Goal: Information Seeking & Learning: Learn about a topic

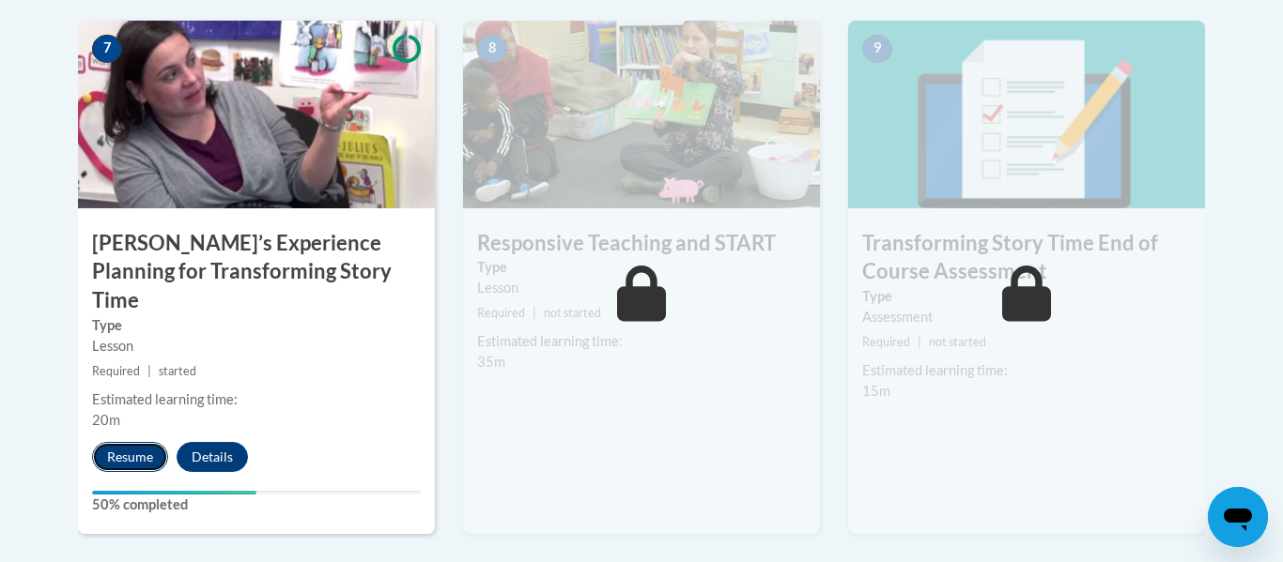
click at [108, 442] on button "Resume" at bounding box center [130, 457] width 76 height 30
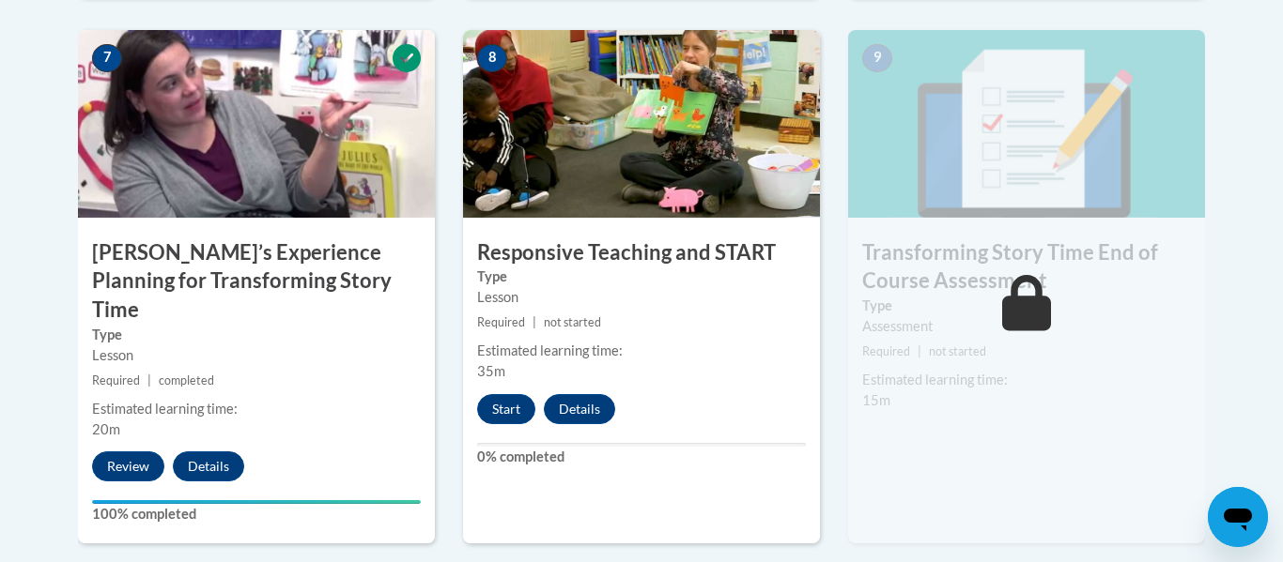
scroll to position [1640, 0]
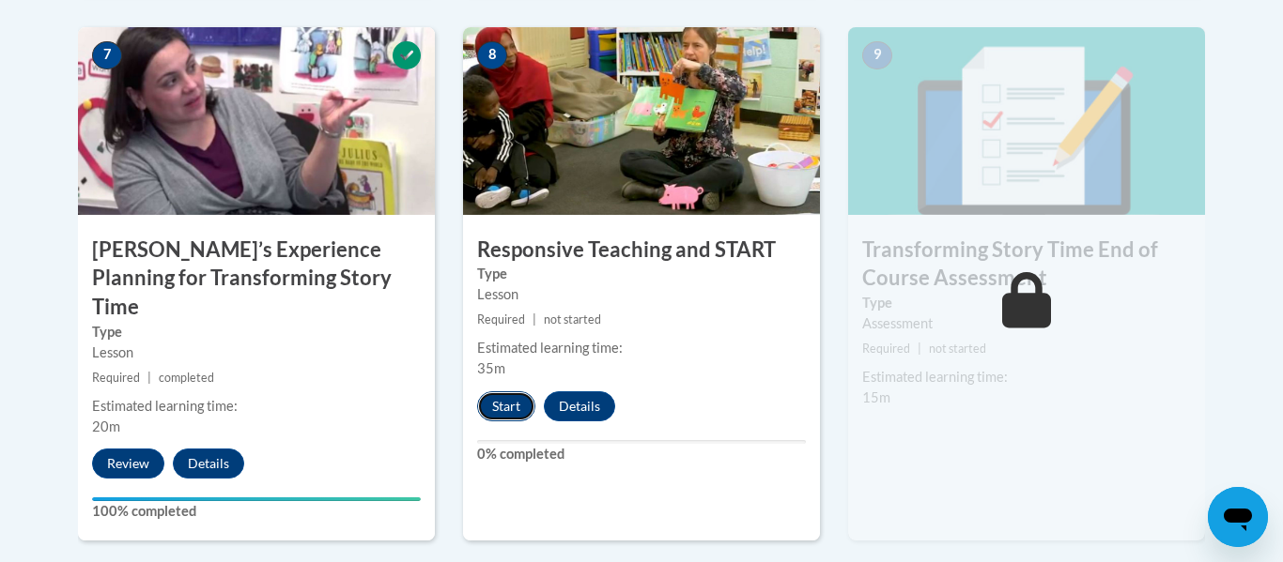
click at [485, 399] on button "Start" at bounding box center [506, 407] width 58 height 30
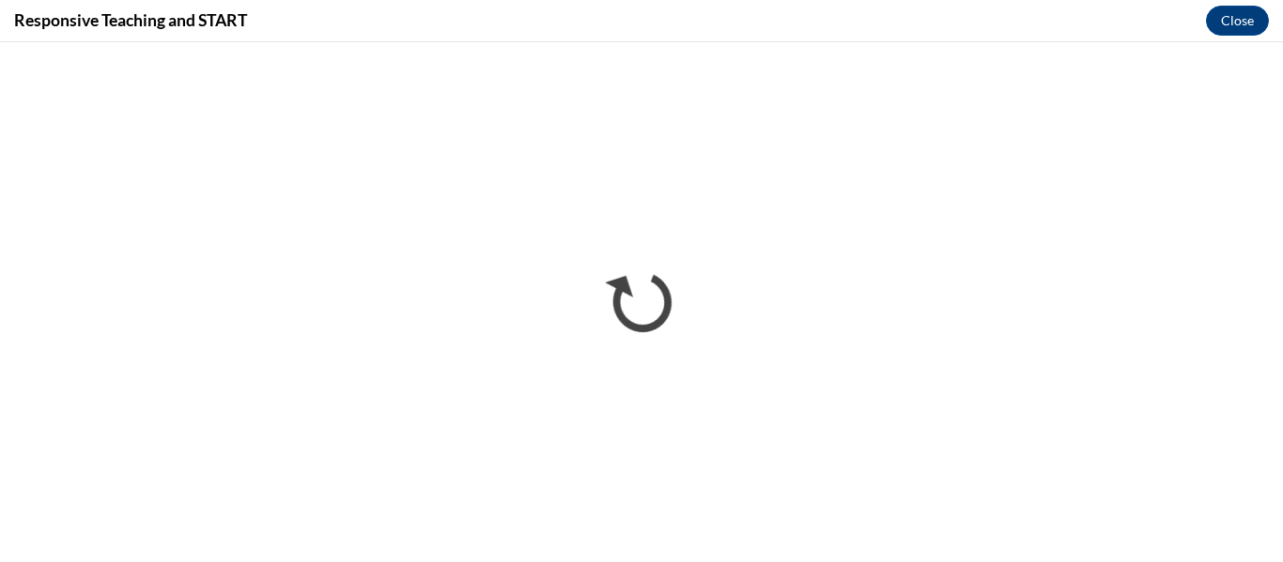
scroll to position [0, 0]
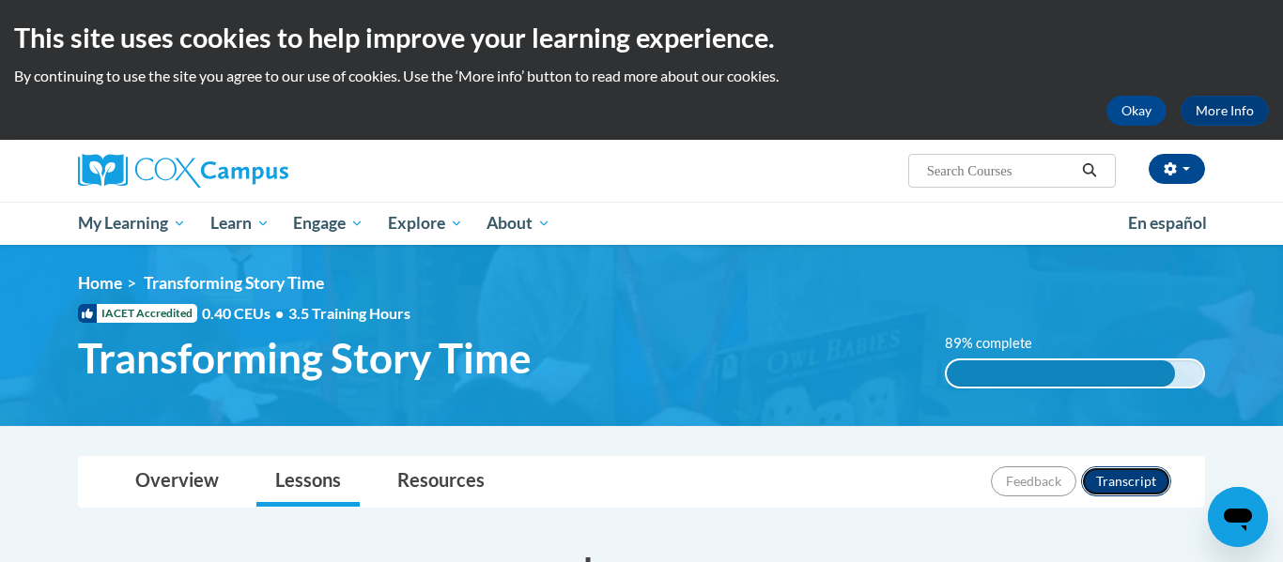
click at [1154, 493] on button "Transcript" at bounding box center [1126, 482] width 90 height 30
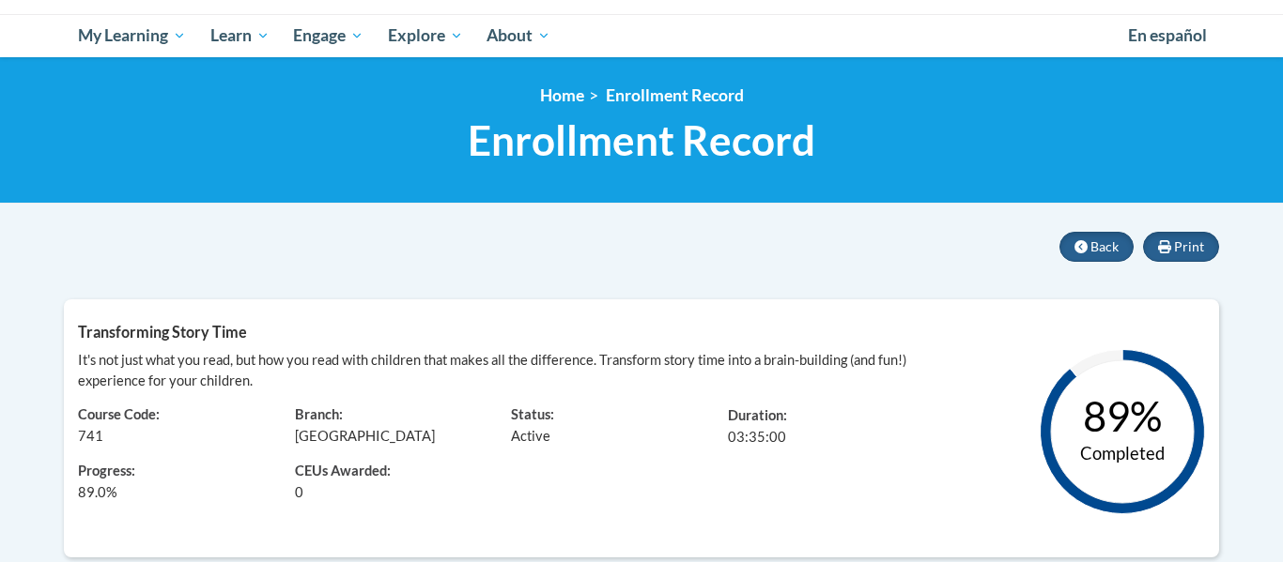
scroll to position [166, 0]
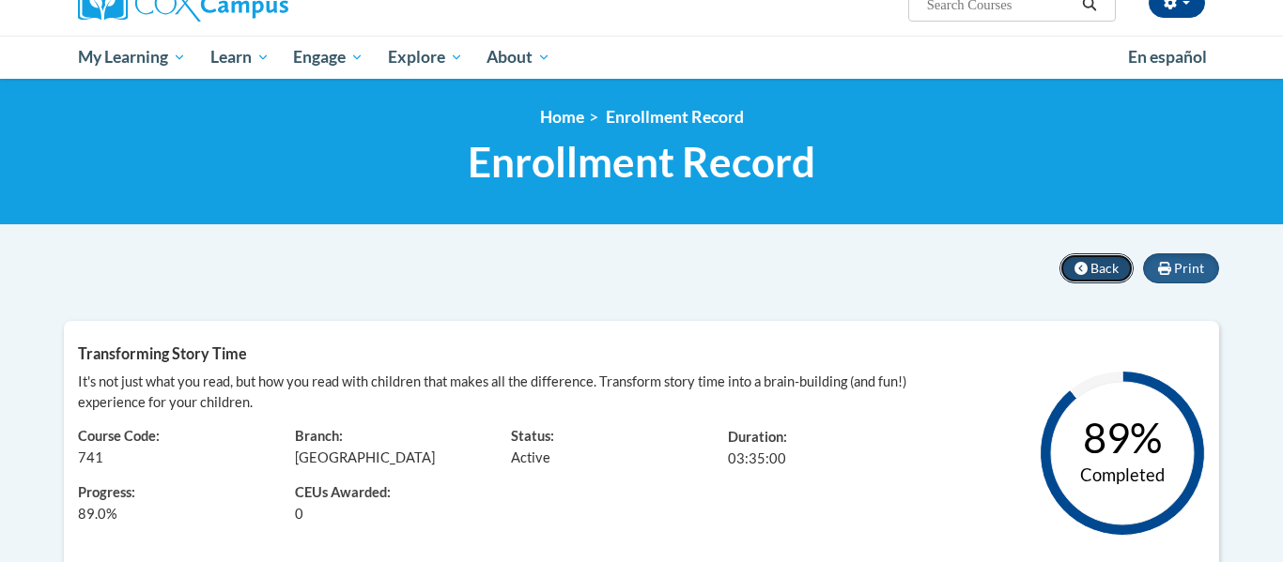
click at [1092, 274] on span "Back" at bounding box center [1104, 268] width 28 height 16
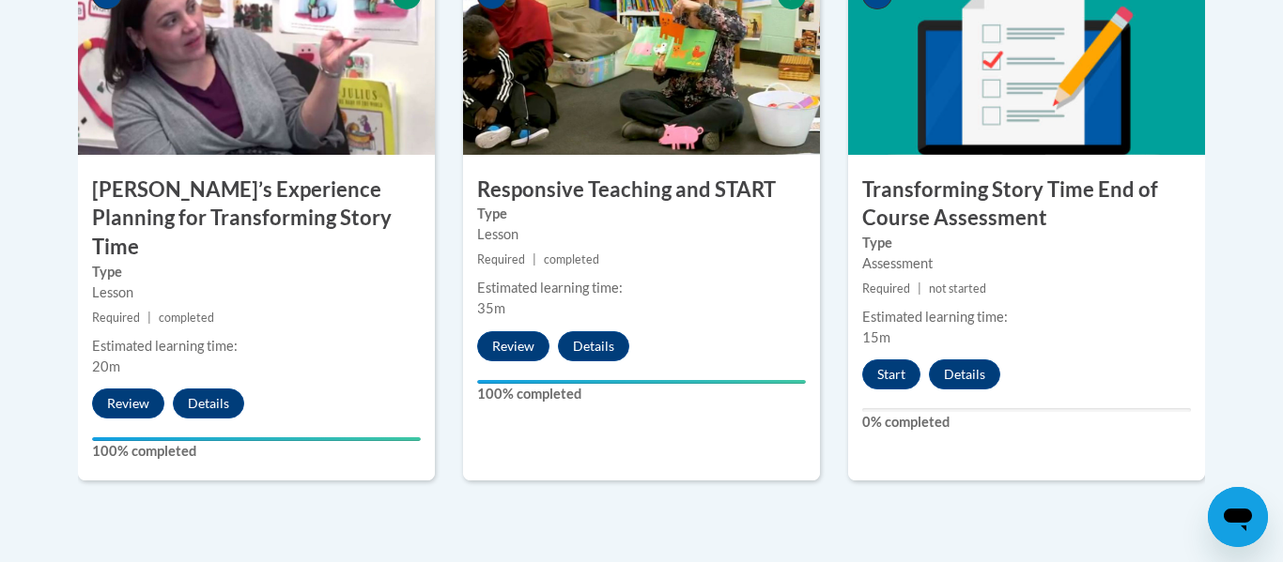
scroll to position [1683, 0]
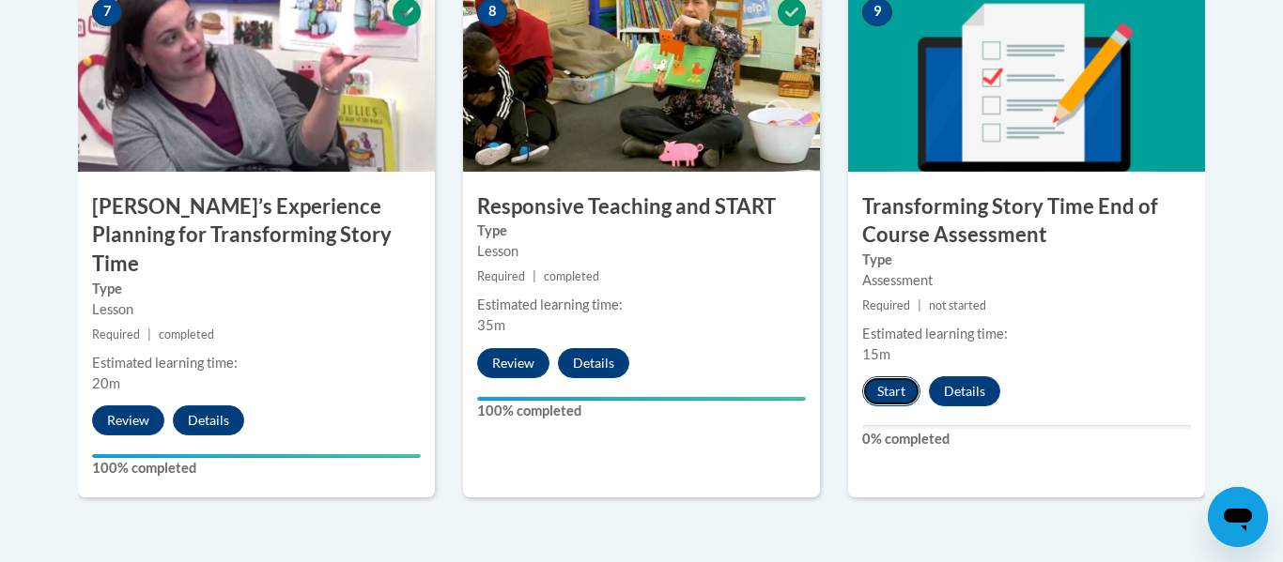
click at [874, 386] on button "Start" at bounding box center [891, 391] width 58 height 30
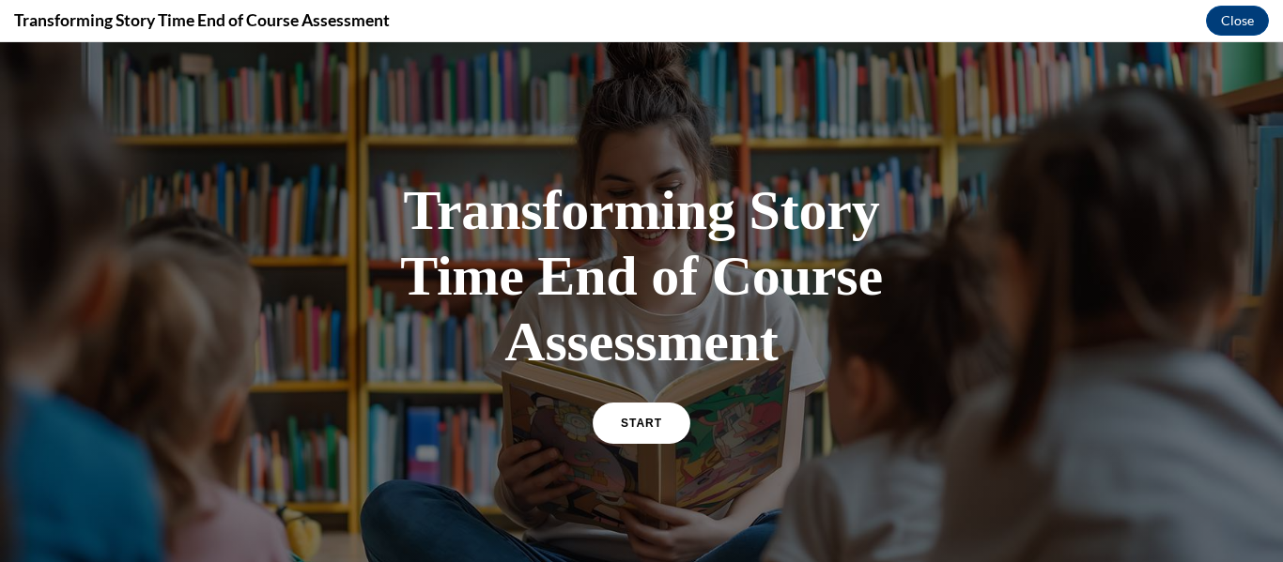
scroll to position [0, 0]
click at [671, 418] on link "START" at bounding box center [641, 423] width 102 height 43
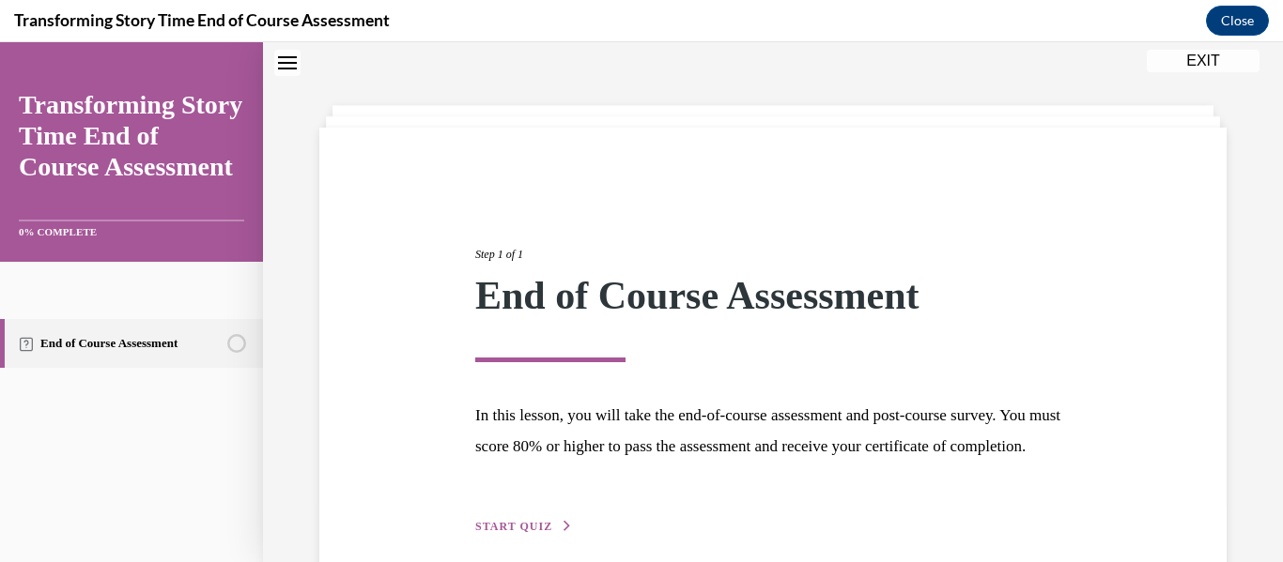
scroll to position [177, 0]
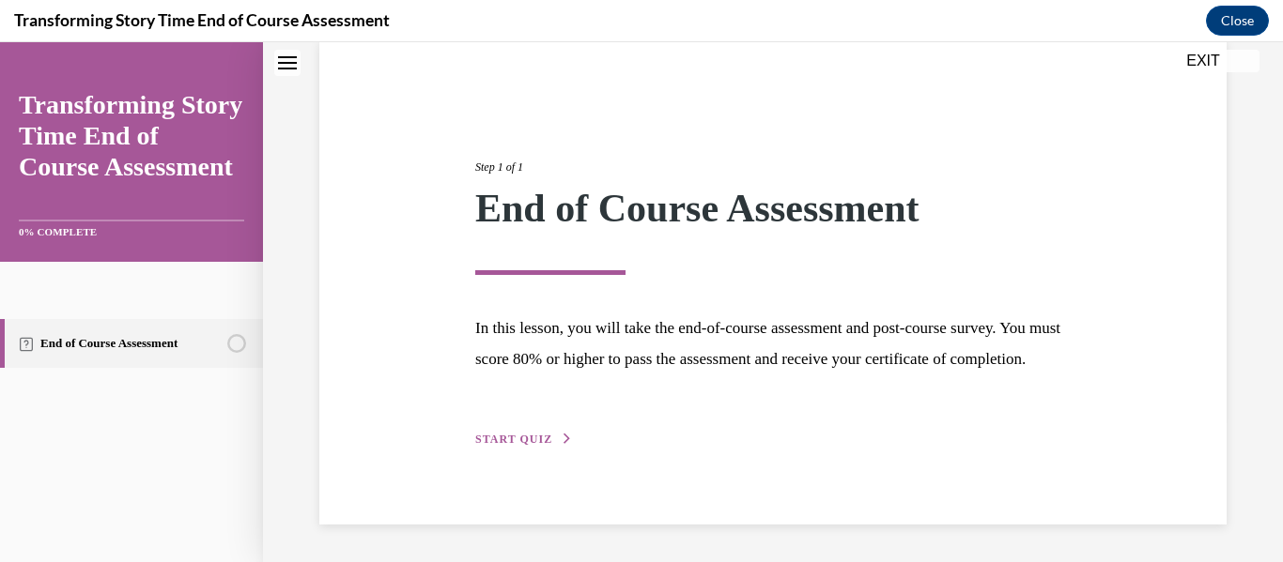
click at [541, 437] on span "START QUIZ" at bounding box center [513, 439] width 77 height 13
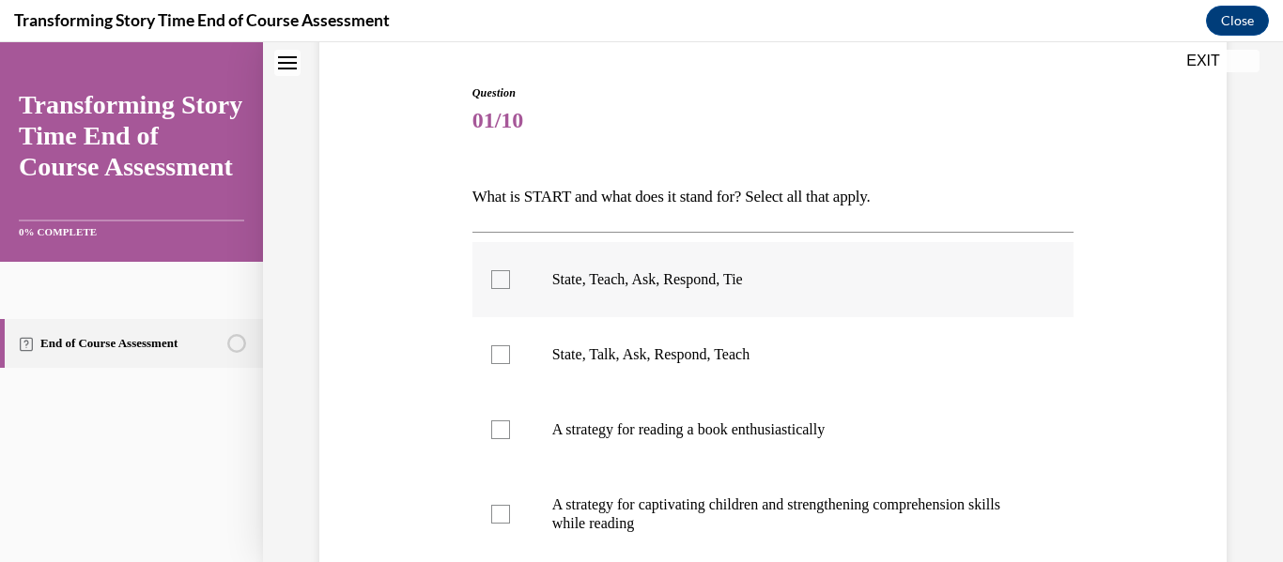
click at [519, 283] on label "State, Teach, Ask, Respond, Tie" at bounding box center [773, 279] width 602 height 75
click at [510, 283] on input "State, Teach, Ask, Respond, Tie" at bounding box center [500, 279] width 19 height 19
checkbox input "true"
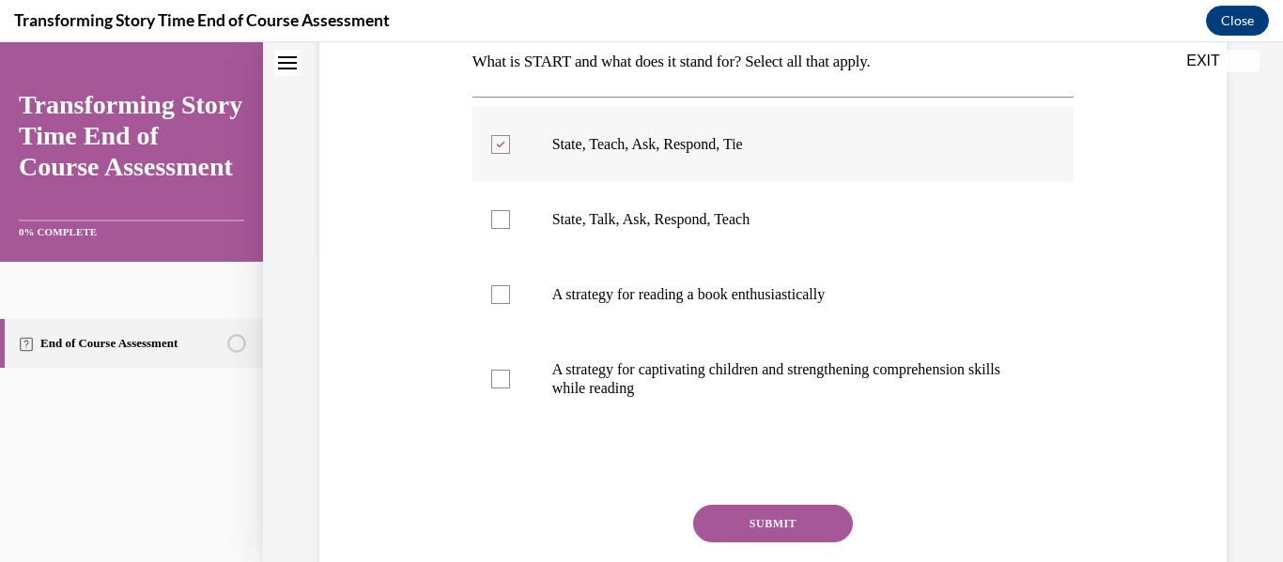
scroll to position [316, 0]
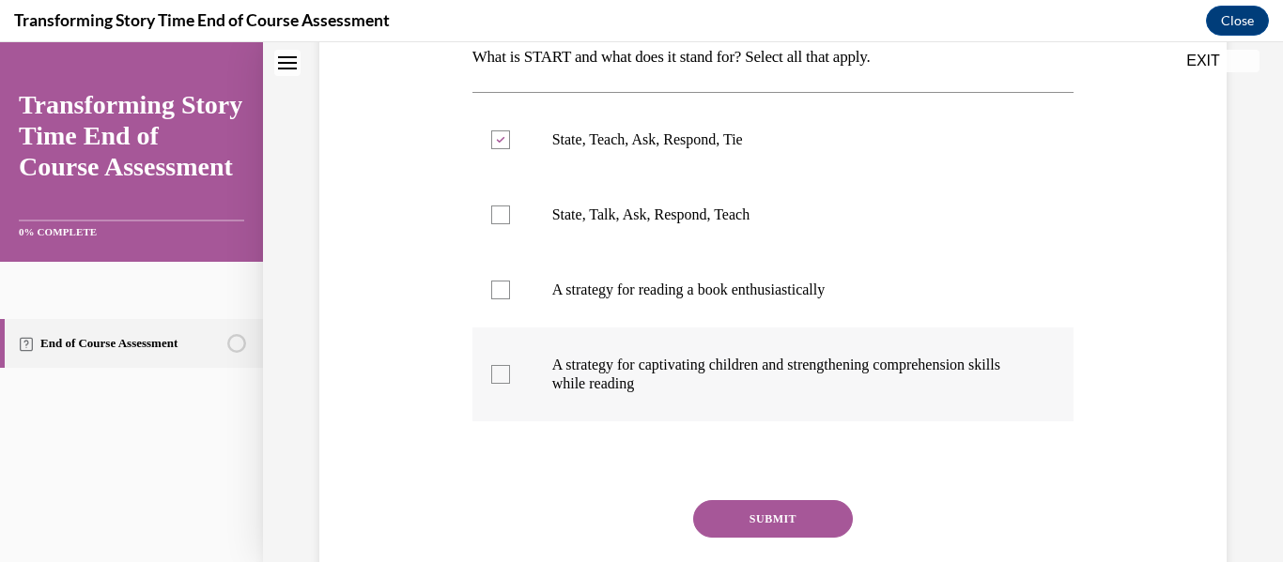
click at [508, 362] on label "A strategy for captivating children and strengthening comprehension skills whil…" at bounding box center [773, 375] width 602 height 94
click at [508, 365] on input "A strategy for captivating children and strengthening comprehension skills whil…" at bounding box center [500, 374] width 19 height 19
checkbox input "true"
click at [713, 502] on button "SUBMIT" at bounding box center [773, 519] width 160 height 38
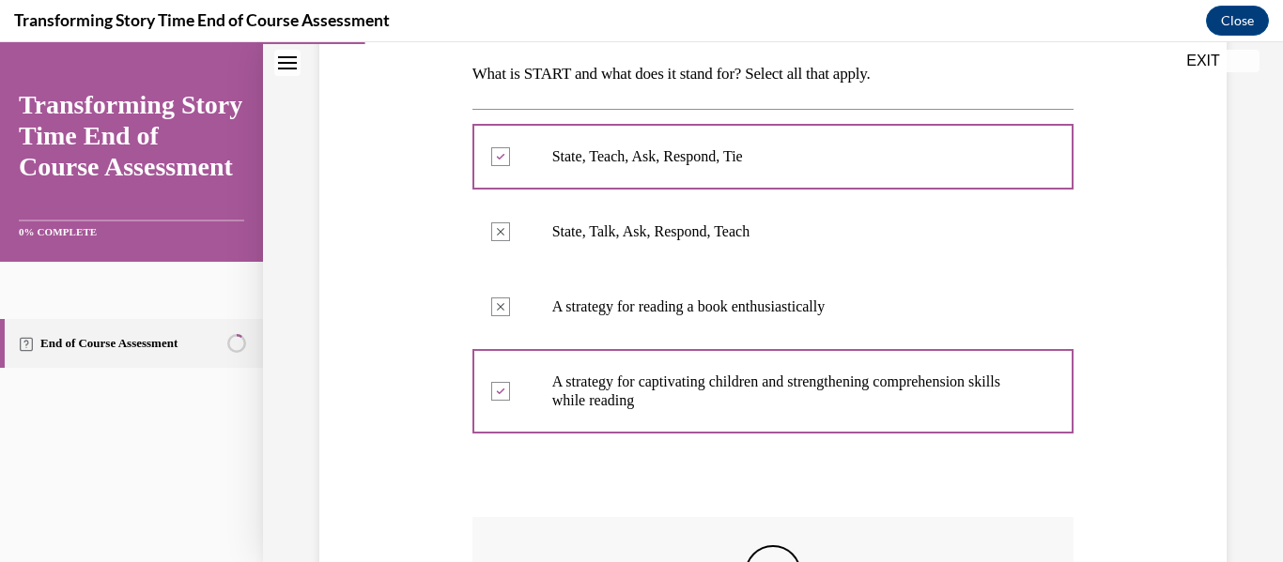
scroll to position [598, 0]
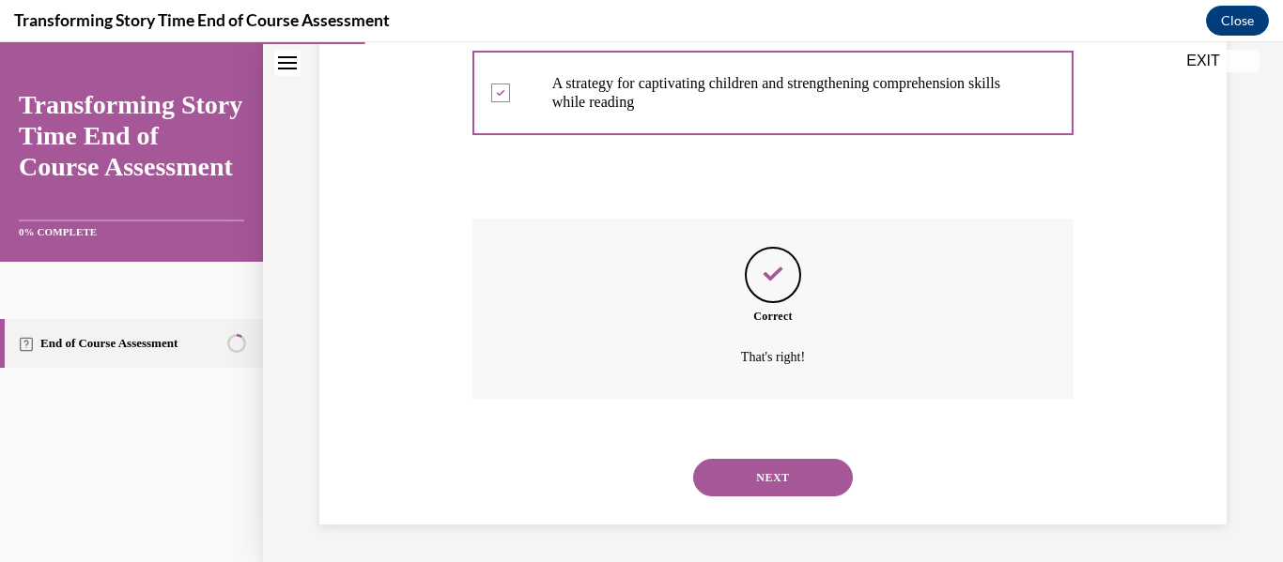
click at [766, 486] on button "NEXT" at bounding box center [773, 478] width 160 height 38
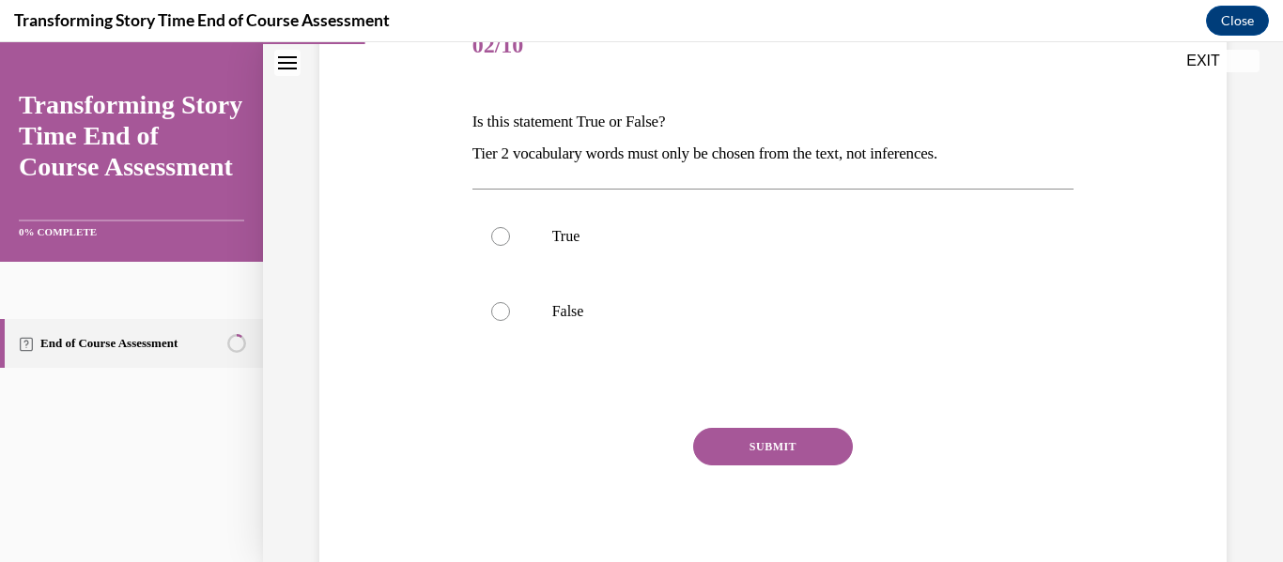
scroll to position [254, 0]
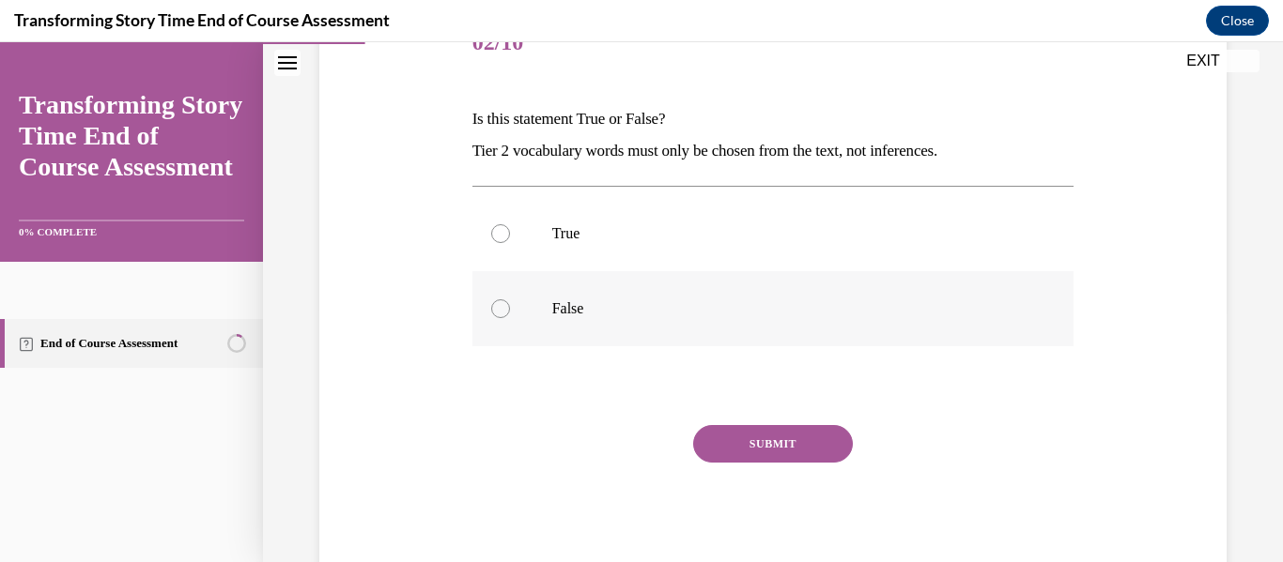
click at [517, 308] on label "False" at bounding box center [773, 308] width 602 height 75
click at [510, 308] on input "False" at bounding box center [500, 309] width 19 height 19
radio input "true"
click at [784, 446] on button "SUBMIT" at bounding box center [773, 444] width 160 height 38
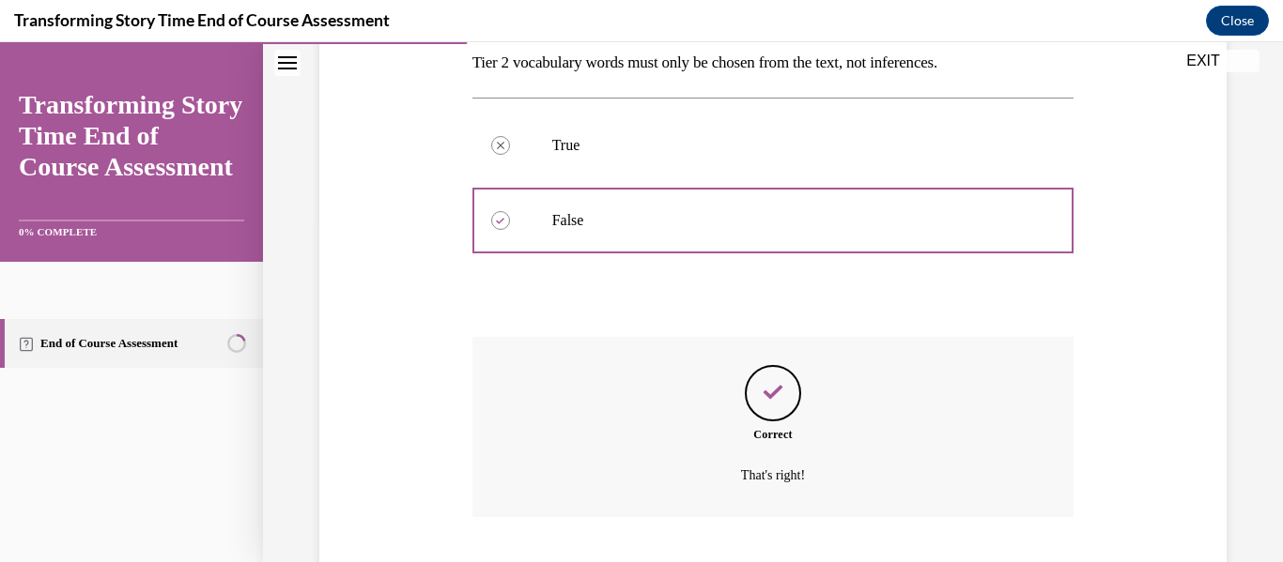
scroll to position [461, 0]
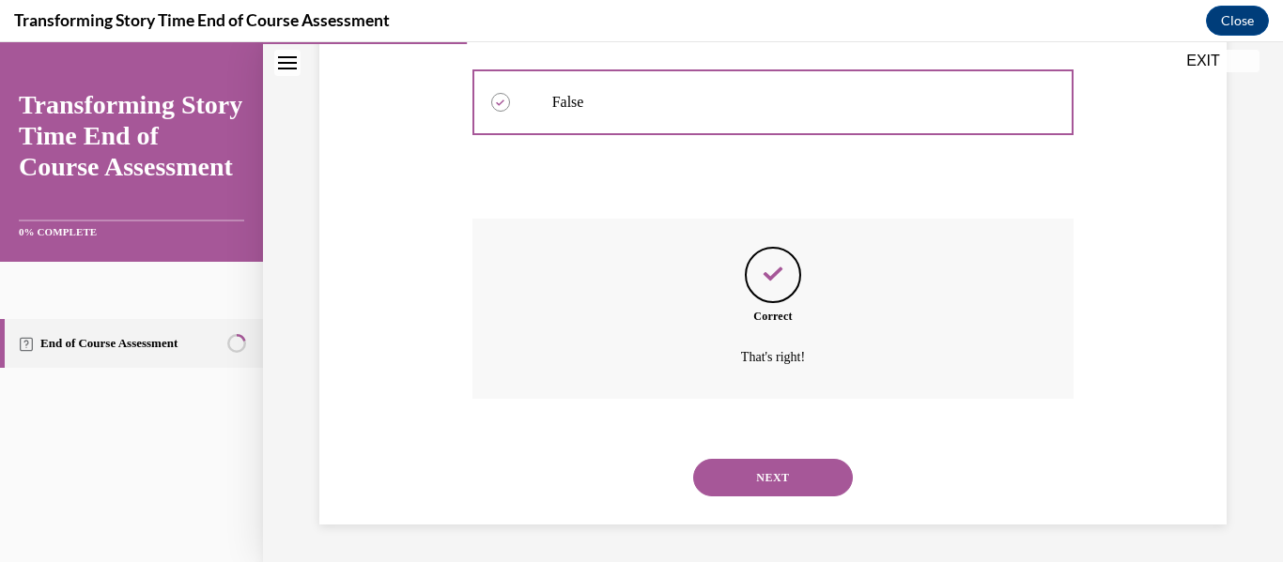
click at [750, 459] on button "NEXT" at bounding box center [773, 478] width 160 height 38
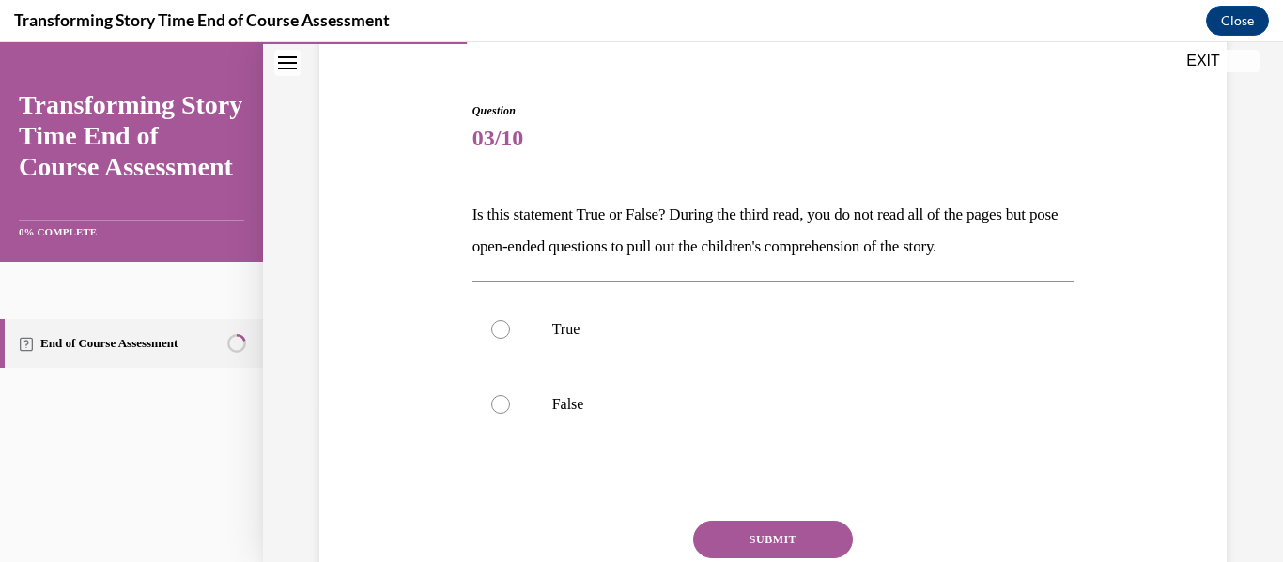
scroll to position [164, 0]
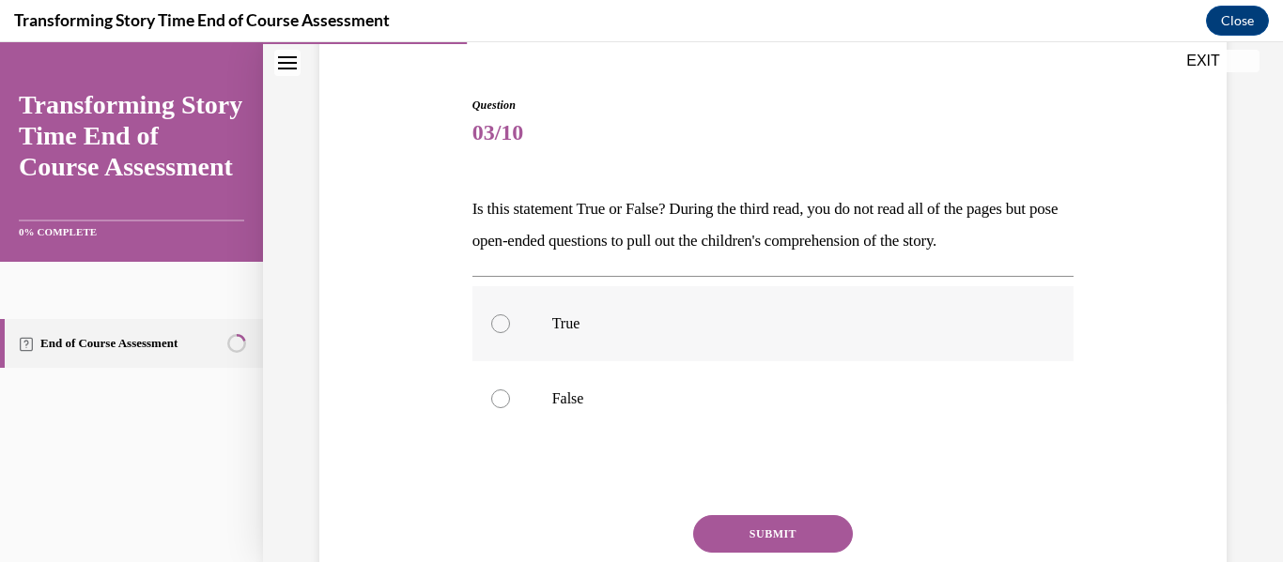
click at [561, 335] on label "True" at bounding box center [773, 323] width 602 height 75
click at [510, 333] on input "True" at bounding box center [500, 324] width 19 height 19
radio input "true"
click at [722, 526] on button "SUBMIT" at bounding box center [773, 534] width 160 height 38
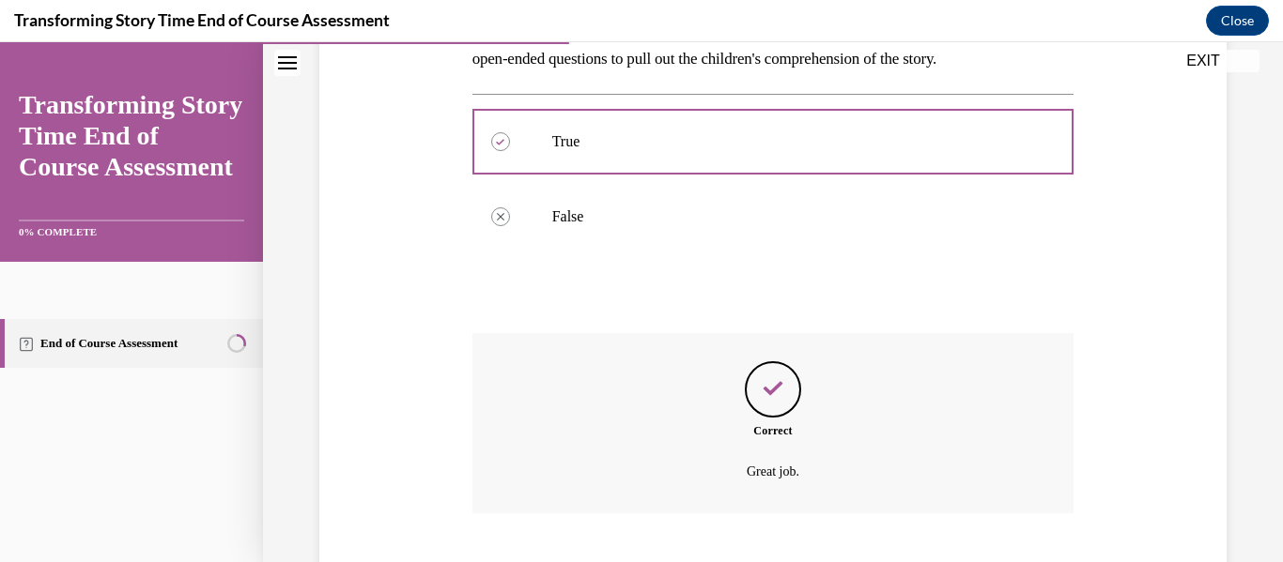
scroll to position [461, 0]
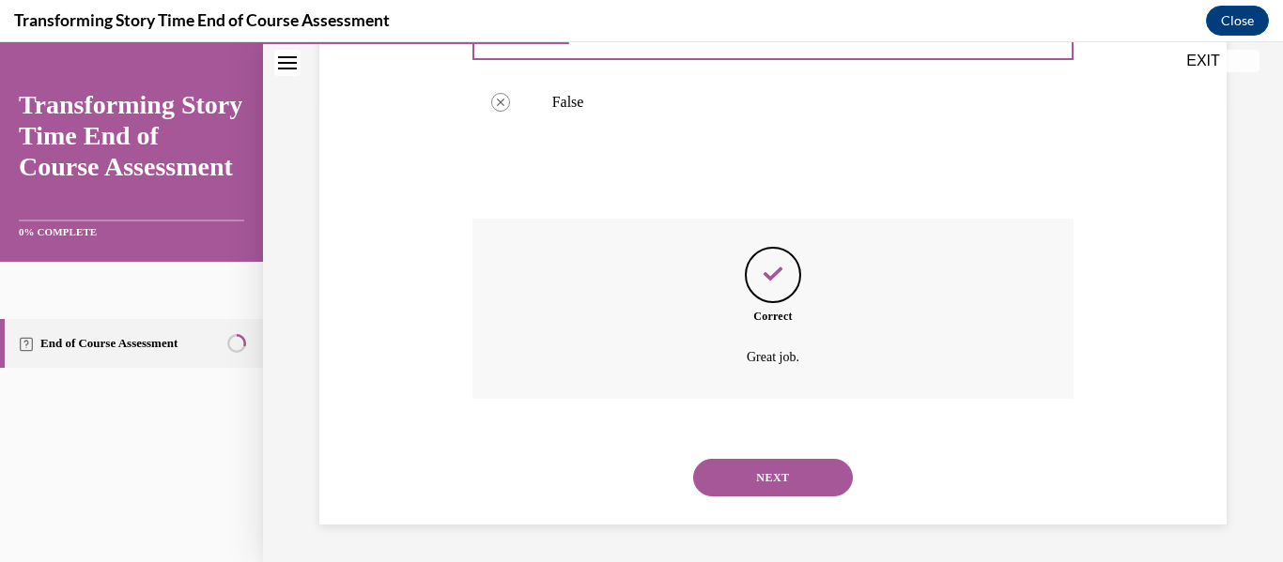
click at [747, 466] on button "NEXT" at bounding box center [773, 478] width 160 height 38
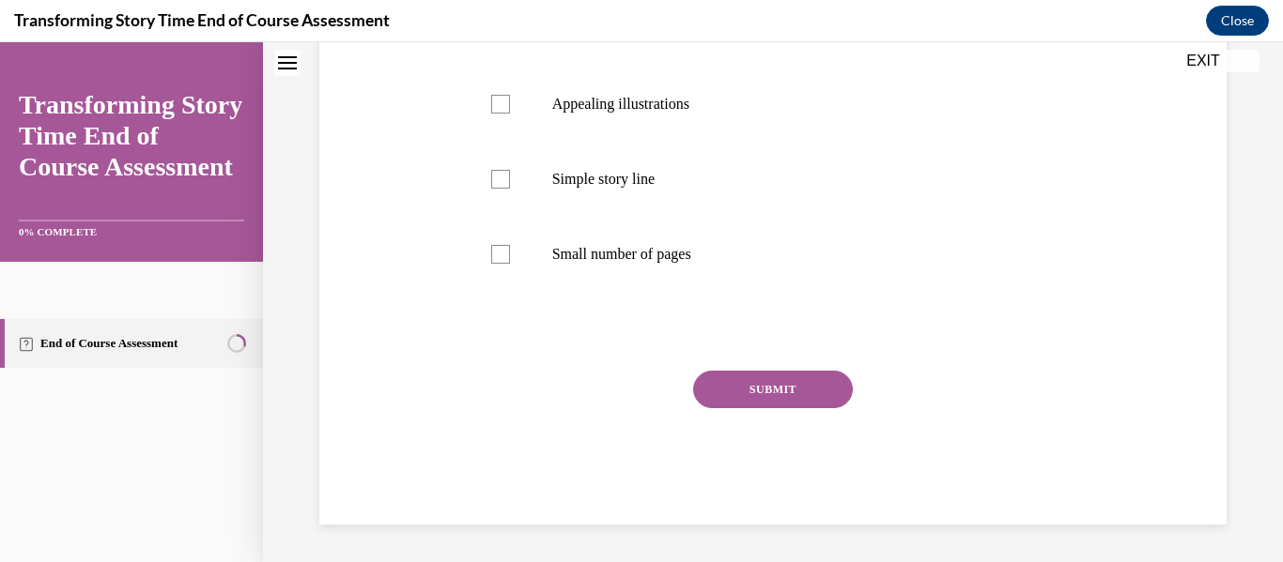
scroll to position [0, 0]
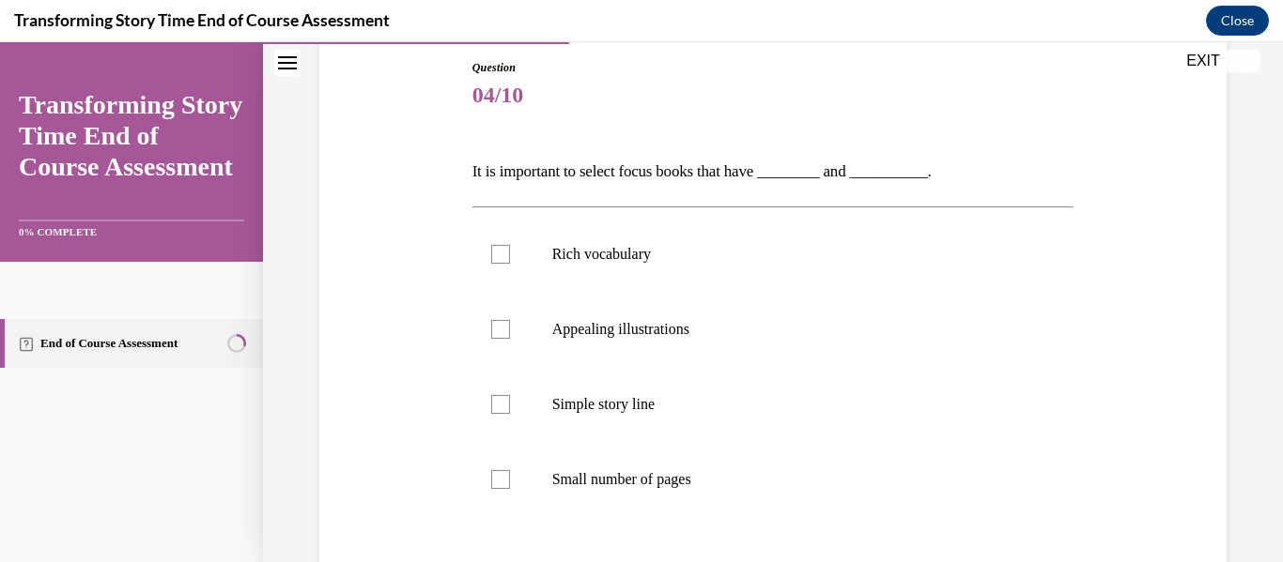
scroll to position [207, 0]
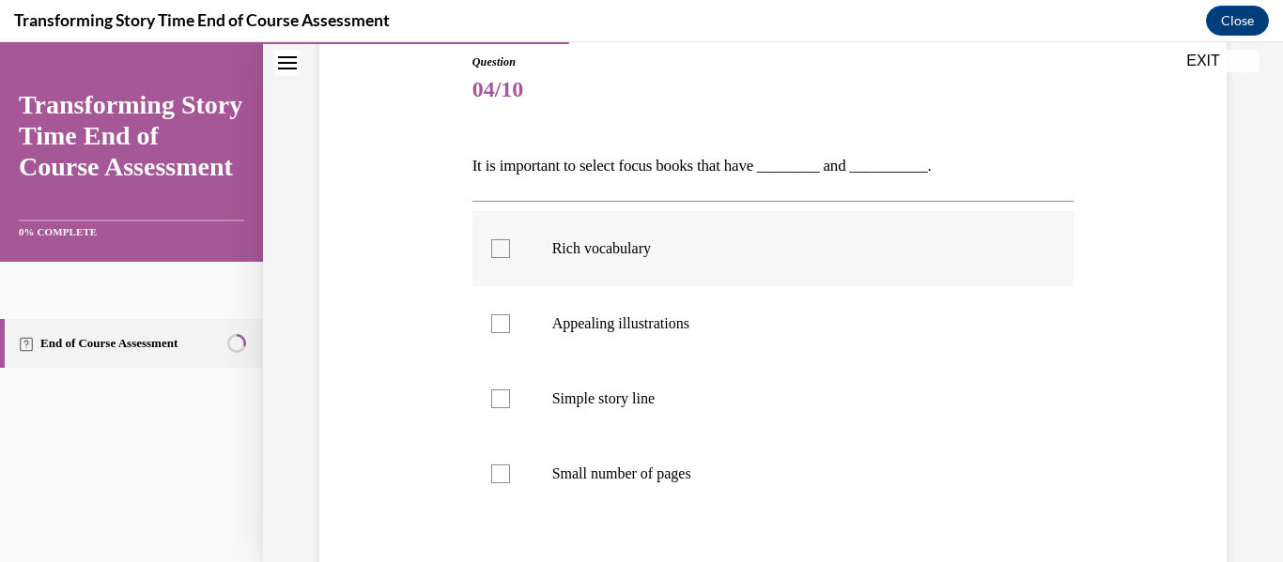
click at [494, 269] on label "Rich vocabulary" at bounding box center [773, 248] width 602 height 75
click at [494, 258] on input "Rich vocabulary" at bounding box center [500, 248] width 19 height 19
checkbox input "true"
click at [433, 263] on div "Question 04/10 It is important to select focus books that have ________ and ___…" at bounding box center [773, 370] width 916 height 747
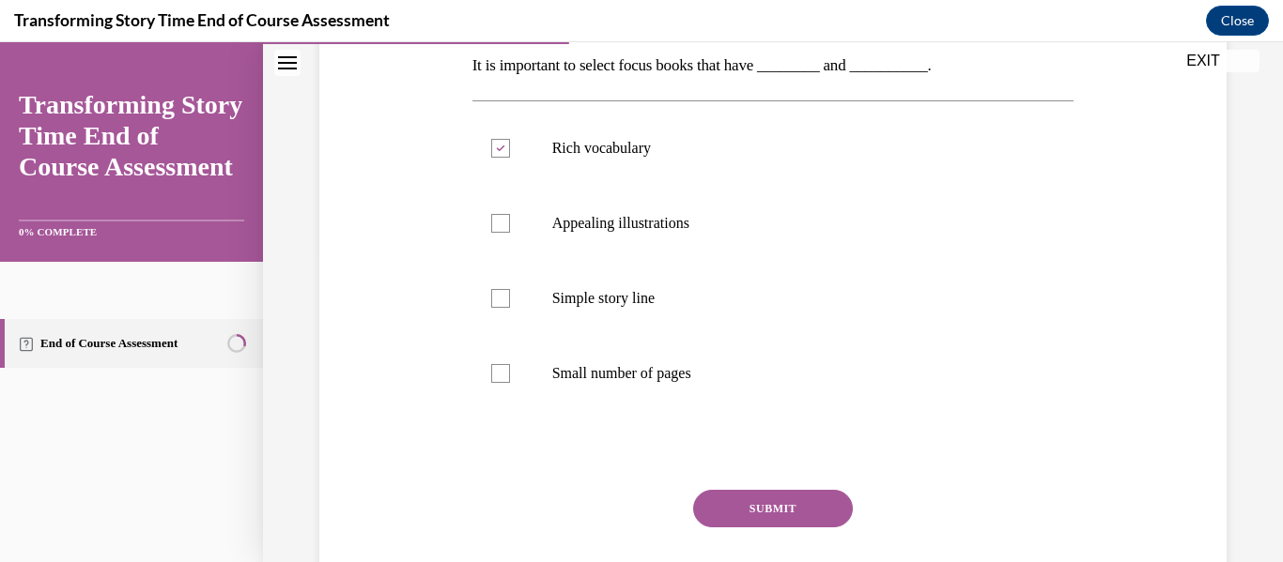
scroll to position [310, 0]
click at [516, 272] on label "Simple story line" at bounding box center [773, 296] width 602 height 75
click at [510, 287] on input "Simple story line" at bounding box center [500, 296] width 19 height 19
checkbox input "true"
click at [755, 504] on button "SUBMIT" at bounding box center [773, 507] width 160 height 38
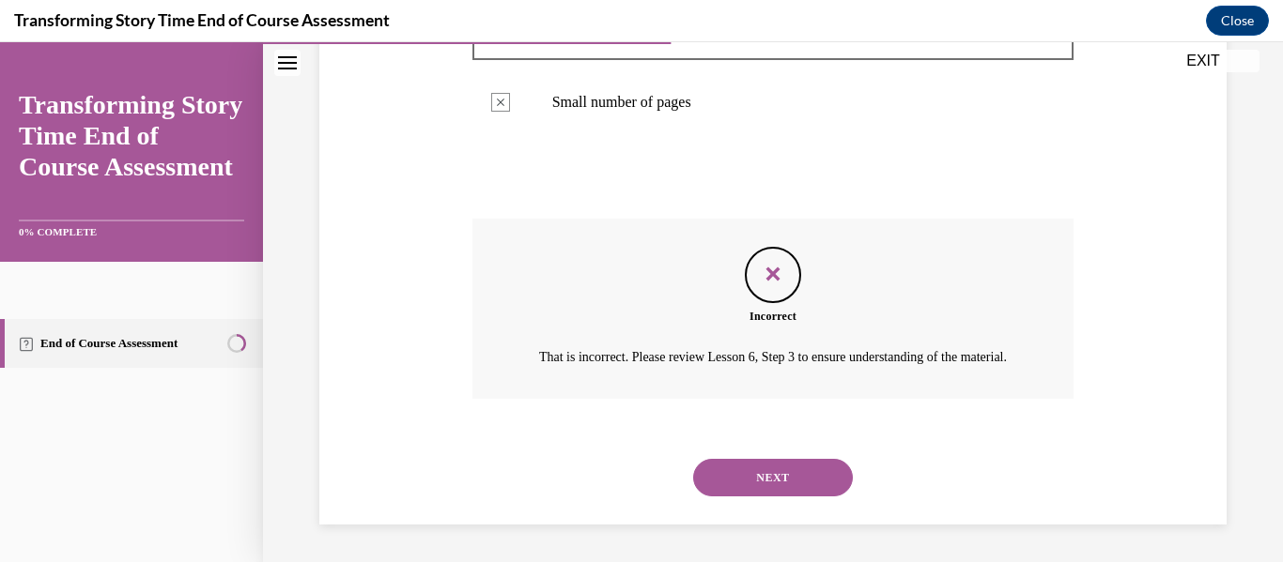
scroll to position [602, 0]
click at [766, 468] on button "NEXT" at bounding box center [773, 478] width 160 height 38
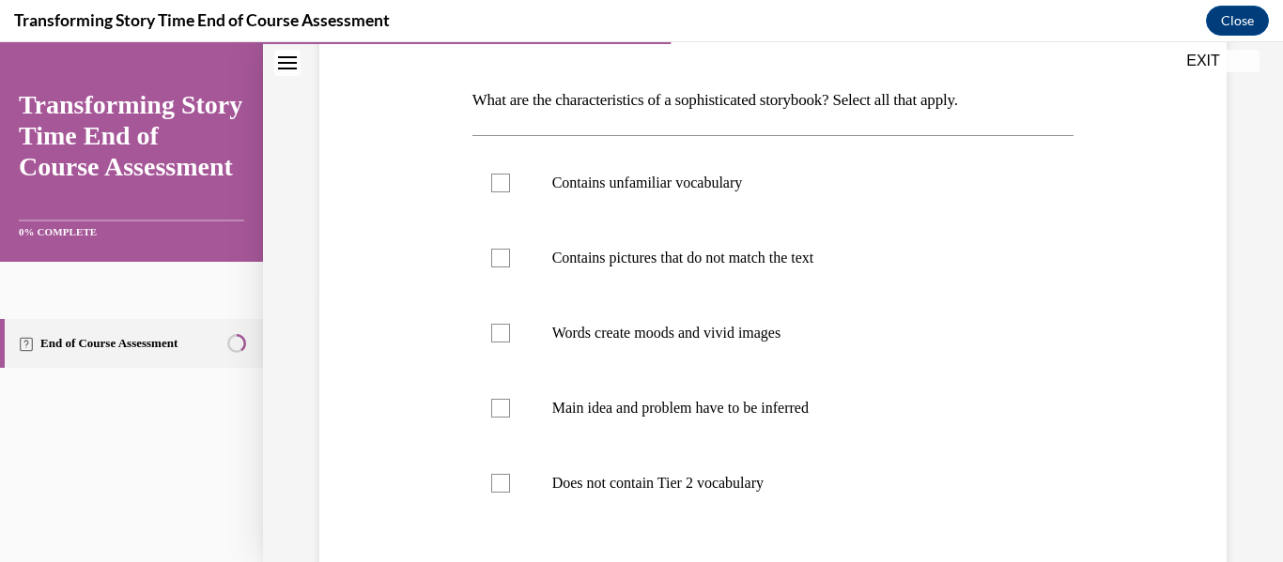
scroll to position [274, 0]
click at [513, 188] on label "Contains unfamiliar vocabulary" at bounding box center [773, 182] width 602 height 75
click at [510, 188] on input "Contains unfamiliar vocabulary" at bounding box center [500, 182] width 19 height 19
checkbox input "true"
click at [526, 322] on label "Words create moods and vivid images" at bounding box center [773, 332] width 602 height 75
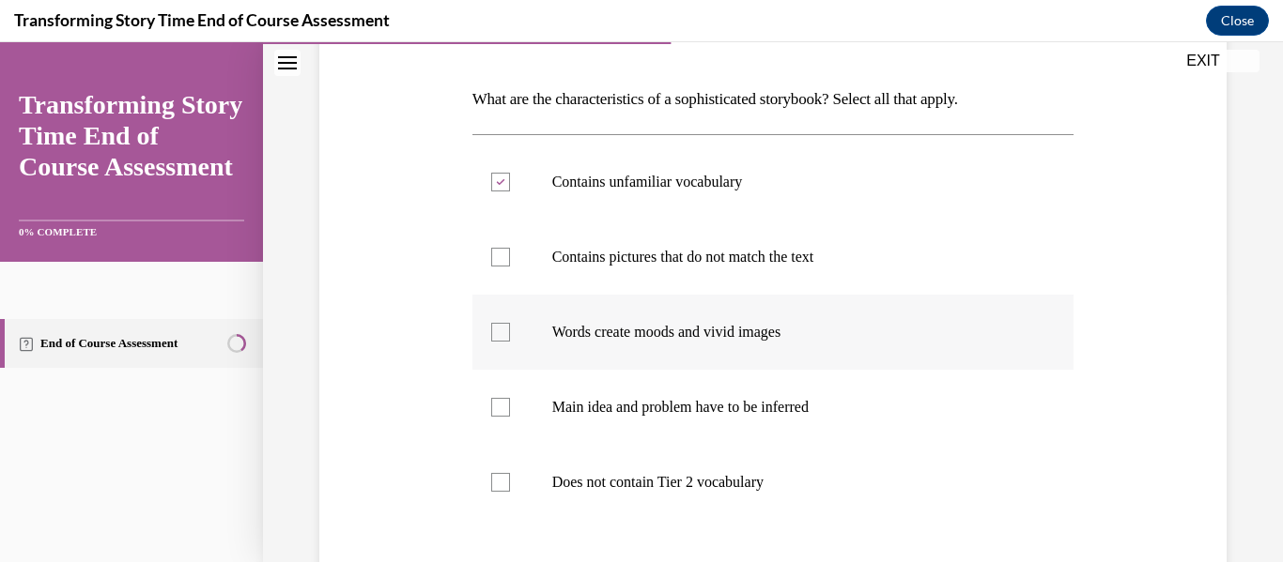
click at [510, 323] on input "Words create moods and vivid images" at bounding box center [500, 332] width 19 height 19
checkbox input "true"
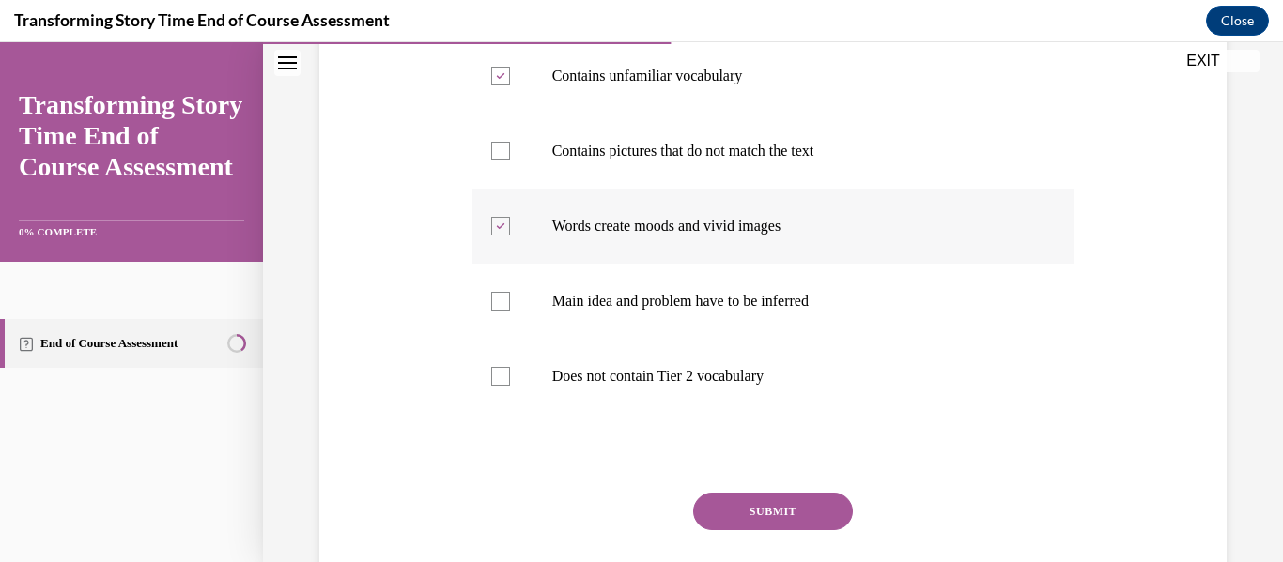
scroll to position [381, 0]
click at [526, 322] on label "Main idea and problem have to be inferred" at bounding box center [773, 300] width 602 height 75
click at [510, 310] on input "Main idea and problem have to be inferred" at bounding box center [500, 300] width 19 height 19
click at [526, 322] on label "Main idea and problem have to be inferred" at bounding box center [773, 300] width 602 height 75
click at [510, 310] on input "Main idea and problem have to be inferred" at bounding box center [500, 300] width 19 height 19
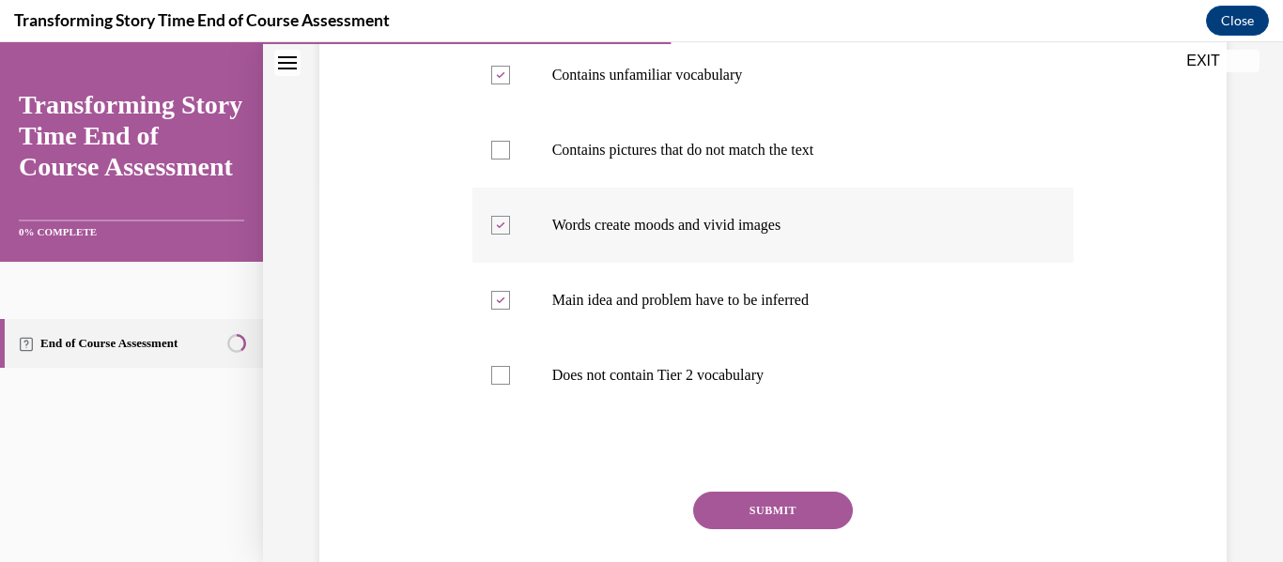
checkbox input "false"
click at [726, 511] on button "SUBMIT" at bounding box center [773, 511] width 160 height 38
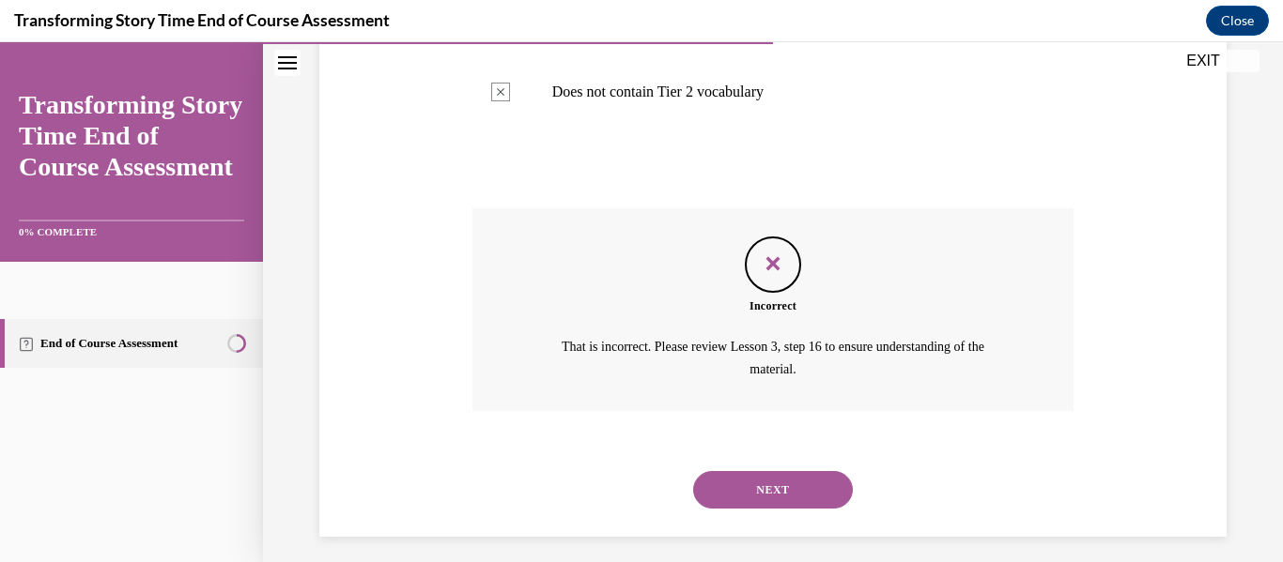
scroll to position [677, 0]
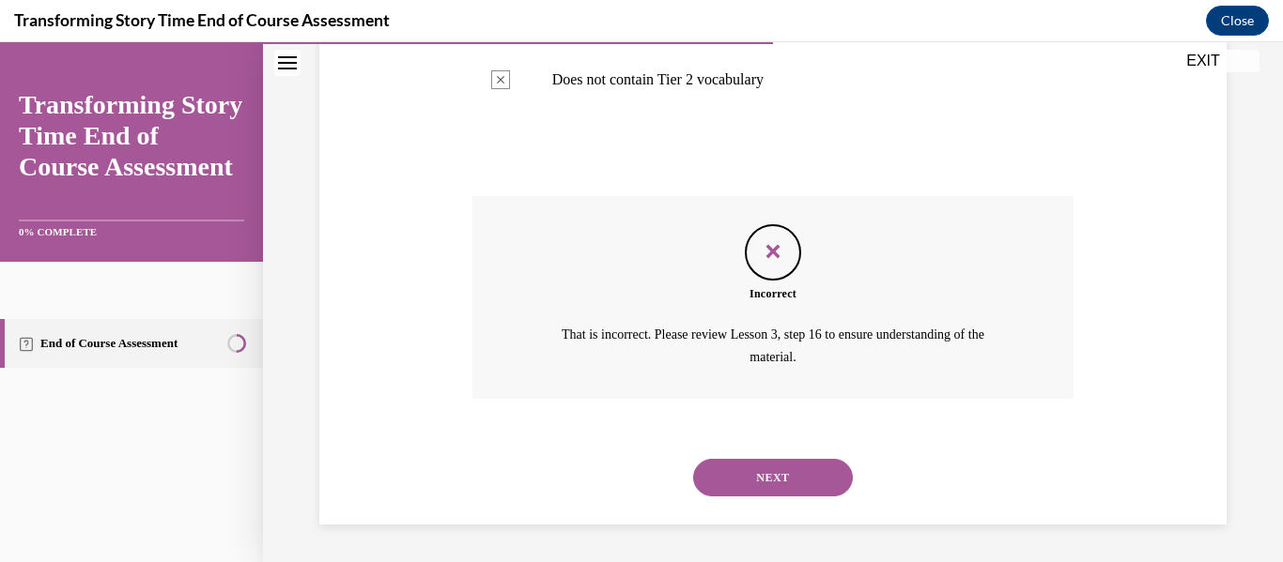
click at [744, 478] on button "NEXT" at bounding box center [773, 478] width 160 height 38
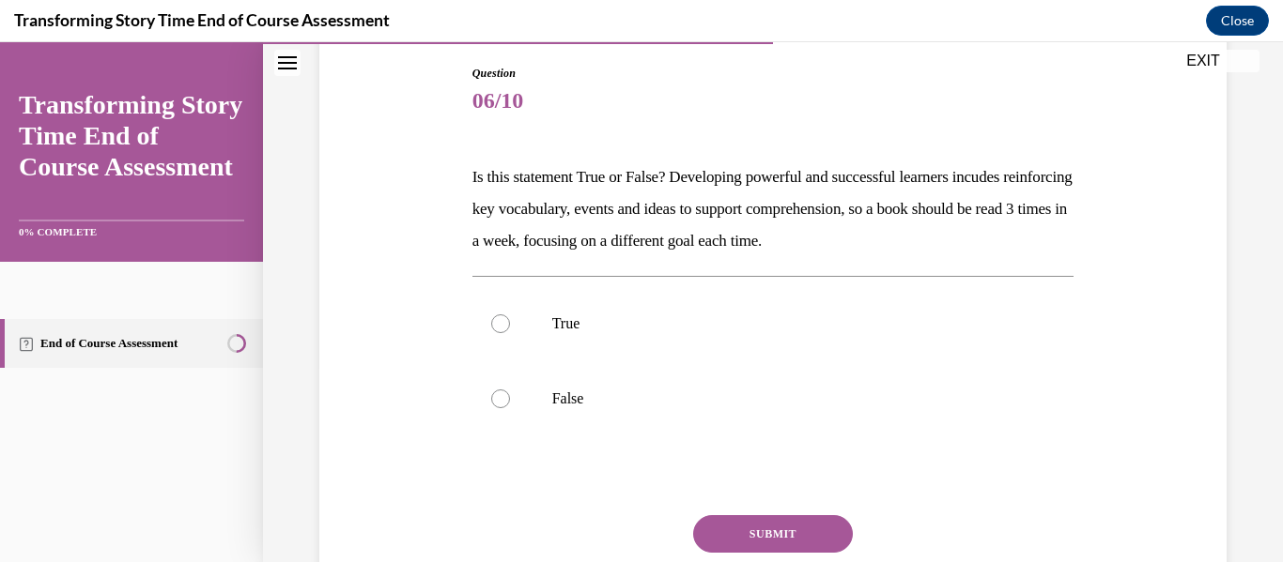
scroll to position [200, 0]
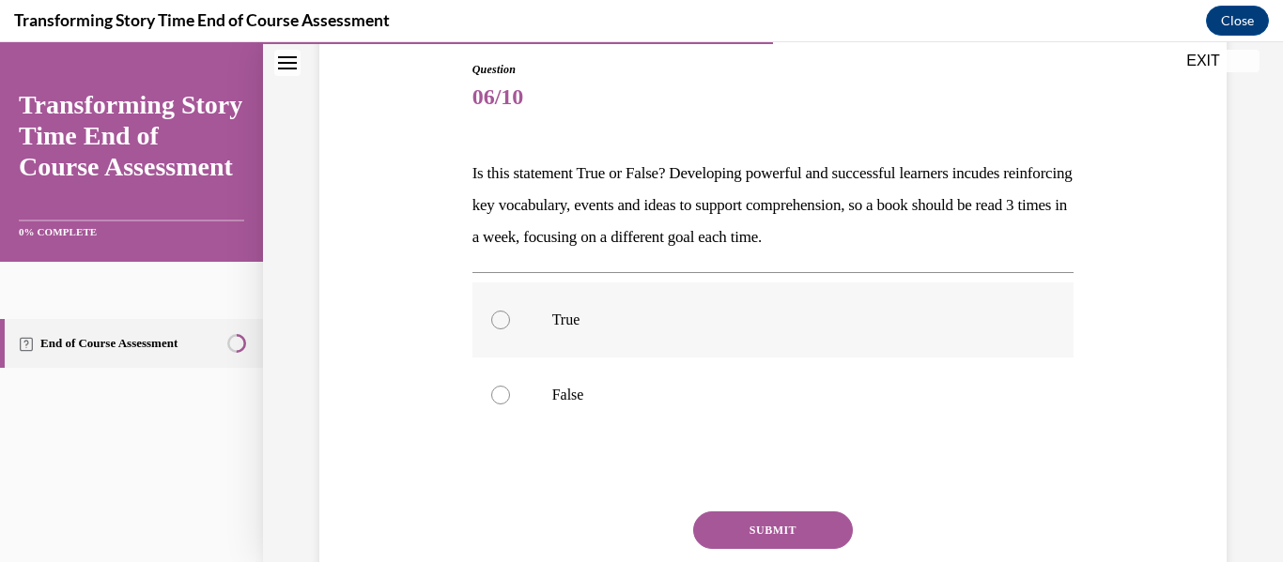
click at [537, 335] on label "True" at bounding box center [773, 320] width 602 height 75
click at [510, 330] on input "True" at bounding box center [500, 320] width 19 height 19
radio input "true"
click at [787, 531] on button "SUBMIT" at bounding box center [773, 531] width 160 height 38
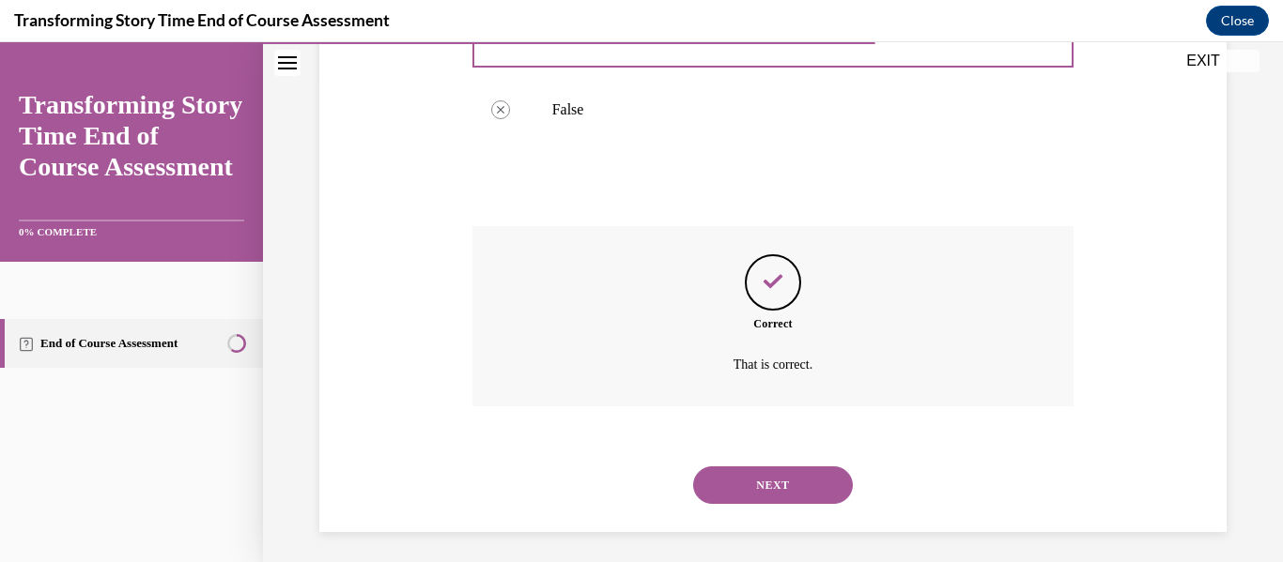
scroll to position [493, 0]
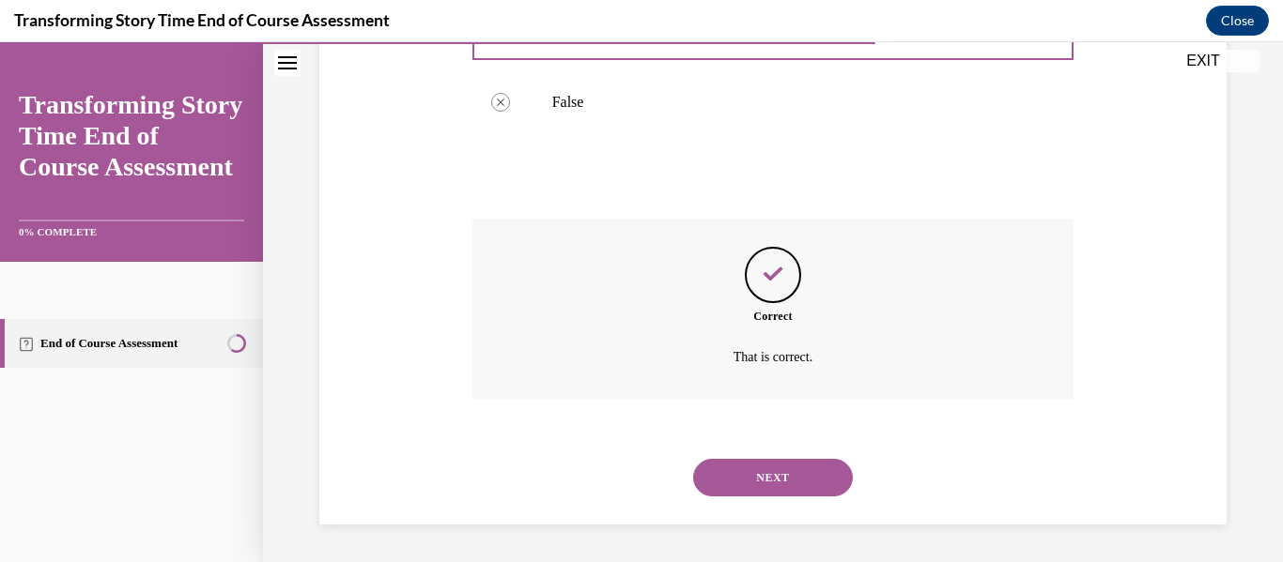
click at [761, 463] on button "NEXT" at bounding box center [773, 478] width 160 height 38
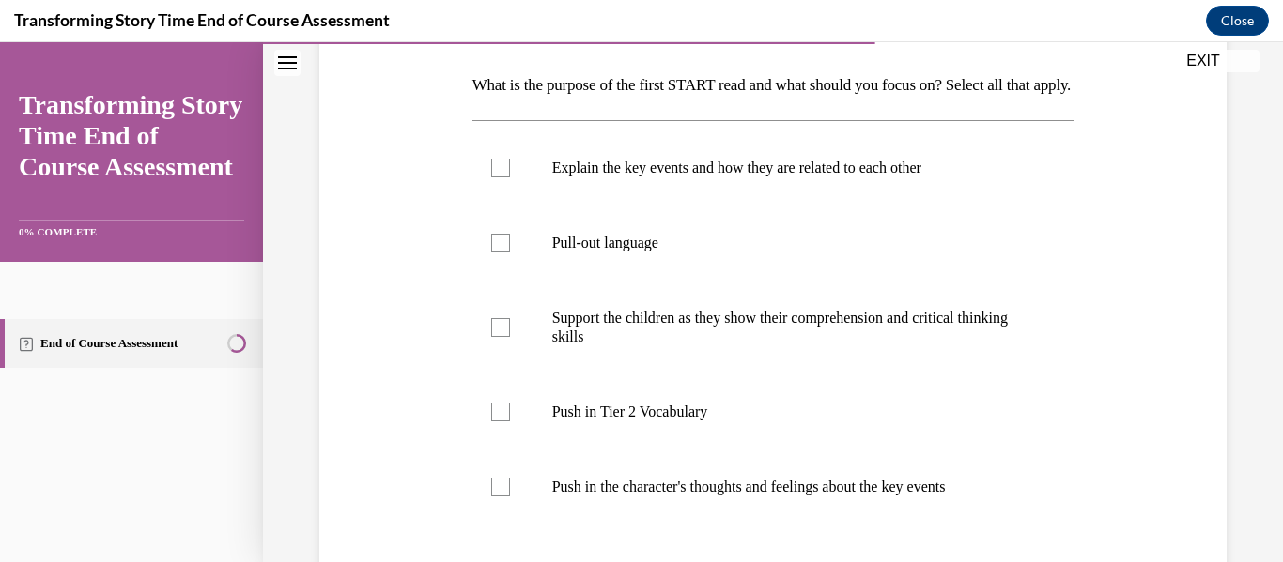
scroll to position [290, 0]
click at [526, 279] on label "Pull-out language" at bounding box center [773, 241] width 602 height 75
click at [510, 251] on input "Pull-out language" at bounding box center [500, 241] width 19 height 19
checkbox input "true"
click at [526, 423] on label "Push in Tier 2 Vocabulary" at bounding box center [773, 410] width 602 height 75
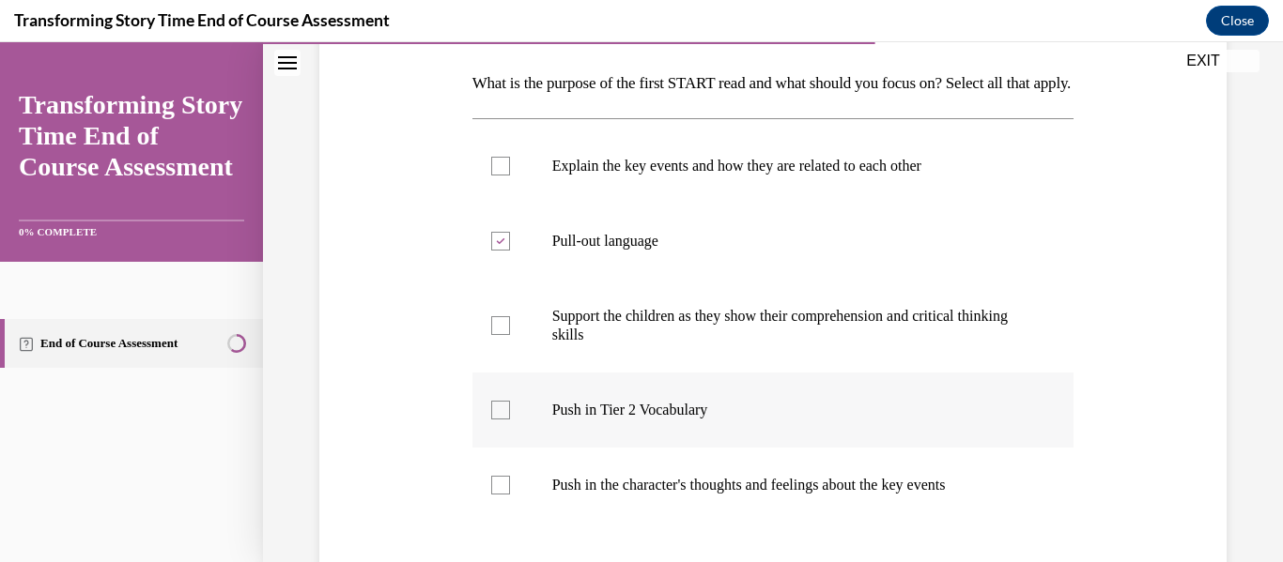
click at [510, 420] on input "Push in Tier 2 Vocabulary" at bounding box center [500, 410] width 19 height 19
checkbox input "true"
click at [367, 325] on div "Question 07/10 What is the purpose of the first START read and what should you …" at bounding box center [773, 335] width 916 height 841
click at [546, 204] on label "Explain the key events and how they are related to each other" at bounding box center [773, 166] width 602 height 75
click at [510, 176] on input "Explain the key events and how they are related to each other" at bounding box center [500, 166] width 19 height 19
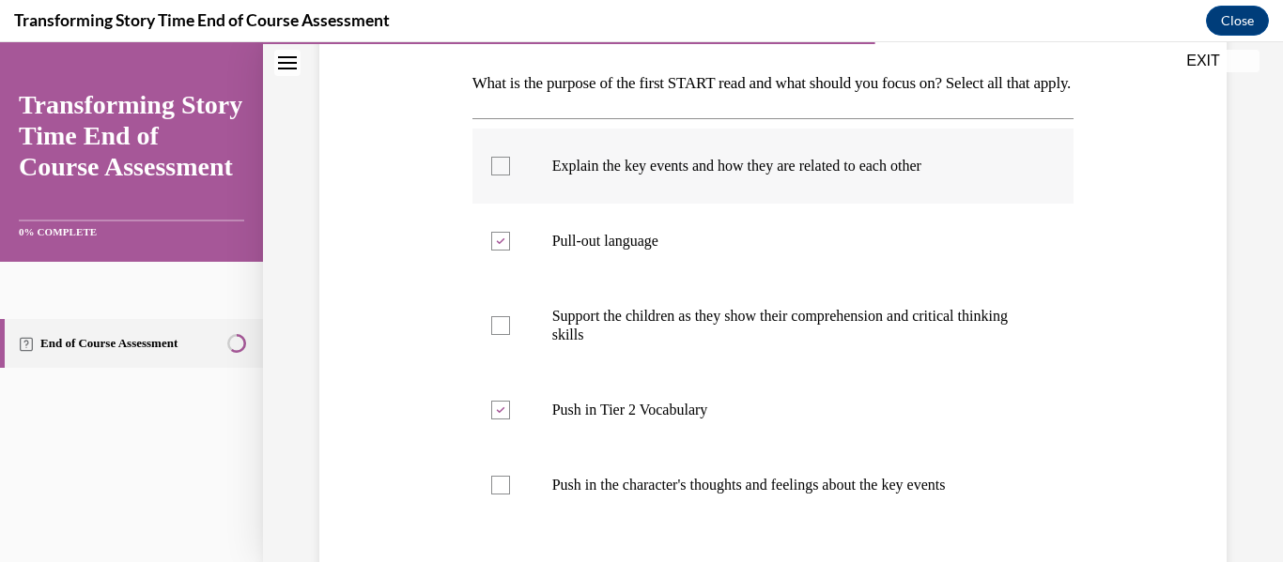
checkbox input "true"
click at [338, 271] on div "Question 07/10 What is the purpose of the first START read and what should you …" at bounding box center [773, 335] width 916 height 841
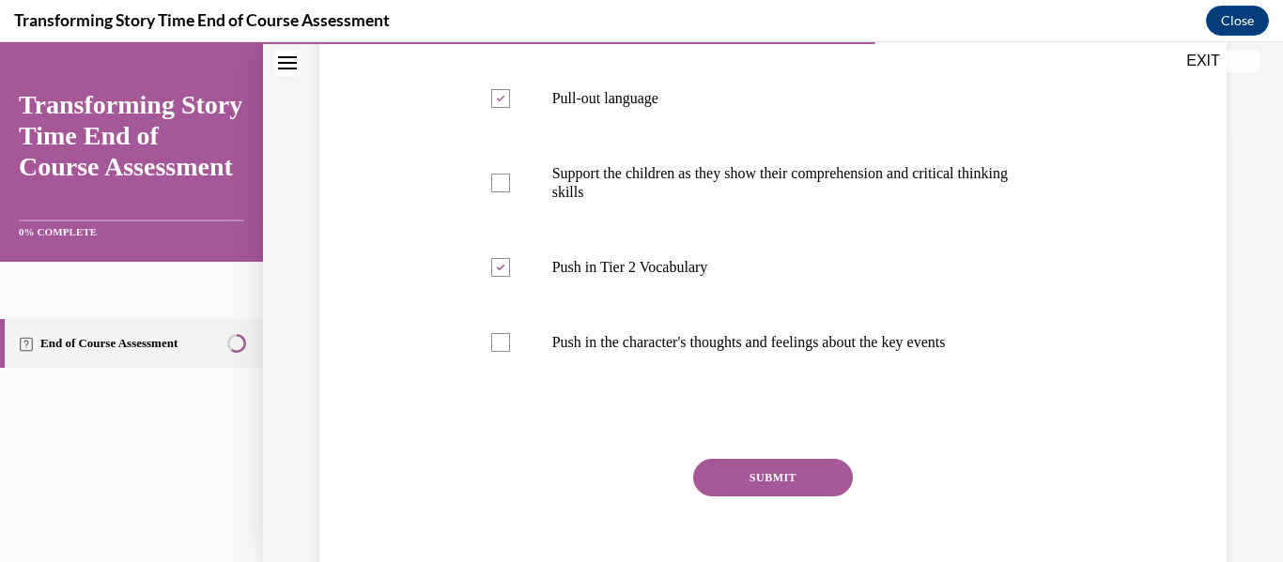
scroll to position [442, 0]
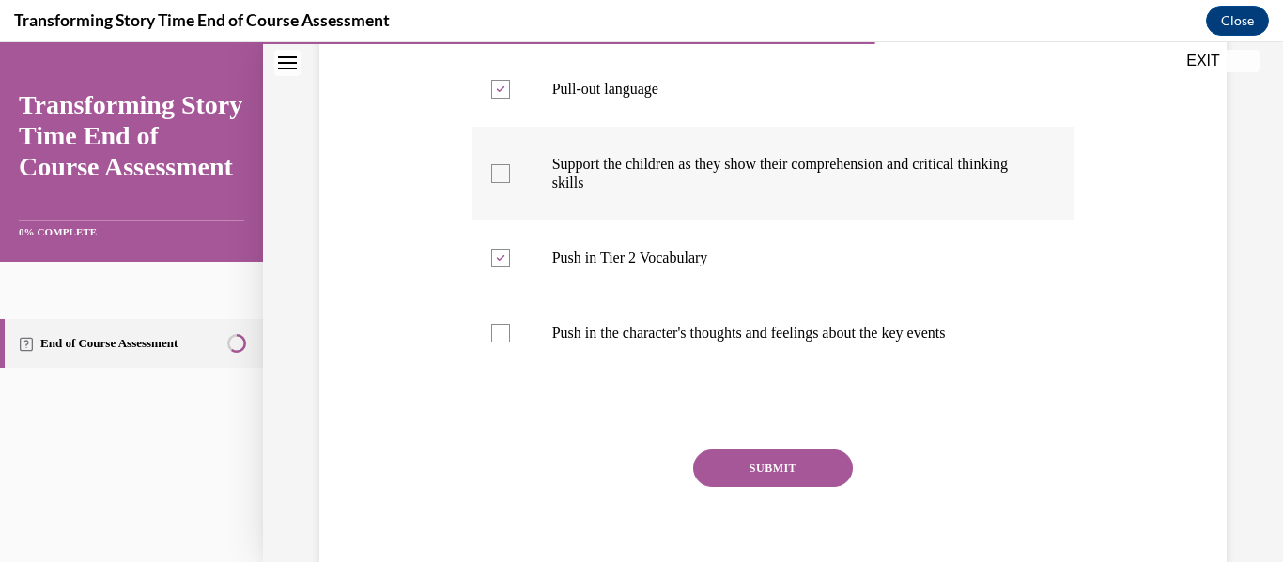
click at [812, 221] on label "Support the children as they show their comprehension and critical thinking ski…" at bounding box center [773, 174] width 602 height 94
click at [510, 183] on input "Support the children as they show their comprehension and critical thinking ski…" at bounding box center [500, 173] width 19 height 19
checkbox input "true"
click at [765, 343] on p "Push in the character's thoughts and feelings about the key events" at bounding box center [789, 333] width 475 height 19
click at [510, 343] on input "Push in the character's thoughts and feelings about the key events" at bounding box center [500, 333] width 19 height 19
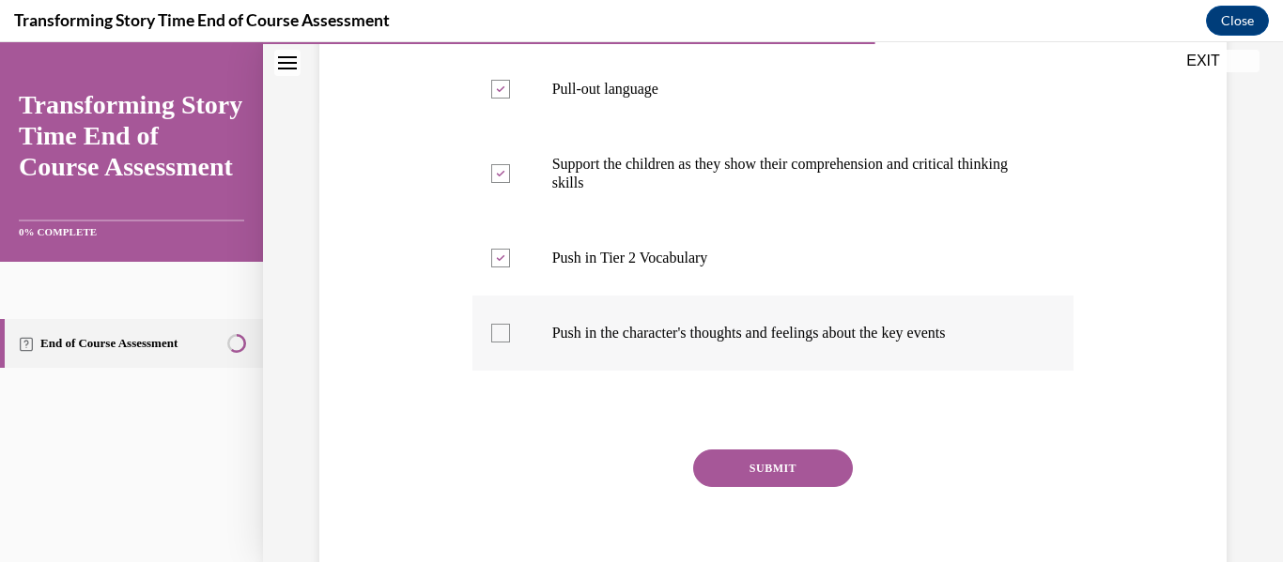
checkbox input "true"
click at [756, 487] on button "SUBMIT" at bounding box center [773, 469] width 160 height 38
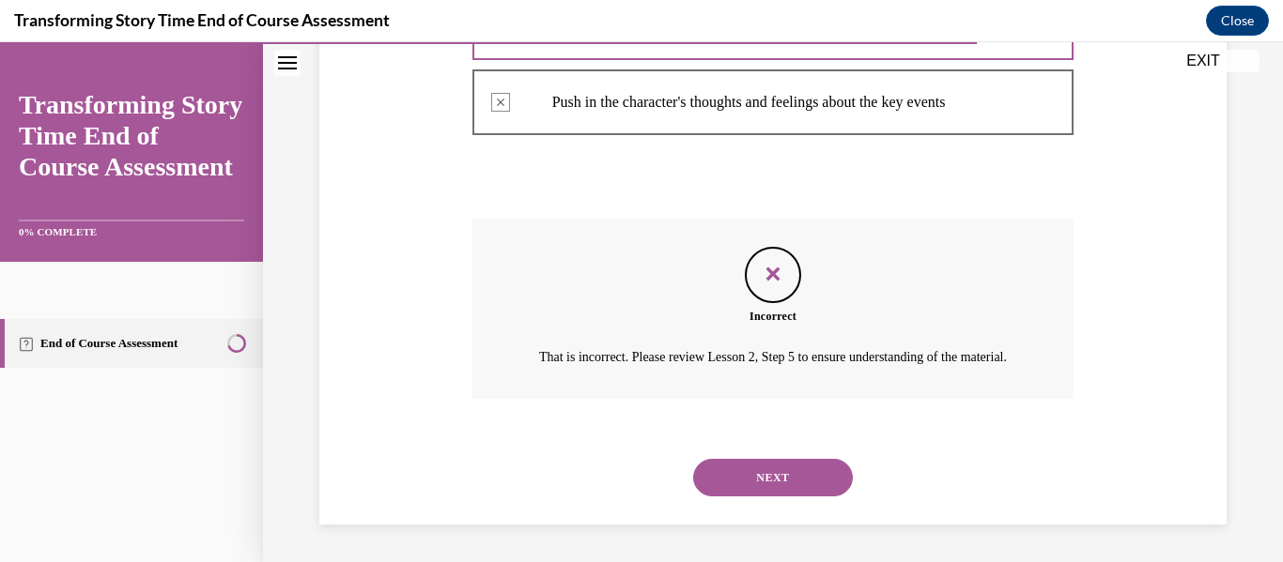
scroll to position [728, 0]
click at [705, 473] on button "NEXT" at bounding box center [773, 478] width 160 height 38
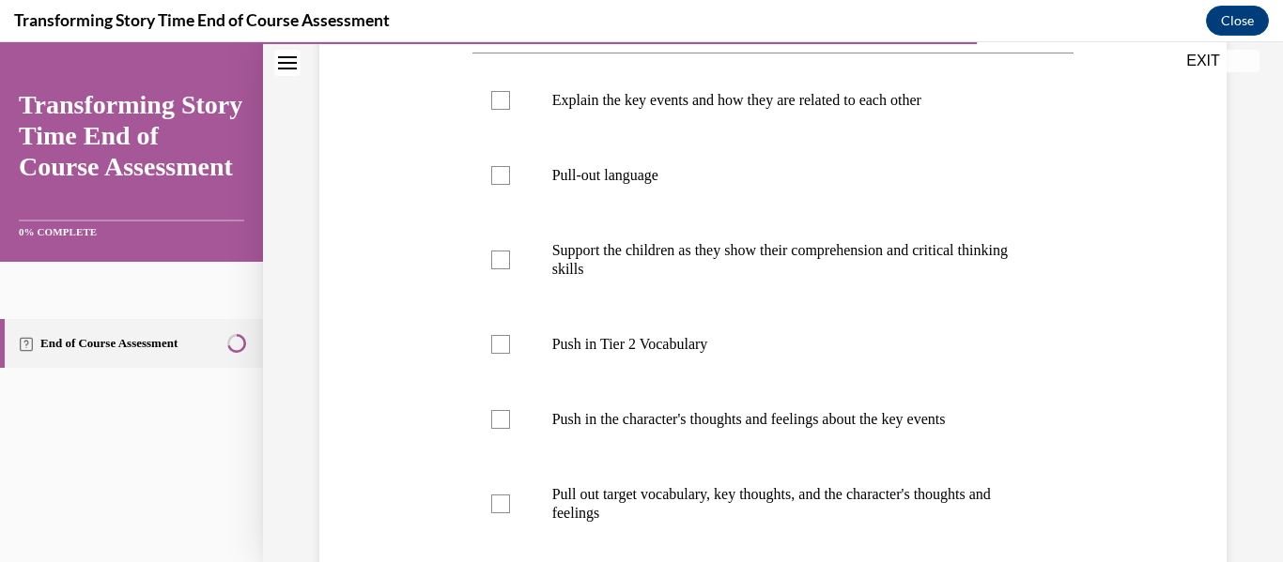
scroll to position [390, 0]
click at [497, 354] on label "Push in Tier 2 Vocabulary" at bounding box center [773, 342] width 602 height 75
click at [497, 352] on input "Push in Tier 2 Vocabulary" at bounding box center [500, 342] width 19 height 19
checkbox input "true"
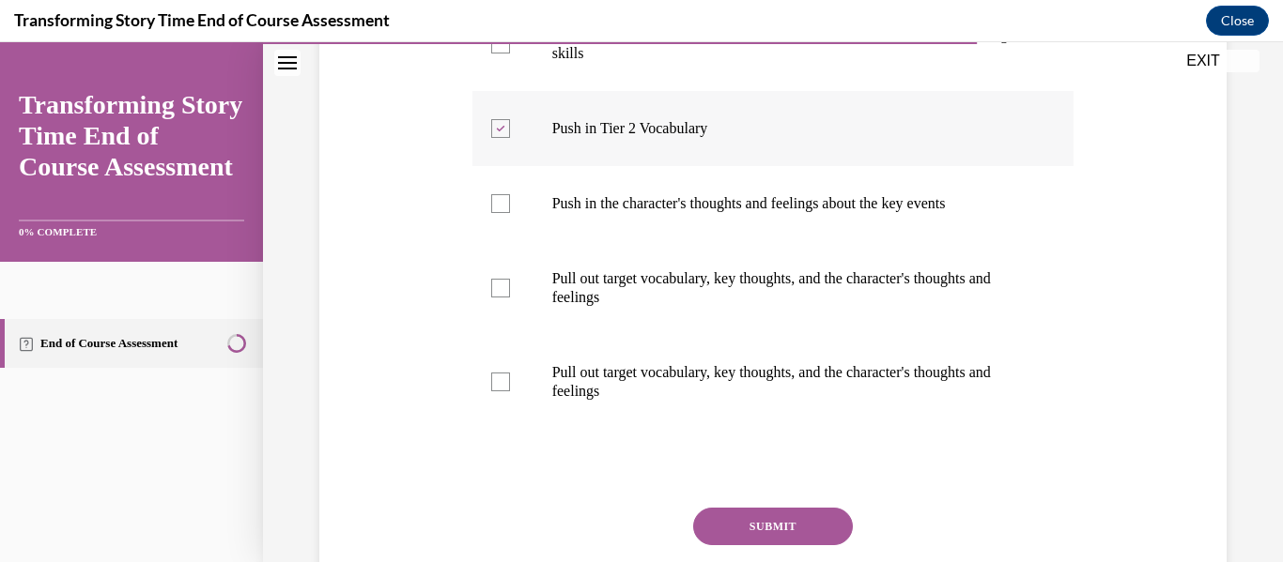
scroll to position [605, 0]
click at [497, 354] on label "Pull out target vocabulary, key thoughts, and the character's thoughts and feel…" at bounding box center [773, 381] width 602 height 94
click at [497, 372] on input "Pull out target vocabulary, key thoughts, and the character's thoughts and feel…" at bounding box center [500, 381] width 19 height 19
checkbox input "true"
click at [428, 257] on div "Question 08/10 What is the purpose of the second START read and what should you…" at bounding box center [773, 130] width 916 height 1061
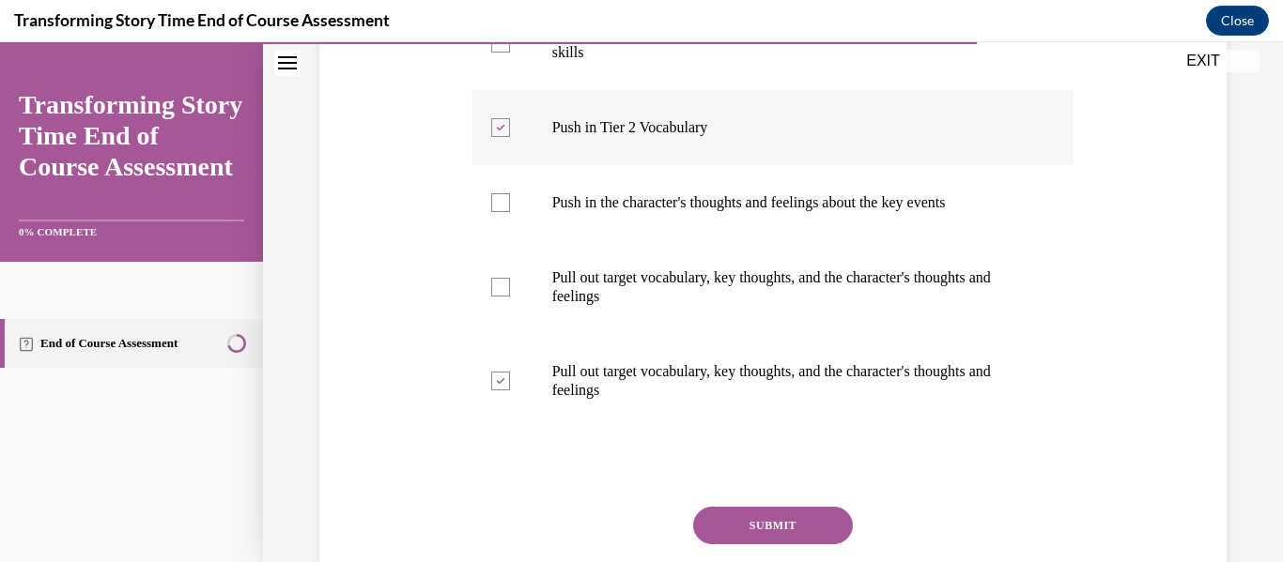
click at [546, 150] on label "Push in Tier 2 Vocabulary" at bounding box center [773, 127] width 602 height 75
click at [510, 137] on input "Push in Tier 2 Vocabulary" at bounding box center [500, 127] width 19 height 19
checkbox input "false"
click at [746, 515] on button "SUBMIT" at bounding box center [773, 526] width 160 height 38
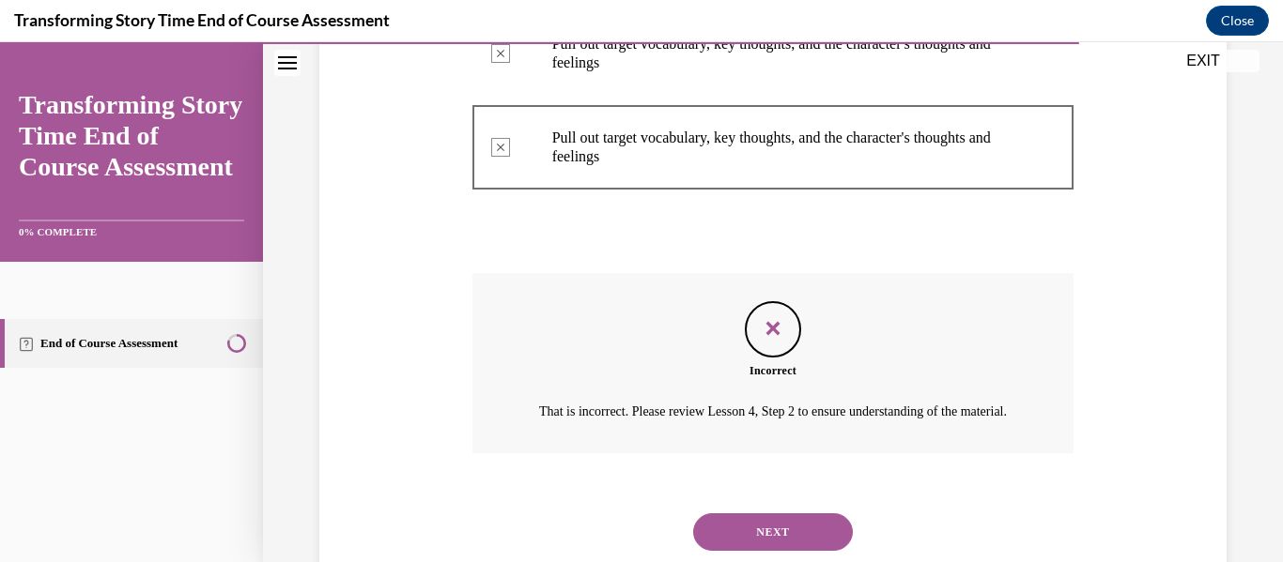
scroll to position [886, 0]
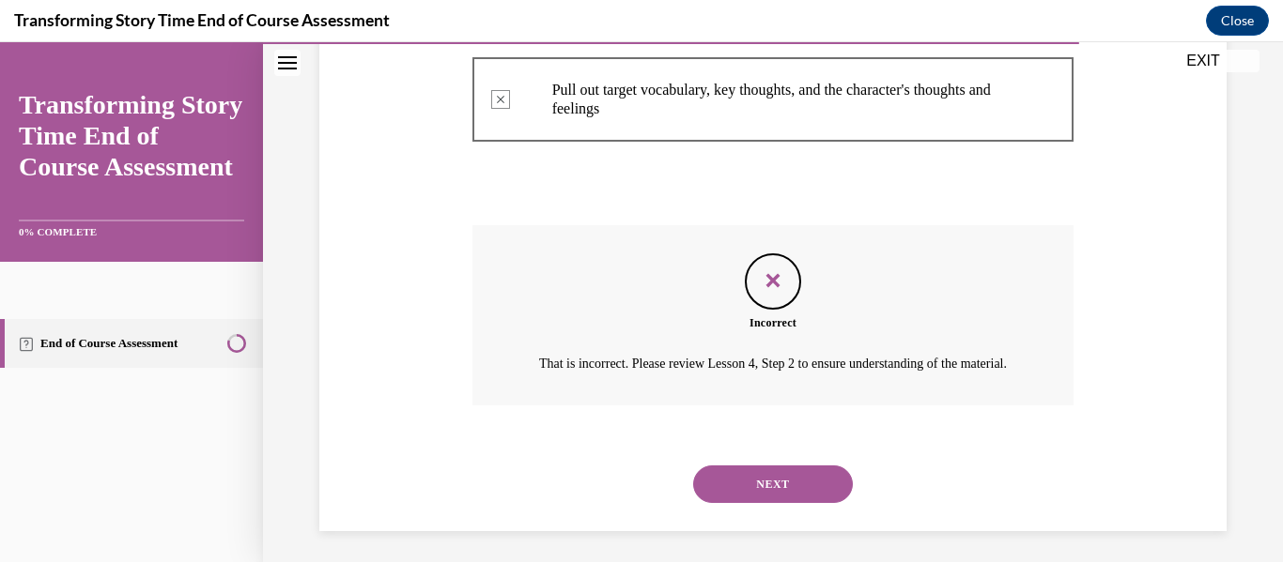
click at [771, 503] on button "NEXT" at bounding box center [773, 485] width 160 height 38
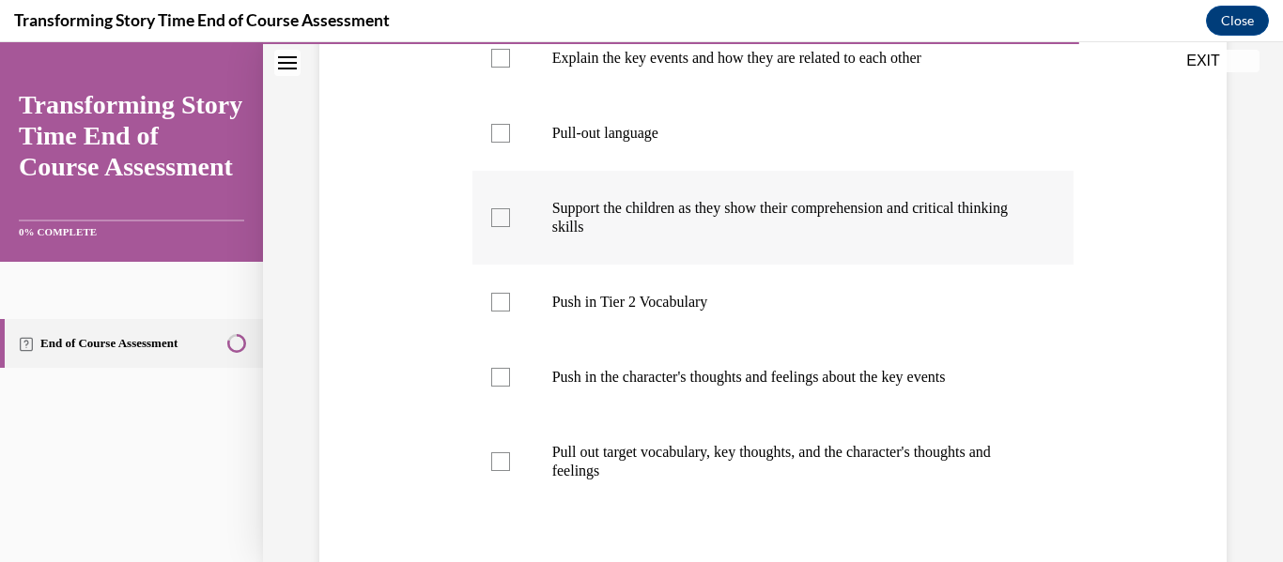
scroll to position [432, 0]
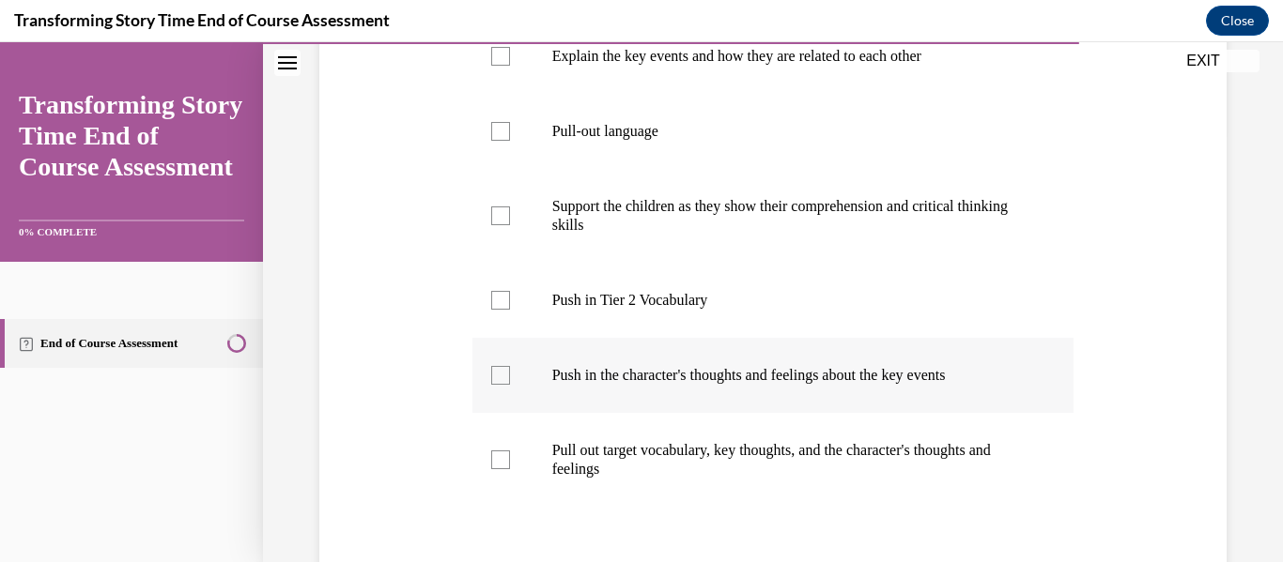
click at [495, 347] on label "Push in the character's thoughts and feelings about the key events" at bounding box center [773, 375] width 602 height 75
click at [495, 366] on input "Push in the character's thoughts and feelings about the key events" at bounding box center [500, 375] width 19 height 19
click at [495, 347] on label "Push in the character's thoughts and feelings about the key events" at bounding box center [773, 375] width 602 height 75
click at [495, 366] on input "Push in the character's thoughts and feelings about the key events" at bounding box center [500, 375] width 19 height 19
checkbox input "false"
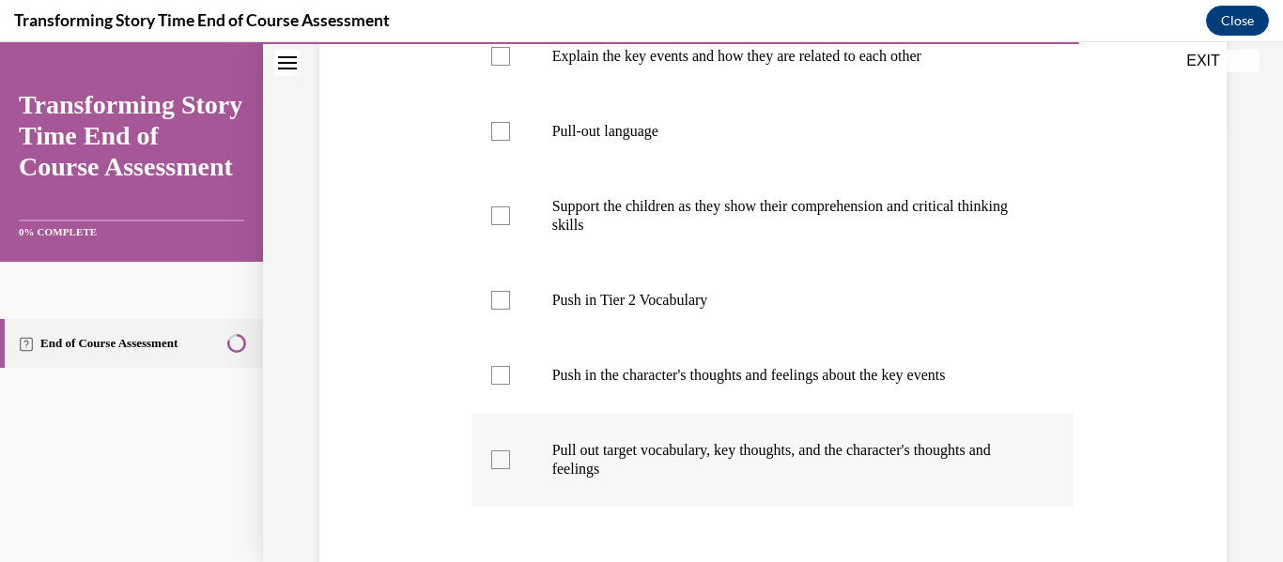
click at [514, 475] on label "Pull out target vocabulary, key thoughts, and the character's thoughts and feel…" at bounding box center [773, 460] width 602 height 94
click at [510, 469] on input "Pull out target vocabulary, key thoughts, and the character's thoughts and feel…" at bounding box center [500, 460] width 19 height 19
checkbox input "true"
click at [530, 315] on label "Push in Tier 2 Vocabulary" at bounding box center [773, 300] width 602 height 75
click at [510, 310] on input "Push in Tier 2 Vocabulary" at bounding box center [500, 300] width 19 height 19
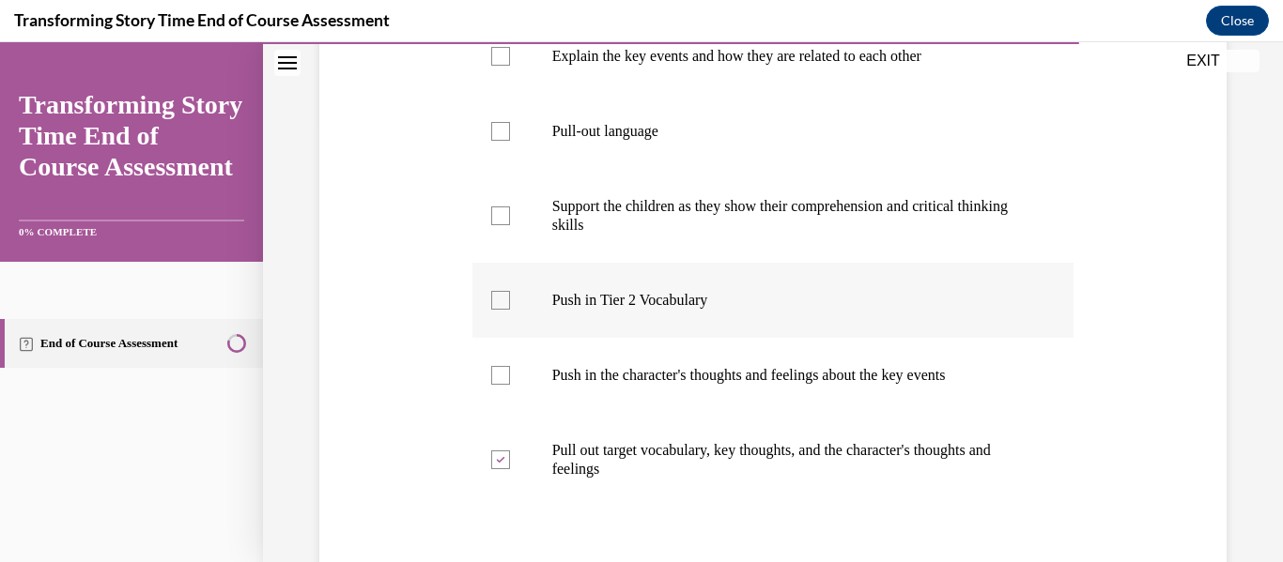
checkbox input "true"
click at [549, 451] on label "Pull out target vocabulary, key thoughts, and the character's thoughts and feel…" at bounding box center [773, 460] width 602 height 94
click at [510, 451] on input "Pull out target vocabulary, key thoughts, and the character's thoughts and feel…" at bounding box center [500, 460] width 19 height 19
checkbox input "false"
click at [614, 150] on label "Pull-out language" at bounding box center [773, 131] width 602 height 75
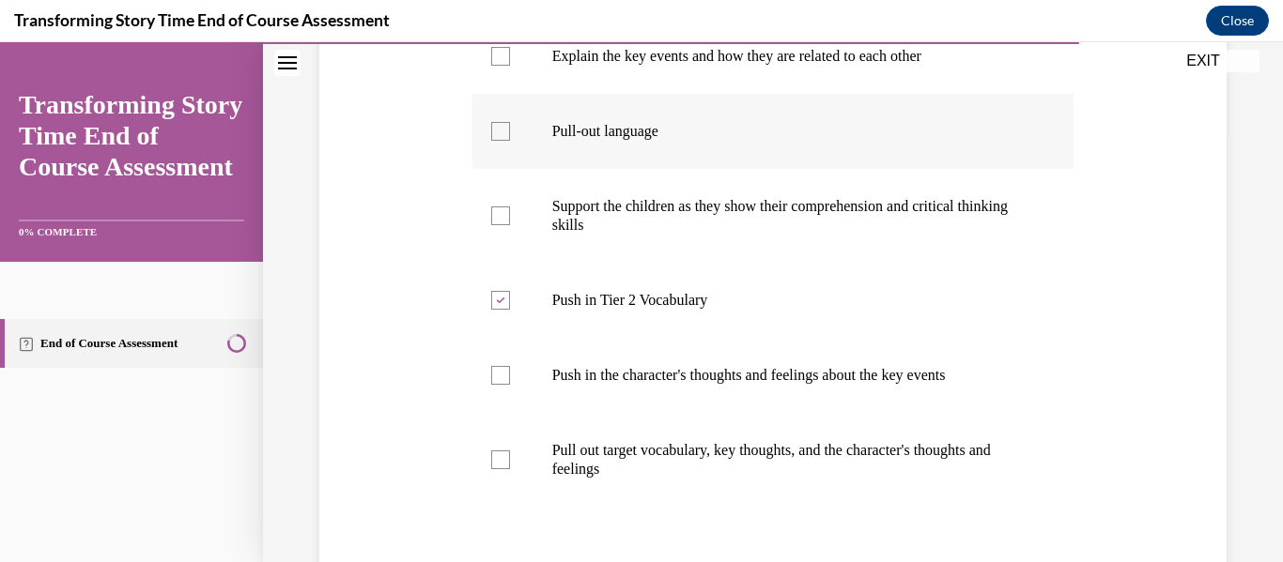
click at [510, 141] on input "Pull-out language" at bounding box center [500, 131] width 19 height 19
checkbox input "true"
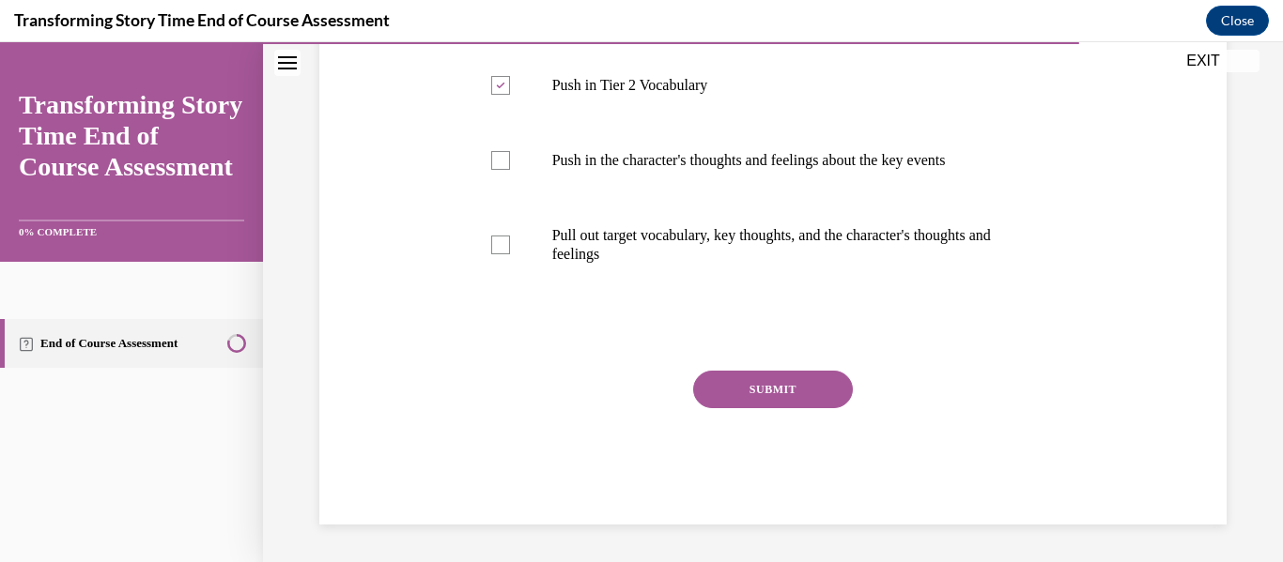
click at [722, 379] on button "SUBMIT" at bounding box center [773, 390] width 160 height 38
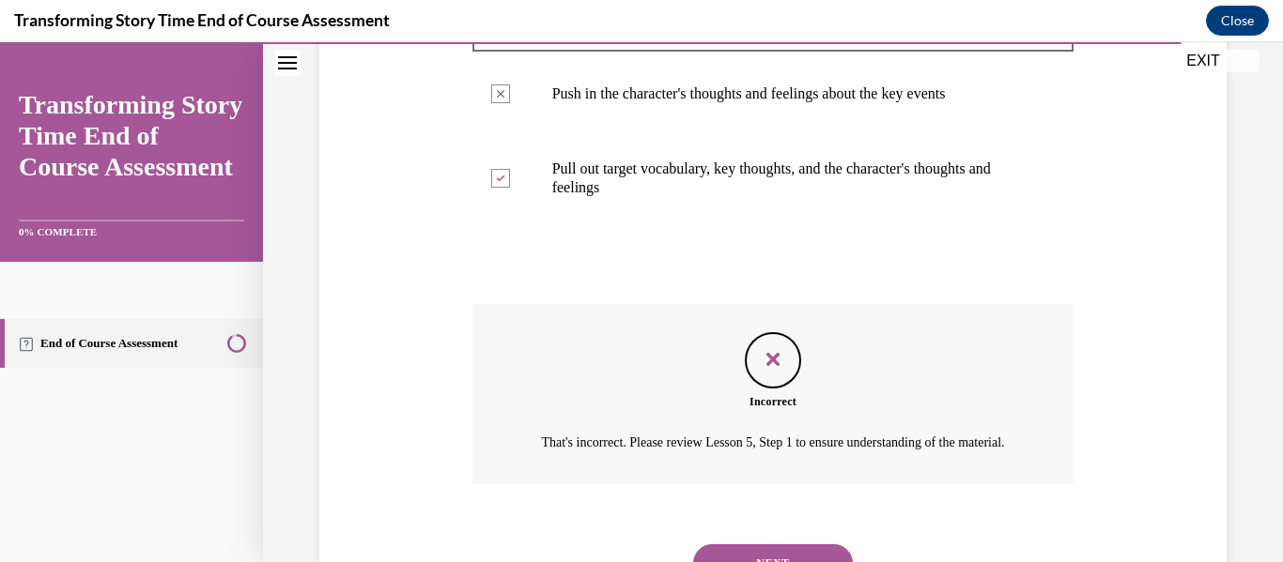
scroll to position [822, 0]
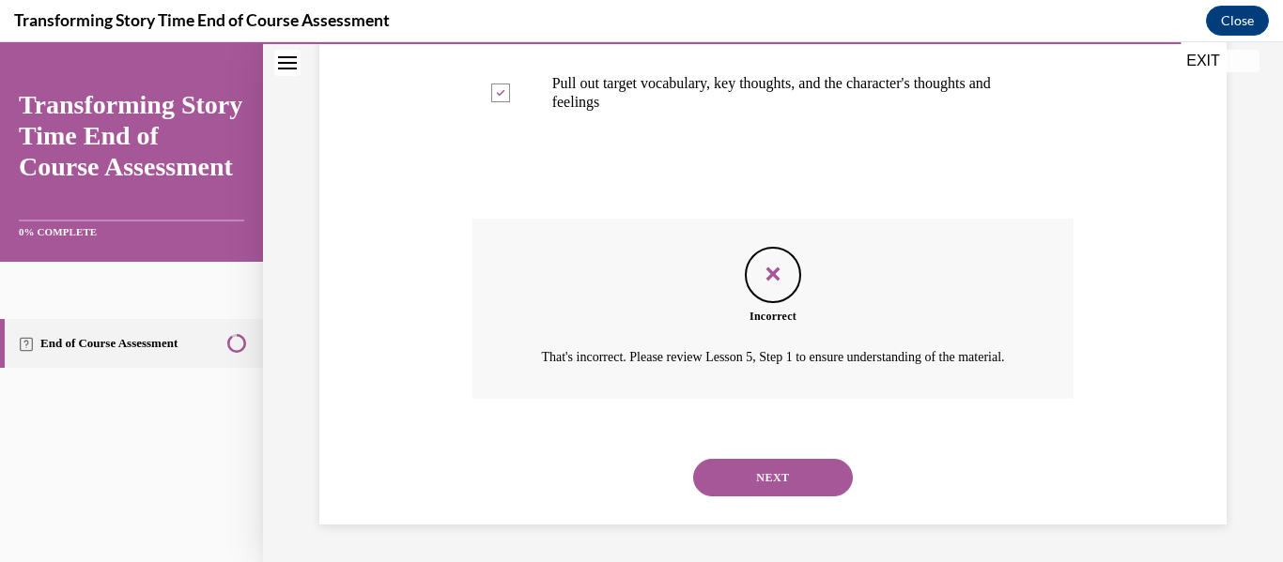
click at [735, 470] on button "NEXT" at bounding box center [773, 478] width 160 height 38
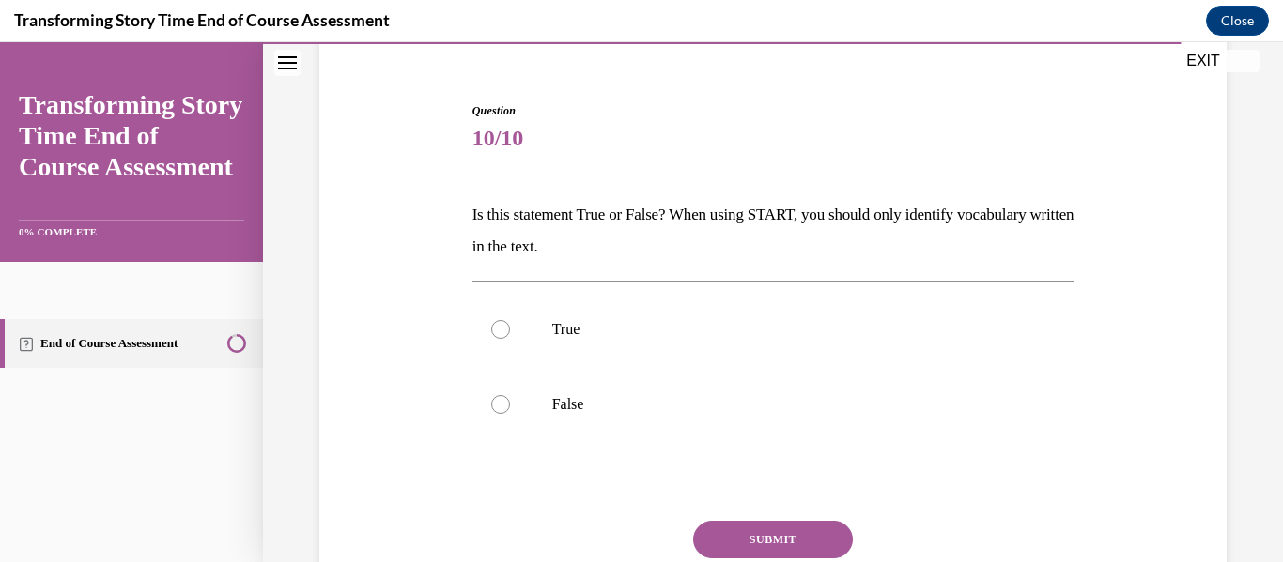
scroll to position [160, 0]
click at [512, 309] on label "True" at bounding box center [773, 328] width 602 height 75
click at [510, 319] on input "True" at bounding box center [500, 328] width 19 height 19
radio input "true"
click at [539, 408] on label "False" at bounding box center [773, 403] width 602 height 75
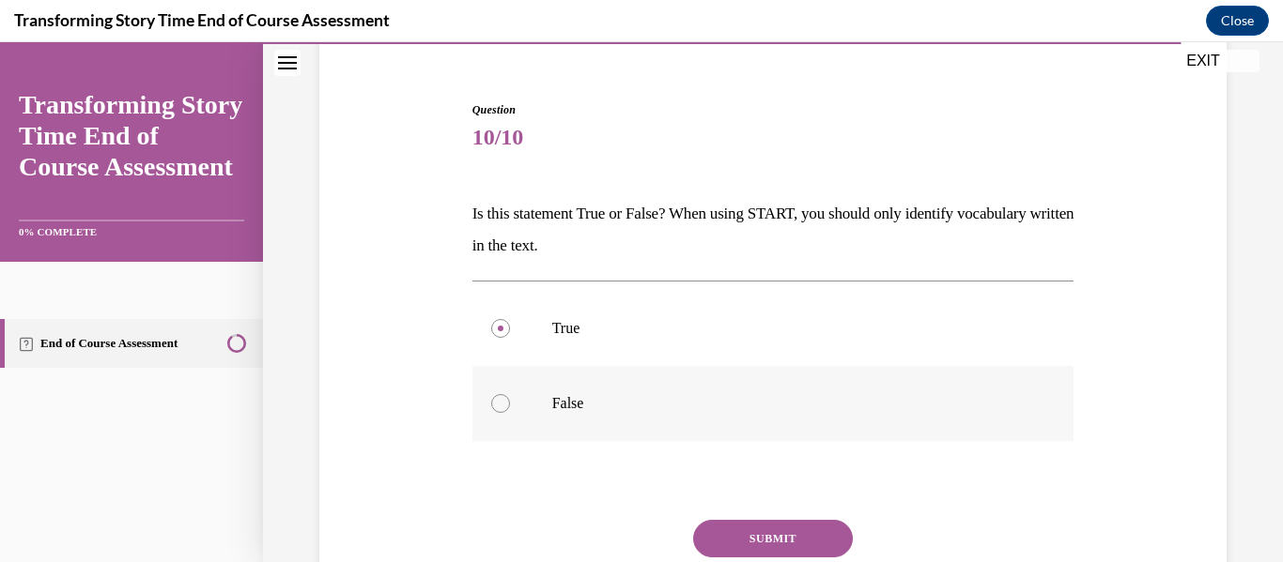
click at [510, 408] on input "False" at bounding box center [500, 403] width 19 height 19
radio input "true"
click at [725, 531] on button "SUBMIT" at bounding box center [773, 539] width 160 height 38
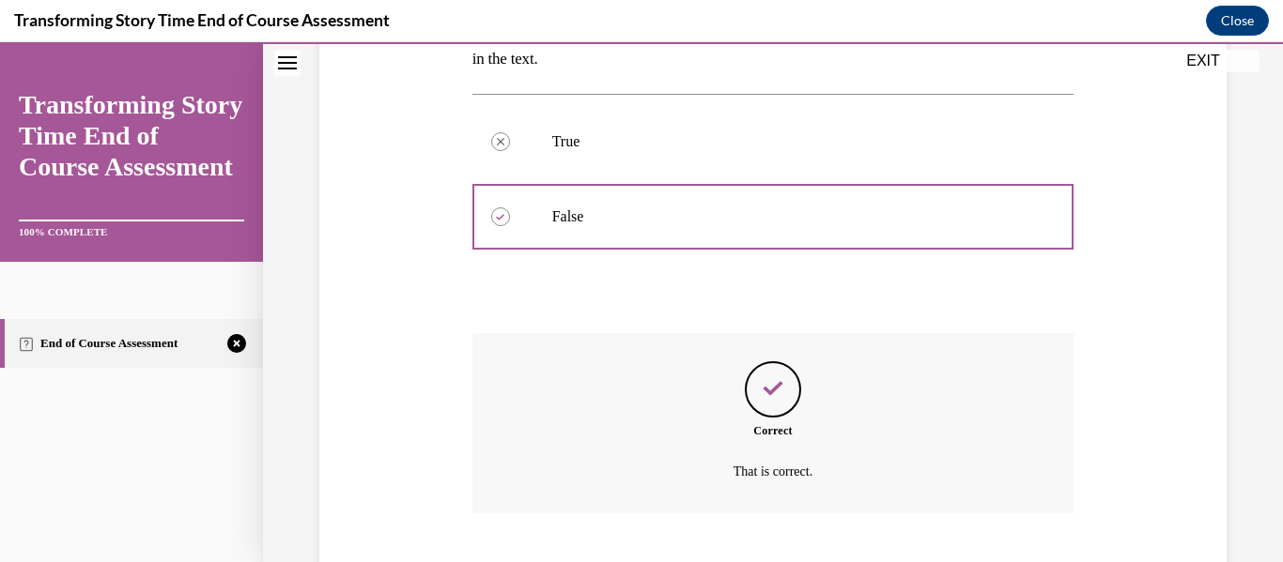
scroll to position [461, 0]
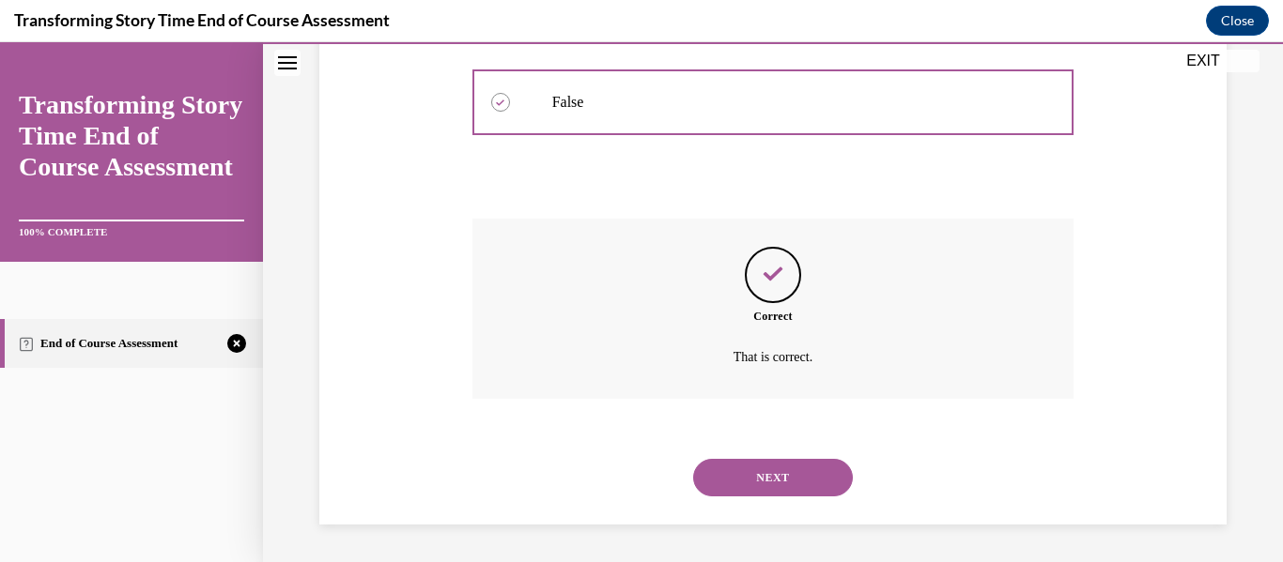
click at [768, 474] on button "NEXT" at bounding box center [773, 478] width 160 height 38
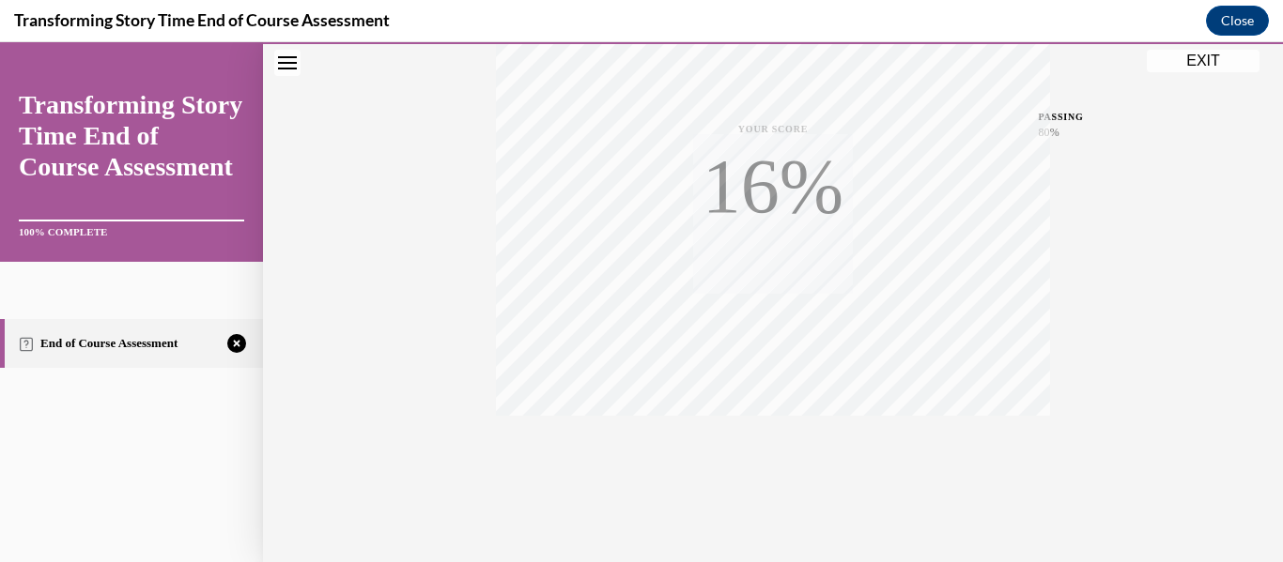
scroll to position [442, 0]
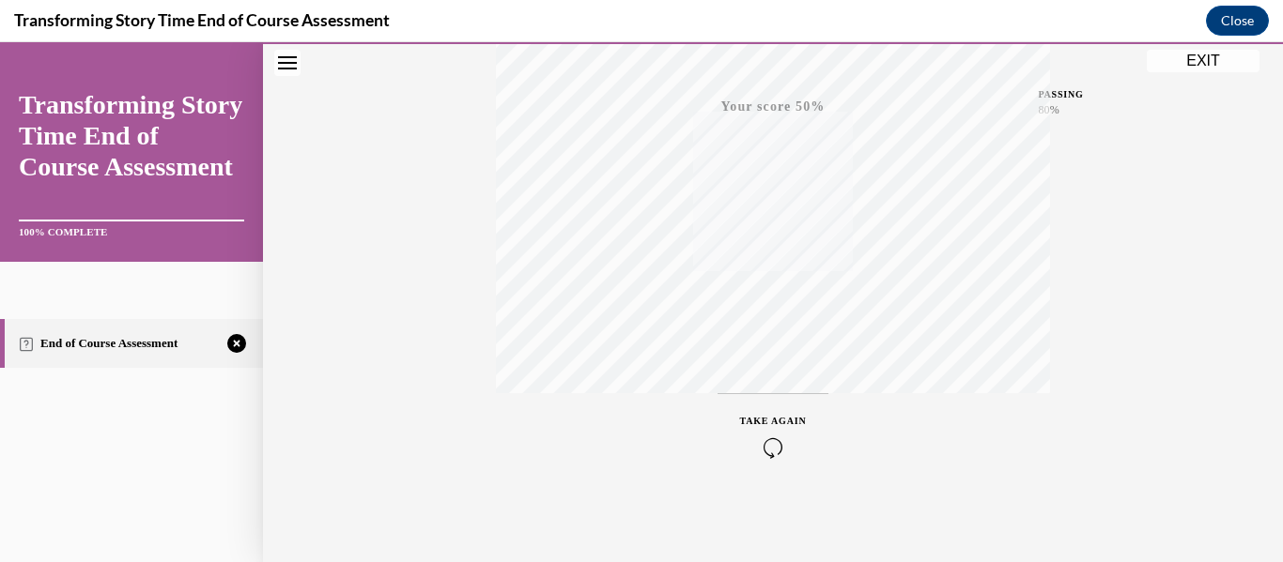
click at [771, 431] on div "TAKE AGAIN" at bounding box center [773, 436] width 67 height 44
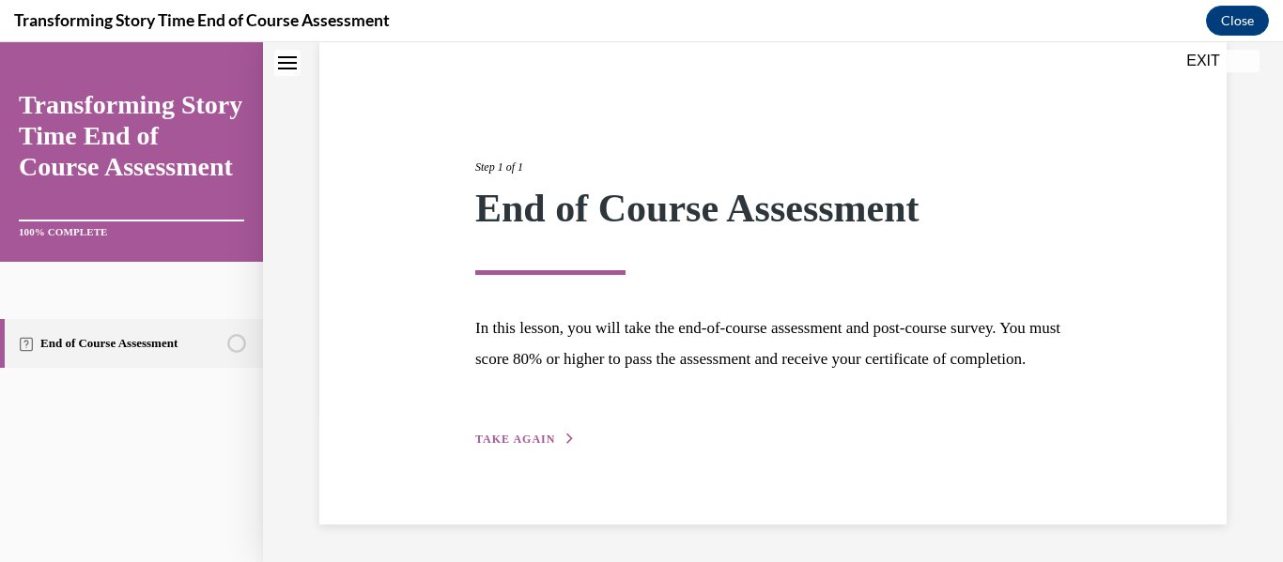
scroll to position [177, 0]
click at [549, 433] on span "TAKE AGAIN" at bounding box center [515, 439] width 80 height 13
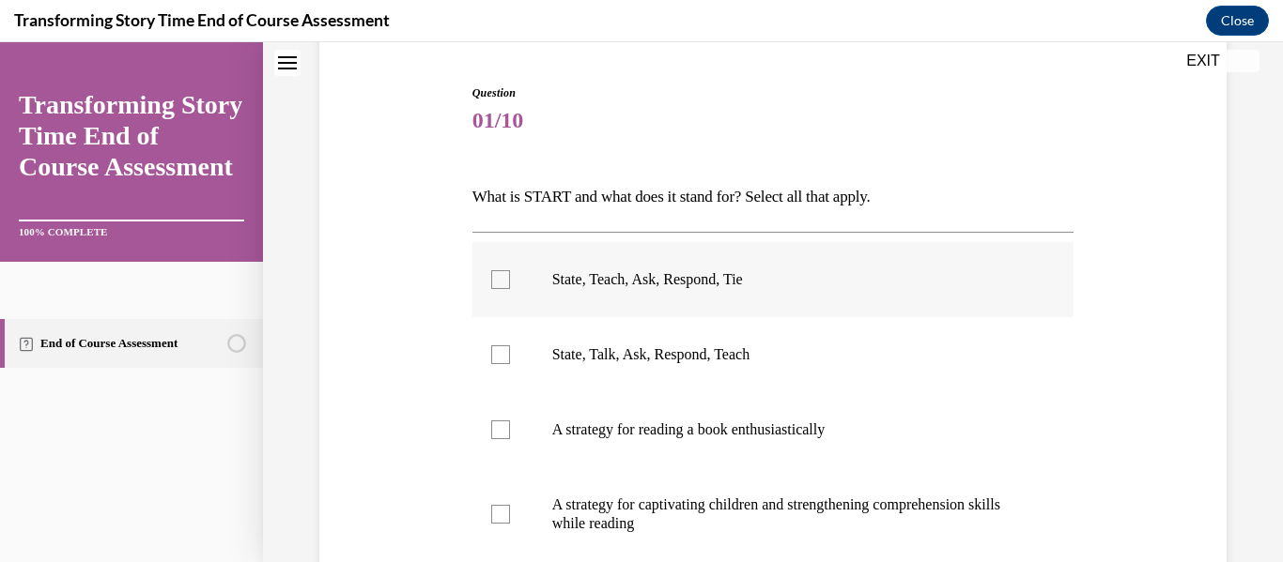
click at [497, 291] on label "State, Teach, Ask, Respond, Tie" at bounding box center [773, 279] width 602 height 75
click at [497, 289] on input "State, Teach, Ask, Respond, Tie" at bounding box center [500, 279] width 19 height 19
checkbox input "true"
click at [444, 286] on div "Question 01/10 What is START and what does it stand for? Select all that apply.…" at bounding box center [773, 411] width 916 height 766
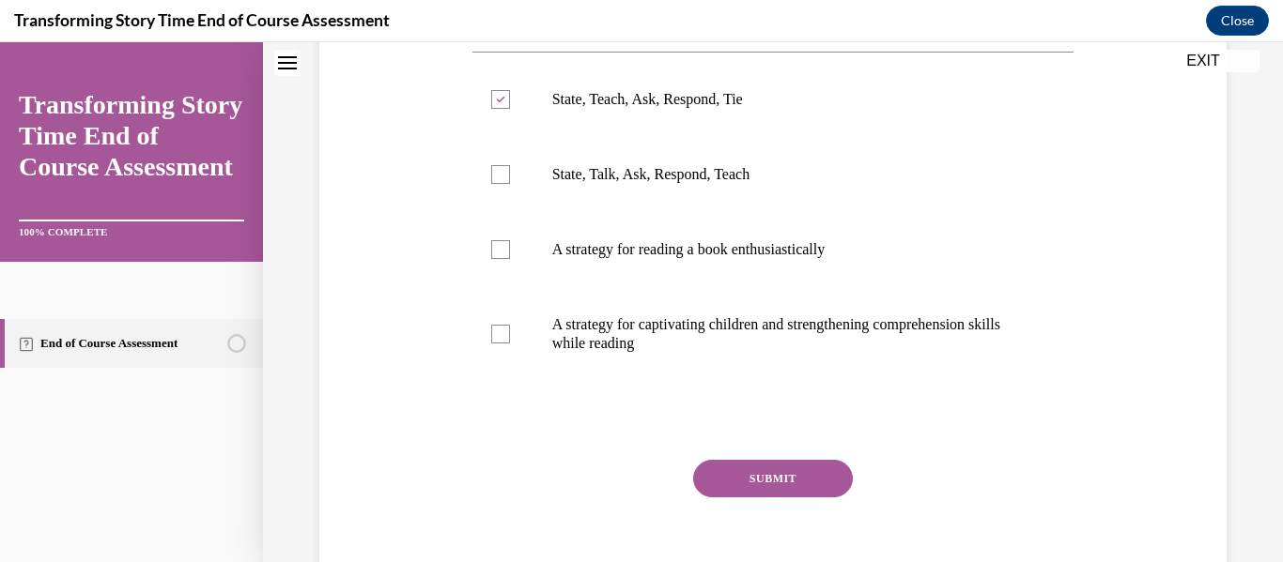
scroll to position [371, 0]
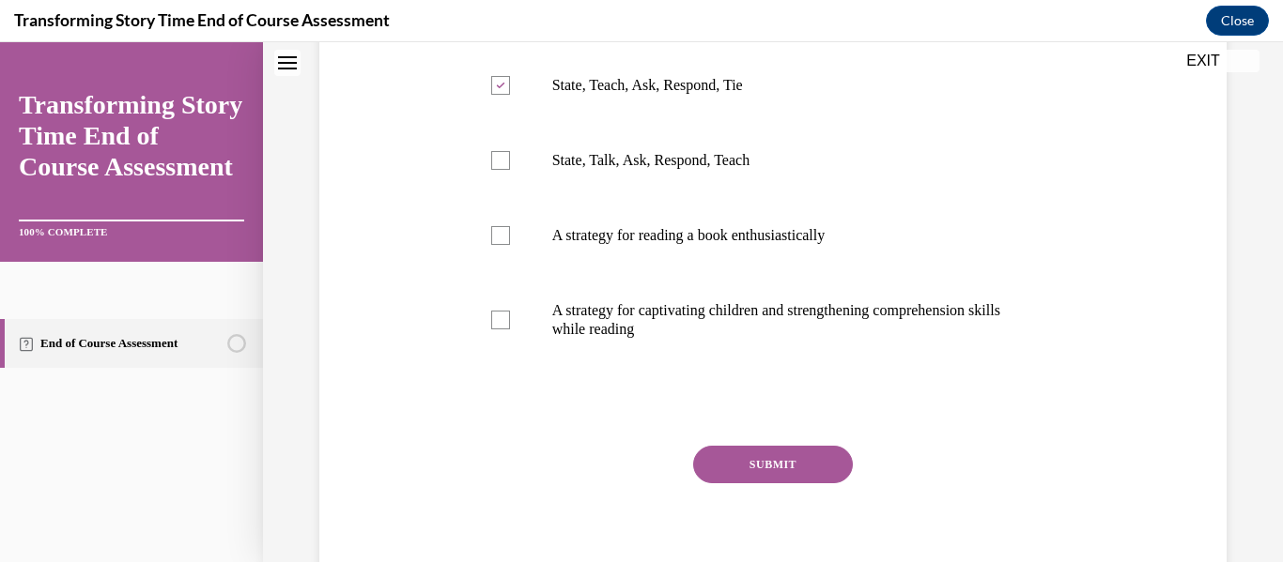
click at [779, 484] on div "SUBMIT" at bounding box center [773, 493] width 602 height 94
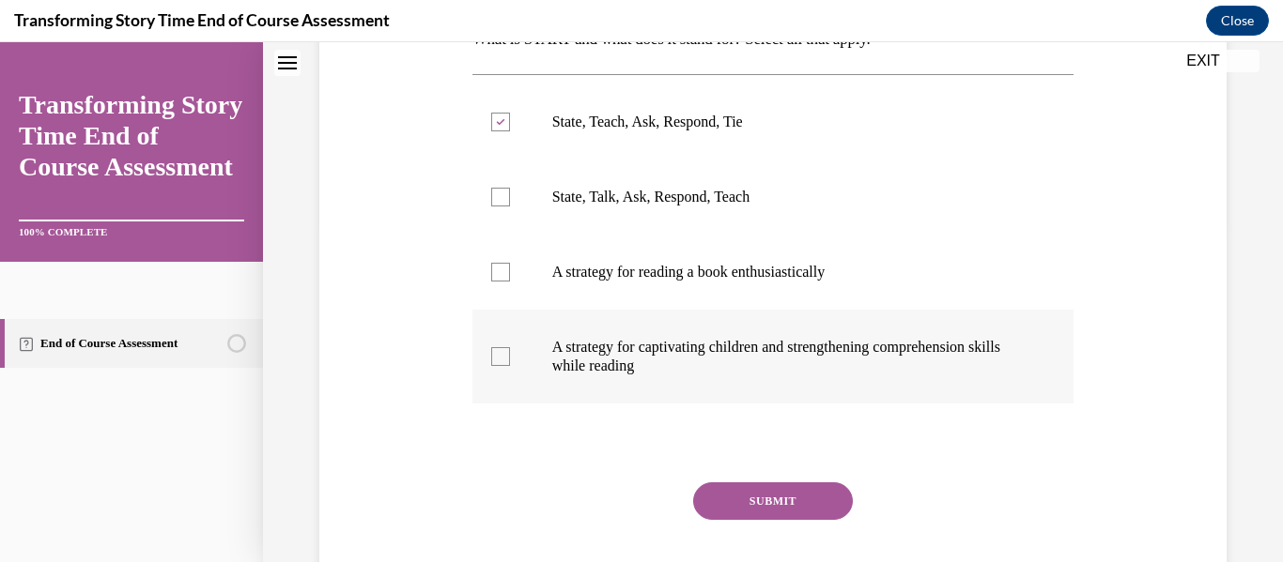
scroll to position [340, 0]
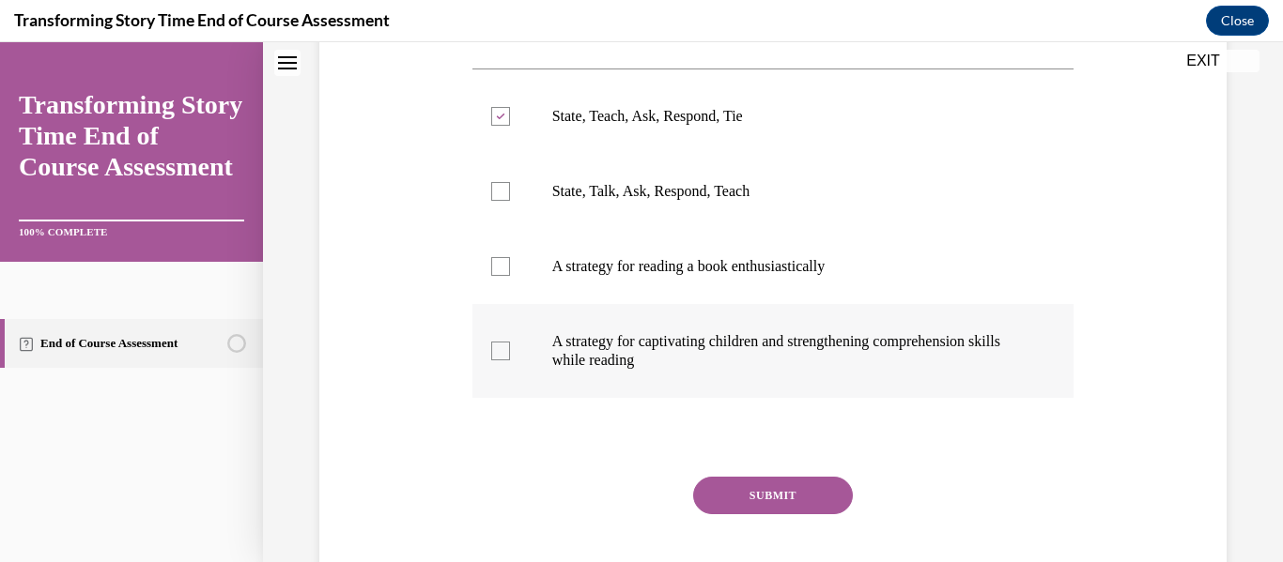
click at [710, 368] on p "A strategy for captivating children and strengthening comprehension skills whil…" at bounding box center [789, 351] width 475 height 38
click at [510, 361] on input "A strategy for captivating children and strengthening comprehension skills whil…" at bounding box center [500, 351] width 19 height 19
checkbox input "true"
click at [738, 484] on button "SUBMIT" at bounding box center [773, 496] width 160 height 38
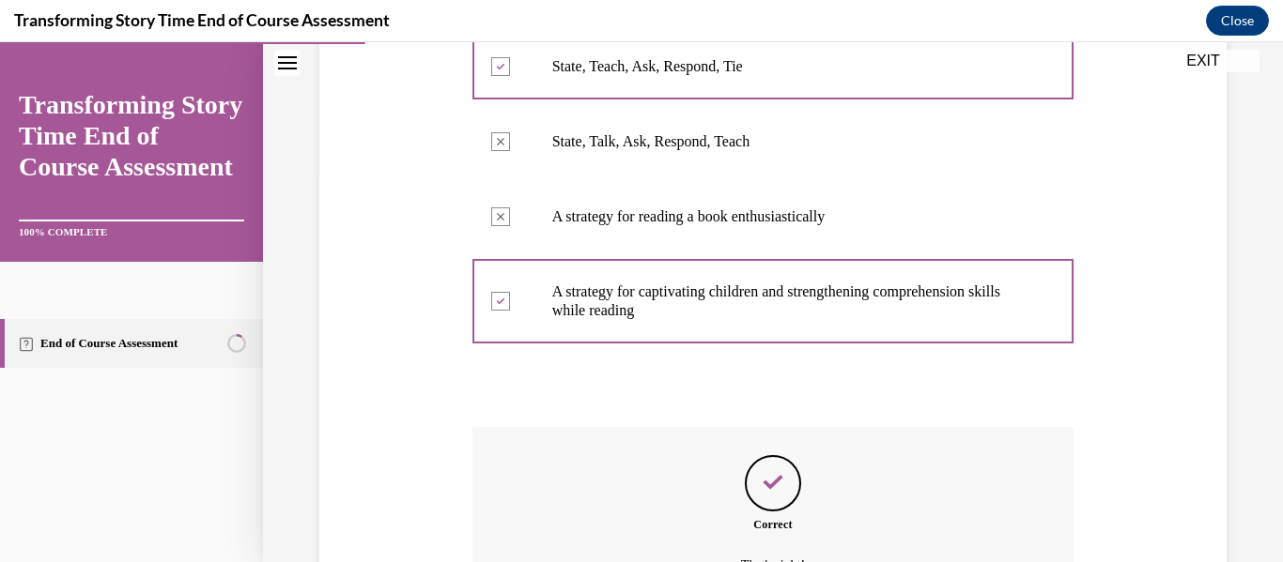
scroll to position [598, 0]
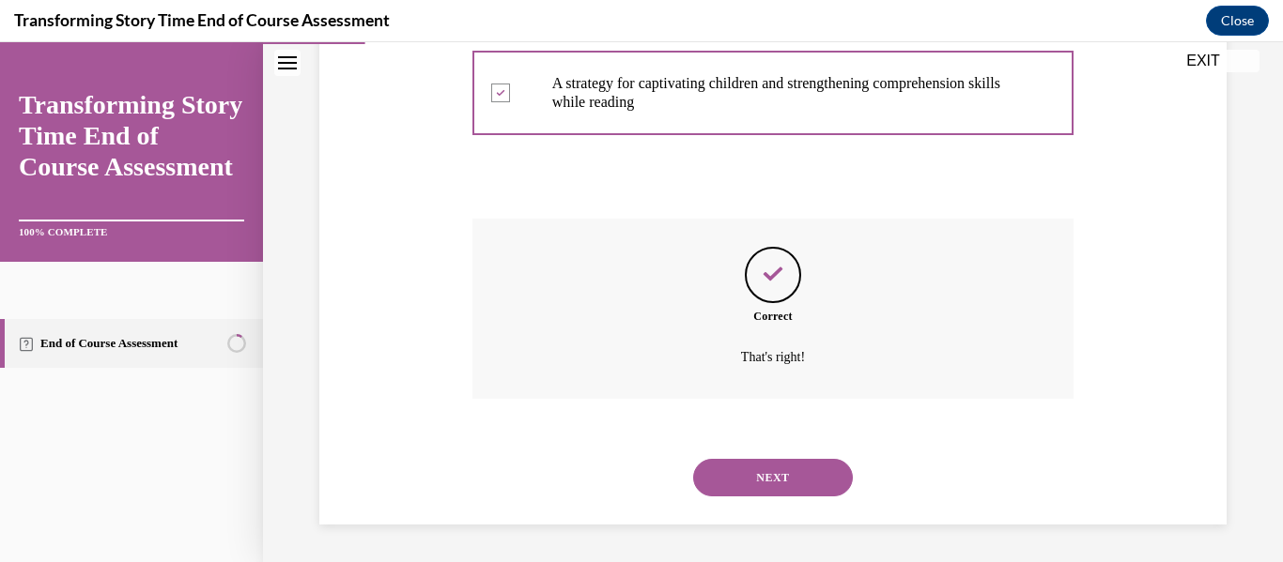
click at [742, 480] on button "NEXT" at bounding box center [773, 478] width 160 height 38
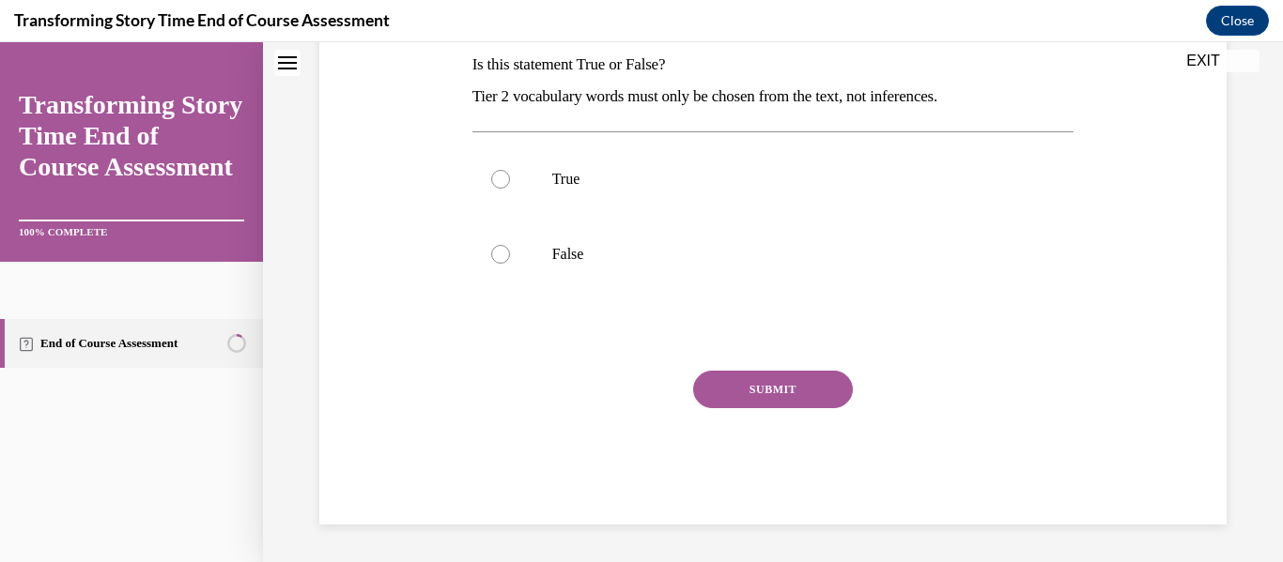
scroll to position [0, 0]
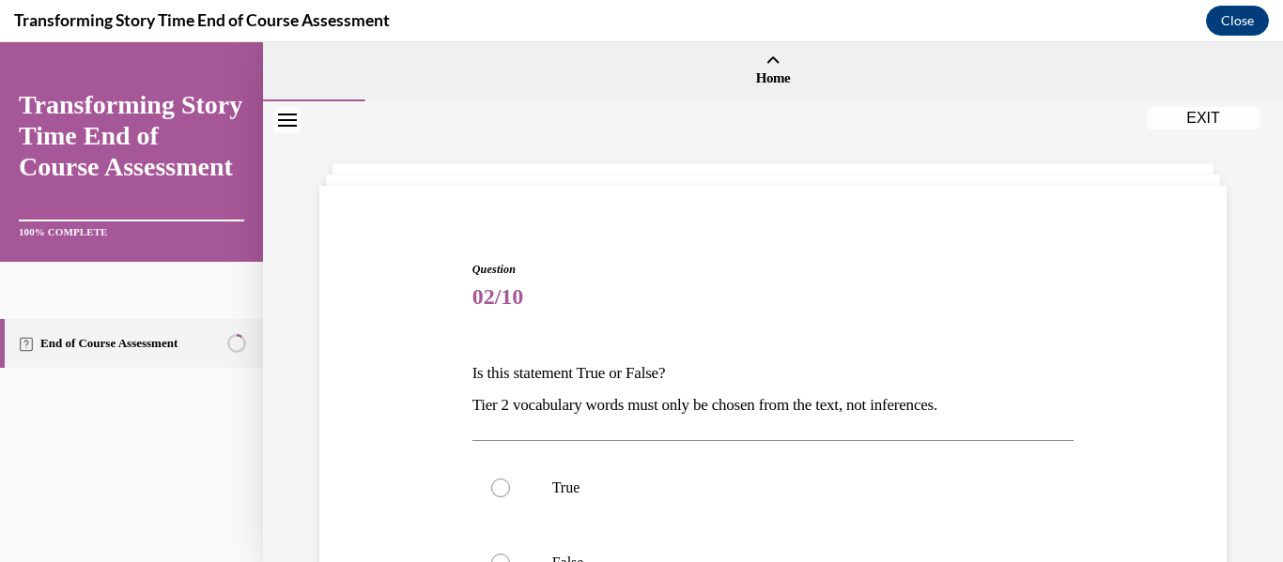
click at [415, 407] on div "Question 02/10 Is this statement True or False? Tier 2 vocabulary words must on…" at bounding box center [773, 519] width 916 height 629
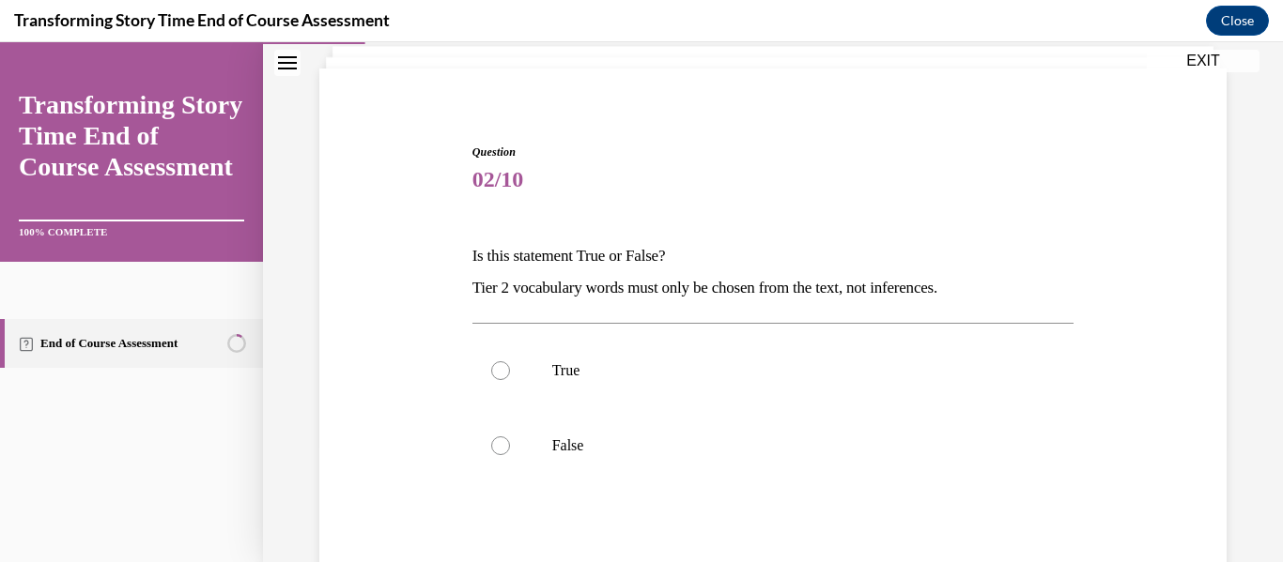
scroll to position [120, 0]
click at [518, 439] on label "False" at bounding box center [773, 443] width 602 height 75
click at [510, 439] on input "False" at bounding box center [500, 443] width 19 height 19
radio input "true"
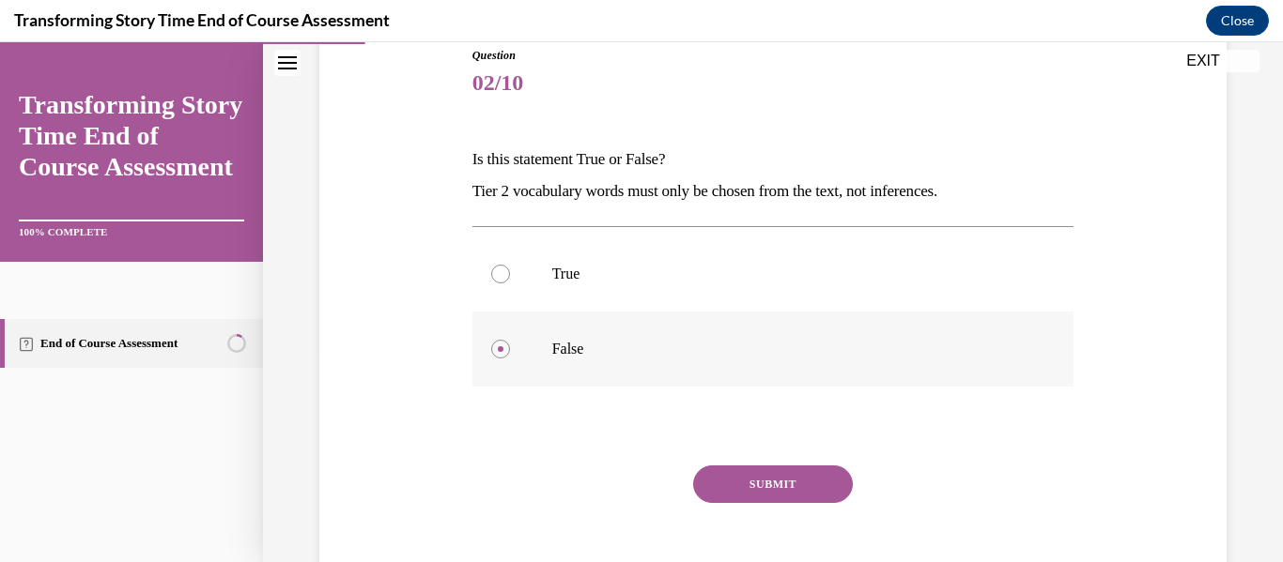
scroll to position [226, 0]
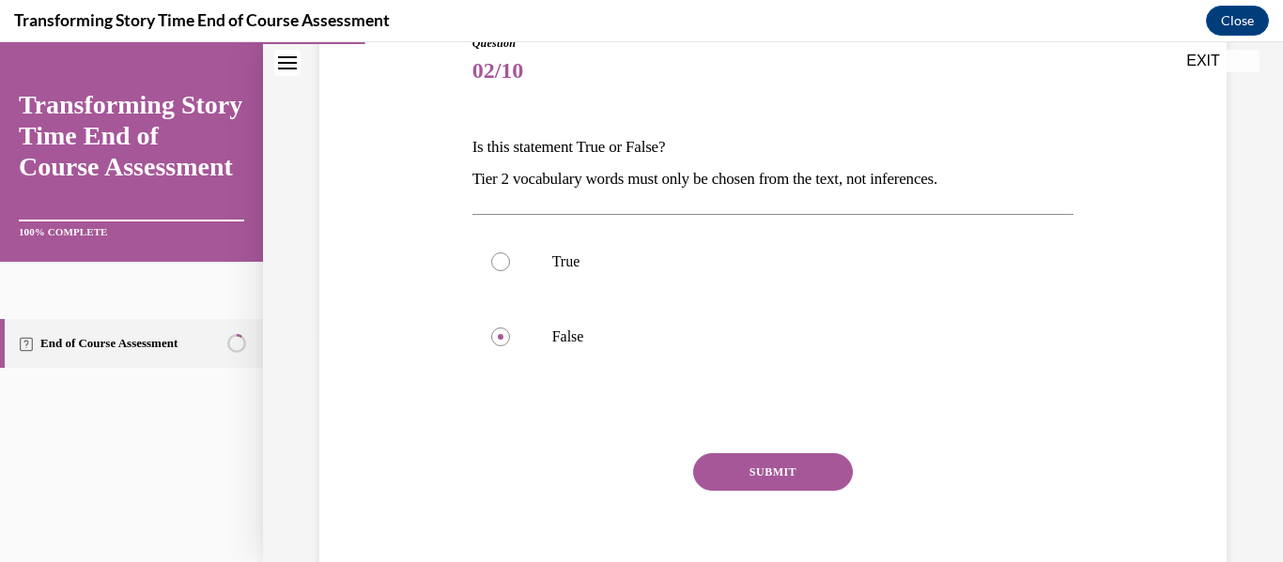
click at [771, 462] on button "SUBMIT" at bounding box center [773, 472] width 160 height 38
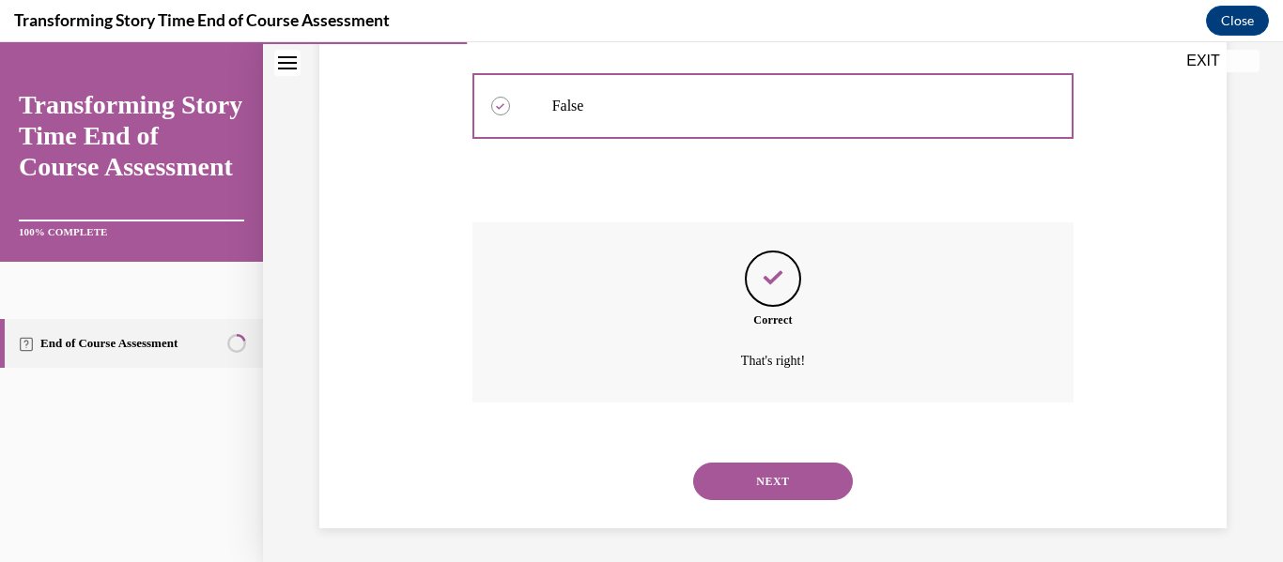
scroll to position [461, 0]
click at [767, 466] on button "NEXT" at bounding box center [773, 478] width 160 height 38
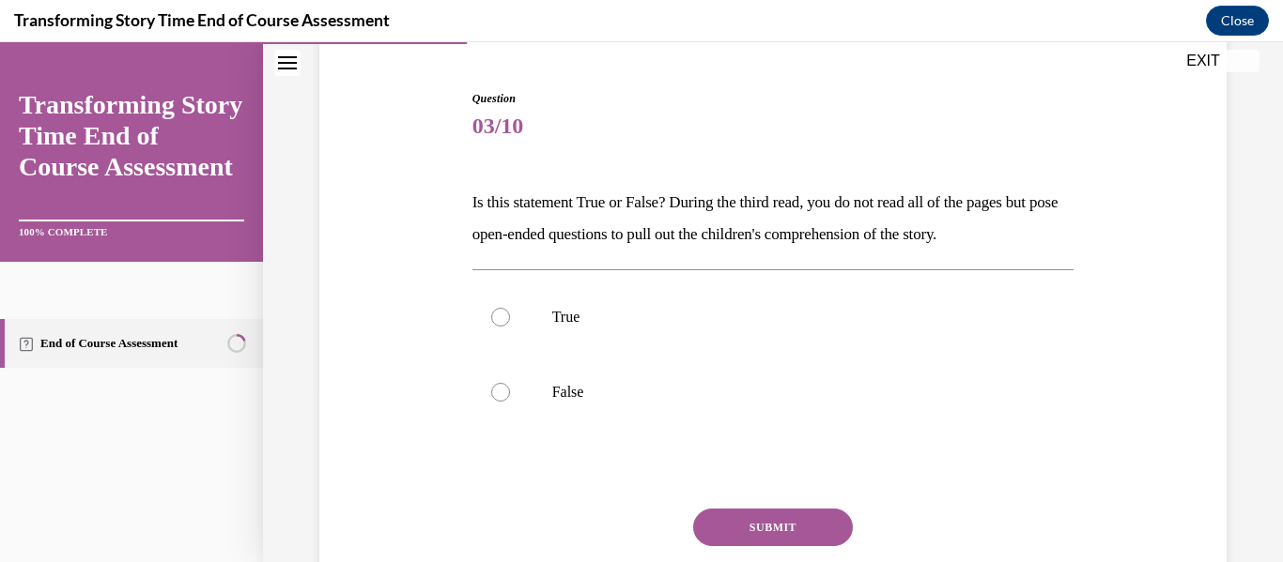
scroll to position [177, 0]
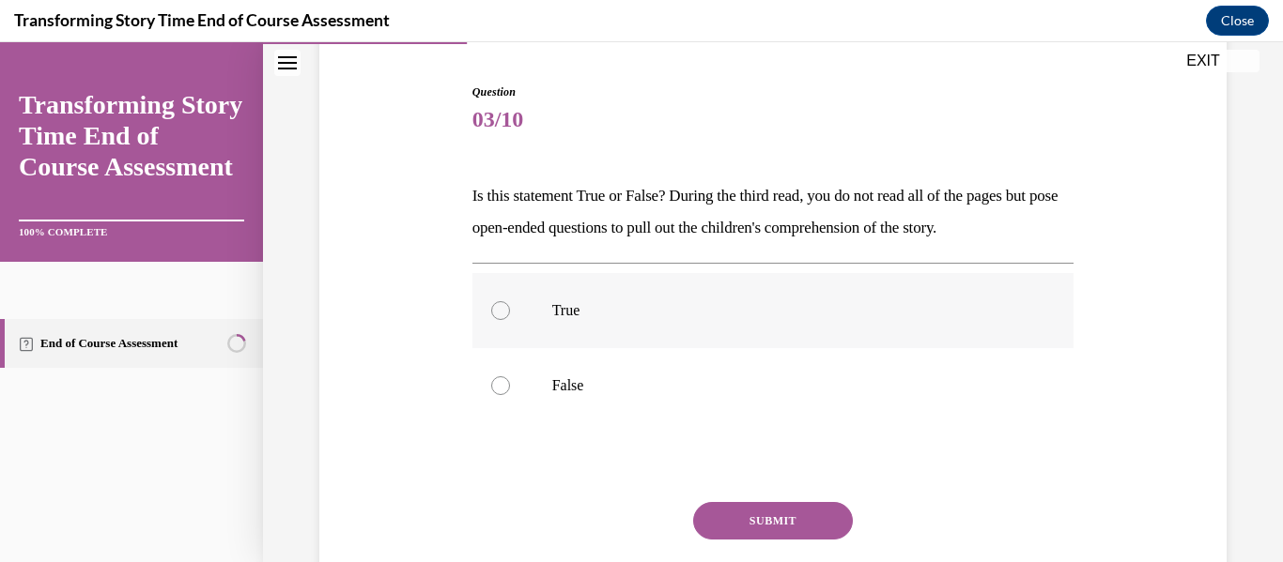
click at [567, 332] on label "True" at bounding box center [773, 310] width 602 height 75
click at [510, 320] on input "True" at bounding box center [500, 310] width 19 height 19
radio input "true"
click at [716, 512] on button "SUBMIT" at bounding box center [773, 521] width 160 height 38
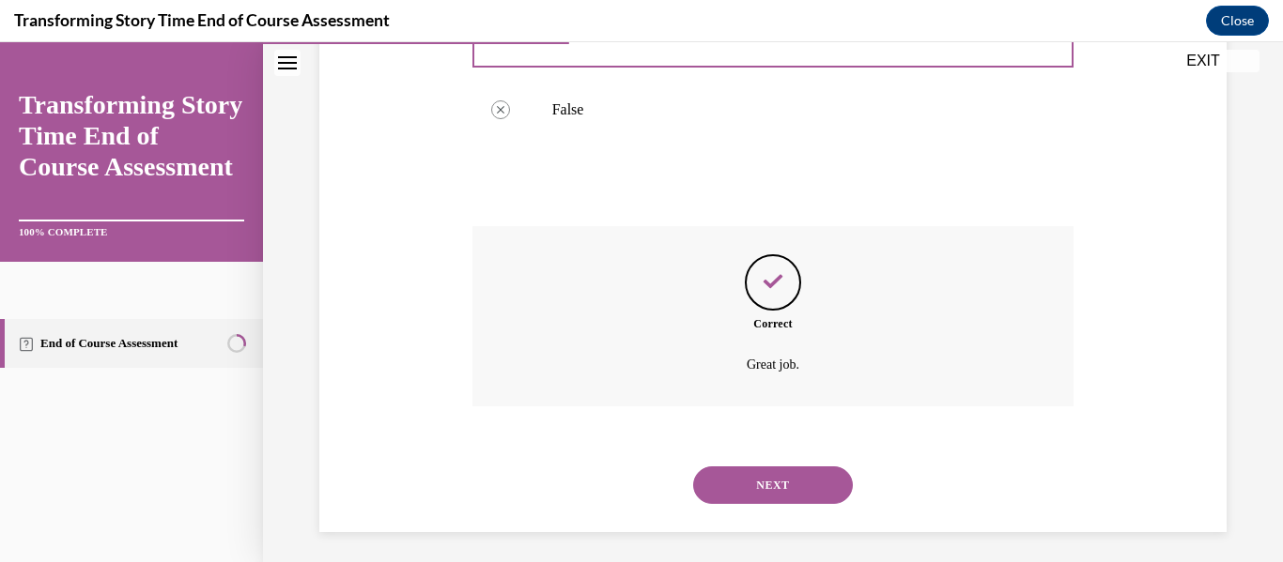
scroll to position [461, 0]
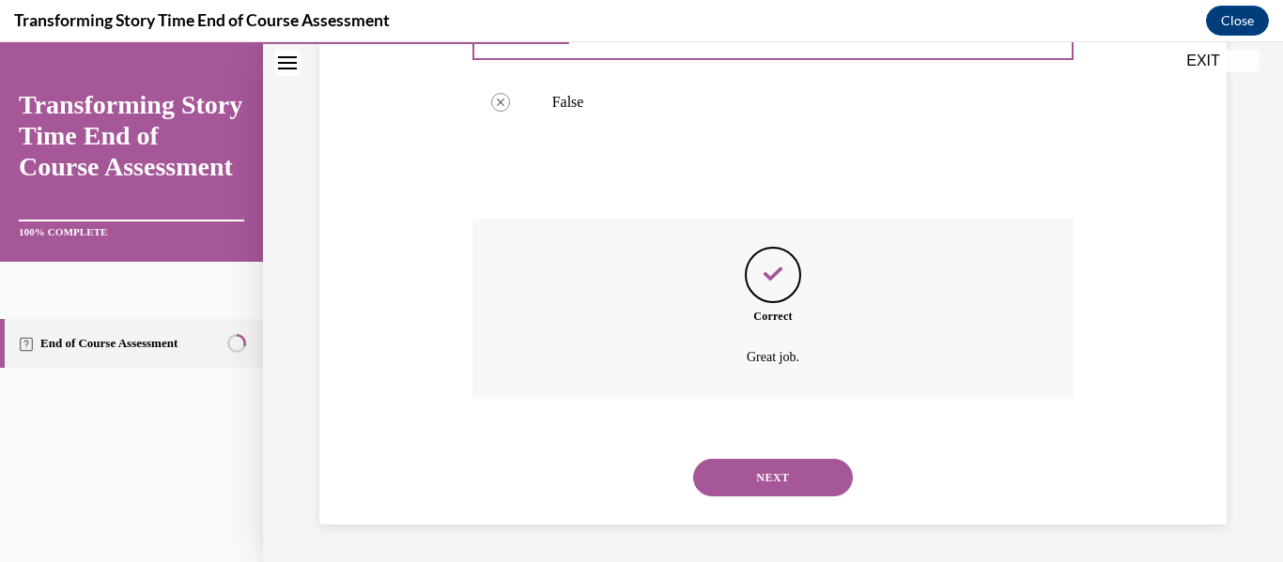
click at [750, 469] on button "NEXT" at bounding box center [773, 478] width 160 height 38
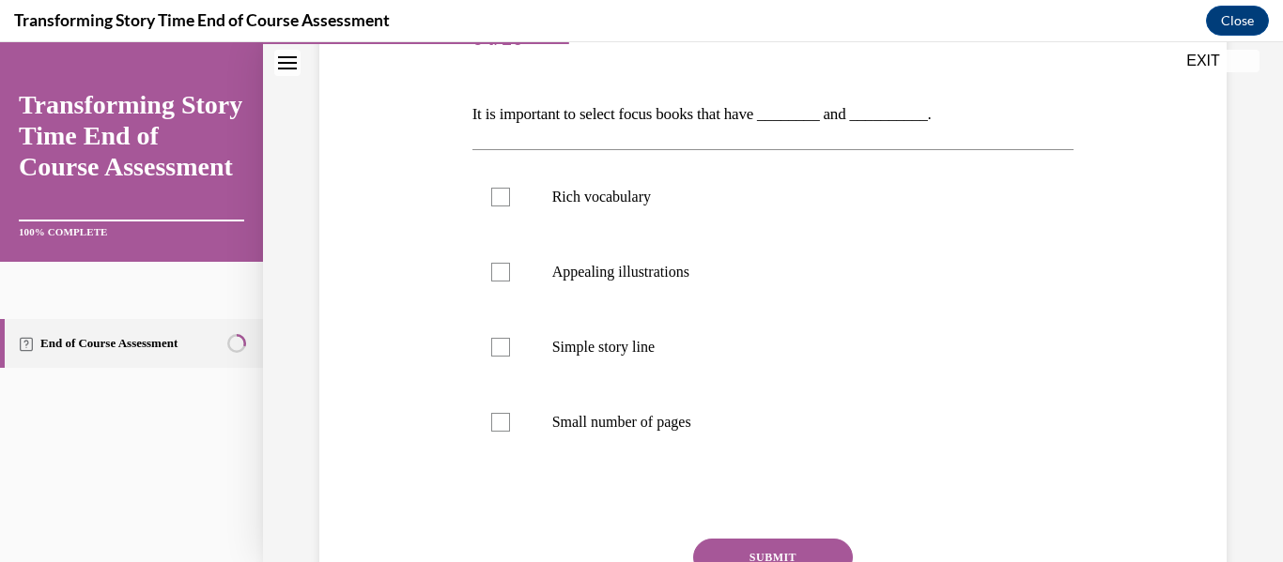
scroll to position [282, 0]
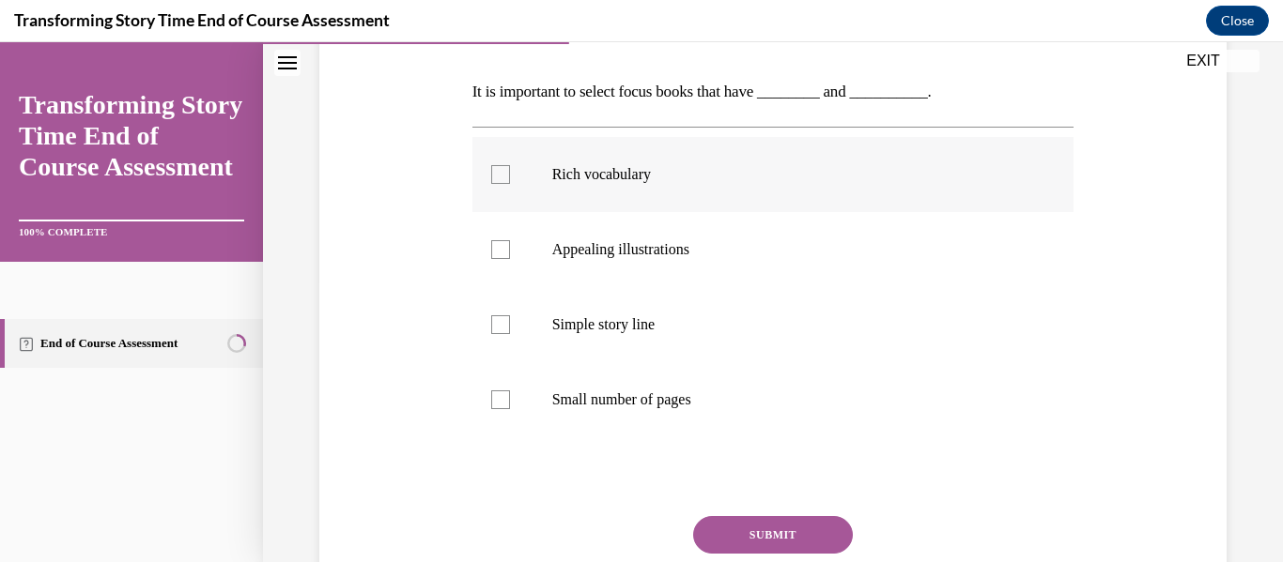
click at [561, 199] on label "Rich vocabulary" at bounding box center [773, 174] width 602 height 75
click at [510, 184] on input "Rich vocabulary" at bounding box center [500, 174] width 19 height 19
checkbox input "true"
click at [542, 323] on label "Simple story line" at bounding box center [773, 324] width 602 height 75
click at [510, 323] on input "Simple story line" at bounding box center [500, 324] width 19 height 19
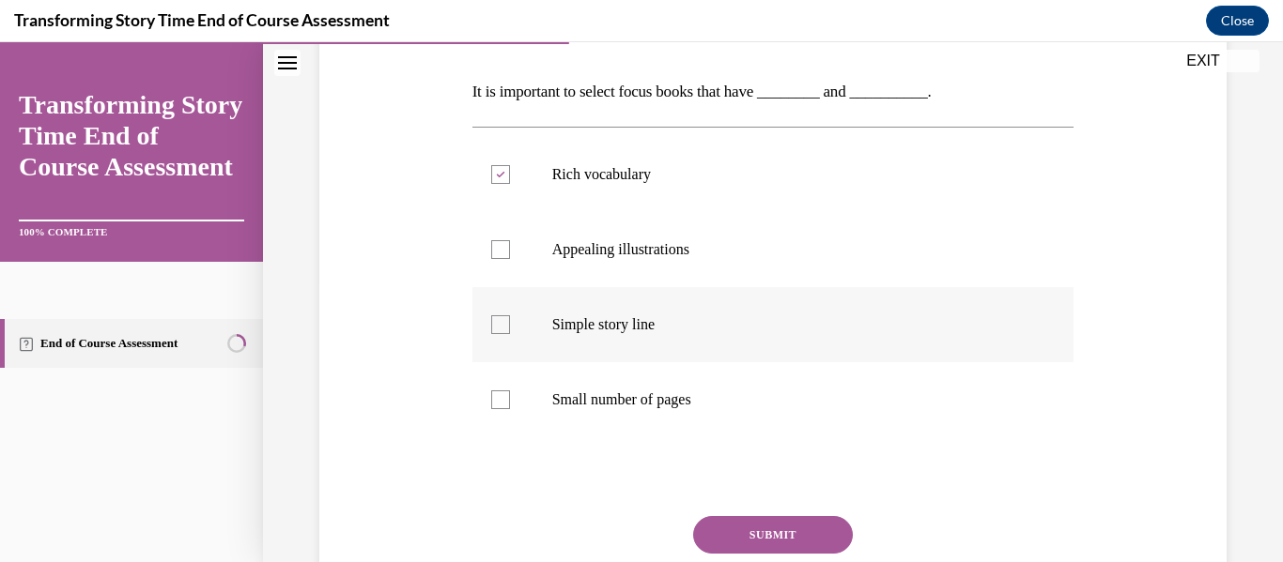
checkbox input "true"
click at [742, 517] on button "SUBMIT" at bounding box center [773, 535] width 160 height 38
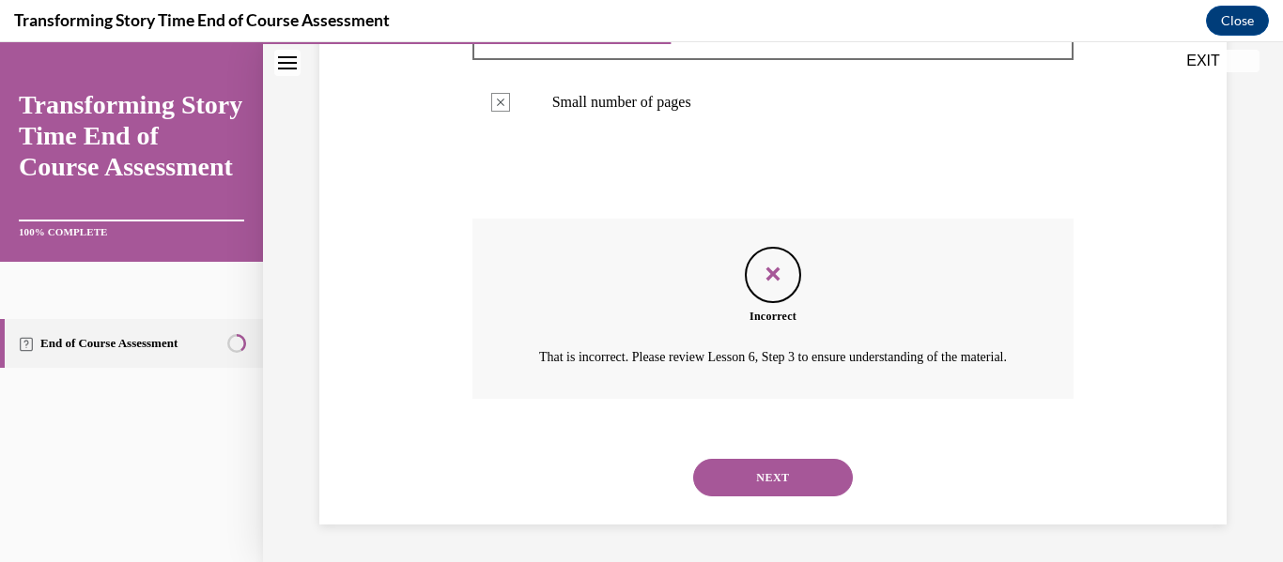
scroll to position [602, 0]
click at [771, 474] on button "NEXT" at bounding box center [773, 478] width 160 height 38
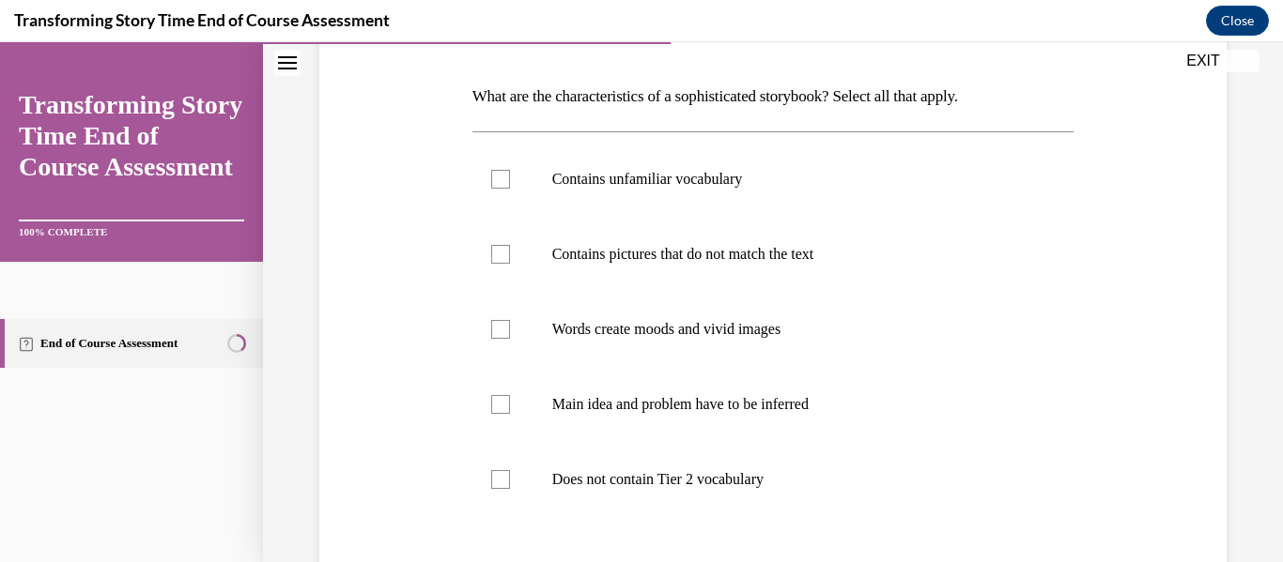
scroll to position [281, 0]
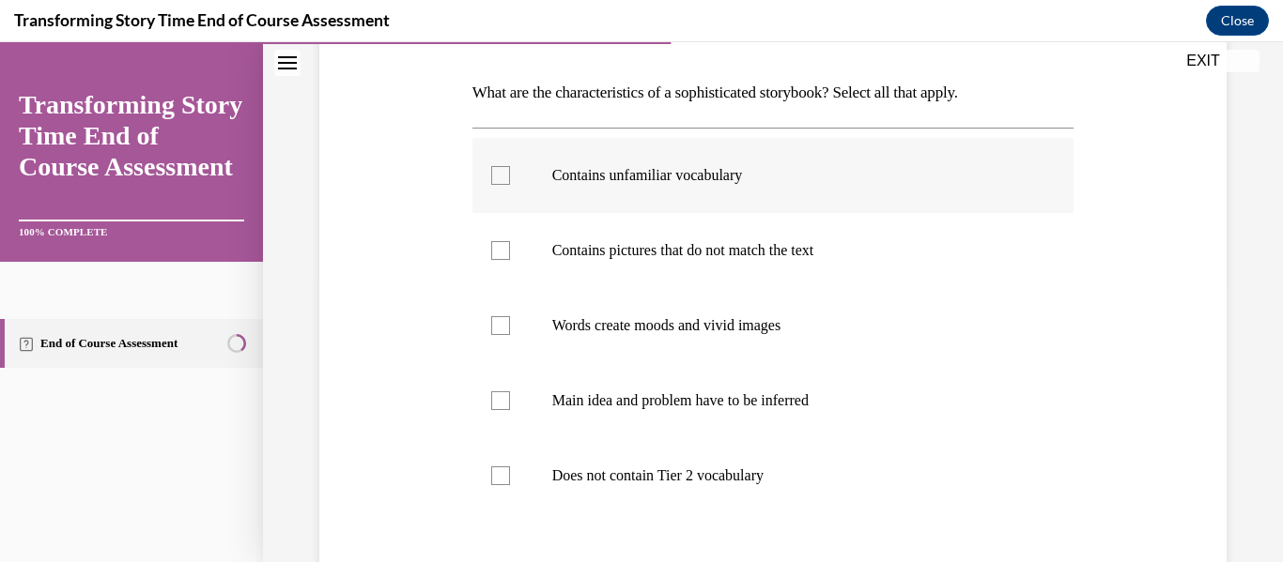
click at [522, 175] on label "Contains unfamiliar vocabulary" at bounding box center [773, 175] width 602 height 75
click at [510, 175] on input "Contains unfamiliar vocabulary" at bounding box center [500, 175] width 19 height 19
checkbox input "true"
click at [428, 248] on div "Question 05/10 What are the characteristics of a sophisticated storybook? Selec…" at bounding box center [773, 335] width 916 height 822
click at [500, 313] on label "Words create moods and vivid images" at bounding box center [773, 325] width 602 height 75
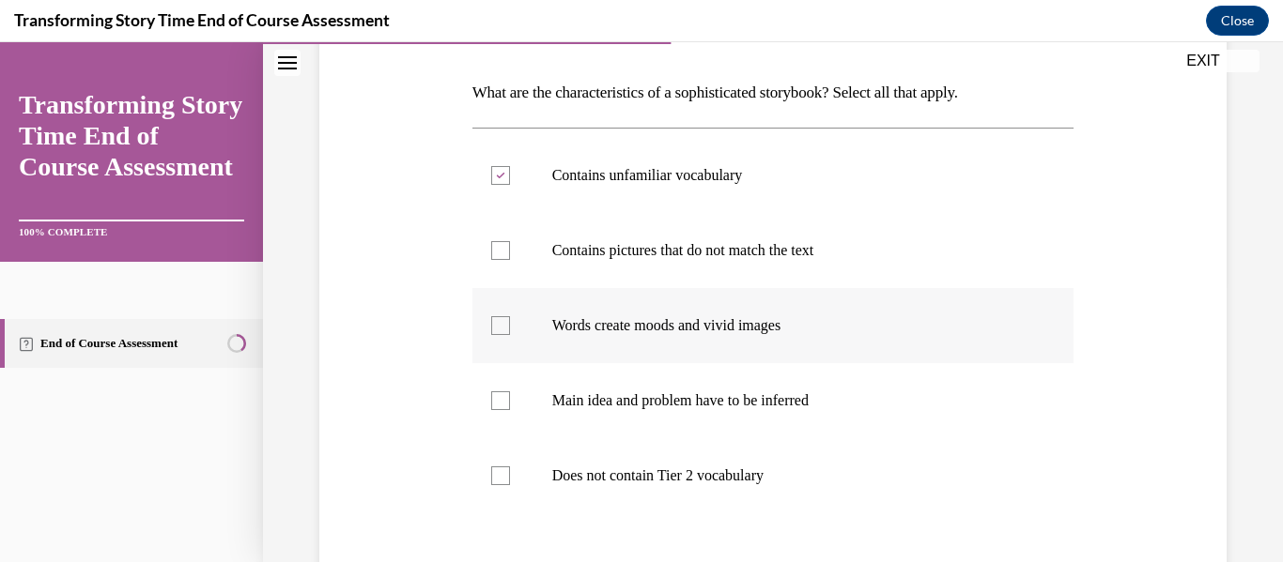
click at [500, 316] on input "Words create moods and vivid images" at bounding box center [500, 325] width 19 height 19
checkbox input "true"
click at [375, 399] on div "Question 05/10 What are the characteristics of a sophisticated storybook? Selec…" at bounding box center [773, 335] width 916 height 822
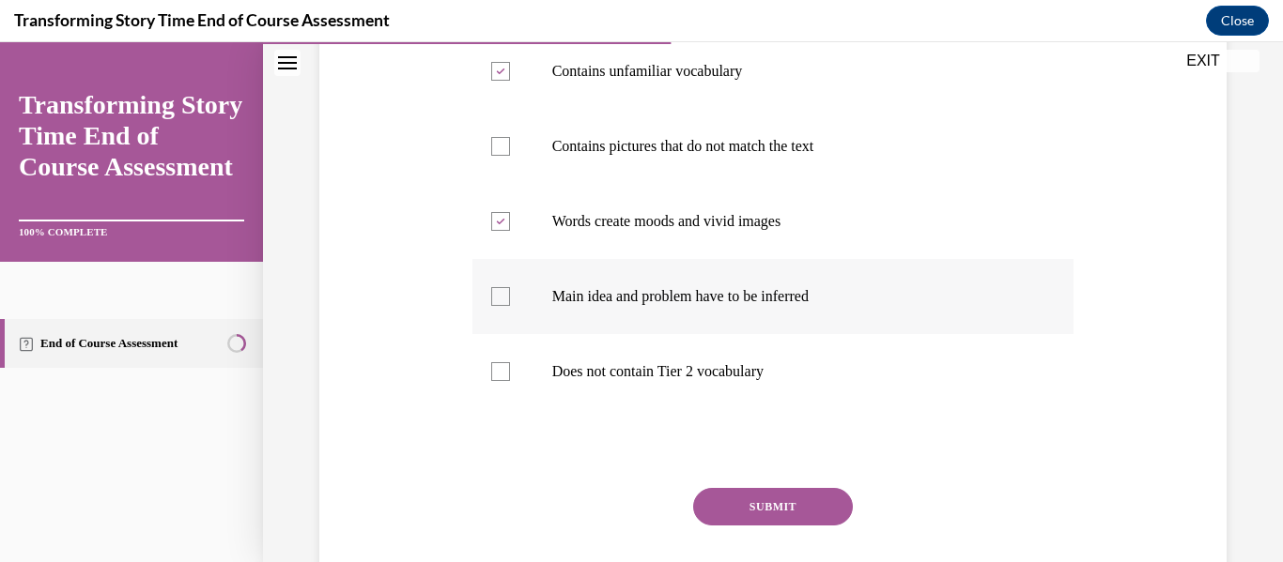
scroll to position [395, 0]
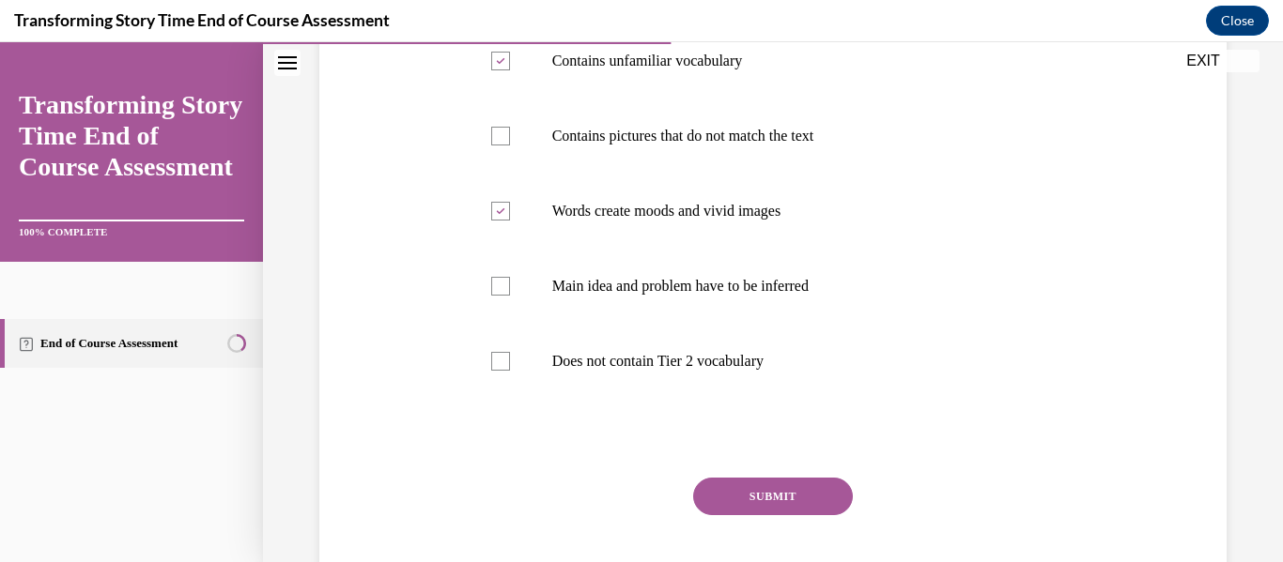
click at [734, 497] on button "SUBMIT" at bounding box center [773, 497] width 160 height 38
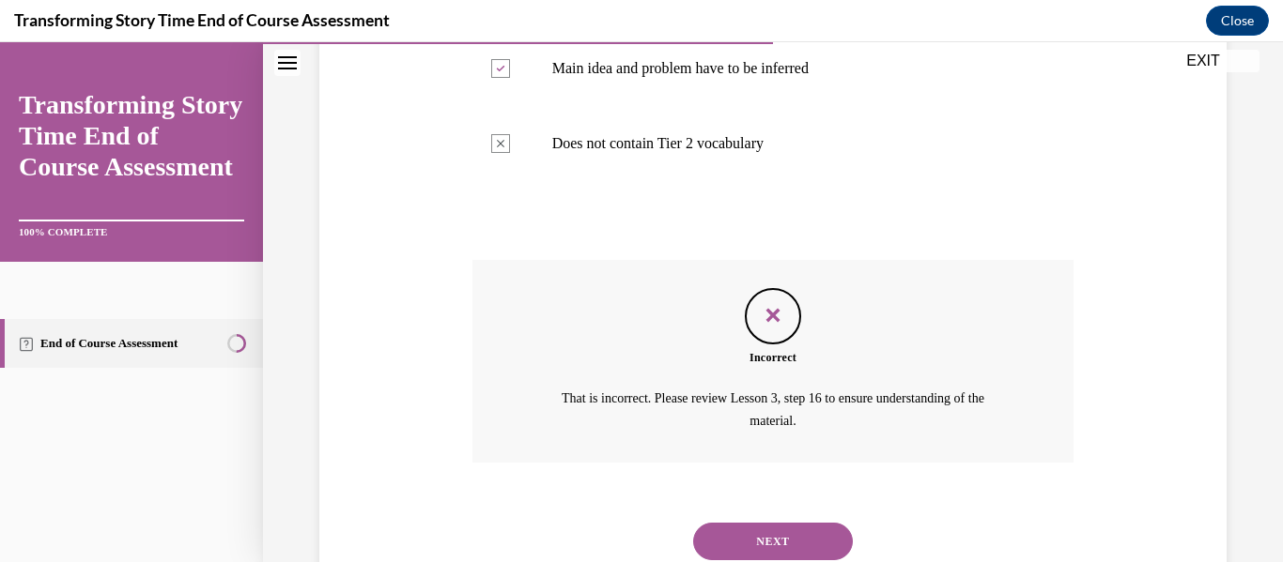
scroll to position [677, 0]
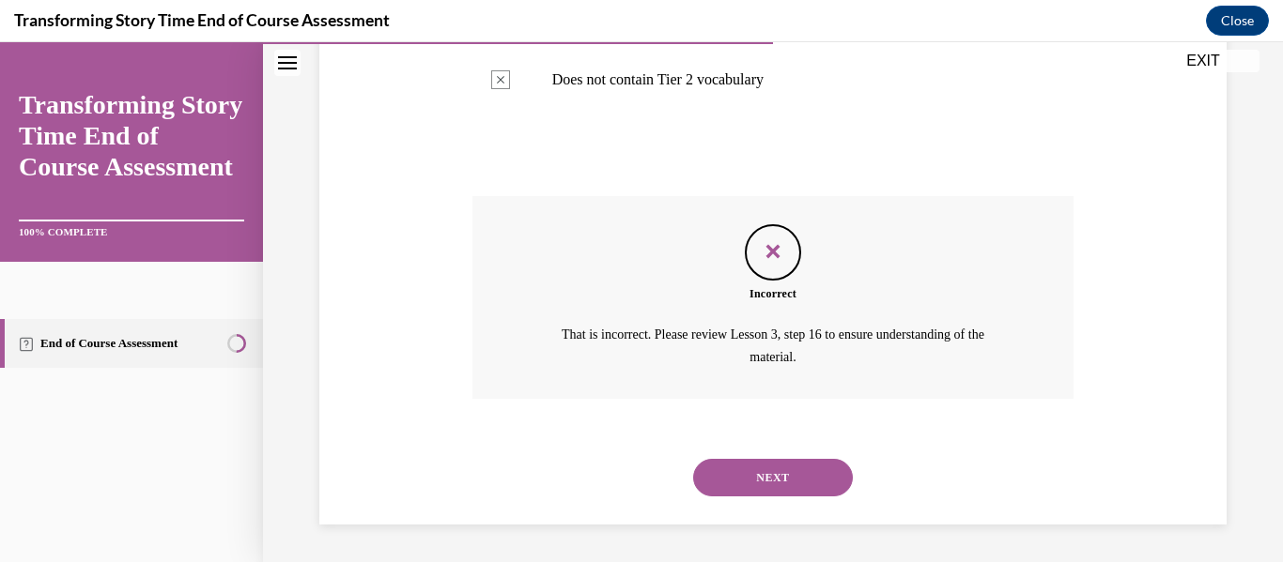
click at [774, 478] on button "NEXT" at bounding box center [773, 478] width 160 height 38
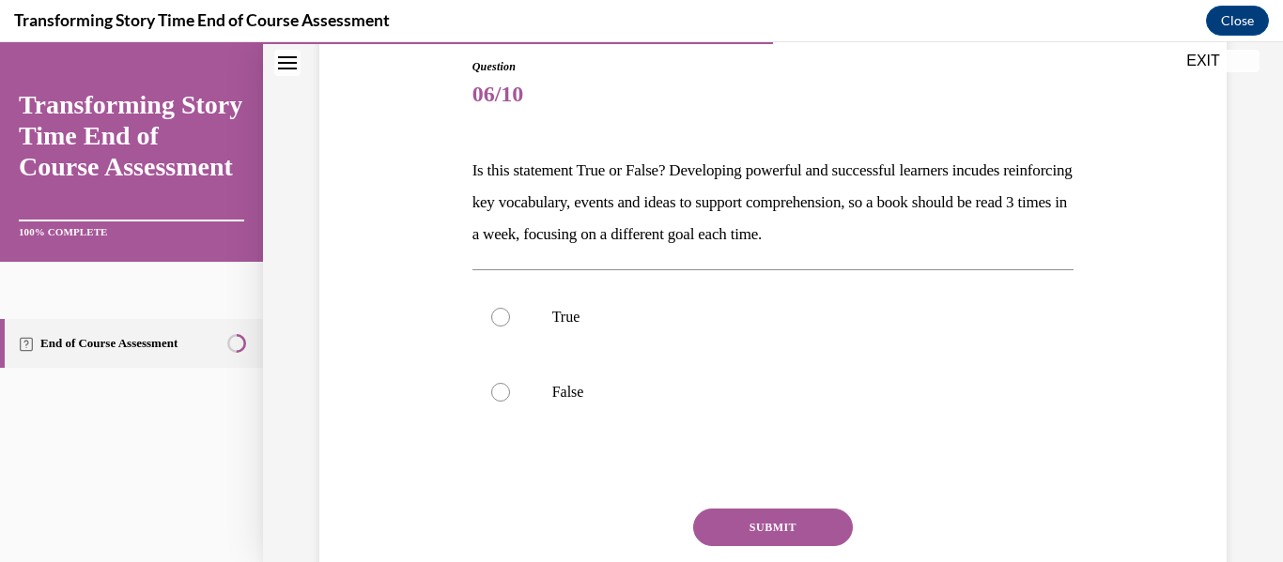
scroll to position [207, 0]
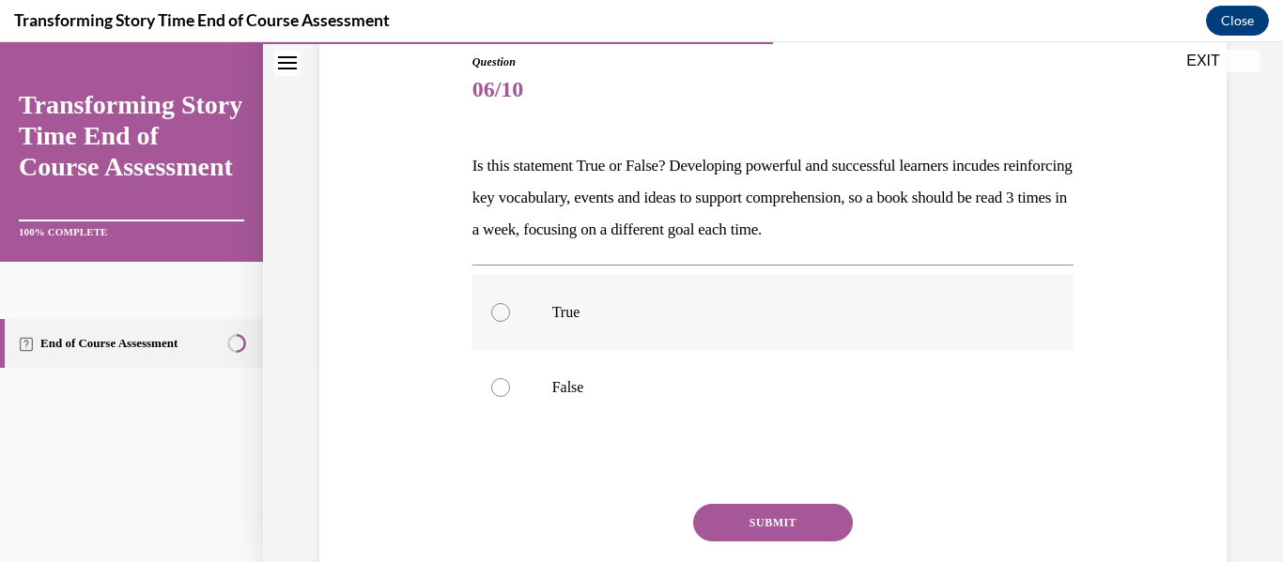
click at [567, 305] on p "True" at bounding box center [789, 312] width 475 height 19
click at [510, 305] on input "True" at bounding box center [500, 312] width 19 height 19
radio input "true"
click at [719, 512] on button "SUBMIT" at bounding box center [773, 523] width 160 height 38
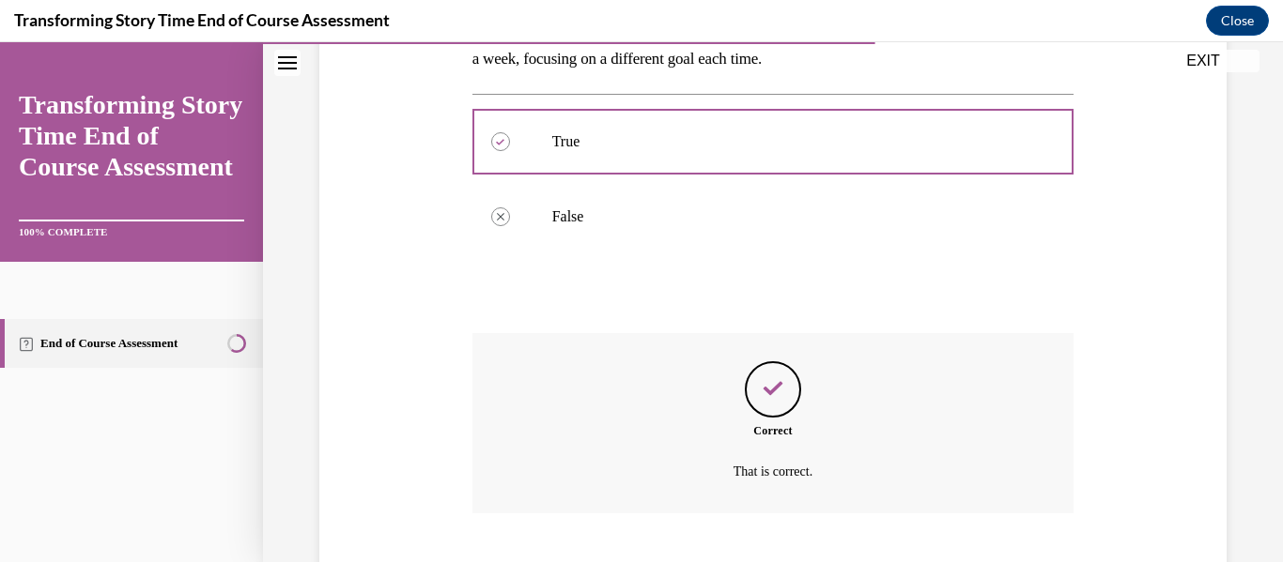
scroll to position [493, 0]
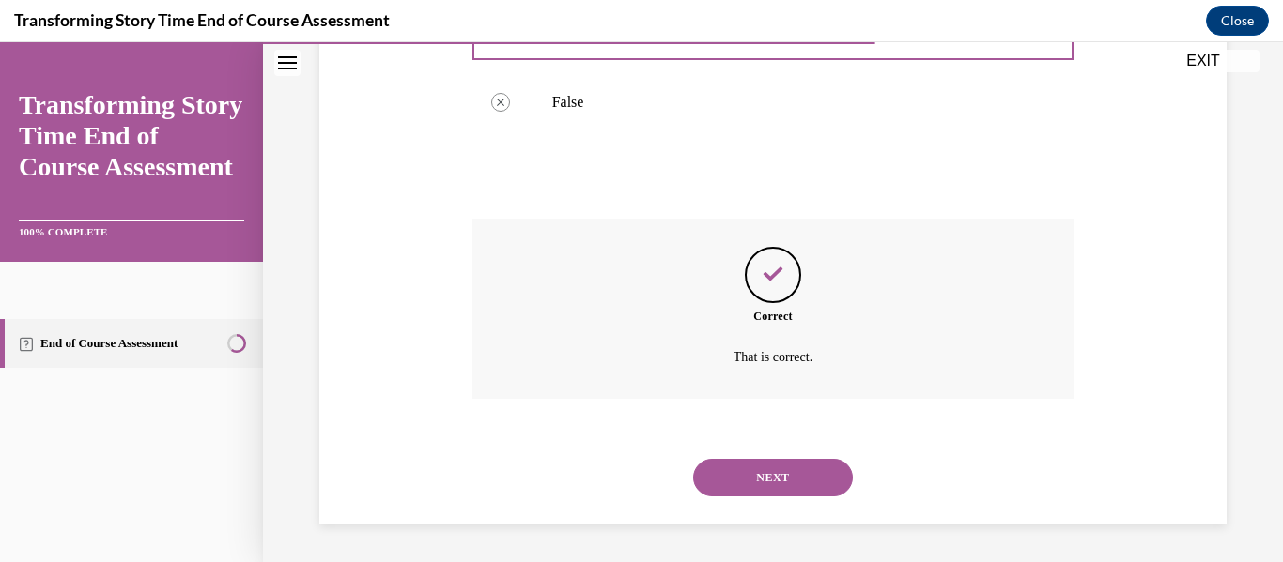
click at [775, 491] on button "NEXT" at bounding box center [773, 478] width 160 height 38
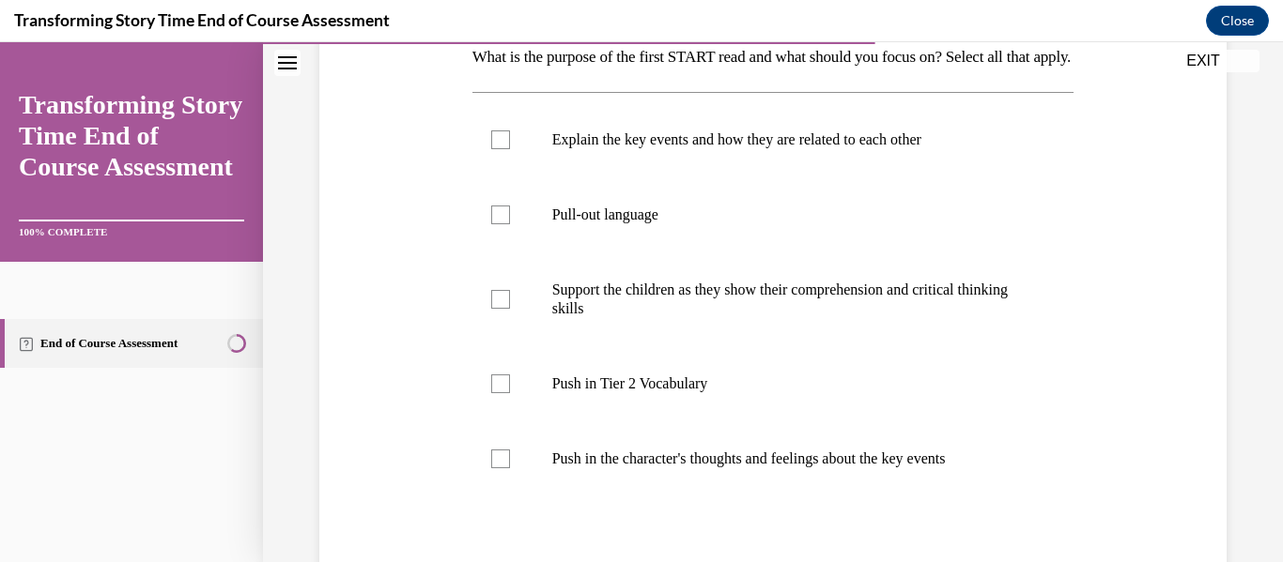
scroll to position [317, 0]
click at [527, 248] on label "Pull-out language" at bounding box center [773, 214] width 602 height 75
click at [510, 223] on input "Pull-out language" at bounding box center [500, 214] width 19 height 19
checkbox input "true"
click at [535, 309] on label "Support the children as they show their comprehension and critical thinking ski…" at bounding box center [773, 299] width 602 height 94
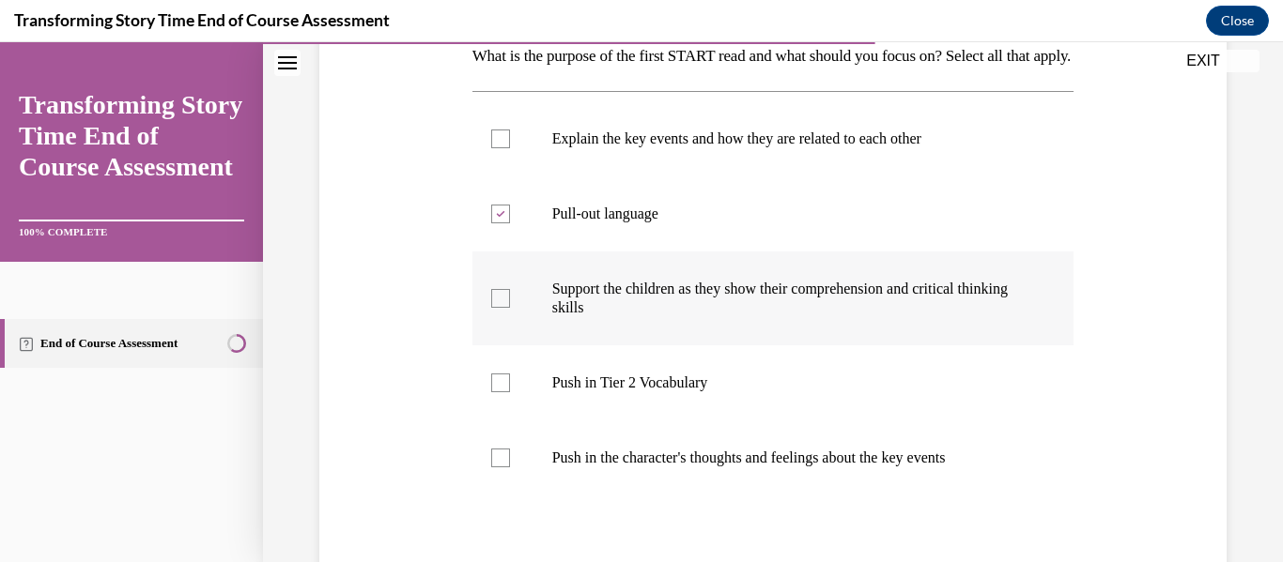
click at [510, 308] on input "Support the children as they show their comprehension and critical thinking ski…" at bounding box center [500, 298] width 19 height 19
checkbox input "true"
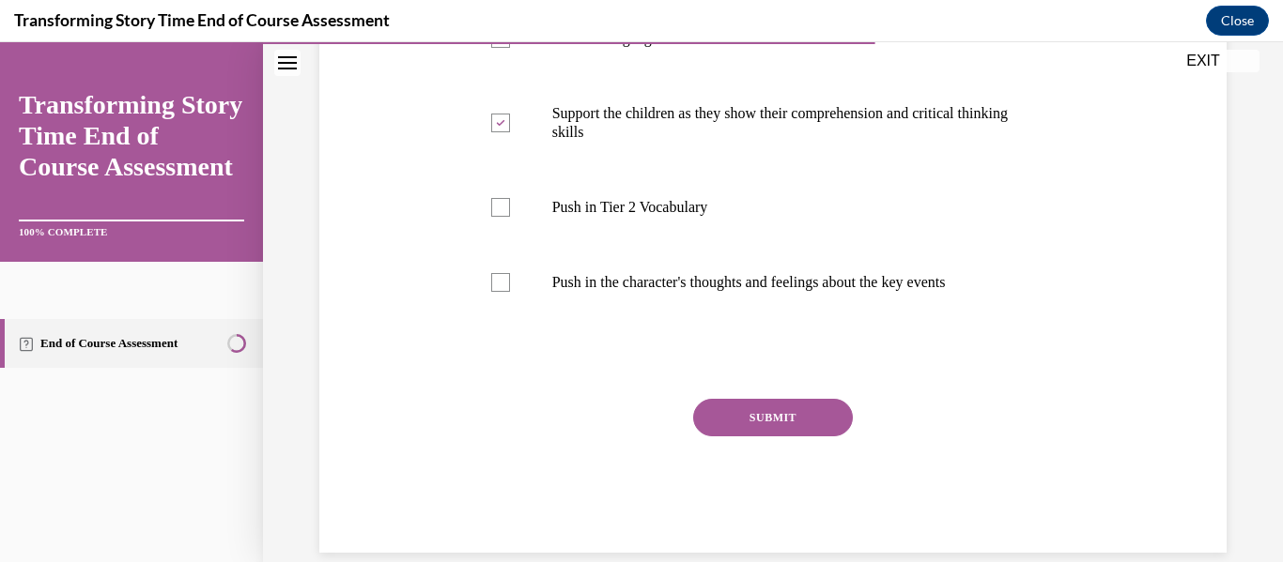
click at [716, 437] on button "SUBMIT" at bounding box center [773, 418] width 160 height 38
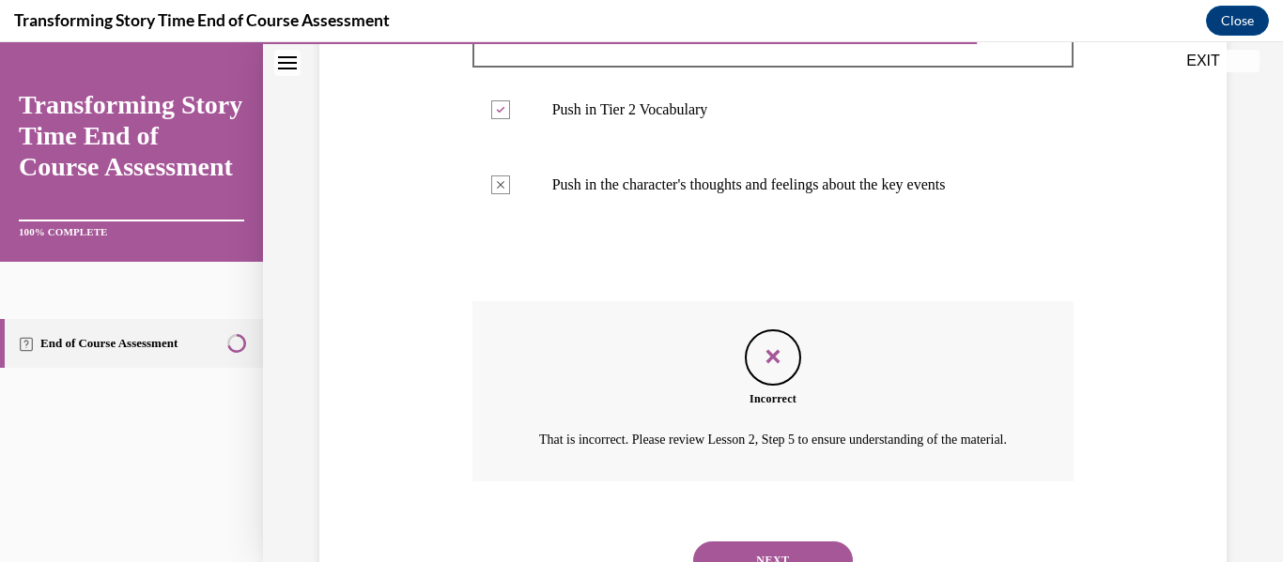
scroll to position [728, 0]
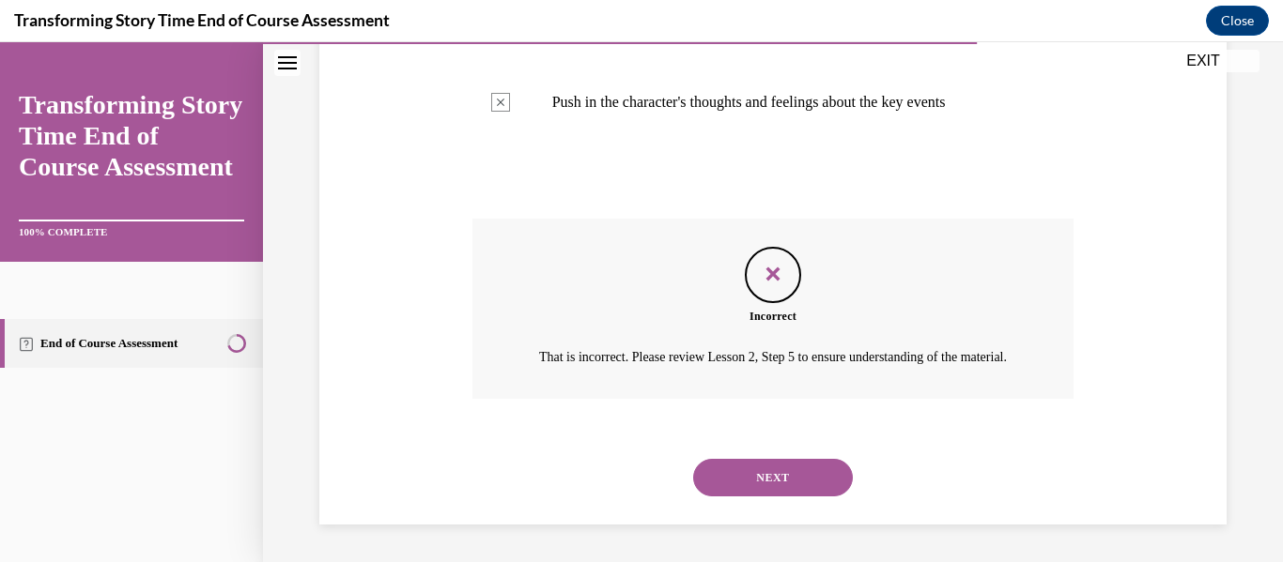
click at [804, 469] on button "NEXT" at bounding box center [773, 478] width 160 height 38
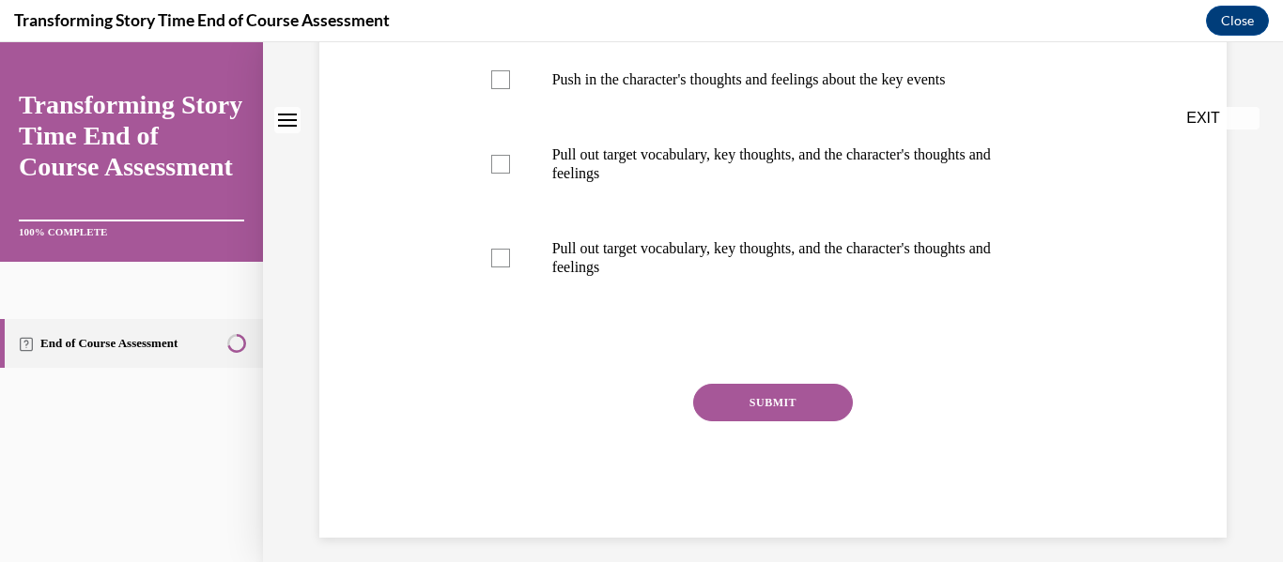
scroll to position [0, 0]
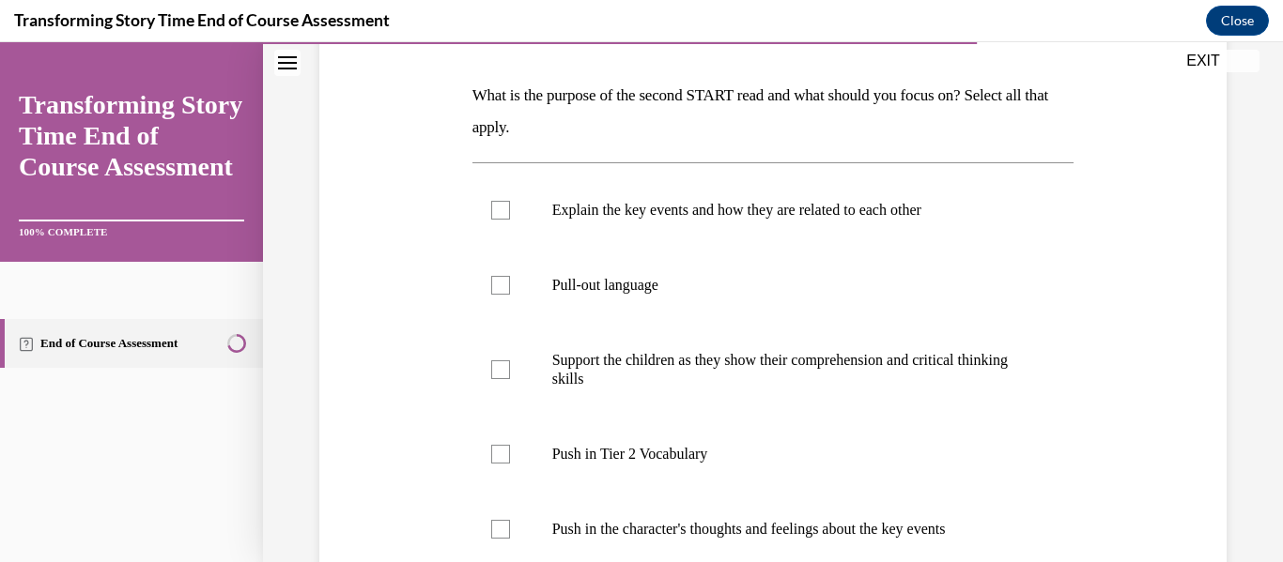
scroll to position [281, 0]
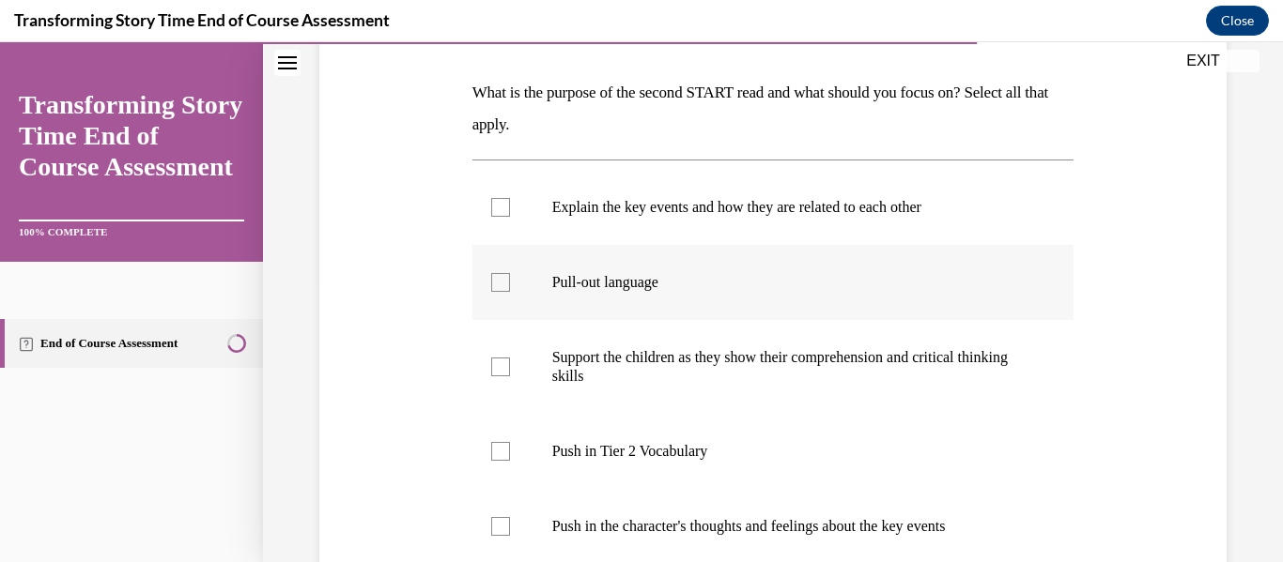
click at [565, 310] on label "Pull-out language" at bounding box center [773, 282] width 602 height 75
click at [510, 292] on input "Pull-out language" at bounding box center [500, 282] width 19 height 19
checkbox input "true"
click at [558, 363] on p "Support the children as they show their comprehension and critical thinking ski…" at bounding box center [789, 367] width 475 height 38
click at [510, 363] on input "Support the children as they show their comprehension and critical thinking ski…" at bounding box center [500, 367] width 19 height 19
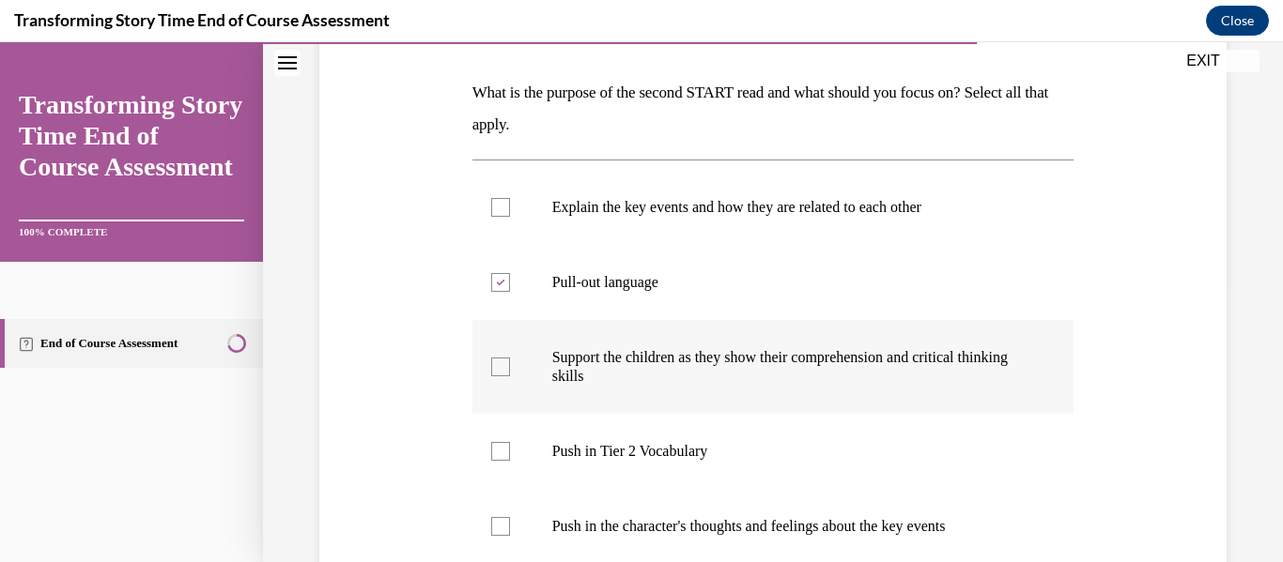
checkbox input "true"
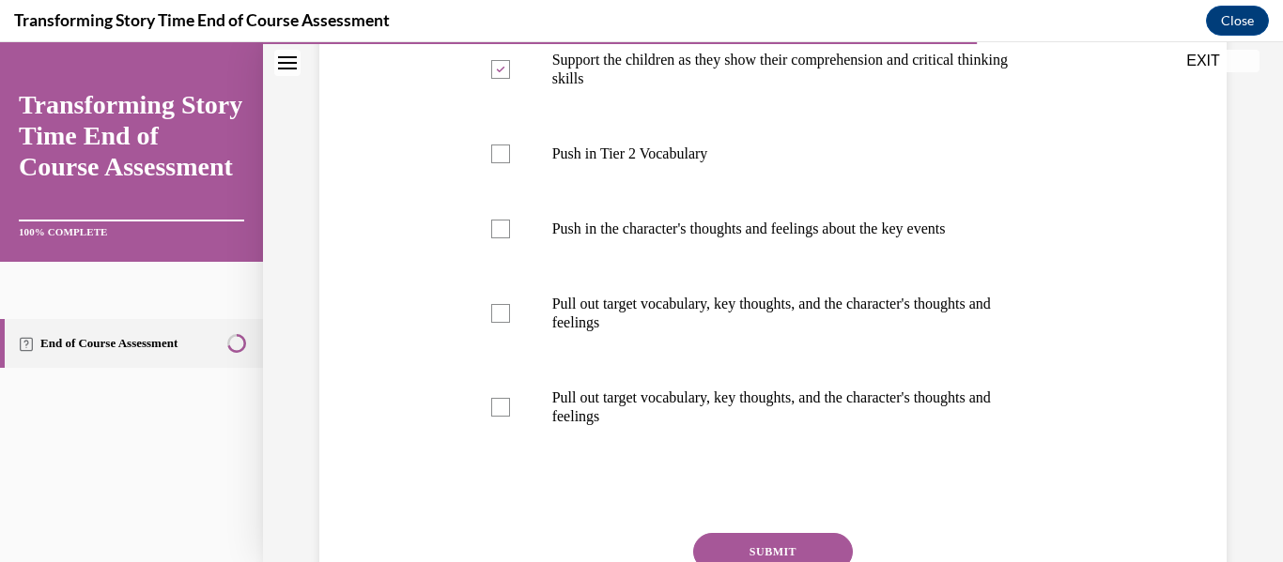
click at [742, 542] on button "SUBMIT" at bounding box center [773, 552] width 160 height 38
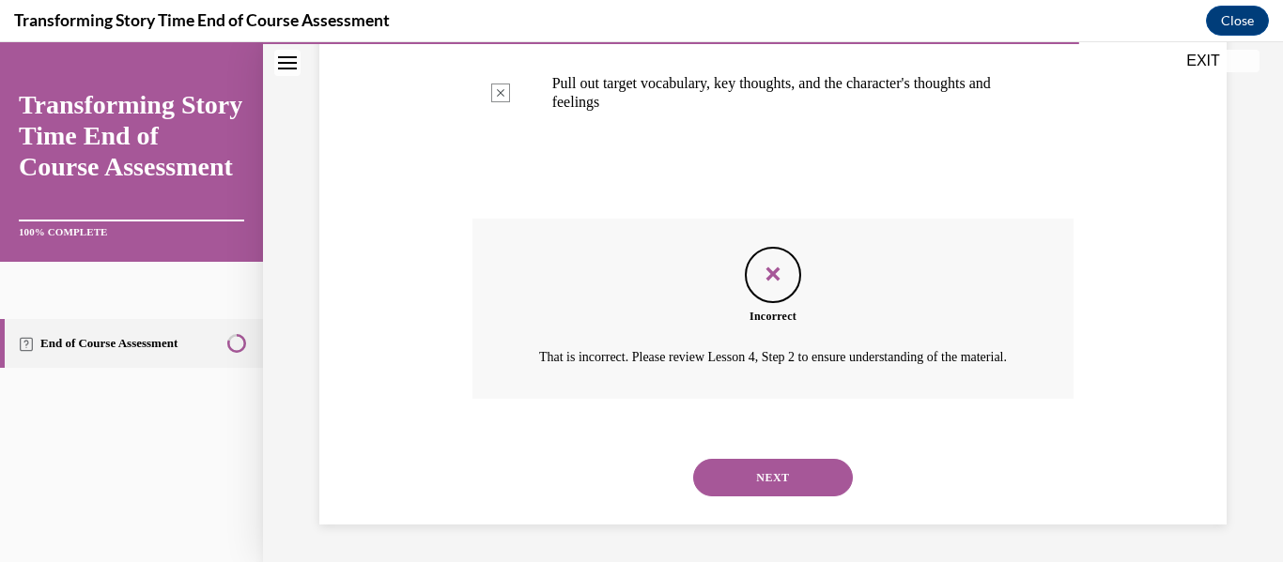
scroll to position [915, 0]
click at [766, 475] on button "NEXT" at bounding box center [773, 478] width 160 height 38
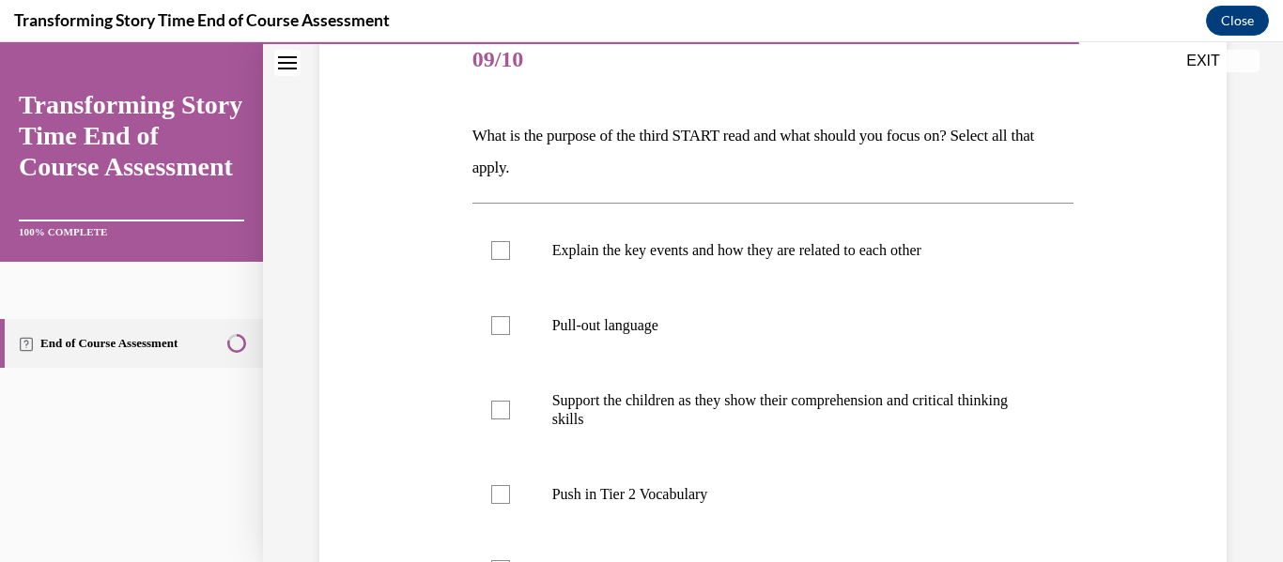
scroll to position [243, 0]
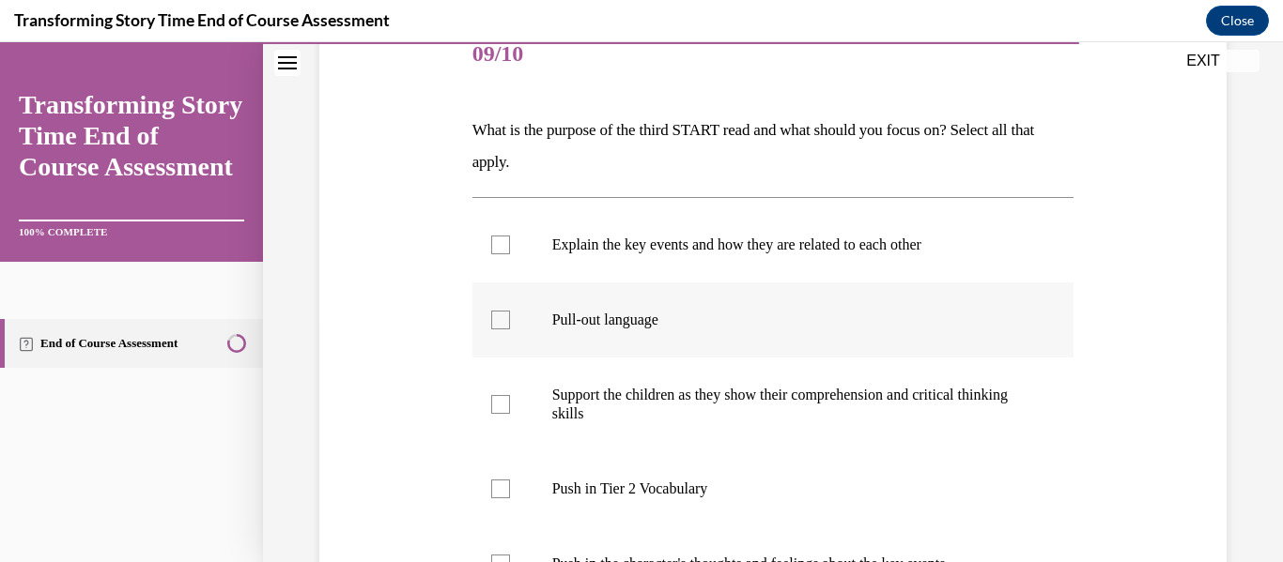
click at [701, 349] on label "Pull-out language" at bounding box center [773, 320] width 602 height 75
click at [510, 330] on input "Pull-out language" at bounding box center [500, 320] width 19 height 19
checkbox input "true"
click at [689, 382] on label "Support the children as they show their comprehension and critical thinking ski…" at bounding box center [773, 405] width 602 height 94
click at [510, 395] on input "Support the children as they show their comprehension and critical thinking ski…" at bounding box center [500, 404] width 19 height 19
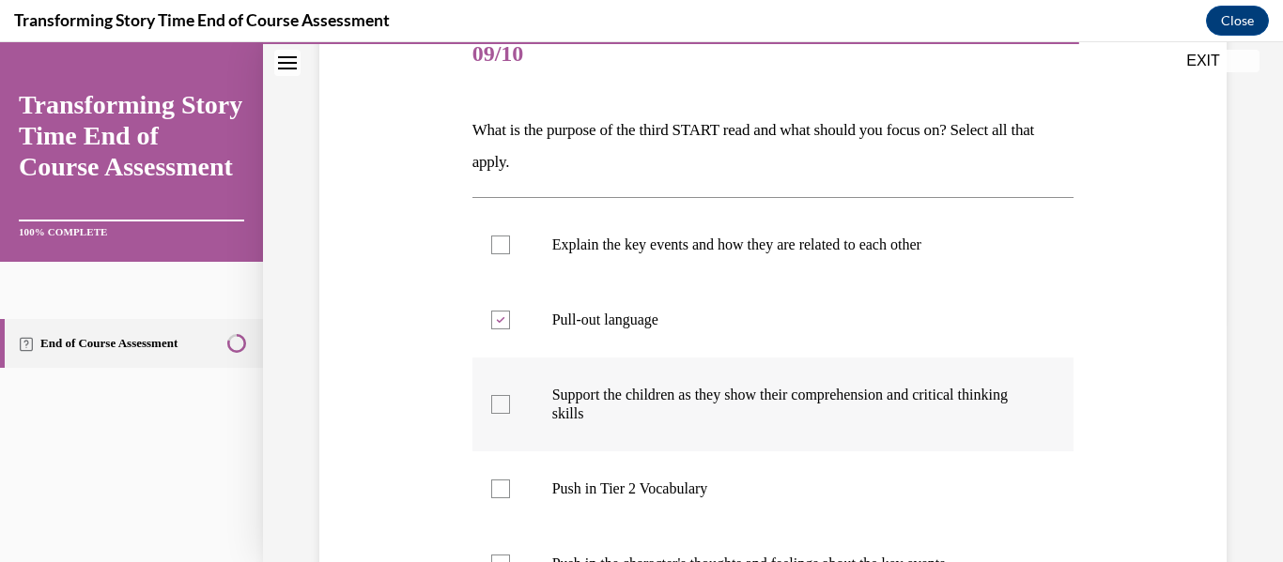
checkbox input "true"
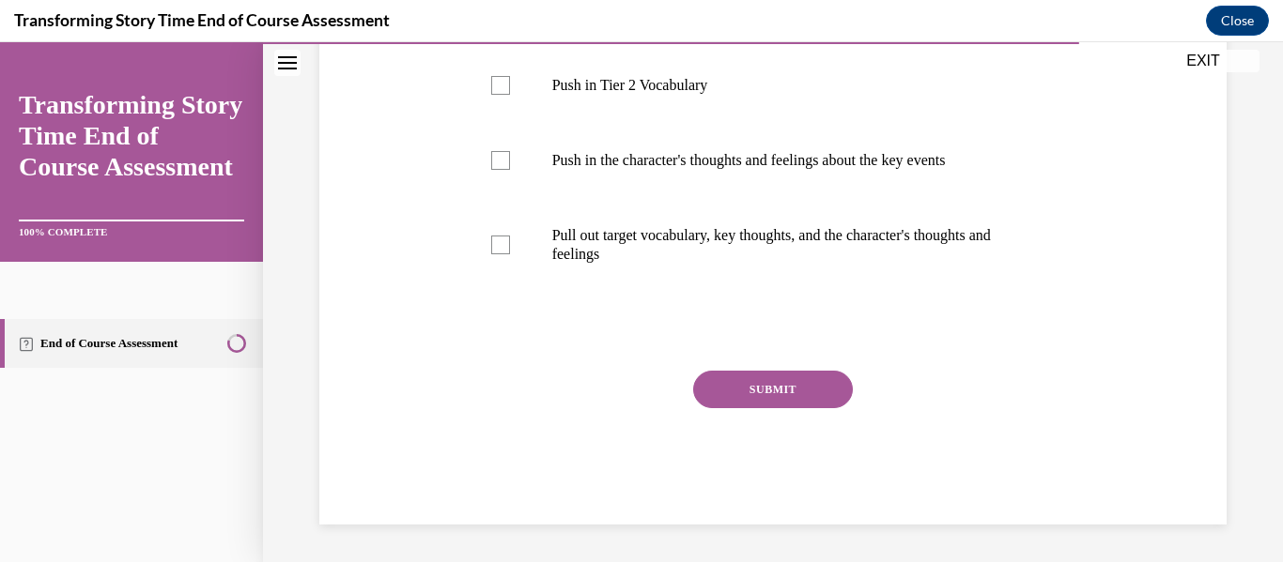
click at [737, 381] on button "SUBMIT" at bounding box center [773, 390] width 160 height 38
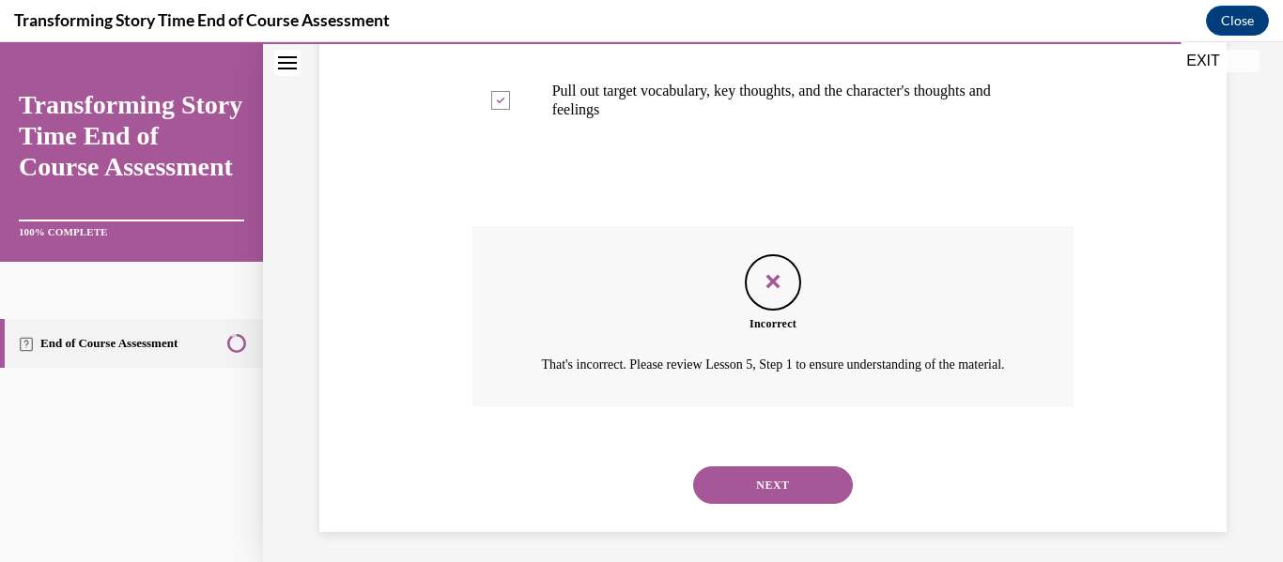
scroll to position [822, 0]
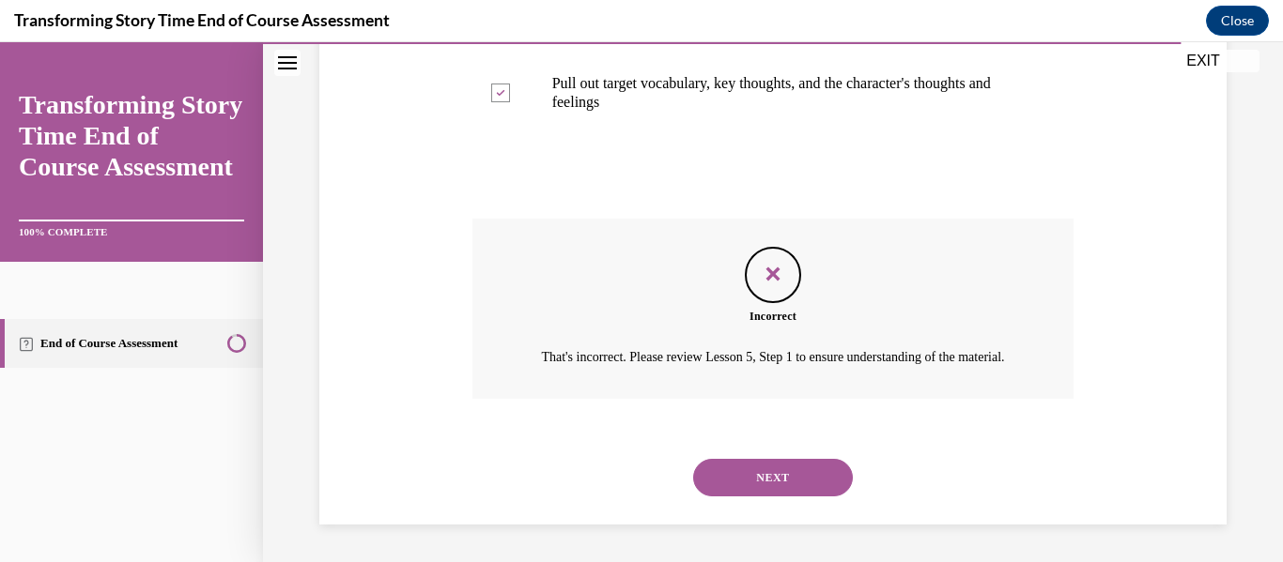
click at [707, 467] on button "NEXT" at bounding box center [773, 478] width 160 height 38
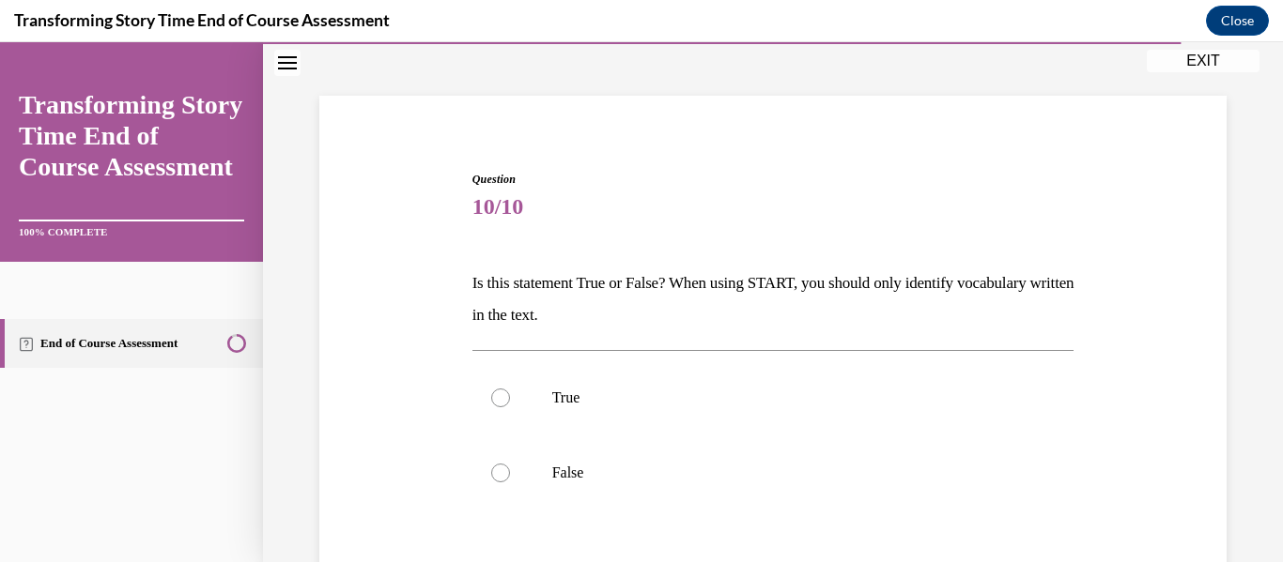
scroll to position [104, 0]
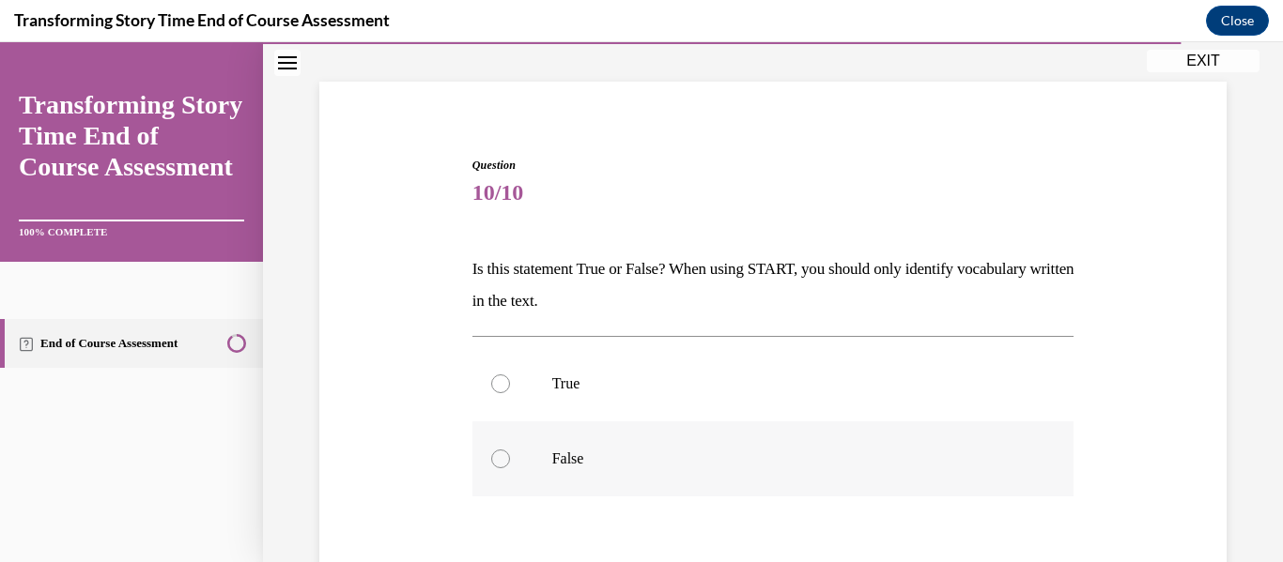
click at [612, 443] on label "False" at bounding box center [773, 459] width 602 height 75
click at [510, 450] on input "False" at bounding box center [500, 459] width 19 height 19
radio input "true"
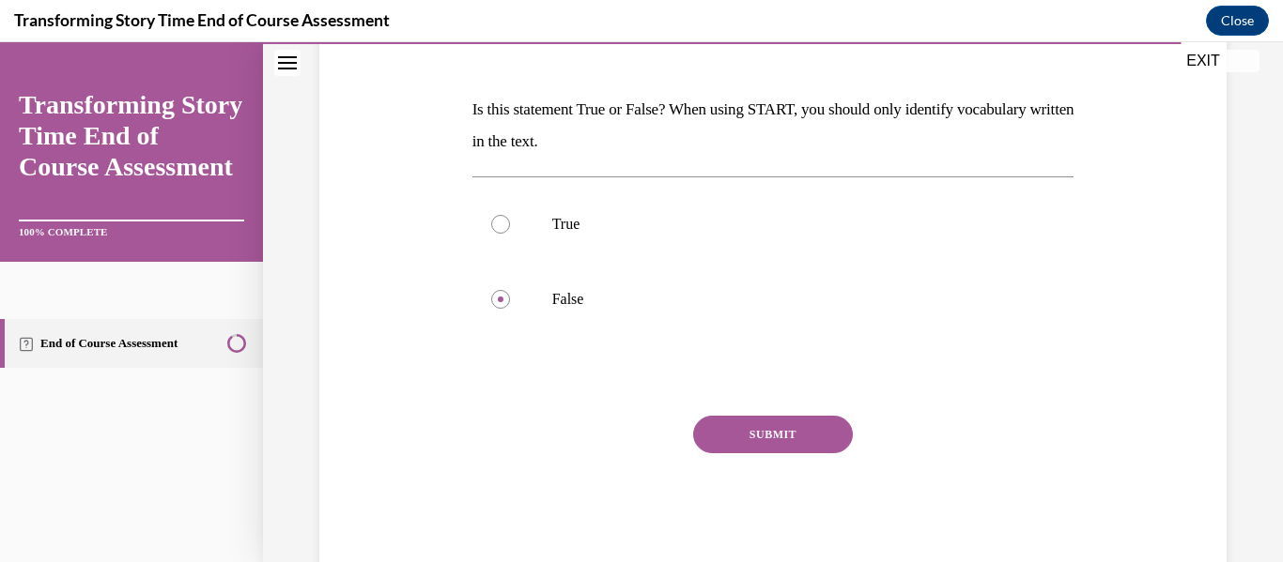
click at [728, 439] on button "SUBMIT" at bounding box center [773, 435] width 160 height 38
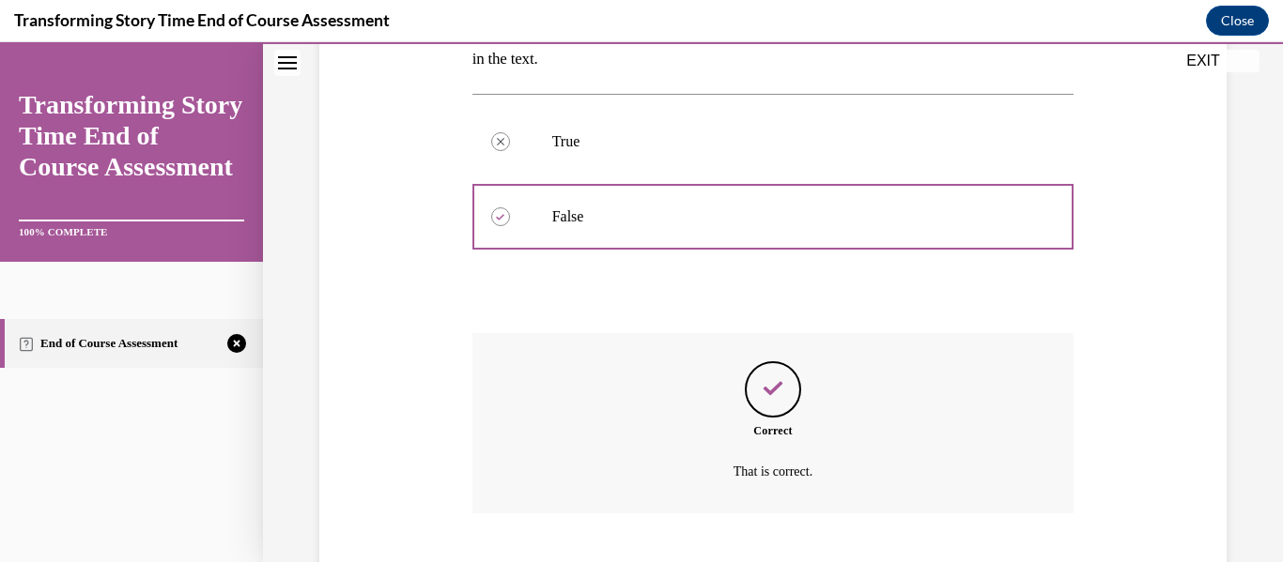
scroll to position [461, 0]
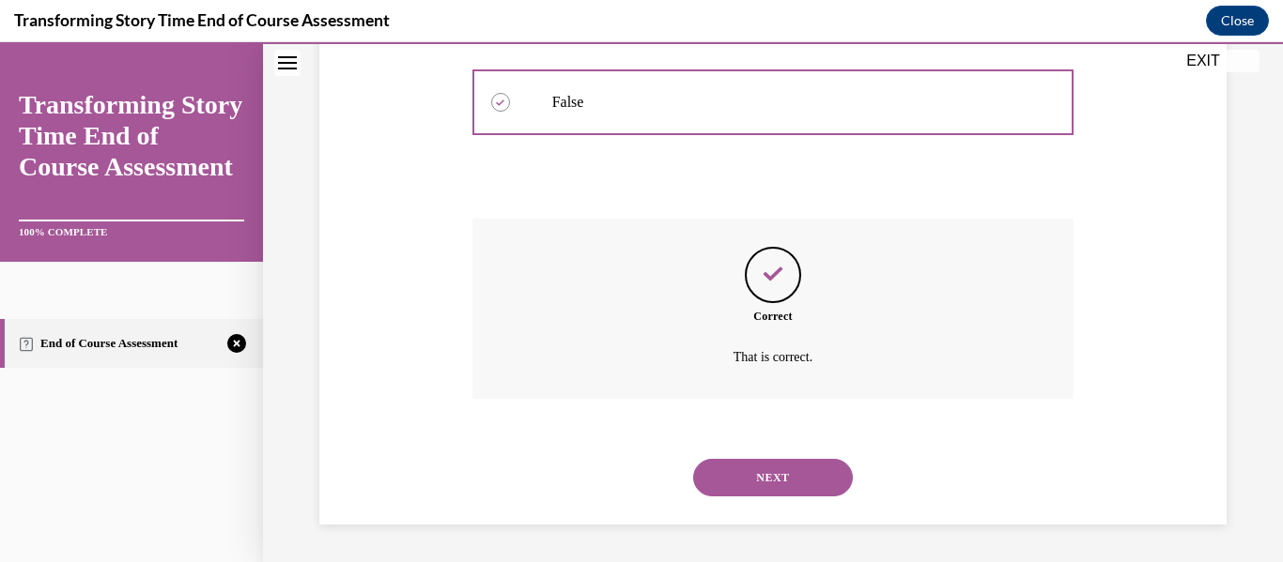
click at [742, 474] on button "NEXT" at bounding box center [773, 478] width 160 height 38
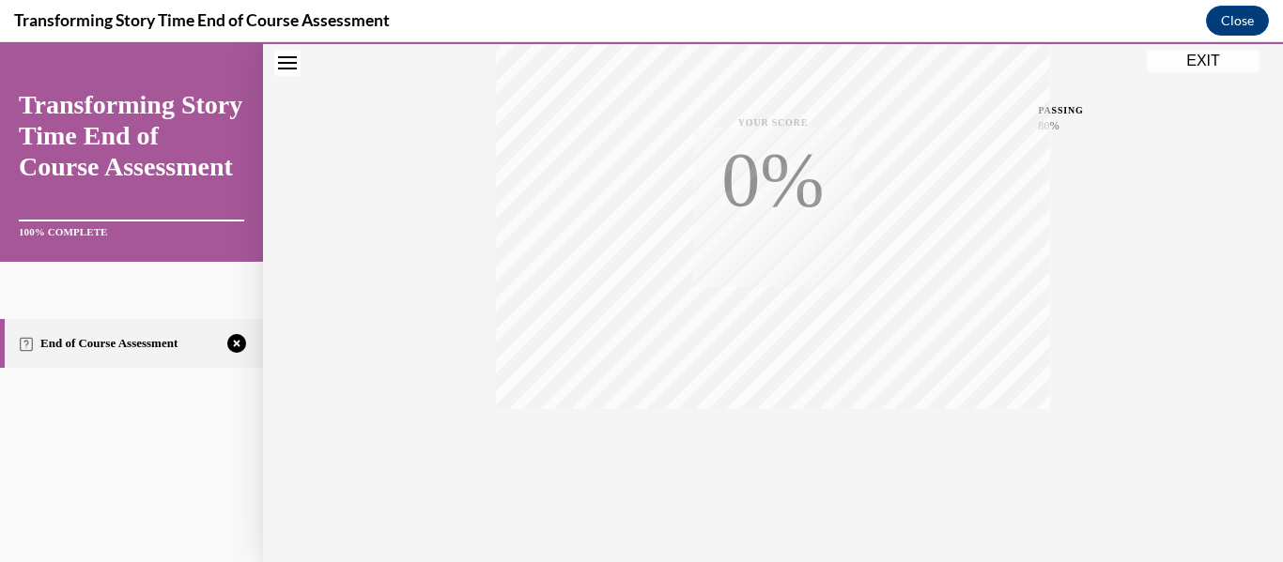
scroll to position [442, 0]
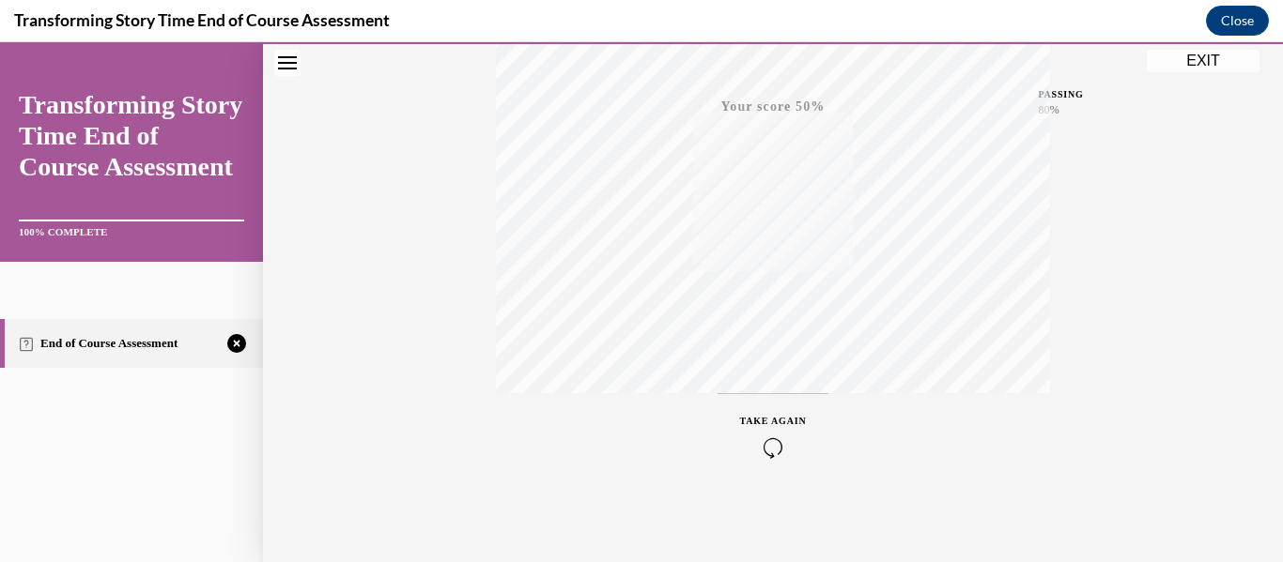
click at [791, 455] on icon "button" at bounding box center [773, 448] width 67 height 21
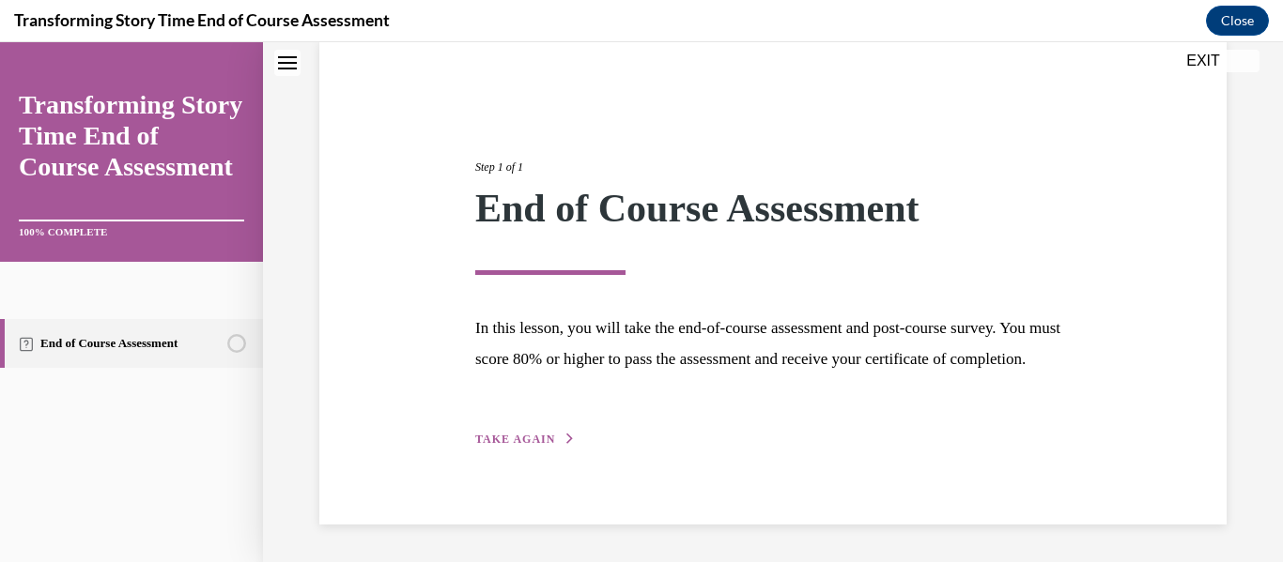
scroll to position [177, 0]
click at [512, 438] on span "TAKE AGAIN" at bounding box center [515, 439] width 80 height 13
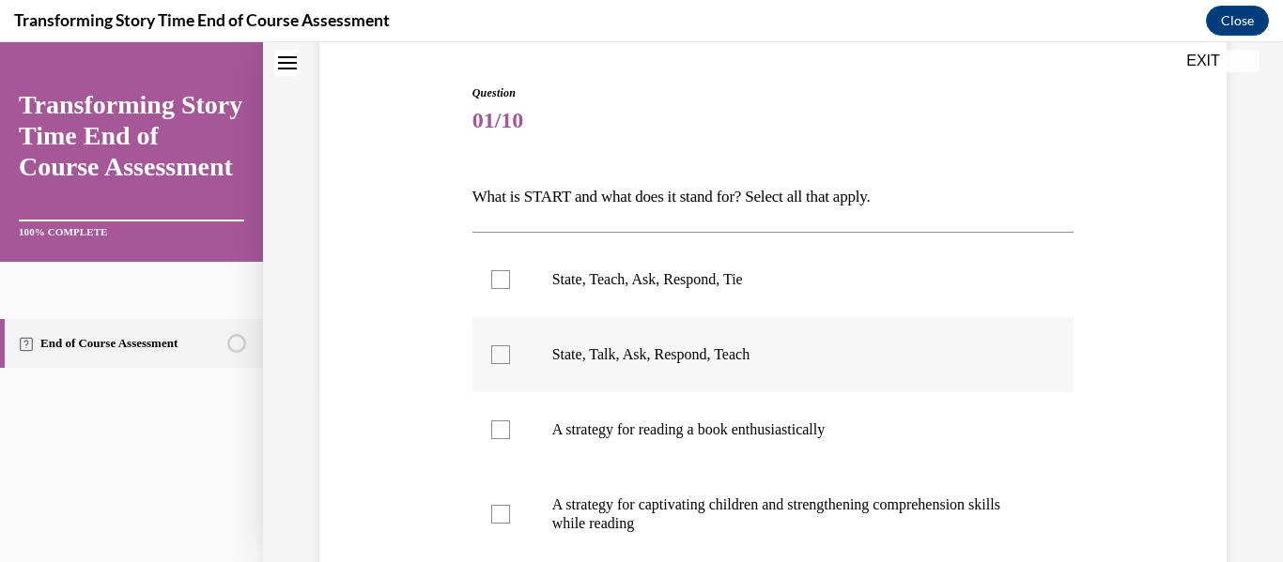
click at [483, 342] on label "State, Talk, Ask, Respond, Teach" at bounding box center [773, 354] width 602 height 75
click at [491, 346] on input "State, Talk, Ask, Respond, Teach" at bounding box center [500, 355] width 19 height 19
checkbox input "true"
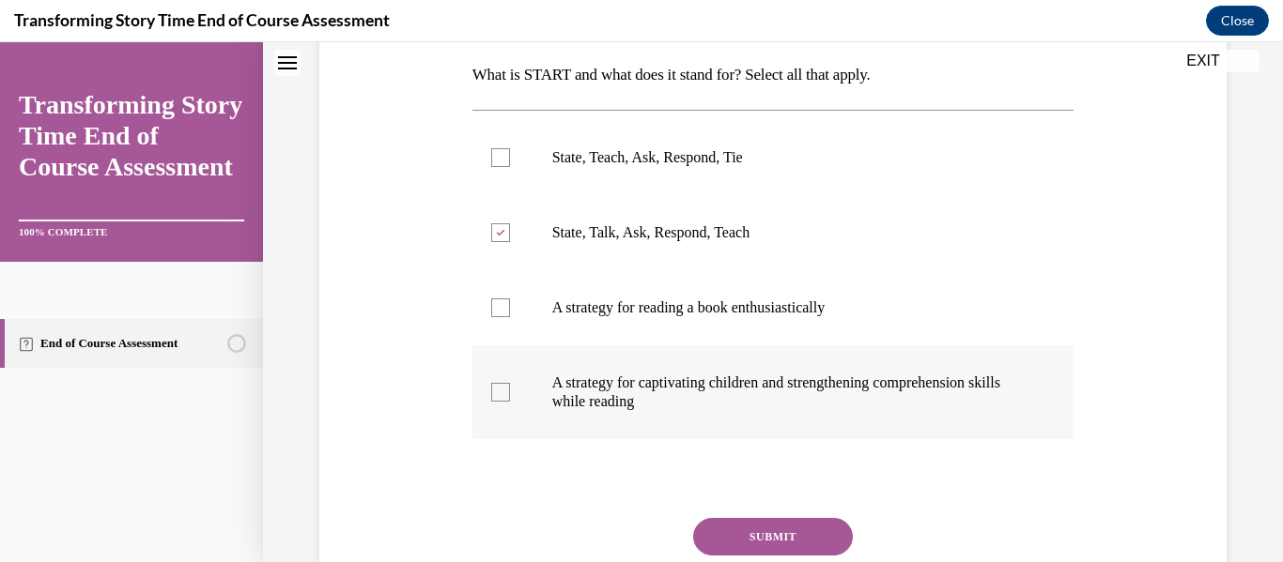
click at [514, 398] on label "A strategy for captivating children and strengthening comprehension skills whil…" at bounding box center [773, 393] width 602 height 94
click at [510, 398] on input "A strategy for captivating children and strengthening comprehension skills whil…" at bounding box center [500, 392] width 19 height 19
checkbox input "true"
click at [766, 535] on button "SUBMIT" at bounding box center [773, 537] width 160 height 38
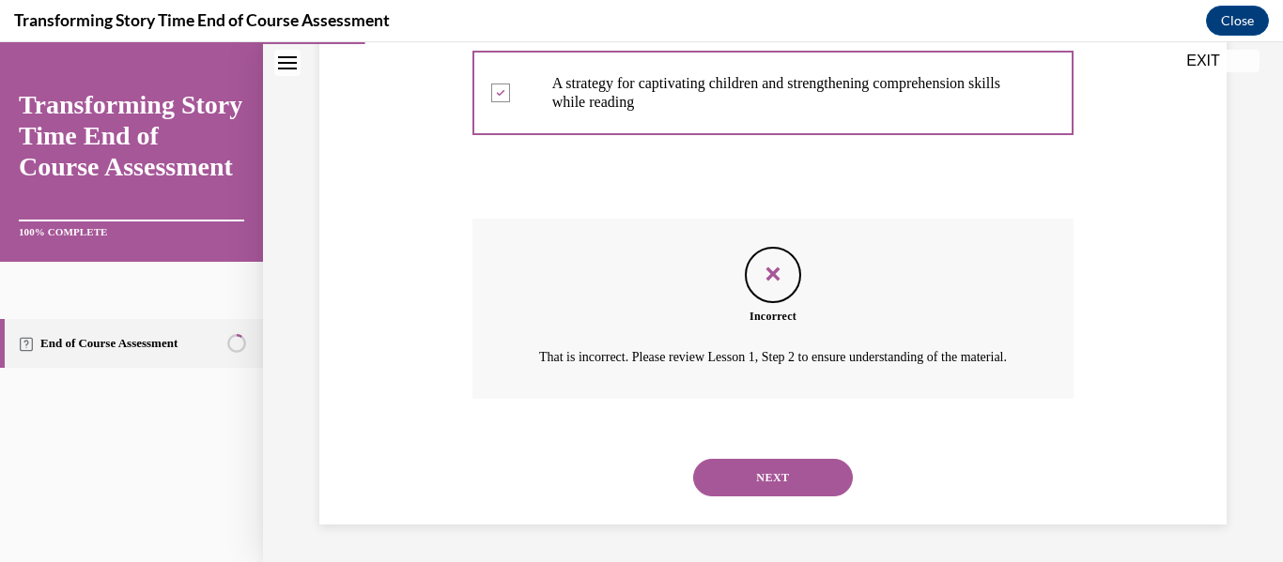
scroll to position [621, 0]
click at [757, 481] on button "NEXT" at bounding box center [773, 478] width 160 height 38
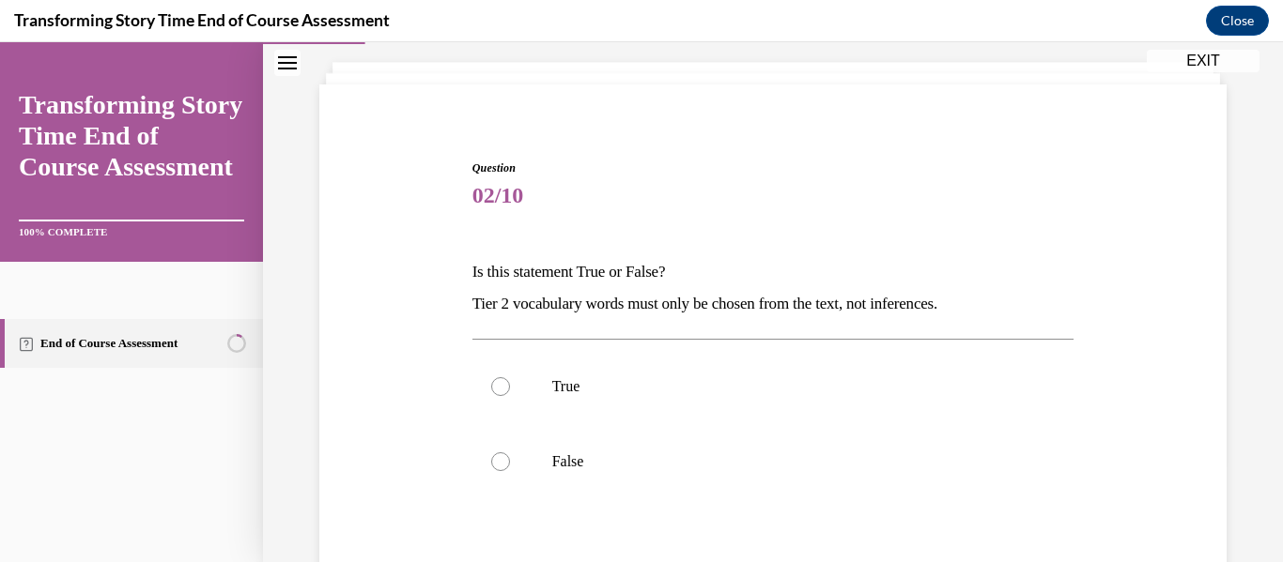
scroll to position [106, 0]
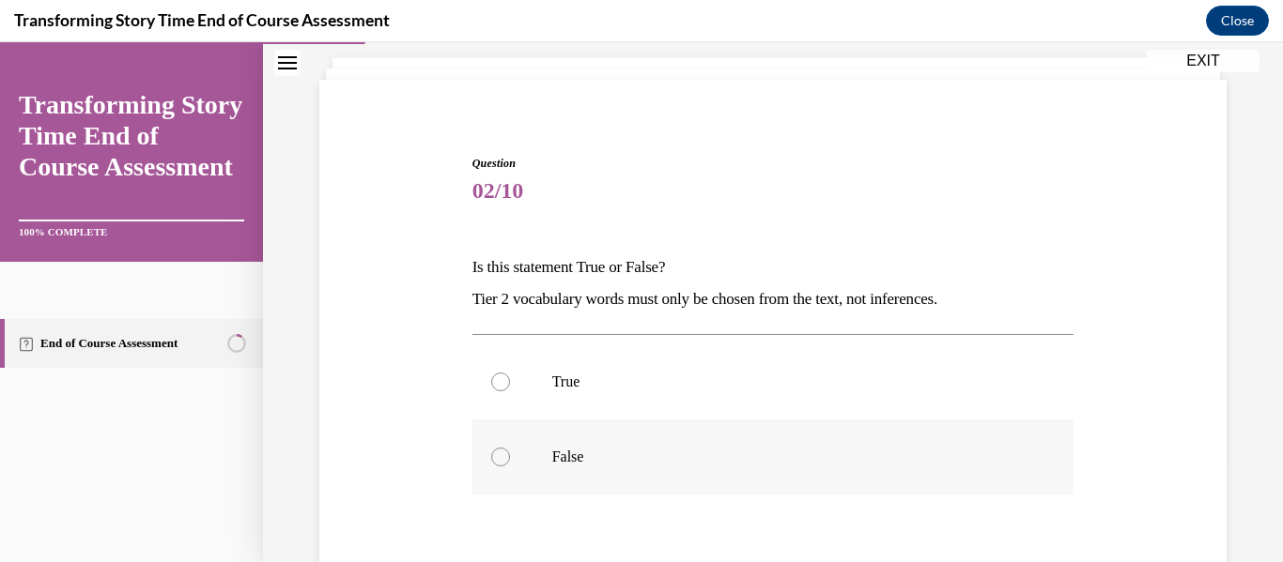
click at [547, 442] on label "False" at bounding box center [773, 457] width 602 height 75
click at [510, 448] on input "False" at bounding box center [500, 457] width 19 height 19
radio input "true"
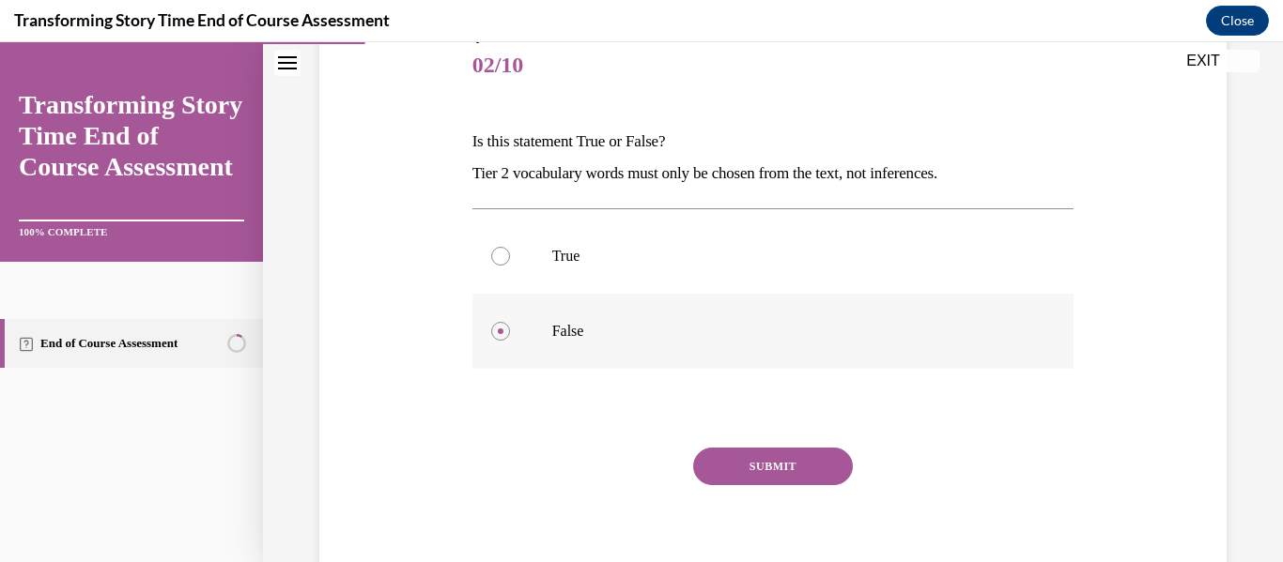
scroll to position [256, 0]
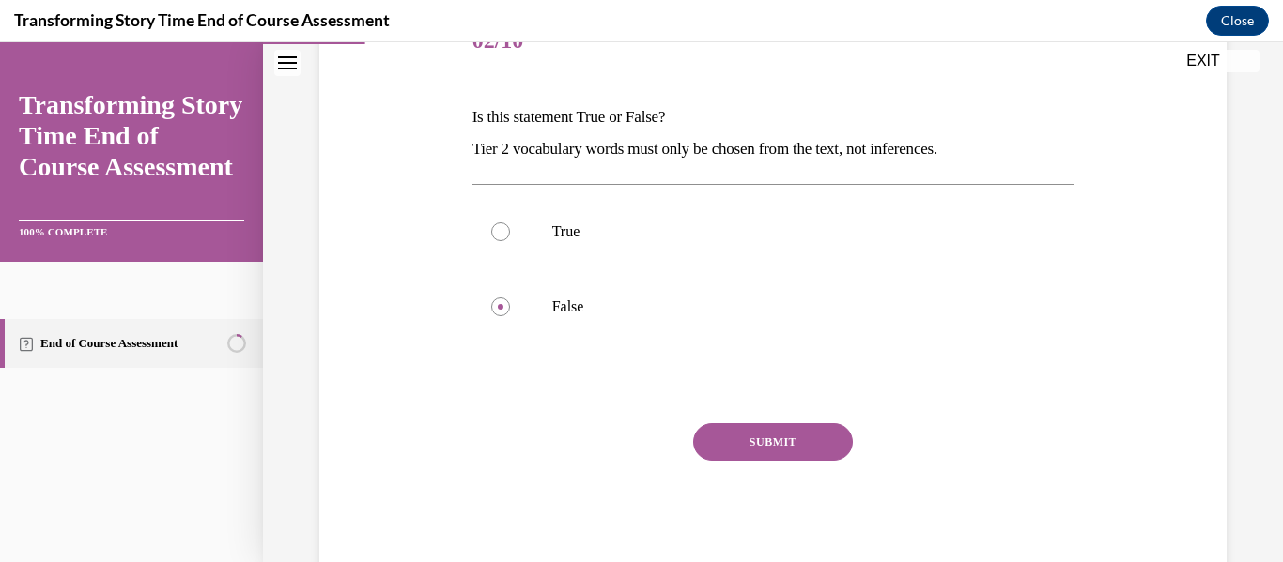
click at [716, 431] on button "SUBMIT" at bounding box center [773, 442] width 160 height 38
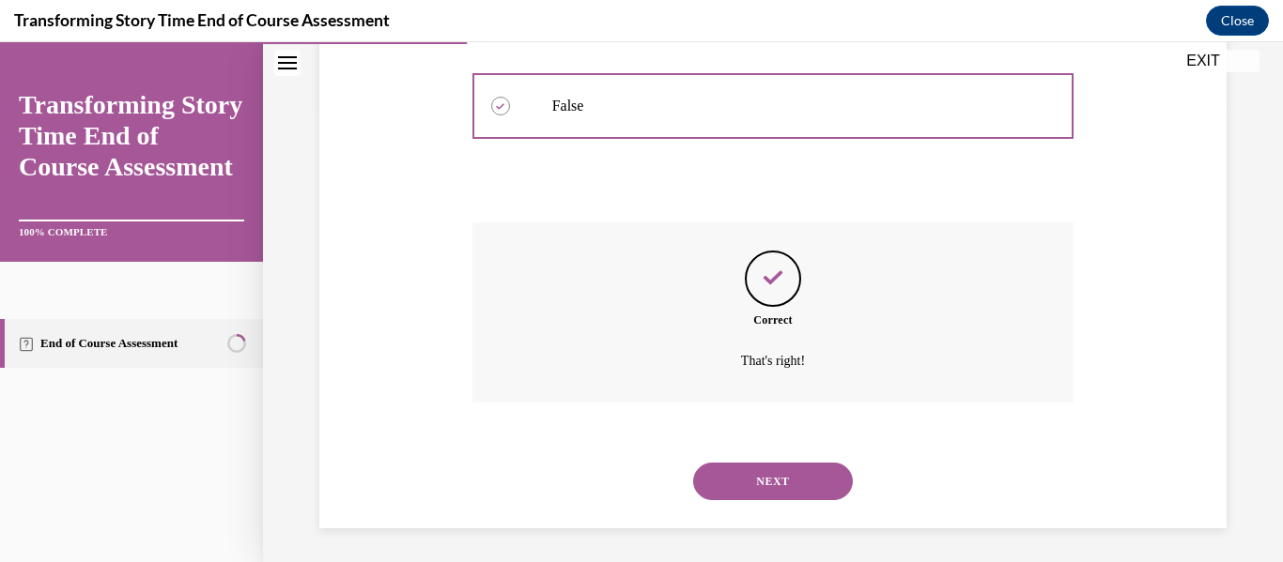
scroll to position [461, 0]
click at [730, 474] on button "NEXT" at bounding box center [773, 478] width 160 height 38
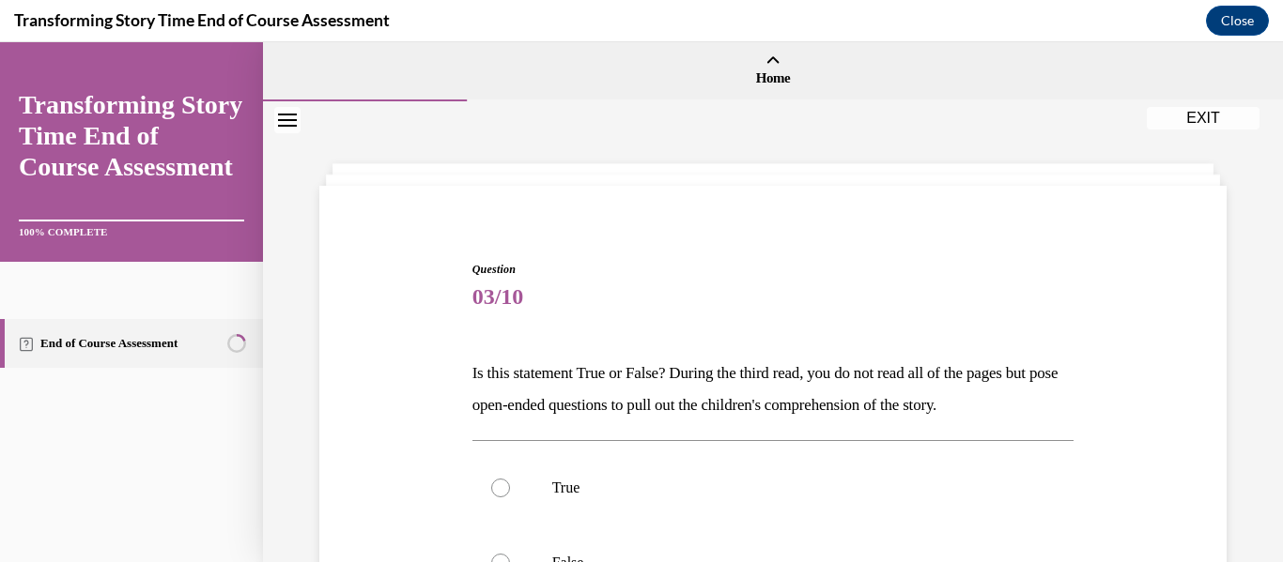
click at [431, 380] on div "Question 03/10 Is this statement True or False? During the third read, you do n…" at bounding box center [773, 519] width 916 height 629
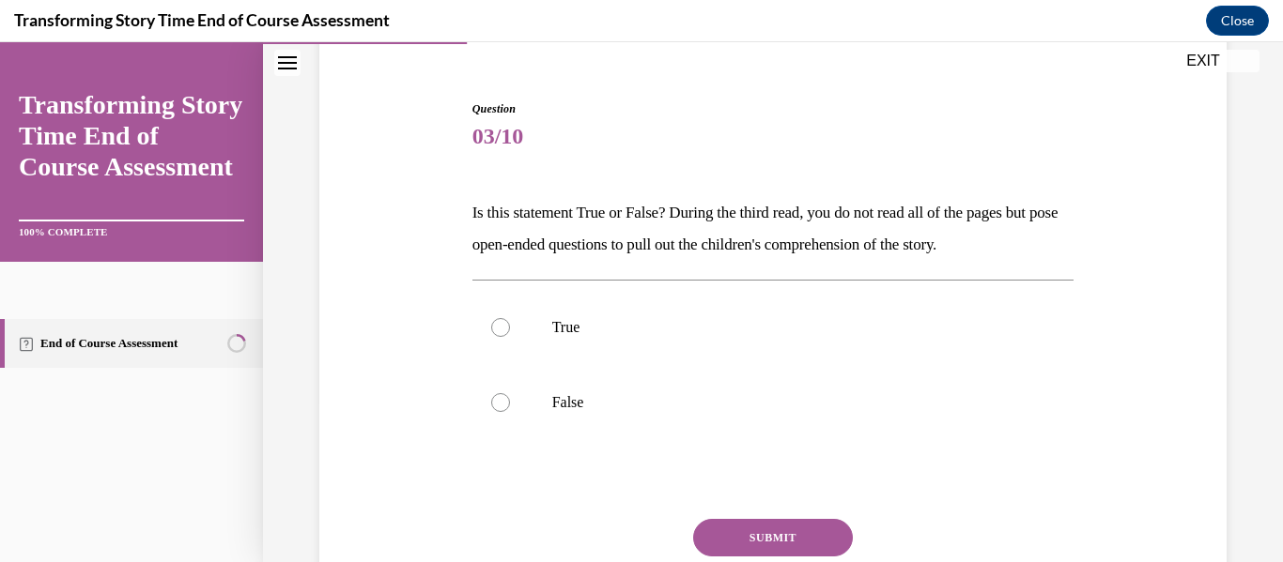
scroll to position [166, 0]
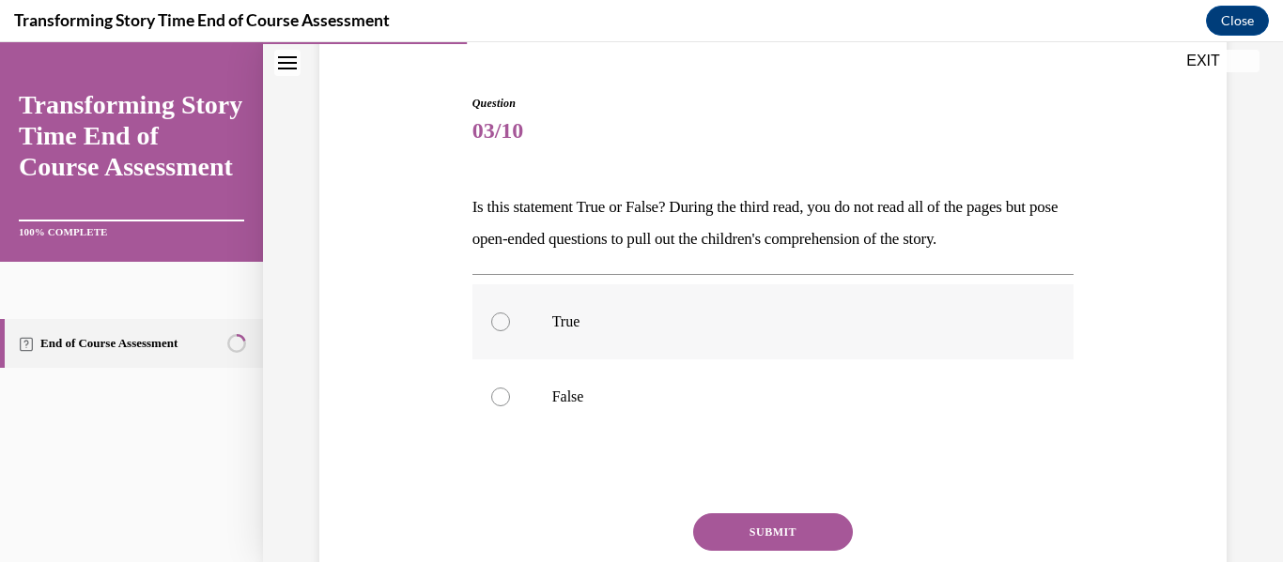
click at [506, 324] on div at bounding box center [500, 322] width 19 height 19
click at [506, 324] on input "True" at bounding box center [500, 322] width 19 height 19
radio input "true"
click at [760, 522] on button "SUBMIT" at bounding box center [773, 533] width 160 height 38
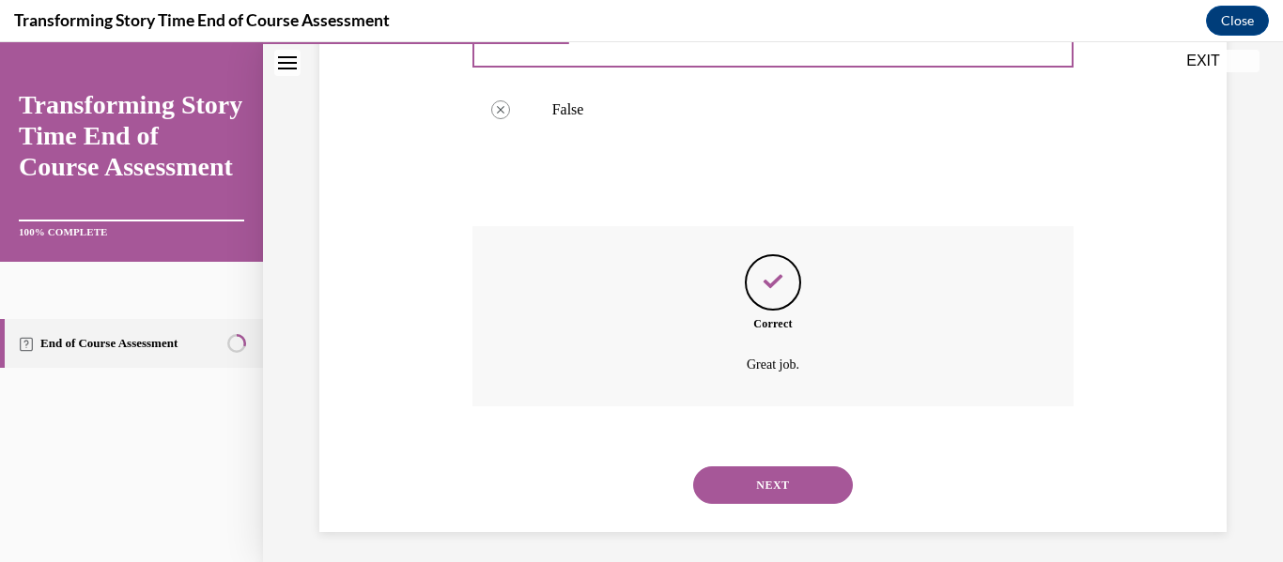
scroll to position [461, 0]
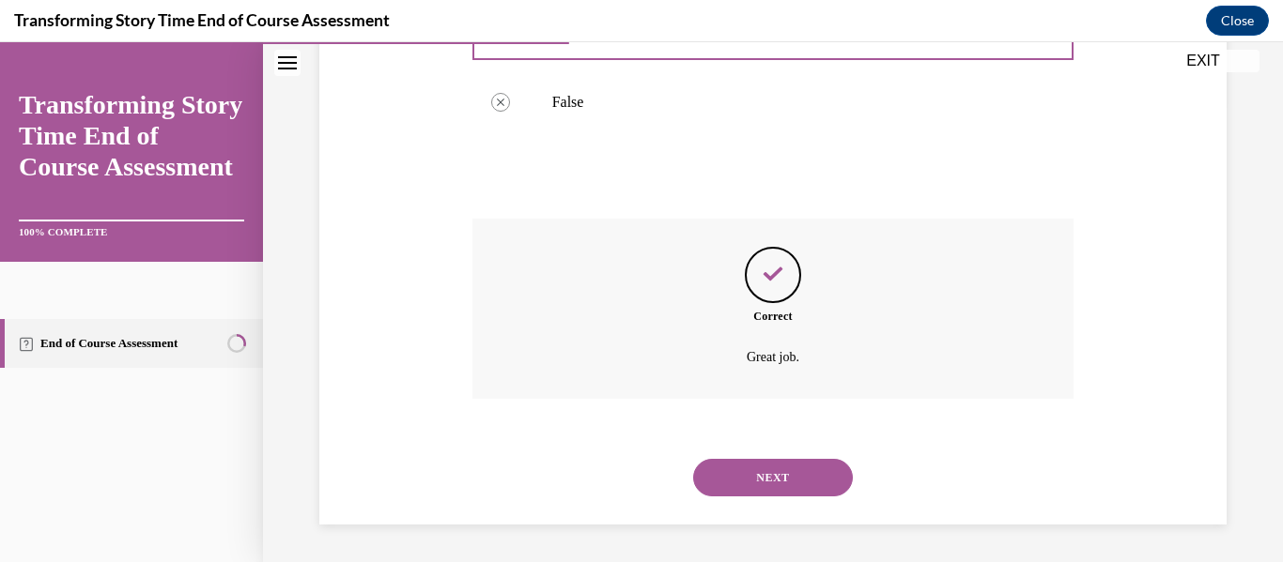
click at [748, 470] on button "NEXT" at bounding box center [773, 478] width 160 height 38
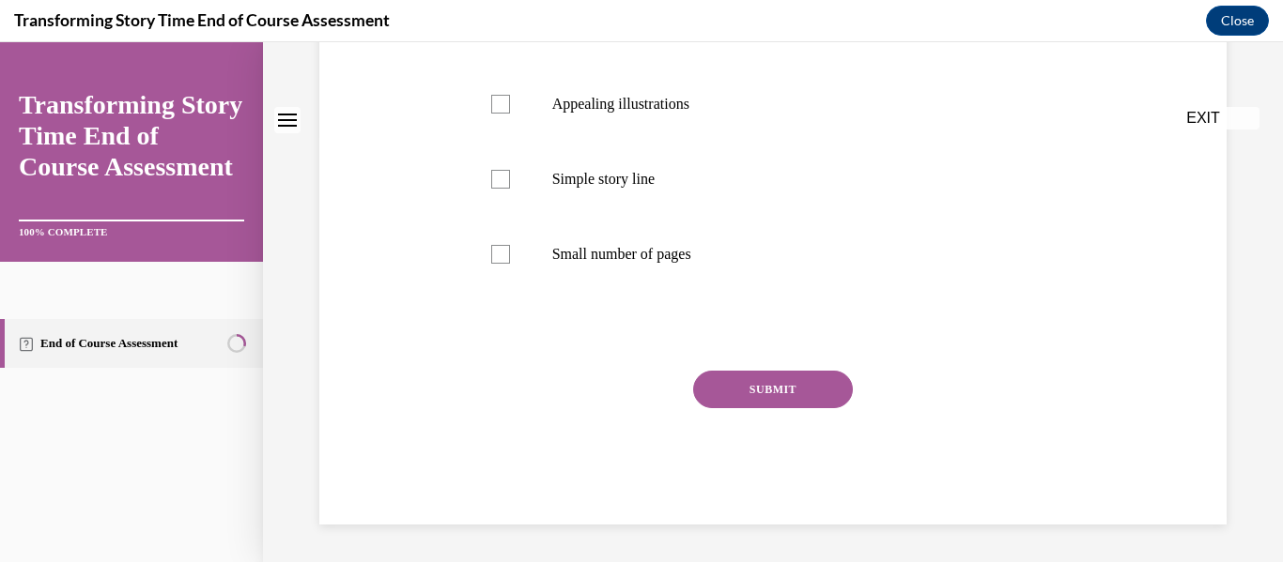
scroll to position [0, 0]
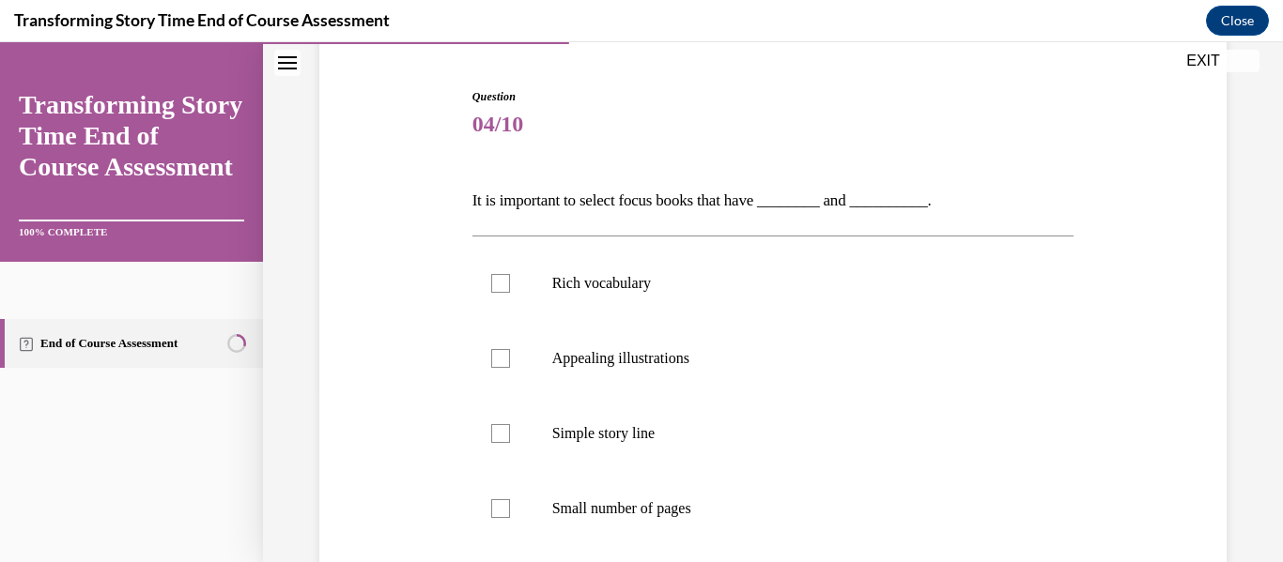
scroll to position [186, 0]
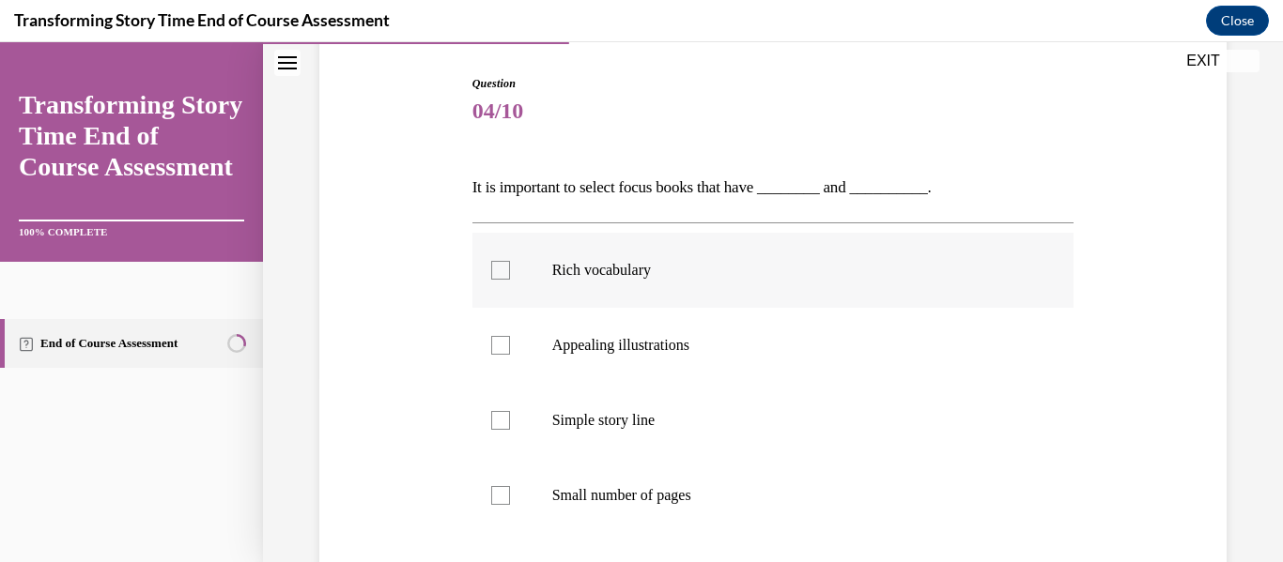
click at [502, 278] on div at bounding box center [500, 270] width 19 height 19
click at [502, 278] on input "Rich vocabulary" at bounding box center [500, 270] width 19 height 19
checkbox input "true"
click at [508, 407] on label "Simple story line" at bounding box center [773, 420] width 602 height 75
click at [508, 411] on input "Simple story line" at bounding box center [500, 420] width 19 height 19
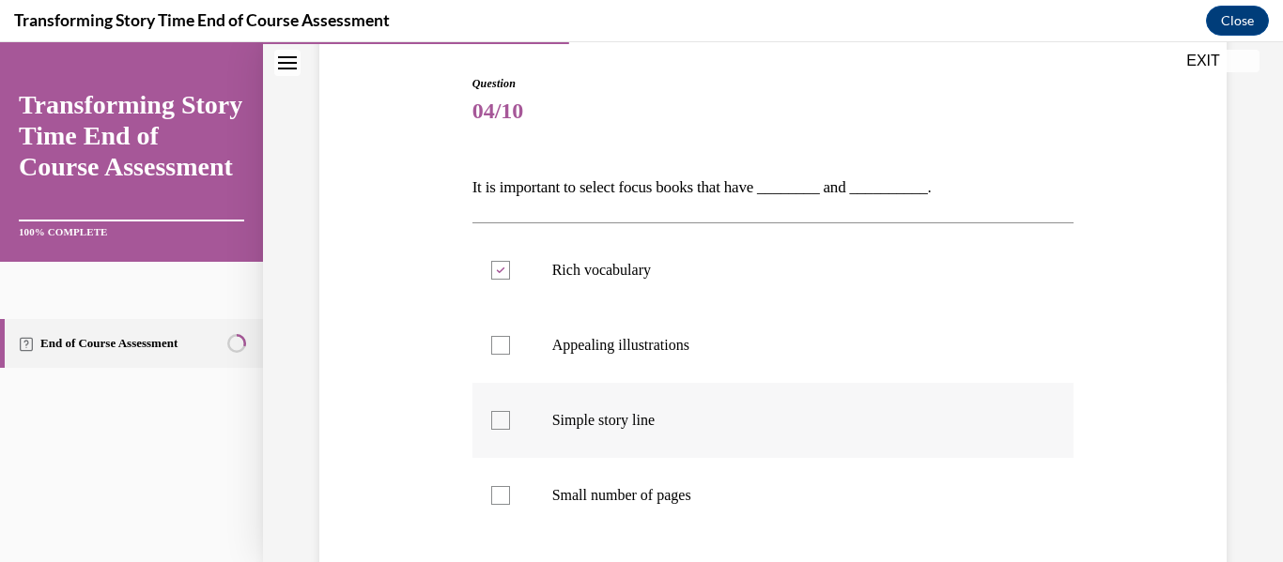
checkbox input "true"
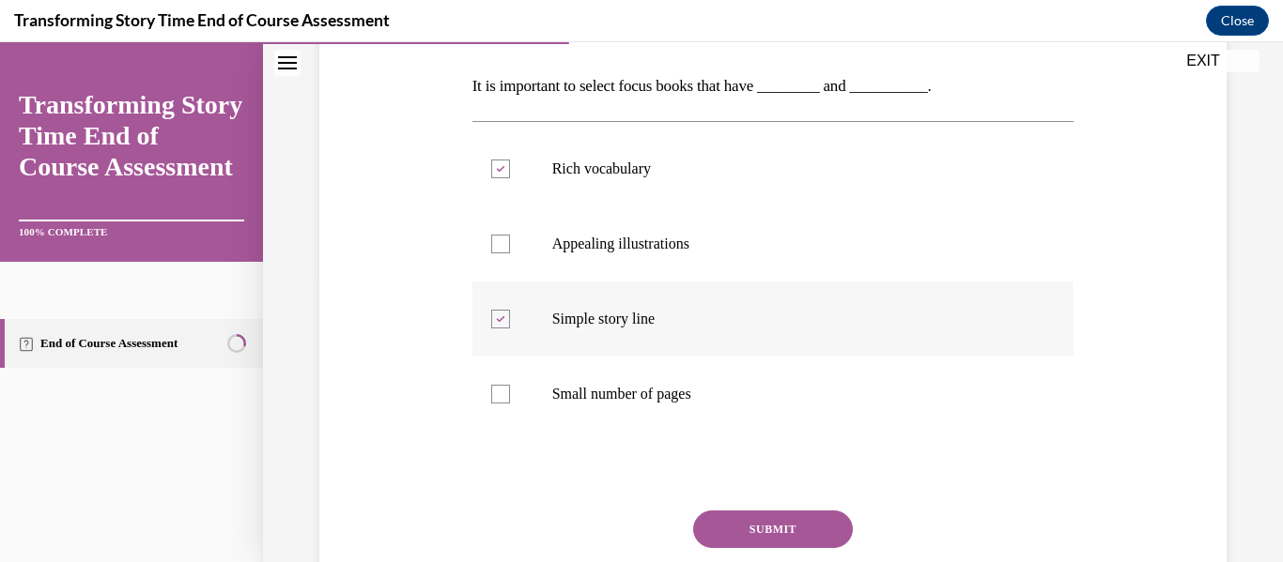
scroll to position [329, 0]
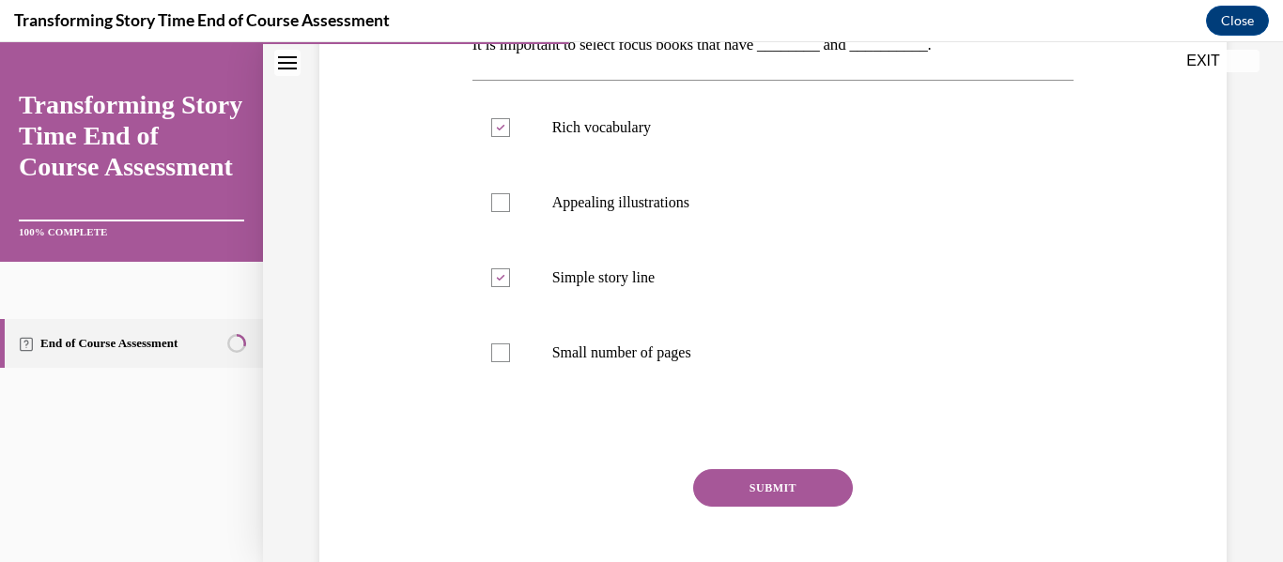
click at [729, 493] on button "SUBMIT" at bounding box center [773, 488] width 160 height 38
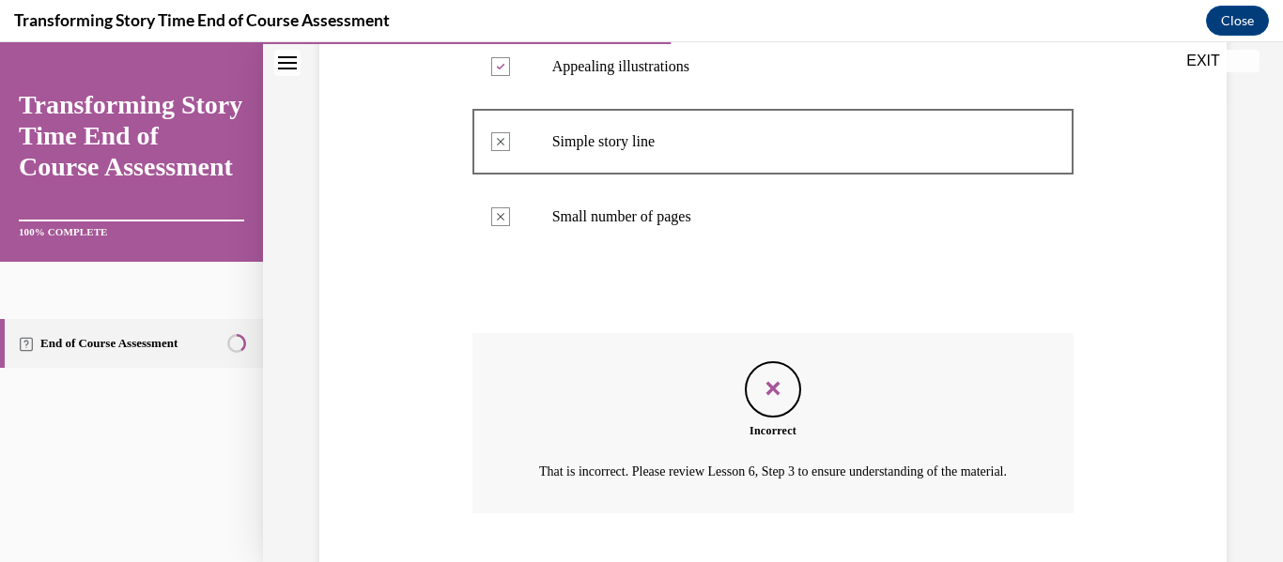
scroll to position [602, 0]
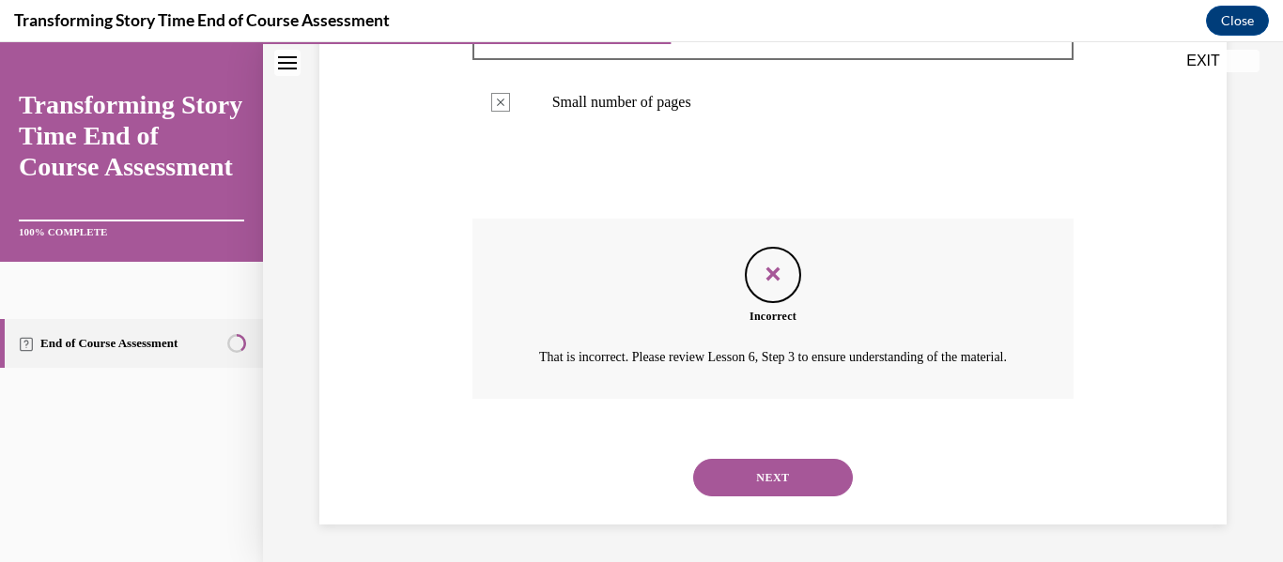
click at [744, 474] on button "NEXT" at bounding box center [773, 478] width 160 height 38
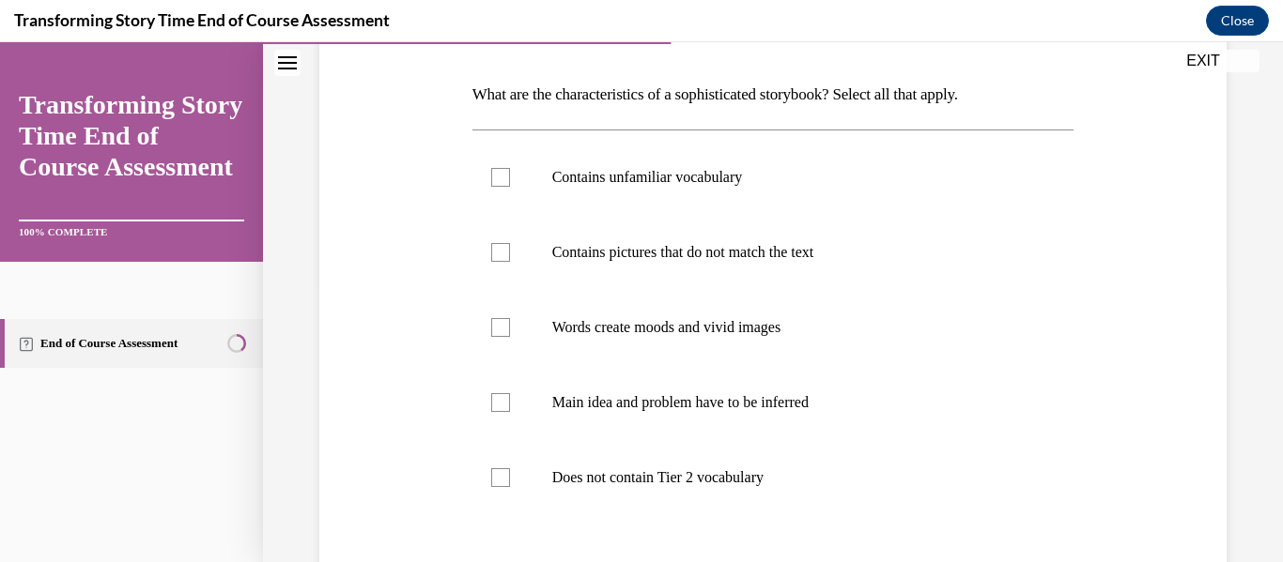
scroll to position [284, 0]
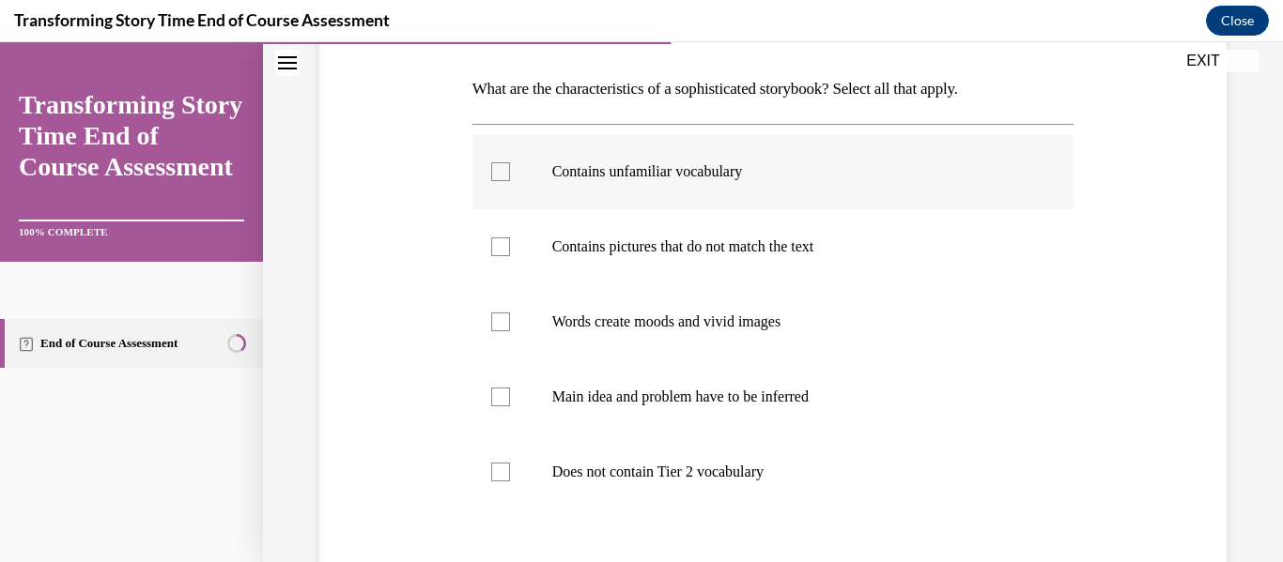
click at [576, 194] on label "Contains unfamiliar vocabulary" at bounding box center [773, 171] width 602 height 75
click at [510, 181] on input "Contains unfamiliar vocabulary" at bounding box center [500, 171] width 19 height 19
checkbox input "true"
click at [571, 238] on p "Contains pictures that do not match the text" at bounding box center [789, 247] width 475 height 19
click at [510, 238] on input "Contains pictures that do not match the text" at bounding box center [500, 247] width 19 height 19
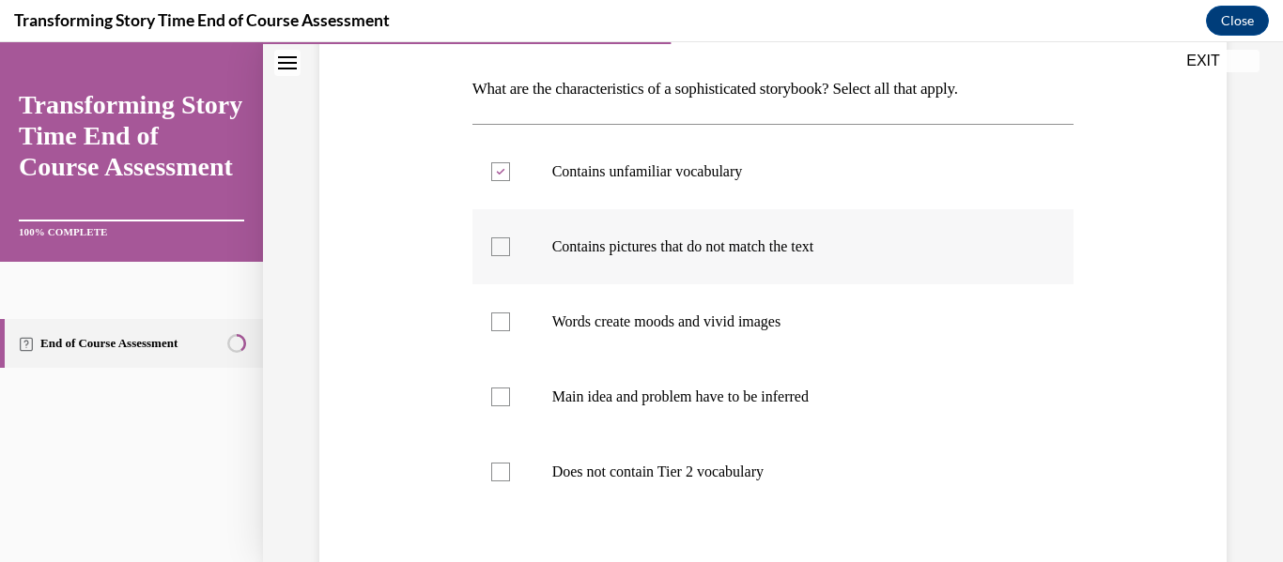
checkbox input "true"
click at [551, 311] on label "Words create moods and vivid images" at bounding box center [773, 321] width 602 height 75
click at [510, 313] on input "Words create moods and vivid images" at bounding box center [500, 322] width 19 height 19
checkbox input "true"
click at [534, 398] on label "Main idea and problem have to be inferred" at bounding box center [773, 397] width 602 height 75
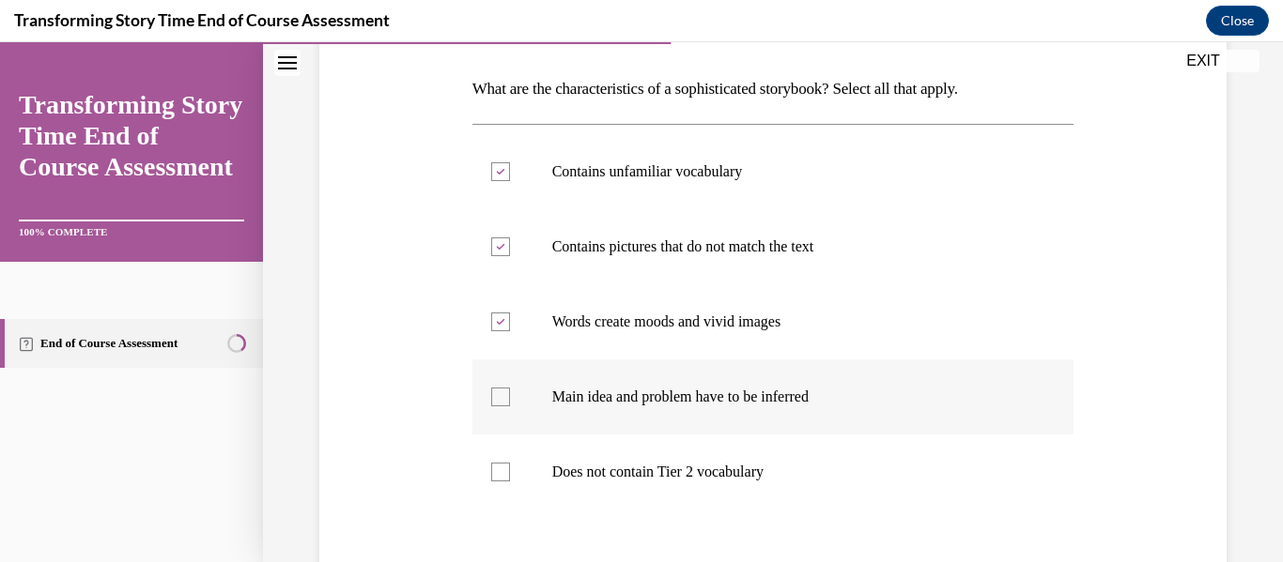
click at [510, 398] on input "Main idea and problem have to be inferred" at bounding box center [500, 397] width 19 height 19
checkbox input "true"
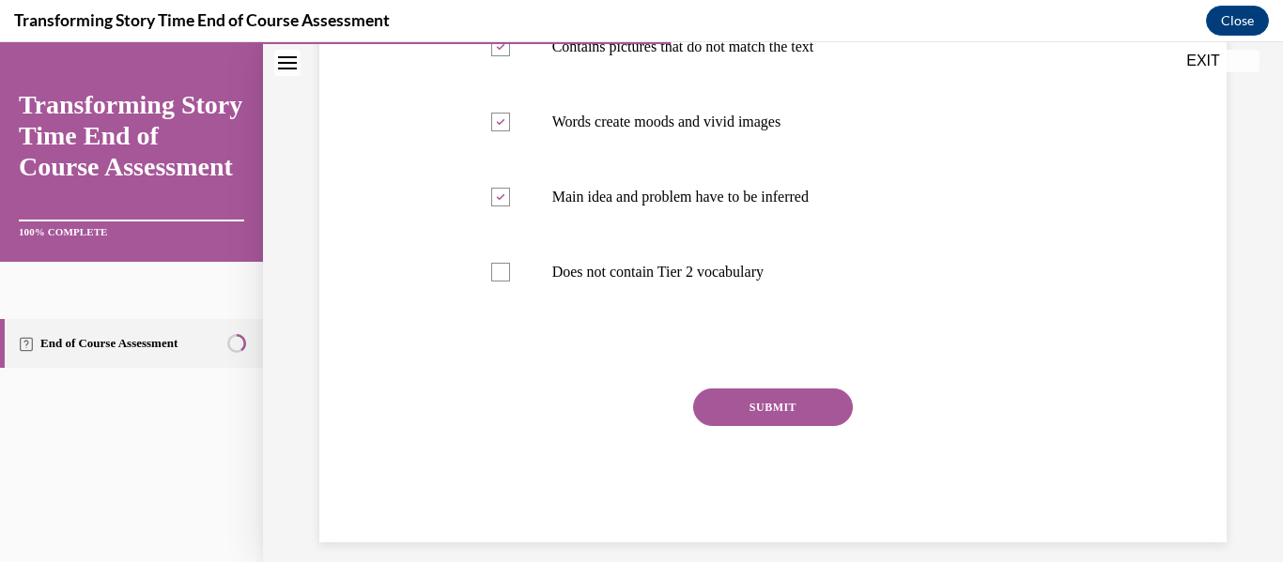
scroll to position [494, 0]
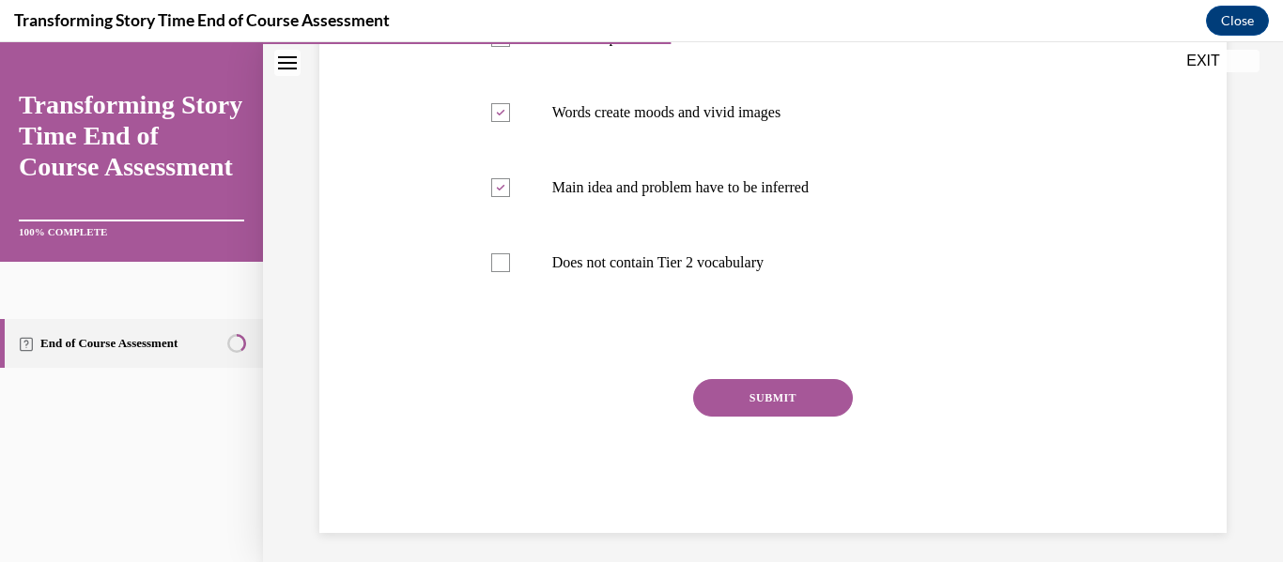
click at [784, 401] on button "SUBMIT" at bounding box center [773, 398] width 160 height 38
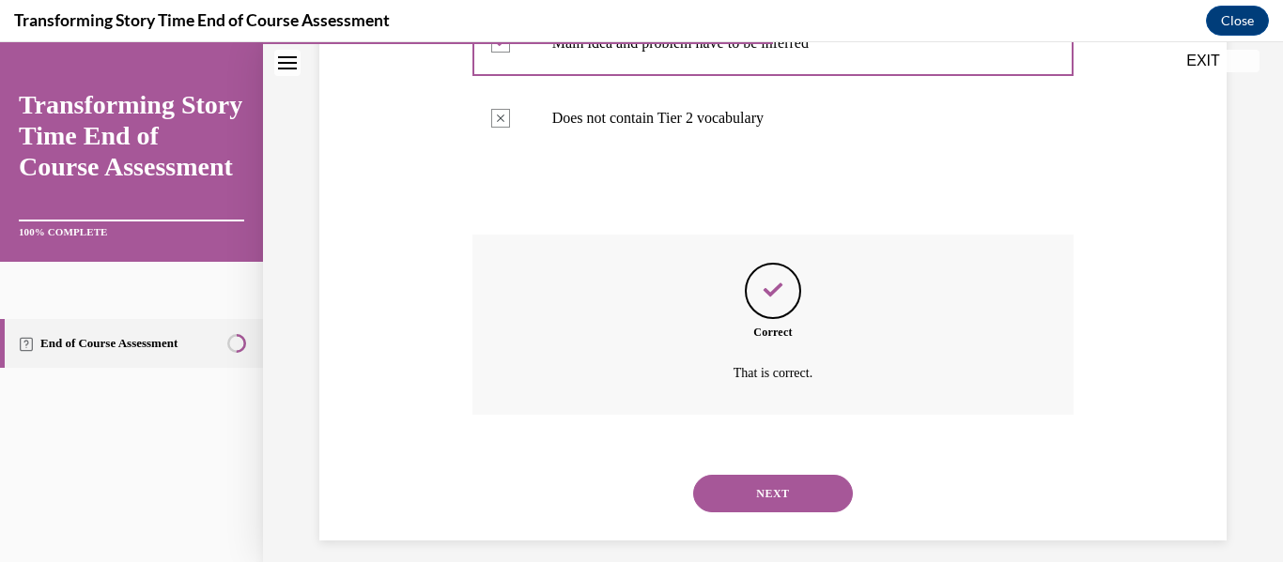
scroll to position [654, 0]
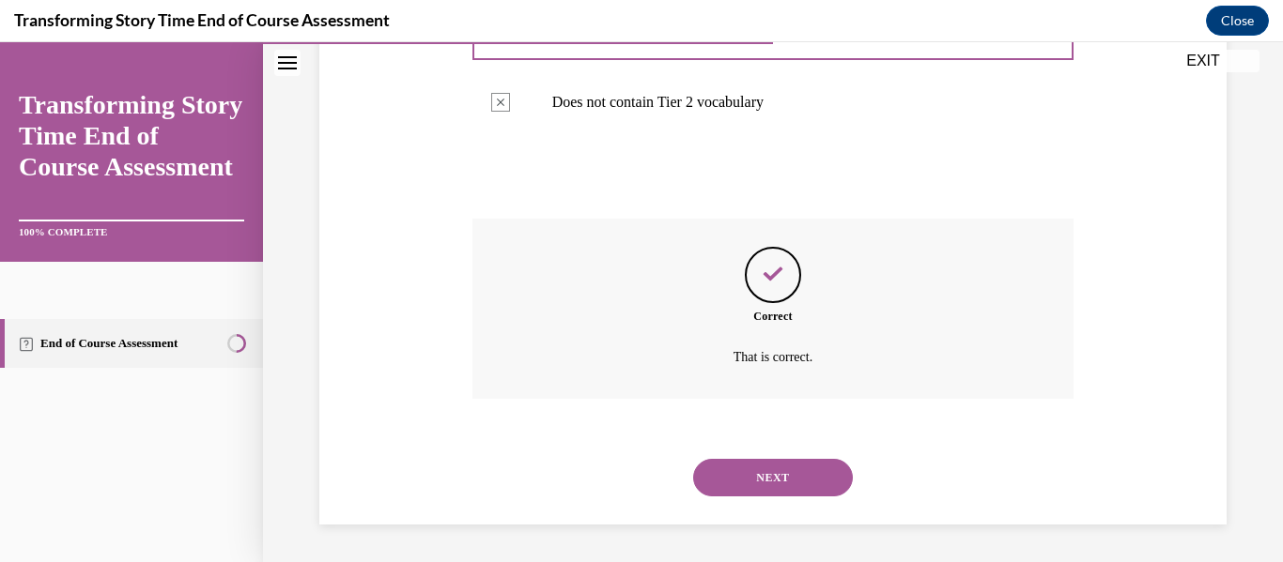
click at [744, 464] on button "NEXT" at bounding box center [773, 478] width 160 height 38
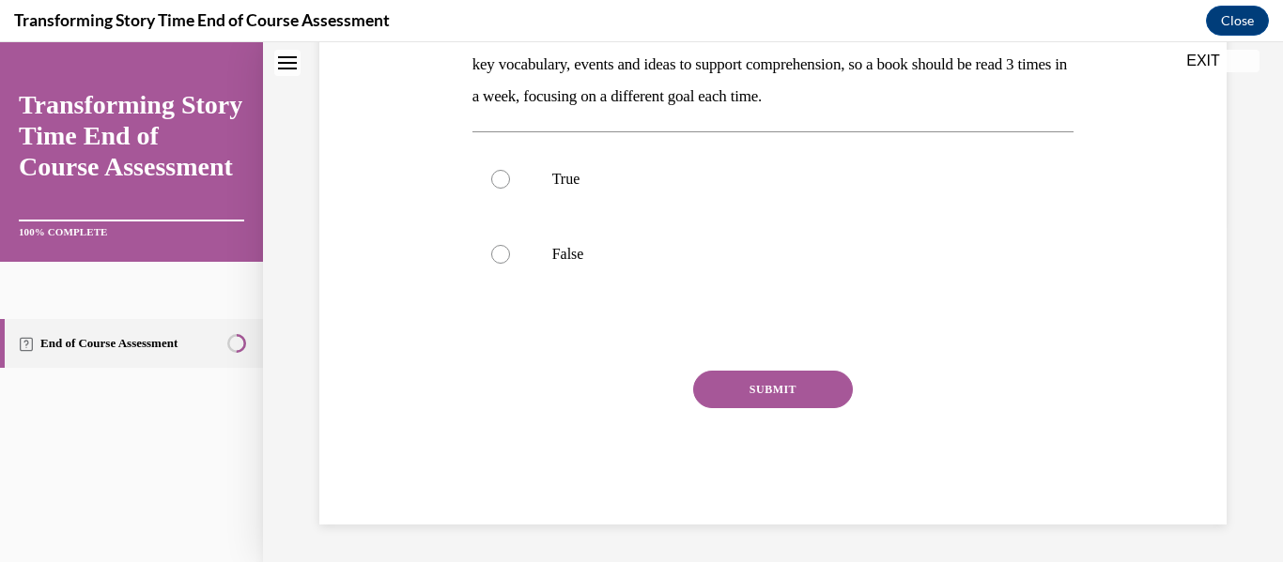
scroll to position [0, 0]
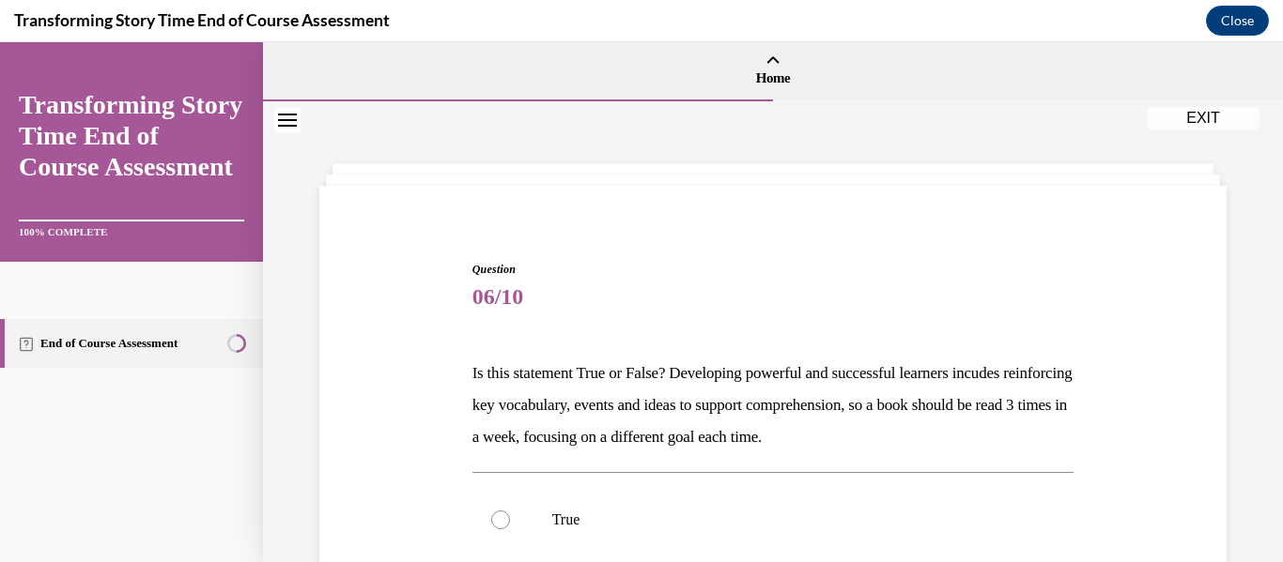
click at [409, 351] on div "Question 06/10 Is this statement True or False? Developing powerful and success…" at bounding box center [773, 535] width 916 height 661
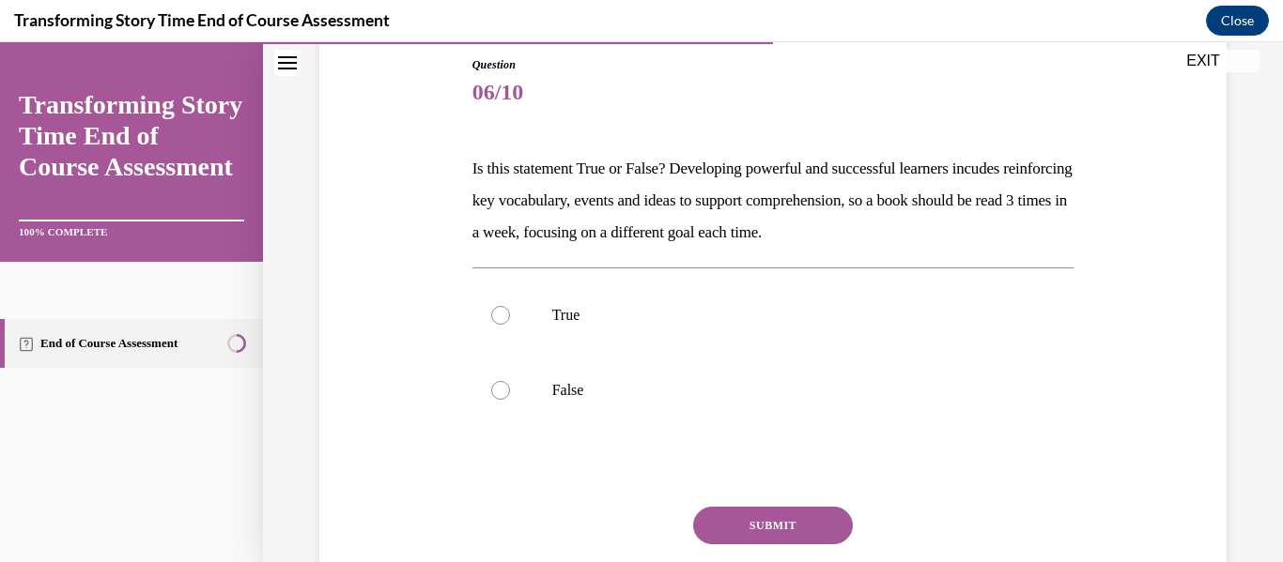
scroll to position [214, 0]
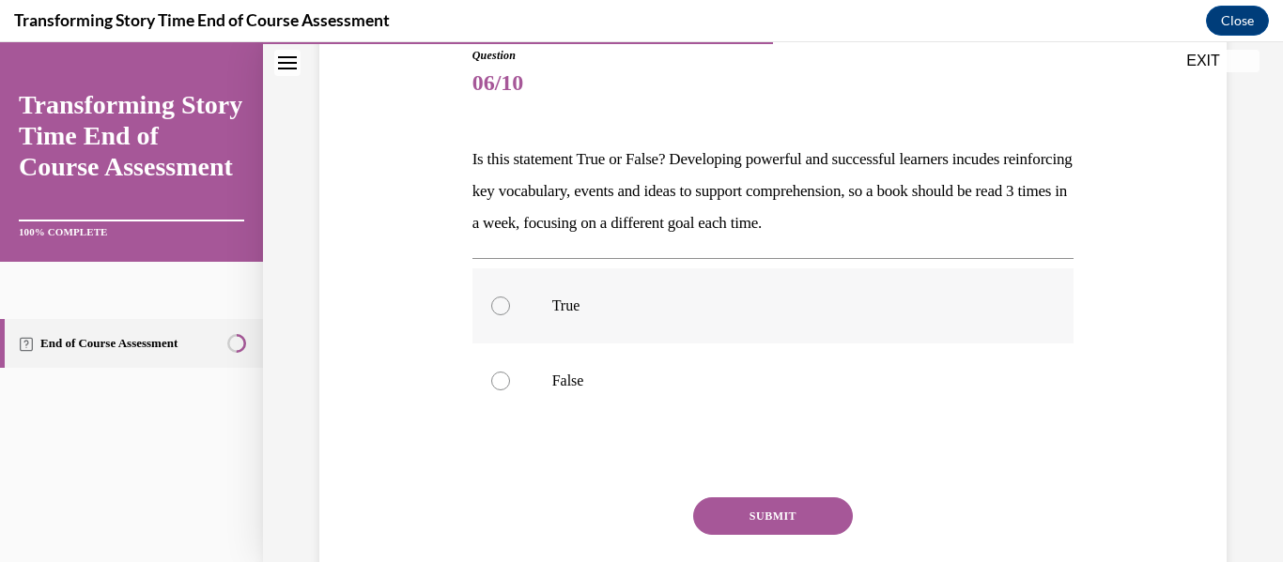
click at [525, 310] on label "True" at bounding box center [773, 306] width 602 height 75
click at [510, 310] on input "True" at bounding box center [500, 306] width 19 height 19
radio input "true"
click at [714, 515] on button "SUBMIT" at bounding box center [773, 517] width 160 height 38
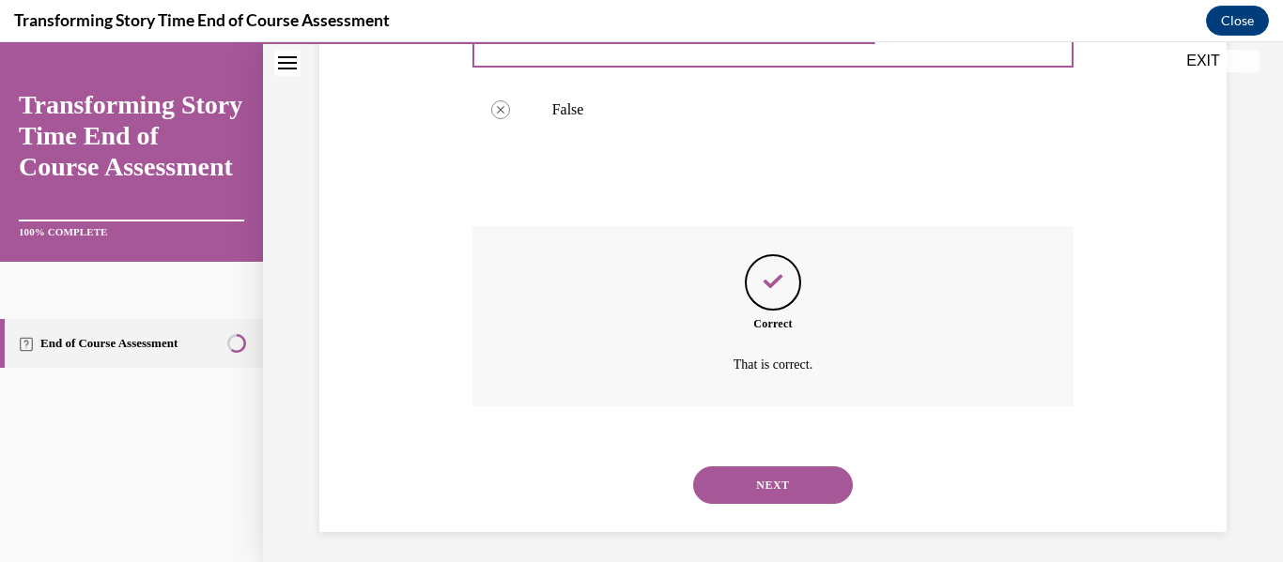
scroll to position [493, 0]
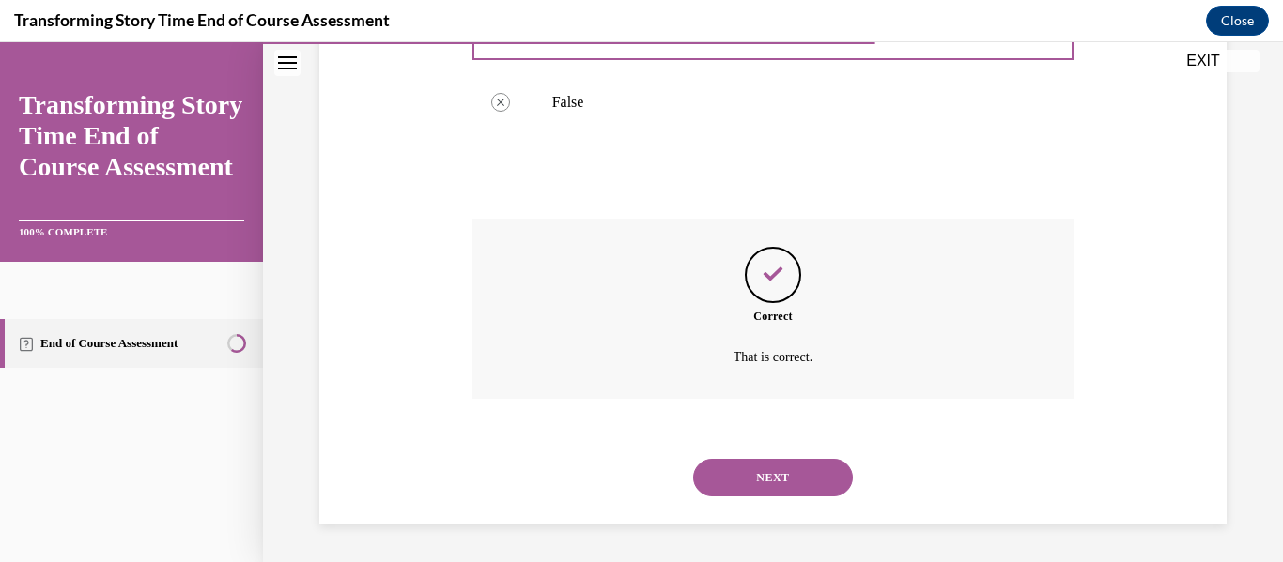
click at [747, 488] on button "NEXT" at bounding box center [773, 478] width 160 height 38
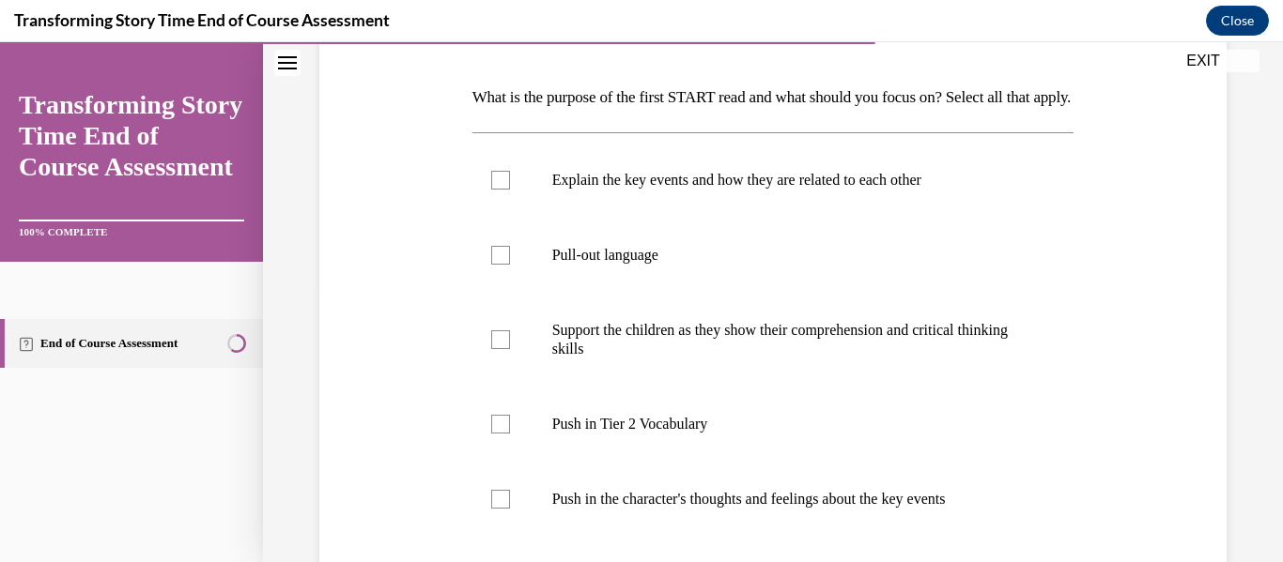
scroll to position [315, 0]
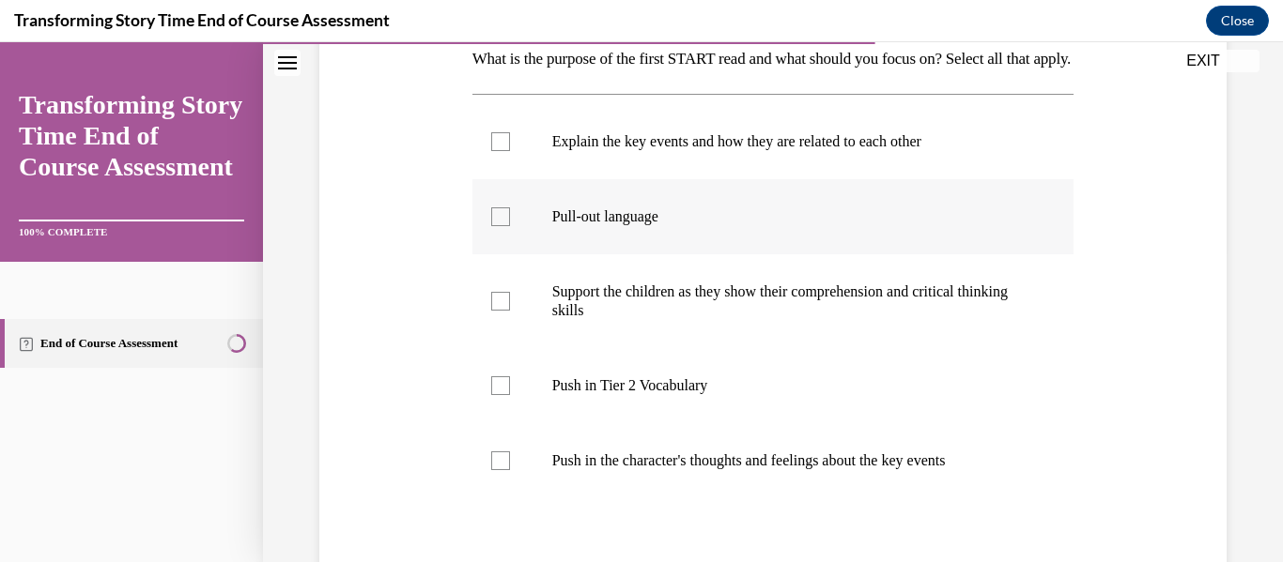
click at [539, 254] on label "Pull-out language" at bounding box center [773, 216] width 602 height 75
click at [510, 226] on input "Pull-out language" at bounding box center [500, 216] width 19 height 19
checkbox input "true"
click at [534, 300] on label "Support the children as they show their comprehension and critical thinking ski…" at bounding box center [773, 301] width 602 height 94
click at [510, 300] on input "Support the children as they show their comprehension and critical thinking ski…" at bounding box center [500, 301] width 19 height 19
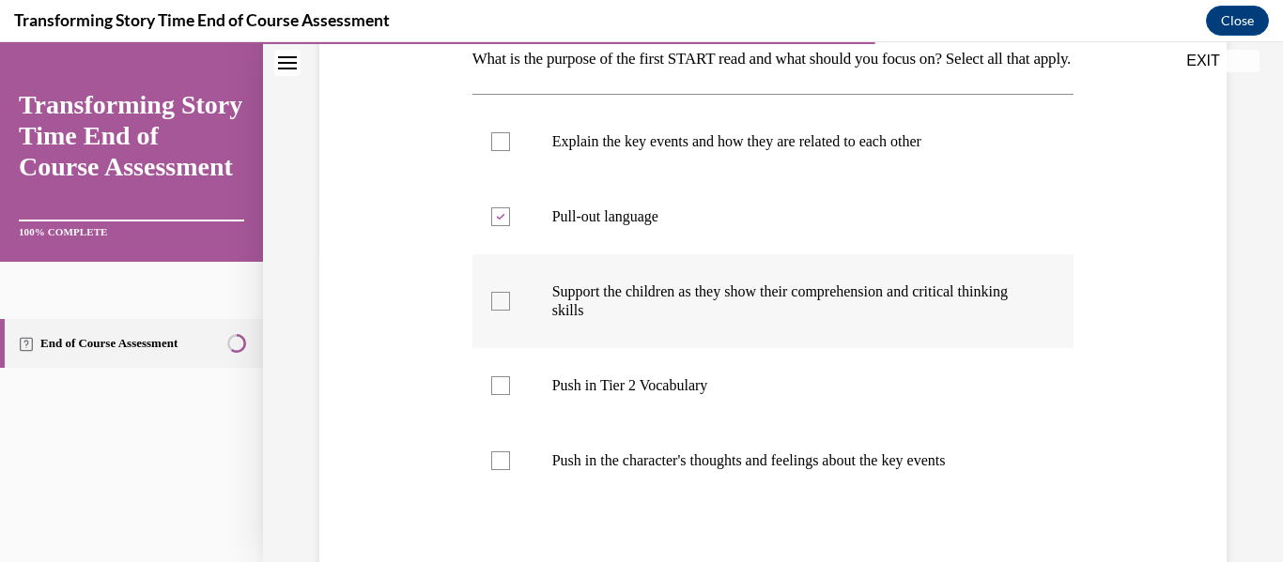
checkbox input "true"
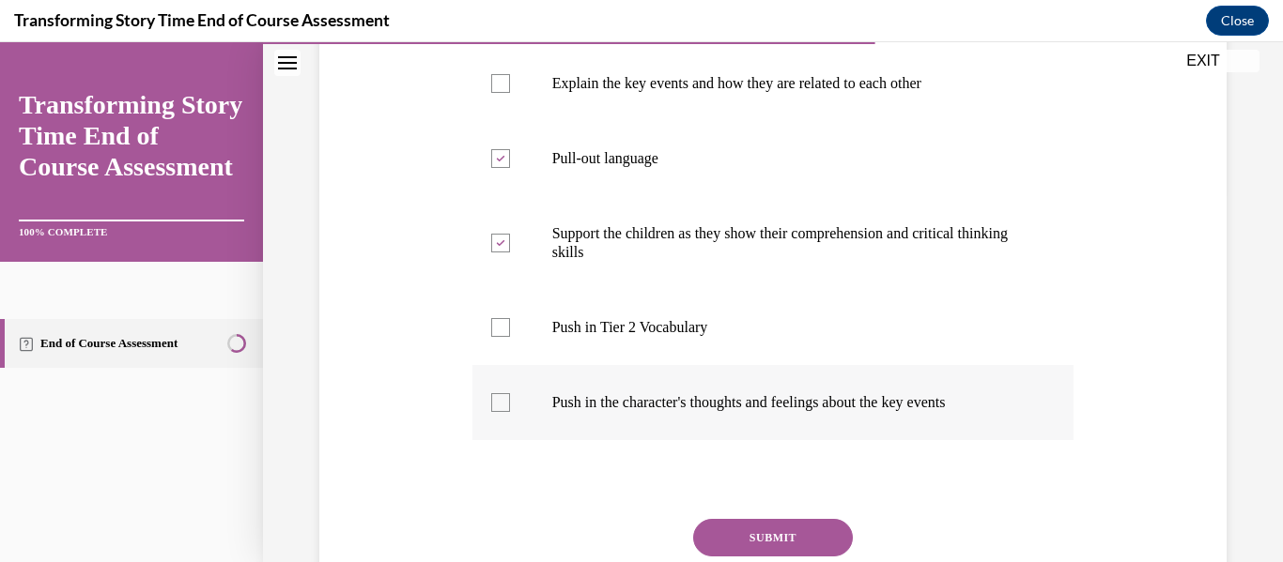
click at [521, 413] on label "Push in the character's thoughts and feelings about the key events" at bounding box center [773, 402] width 602 height 75
click at [510, 412] on input "Push in the character's thoughts and feelings about the key events" at bounding box center [500, 402] width 19 height 19
checkbox input "true"
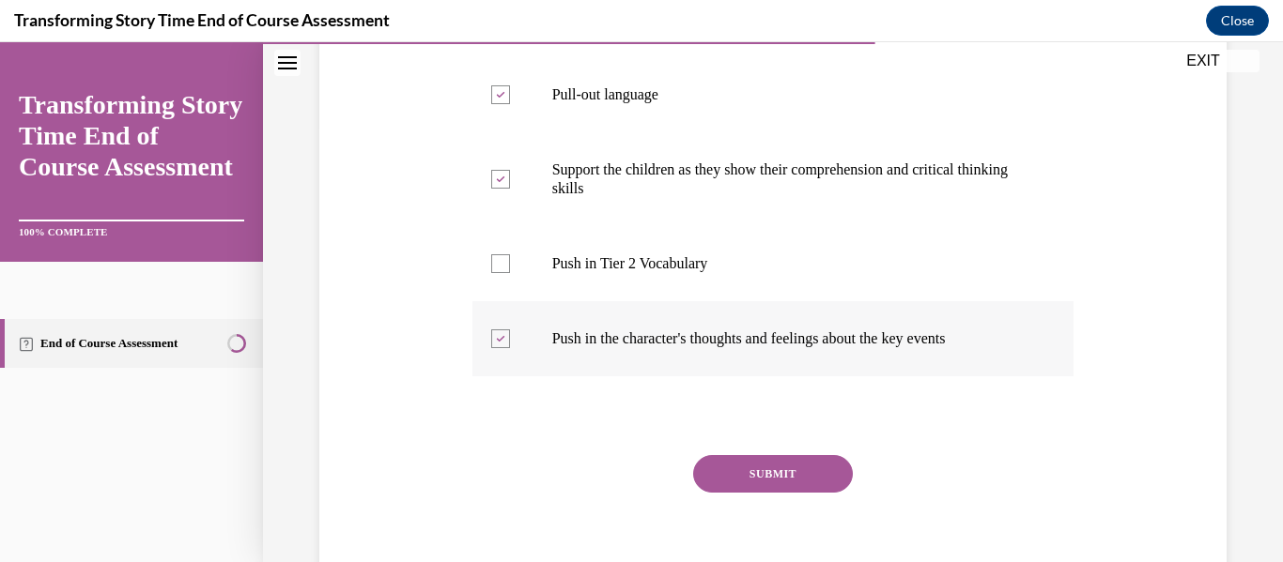
scroll to position [436, 0]
click at [803, 494] on button "SUBMIT" at bounding box center [773, 475] width 160 height 38
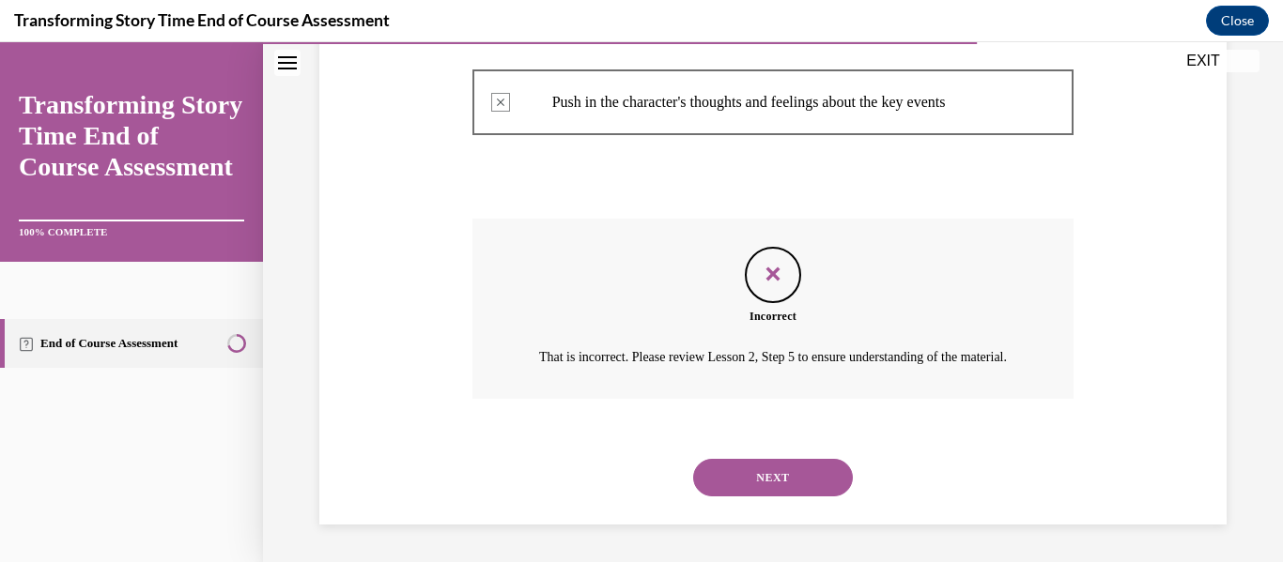
scroll to position [690, 0]
click at [788, 497] on button "NEXT" at bounding box center [773, 478] width 160 height 38
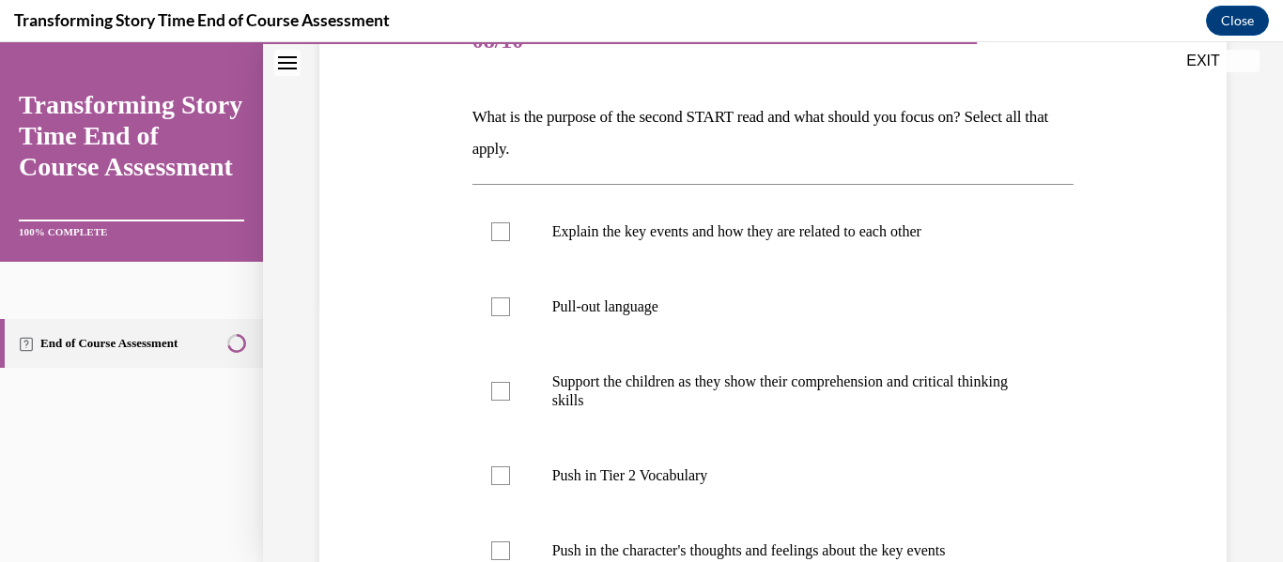
scroll to position [264, 0]
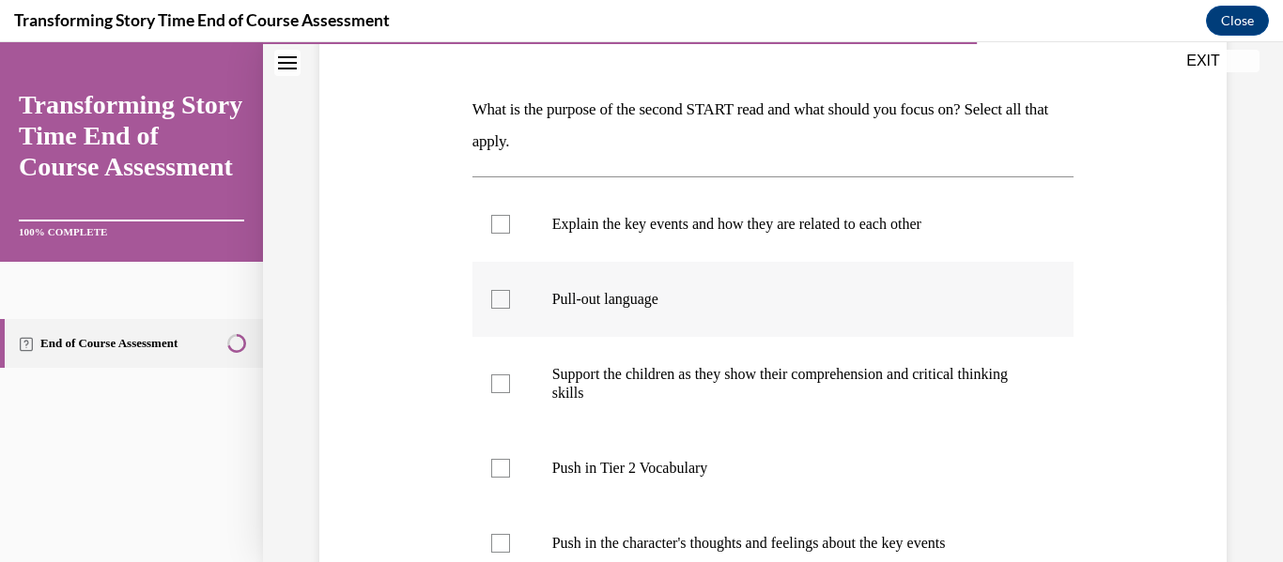
click at [713, 316] on label "Pull-out language" at bounding box center [773, 299] width 602 height 75
click at [510, 309] on input "Pull-out language" at bounding box center [500, 299] width 19 height 19
checkbox input "true"
click at [661, 449] on label "Push in Tier 2 Vocabulary" at bounding box center [773, 468] width 602 height 75
click at [510, 459] on input "Push in Tier 2 Vocabulary" at bounding box center [500, 468] width 19 height 19
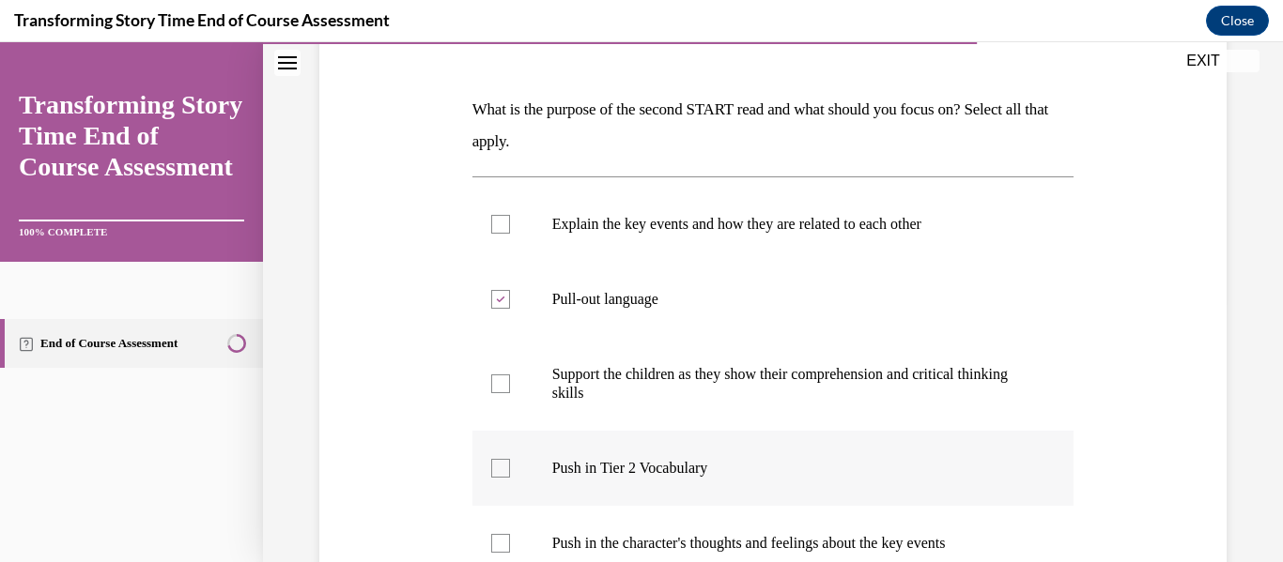
checkbox input "true"
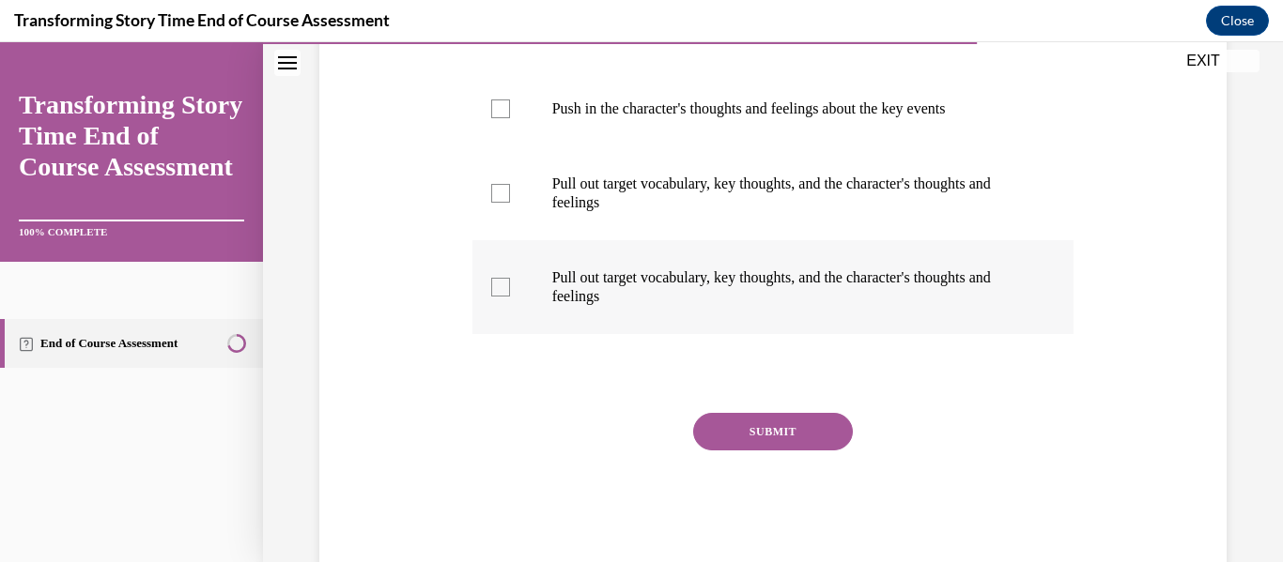
scroll to position [699, 0]
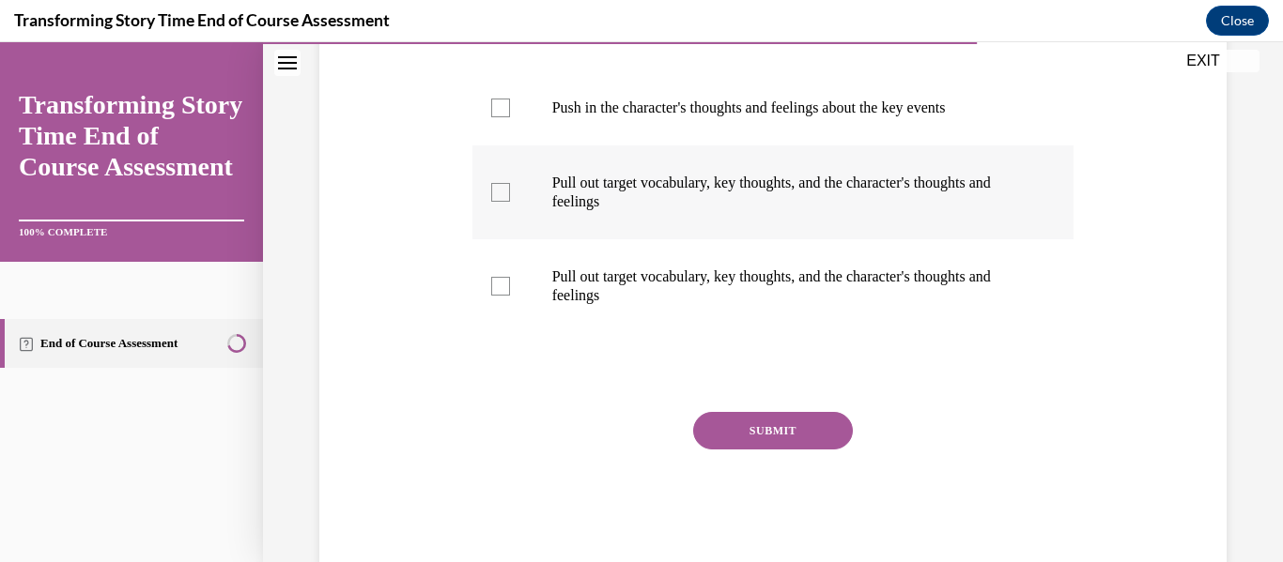
click at [775, 180] on p "Pull out target vocabulary, key thoughts, and the character's thoughts and feel…" at bounding box center [789, 193] width 475 height 38
click at [510, 183] on input "Pull out target vocabulary, key thoughts, and the character's thoughts and feel…" at bounding box center [500, 192] width 19 height 19
checkbox input "true"
click at [720, 423] on button "SUBMIT" at bounding box center [773, 431] width 160 height 38
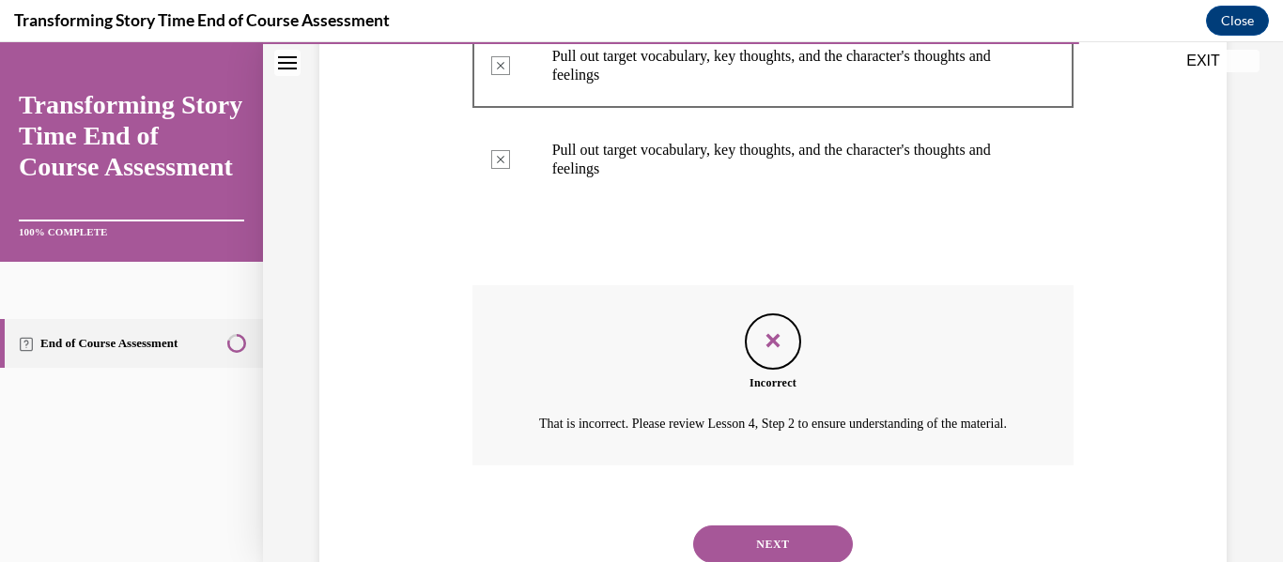
scroll to position [832, 0]
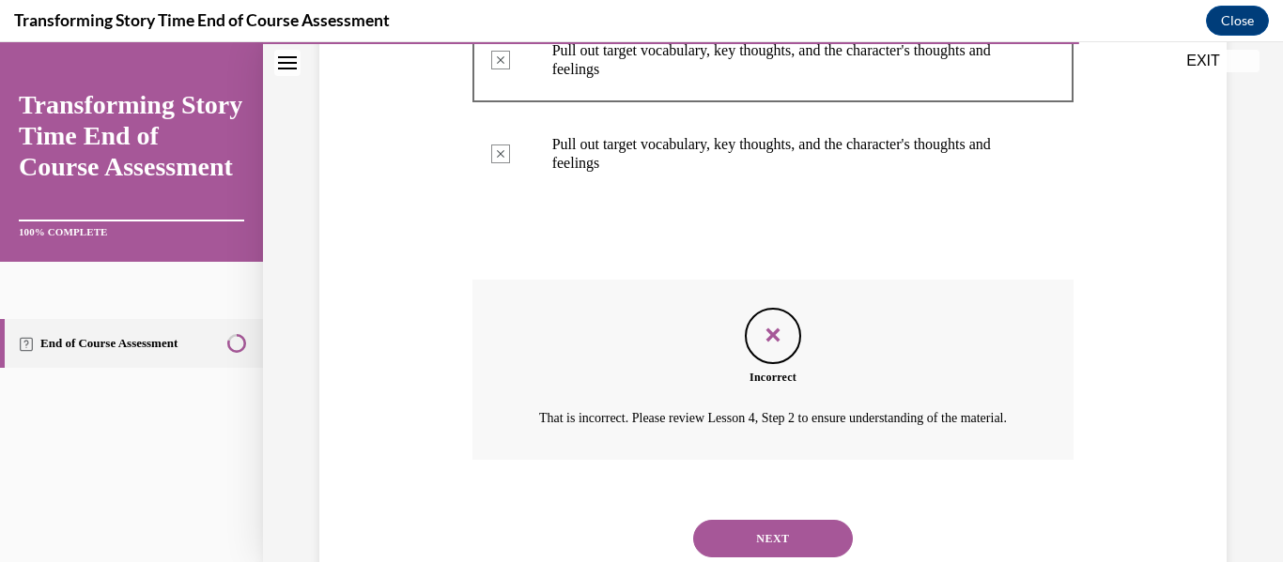
click at [753, 548] on button "NEXT" at bounding box center [773, 539] width 160 height 38
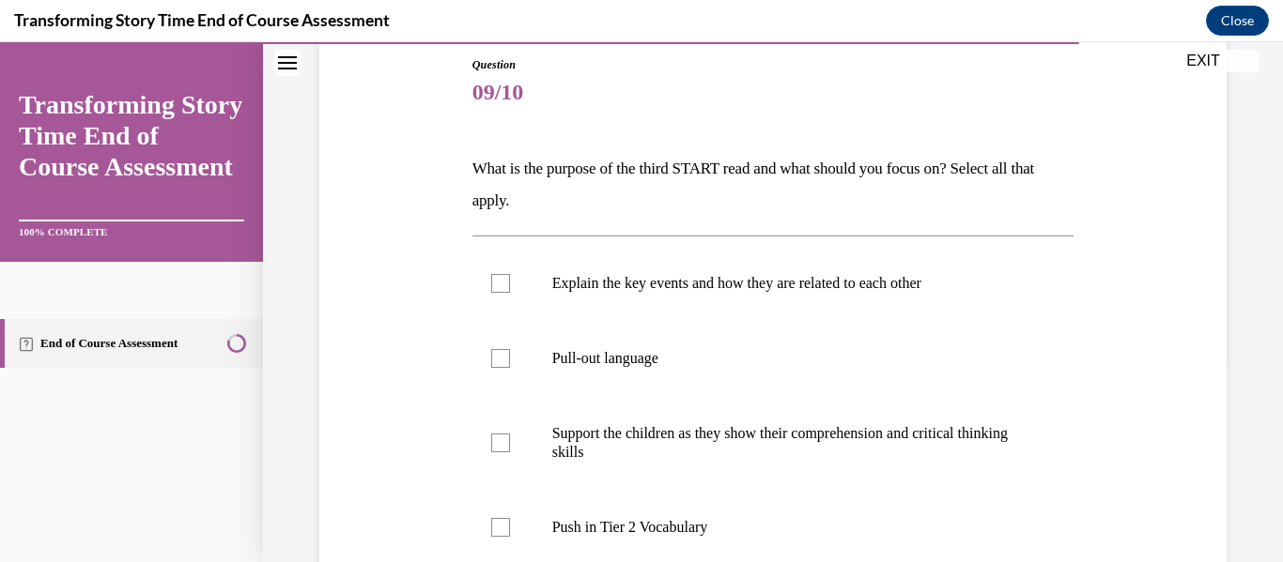
scroll to position [207, 0]
click at [790, 364] on p "Pull-out language" at bounding box center [789, 356] width 475 height 19
click at [510, 364] on input "Pull-out language" at bounding box center [500, 356] width 19 height 19
checkbox input "true"
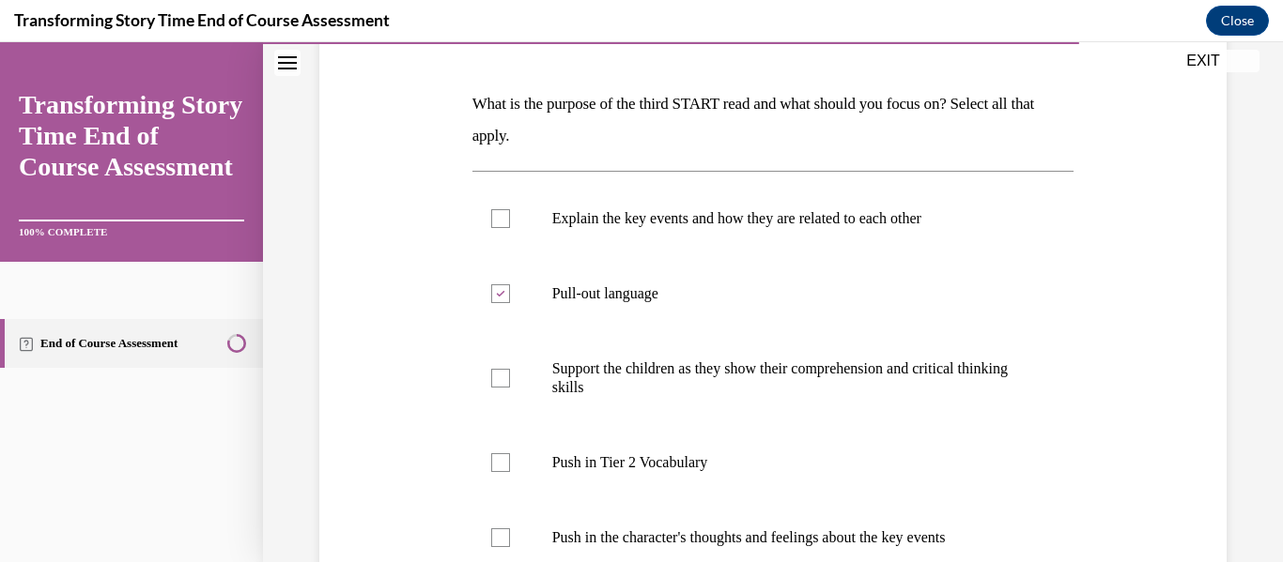
click at [790, 364] on p "Support the children as they show their comprehension and critical thinking ski…" at bounding box center [789, 379] width 475 height 38
click at [510, 369] on input "Support the children as they show their comprehension and critical thinking ski…" at bounding box center [500, 378] width 19 height 19
checkbox input "true"
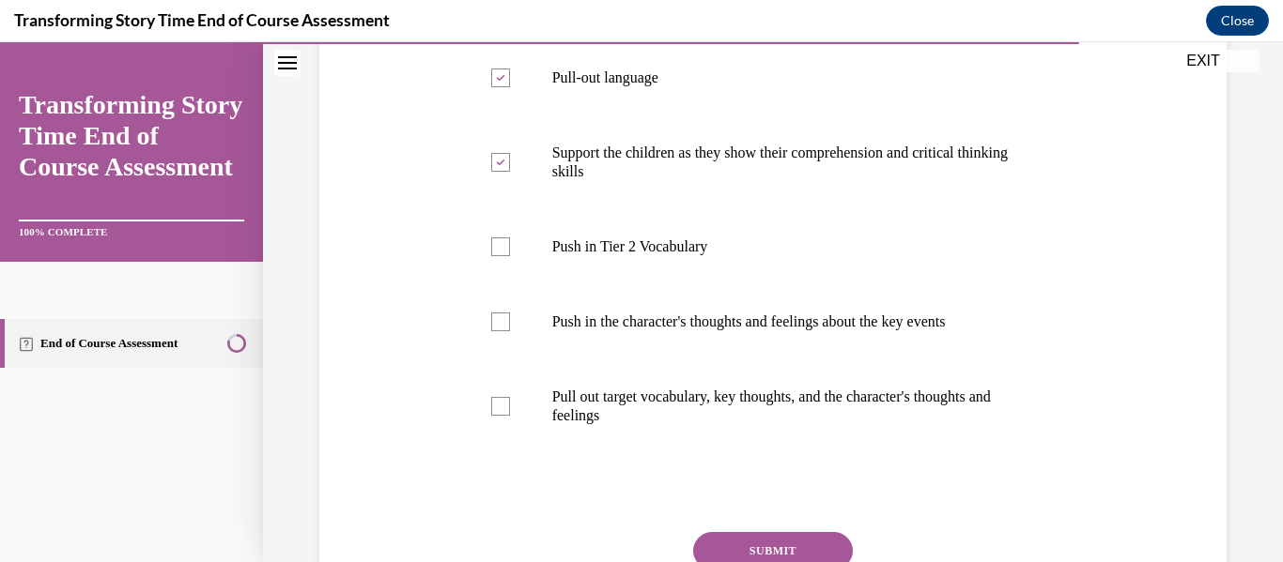
scroll to position [499, 0]
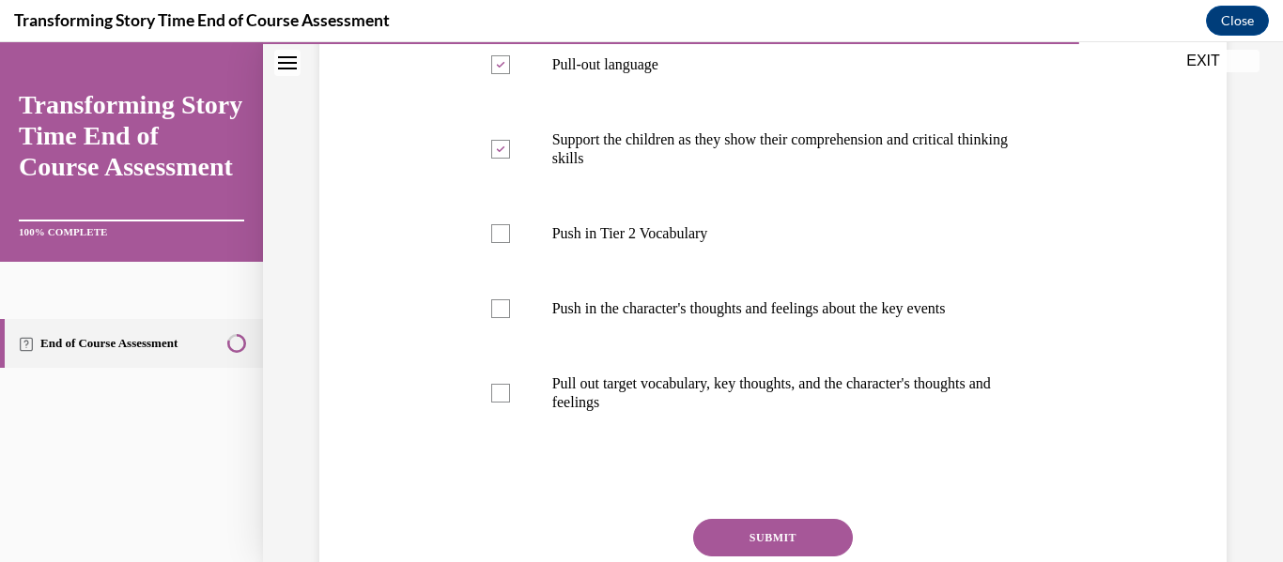
click at [790, 364] on label "Pull out target vocabulary, key thoughts, and the character's thoughts and feel…" at bounding box center [773, 393] width 602 height 94
click at [510, 384] on input "Pull out target vocabulary, key thoughts, and the character's thoughts and feel…" at bounding box center [500, 393] width 19 height 19
checkbox input "true"
click at [741, 519] on button "SUBMIT" at bounding box center [773, 538] width 160 height 38
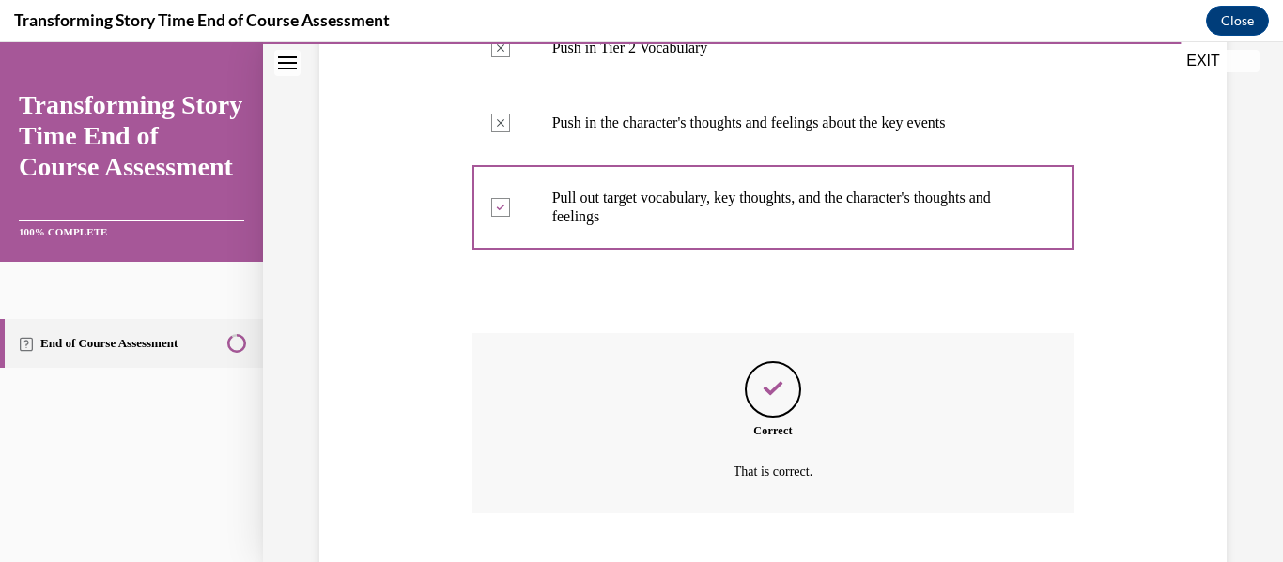
scroll to position [799, 0]
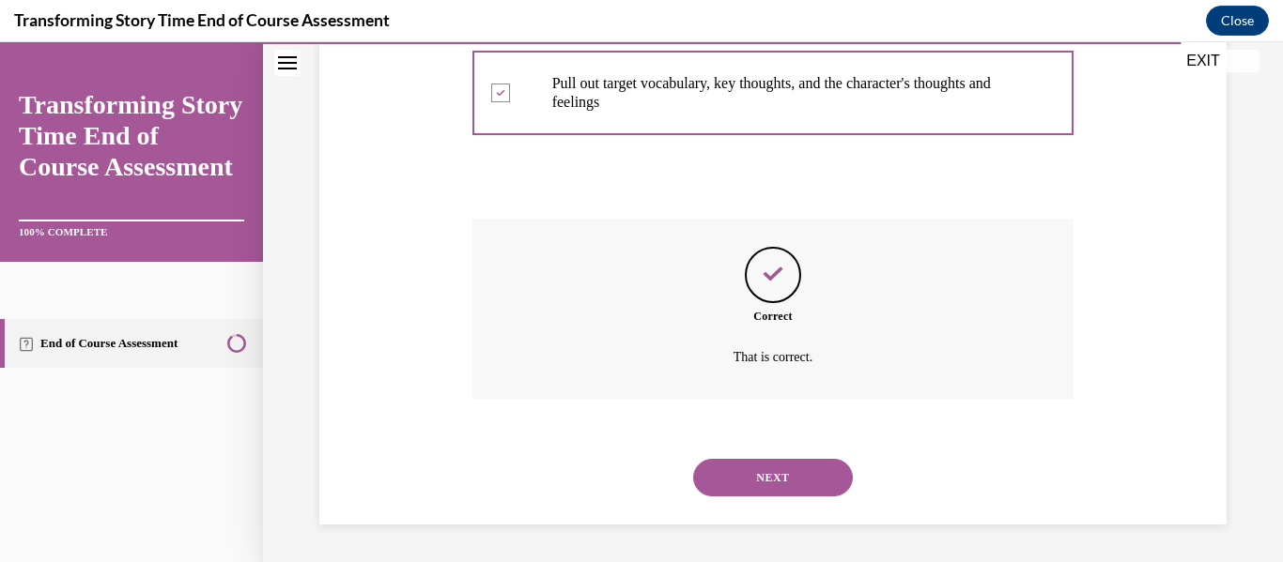
click at [786, 489] on button "NEXT" at bounding box center [773, 478] width 160 height 38
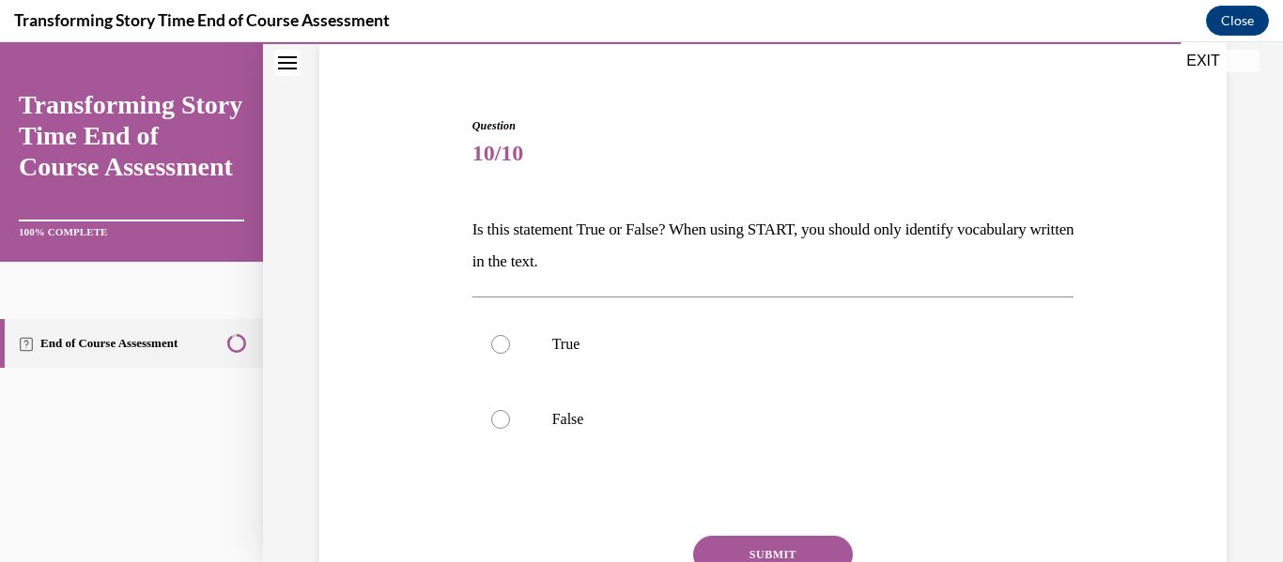
scroll to position [184, 0]
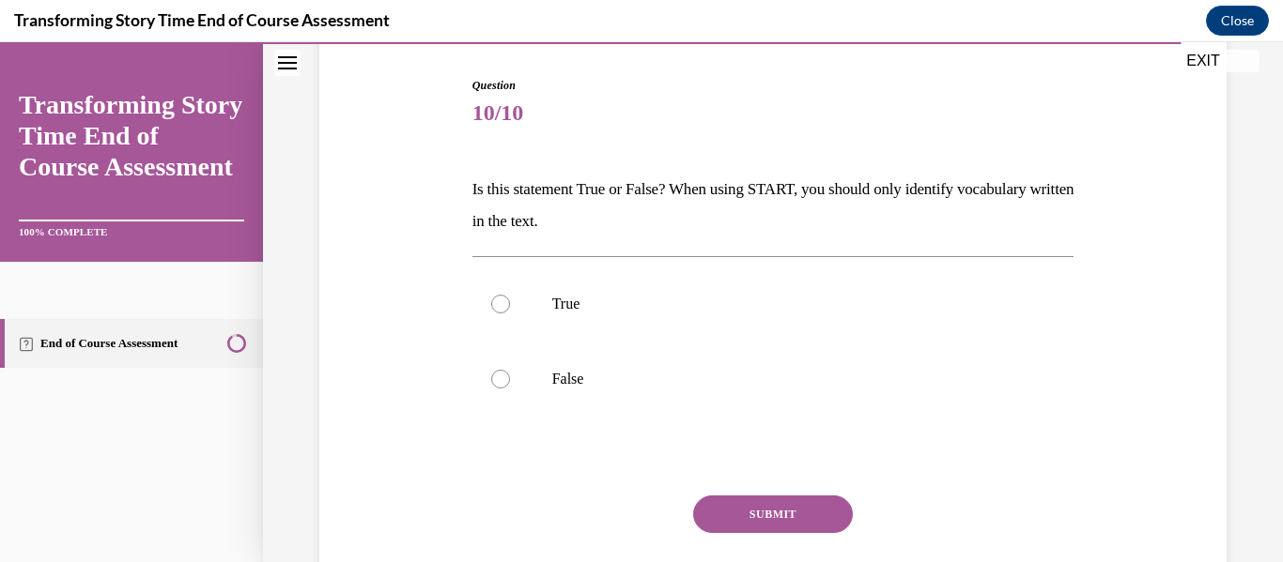
click at [684, 387] on p "False" at bounding box center [789, 379] width 475 height 19
click at [510, 387] on input "False" at bounding box center [500, 379] width 19 height 19
radio input "true"
click at [732, 508] on button "SUBMIT" at bounding box center [773, 515] width 160 height 38
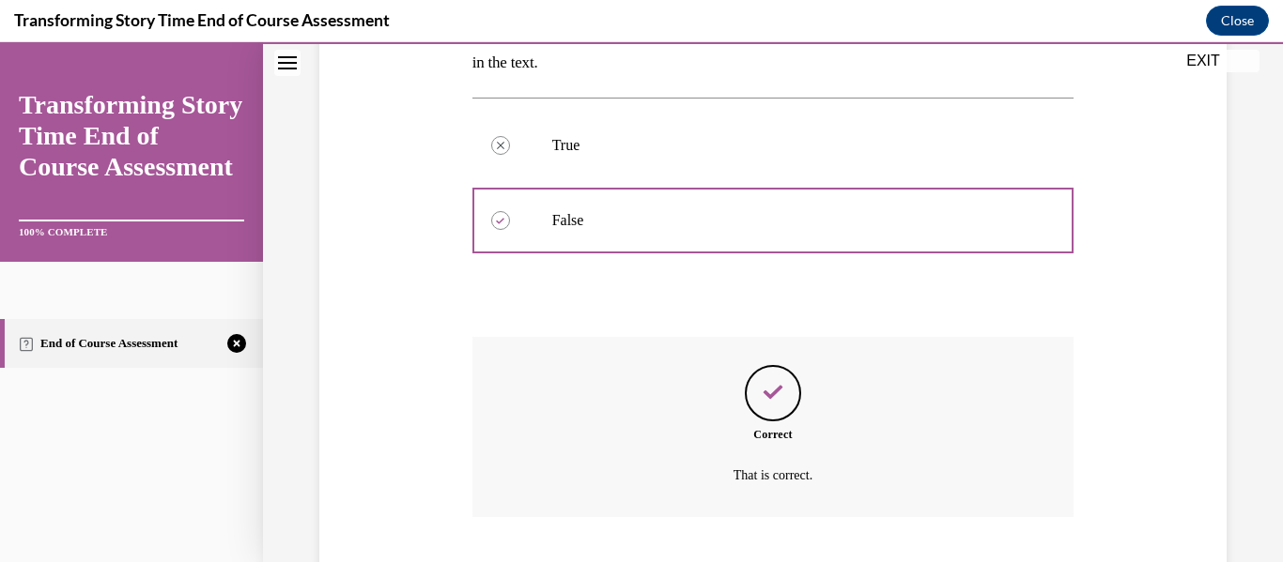
scroll to position [461, 0]
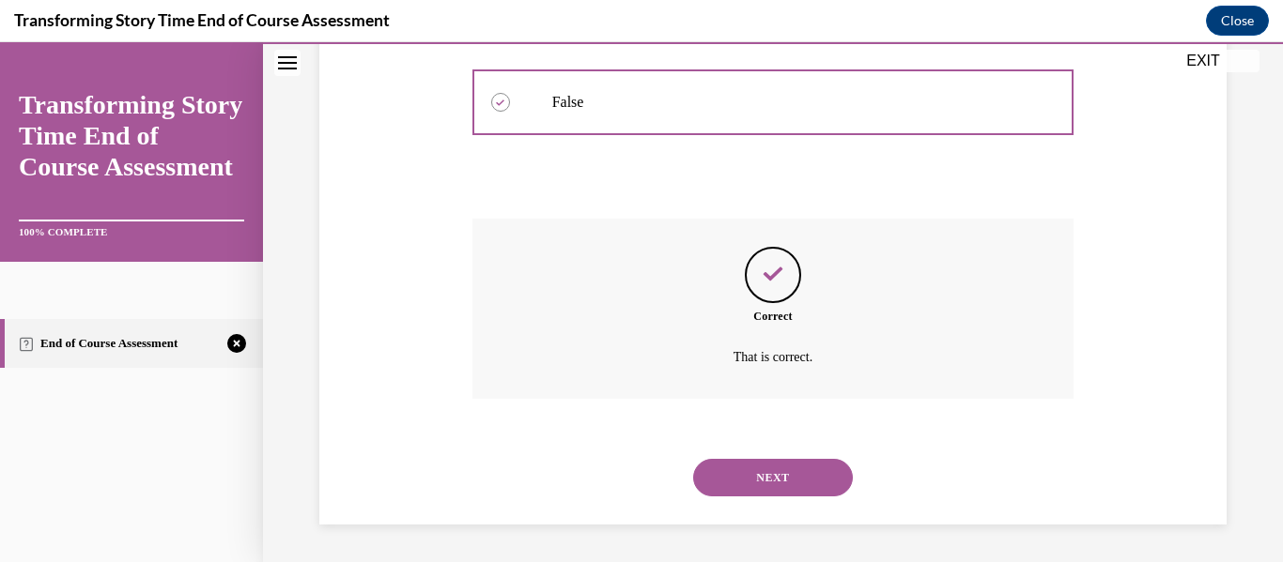
click at [789, 484] on button "NEXT" at bounding box center [773, 478] width 160 height 38
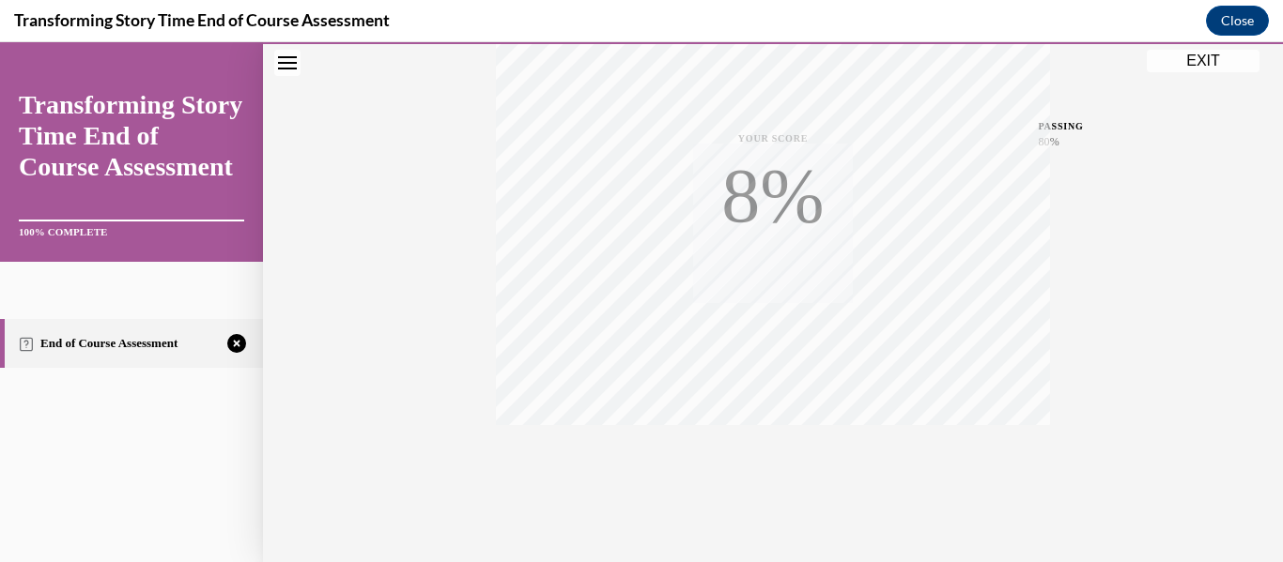
scroll to position [442, 0]
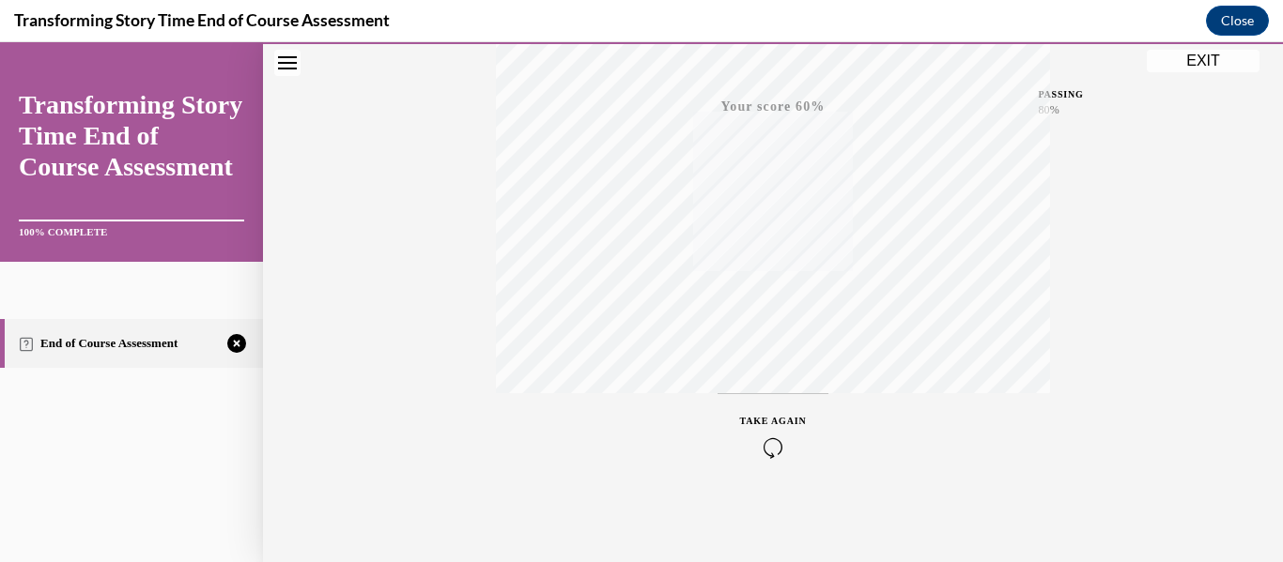
click at [768, 445] on icon "button" at bounding box center [773, 448] width 67 height 21
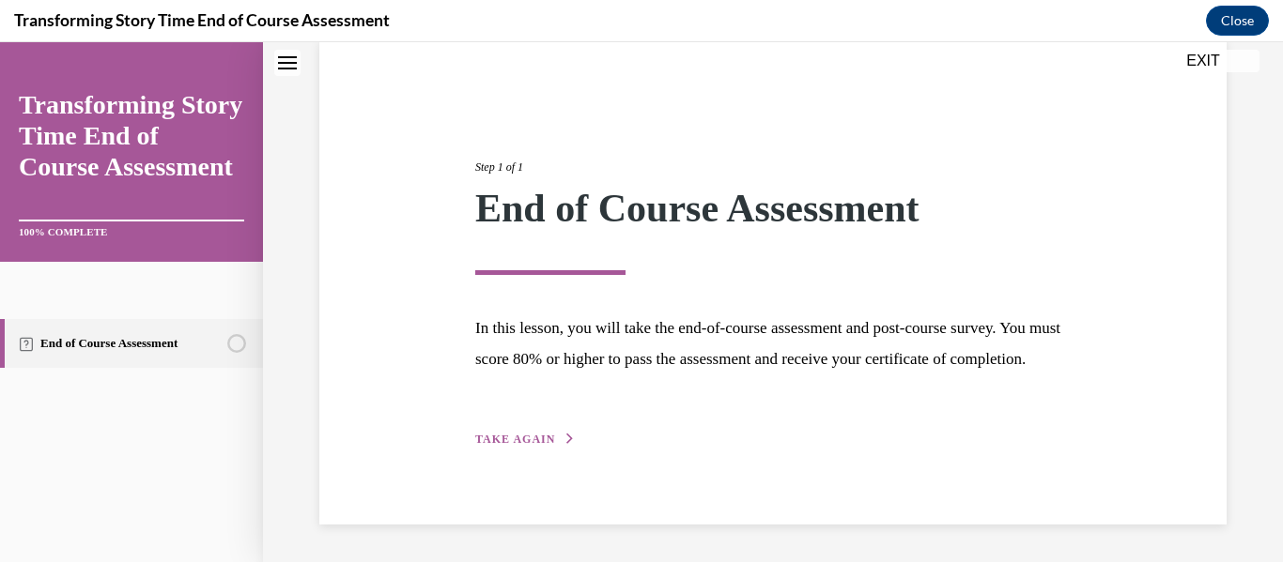
scroll to position [177, 0]
click at [488, 436] on span "TAKE AGAIN" at bounding box center [515, 439] width 80 height 13
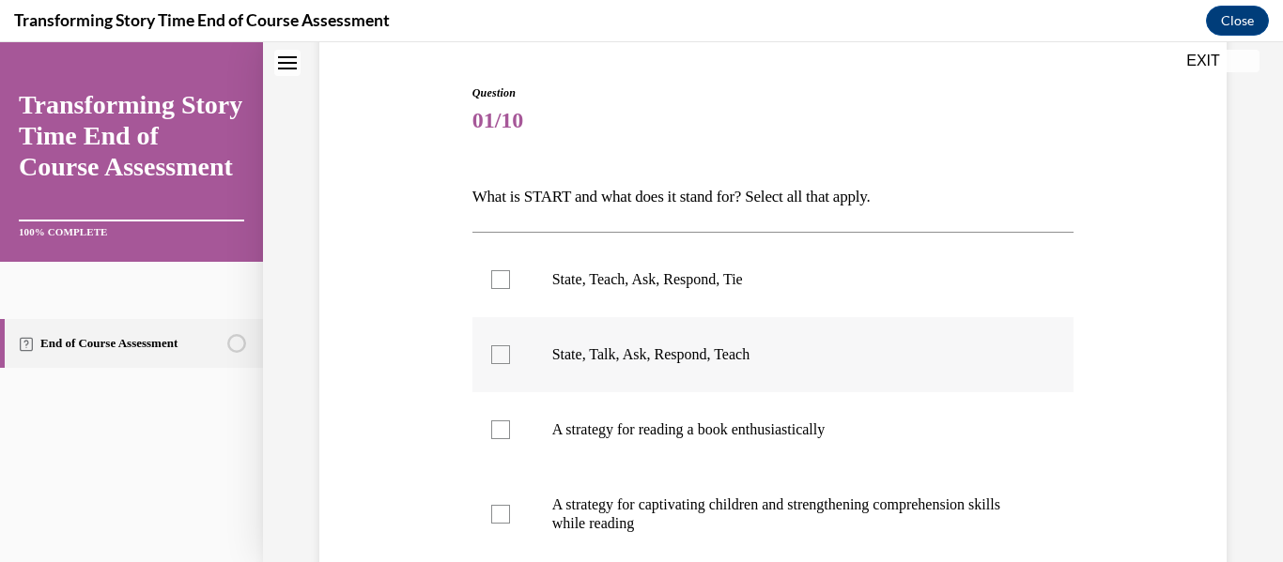
click at [531, 357] on label "State, Talk, Ask, Respond, Teach" at bounding box center [773, 354] width 602 height 75
click at [510, 357] on input "State, Talk, Ask, Respond, Teach" at bounding box center [500, 355] width 19 height 19
checkbox input "true"
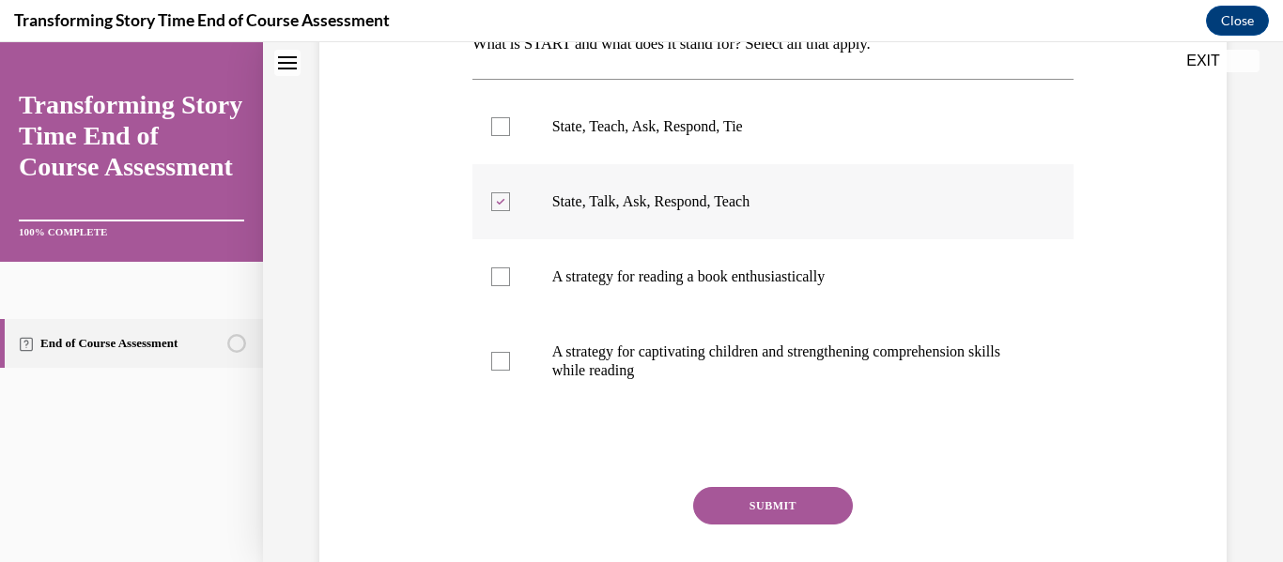
scroll to position [332, 0]
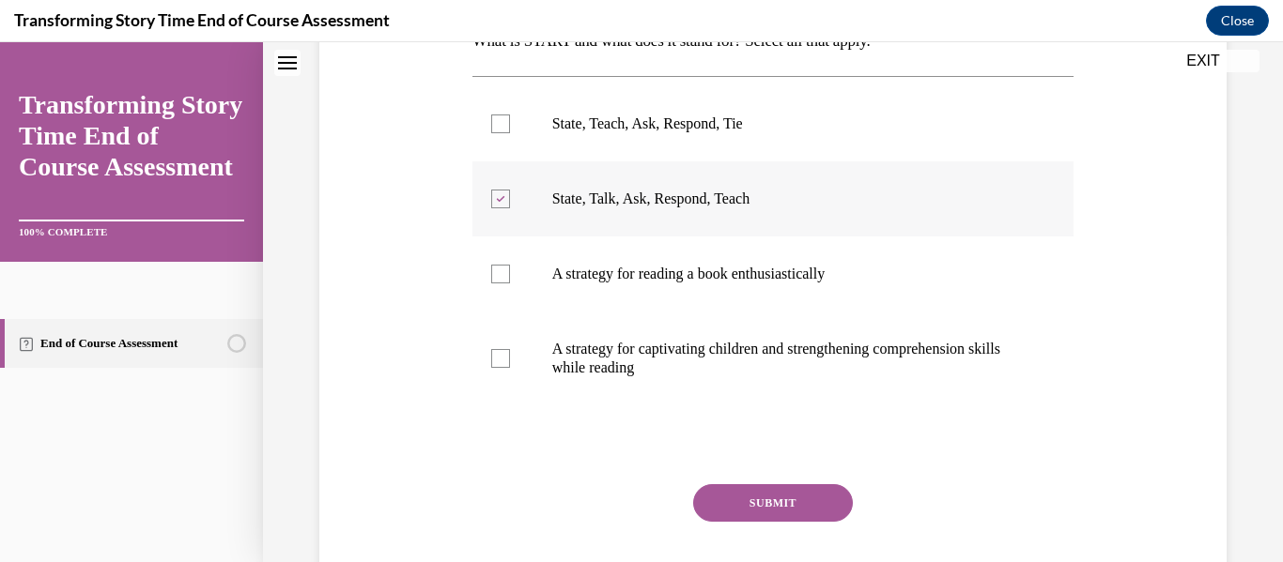
click at [531, 357] on label "A strategy for captivating children and strengthening comprehension skills whil…" at bounding box center [773, 359] width 602 height 94
click at [510, 357] on input "A strategy for captivating children and strengthening comprehension skills whil…" at bounding box center [500, 358] width 19 height 19
checkbox input "true"
click at [745, 499] on button "SUBMIT" at bounding box center [773, 503] width 160 height 38
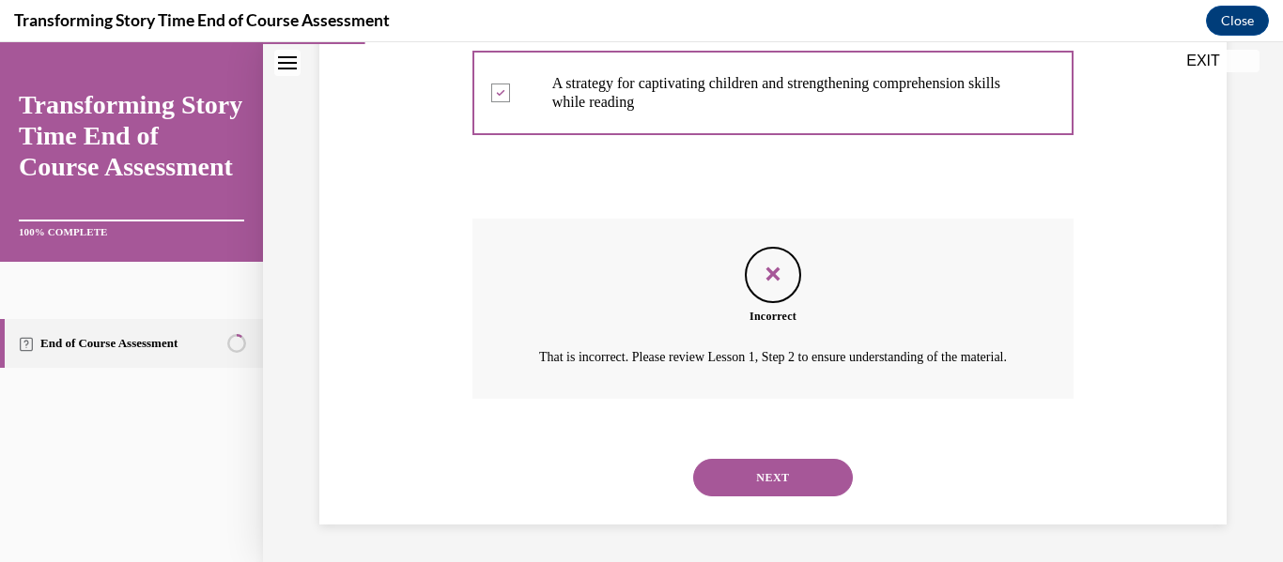
scroll to position [621, 0]
click at [744, 475] on button "NEXT" at bounding box center [773, 478] width 160 height 38
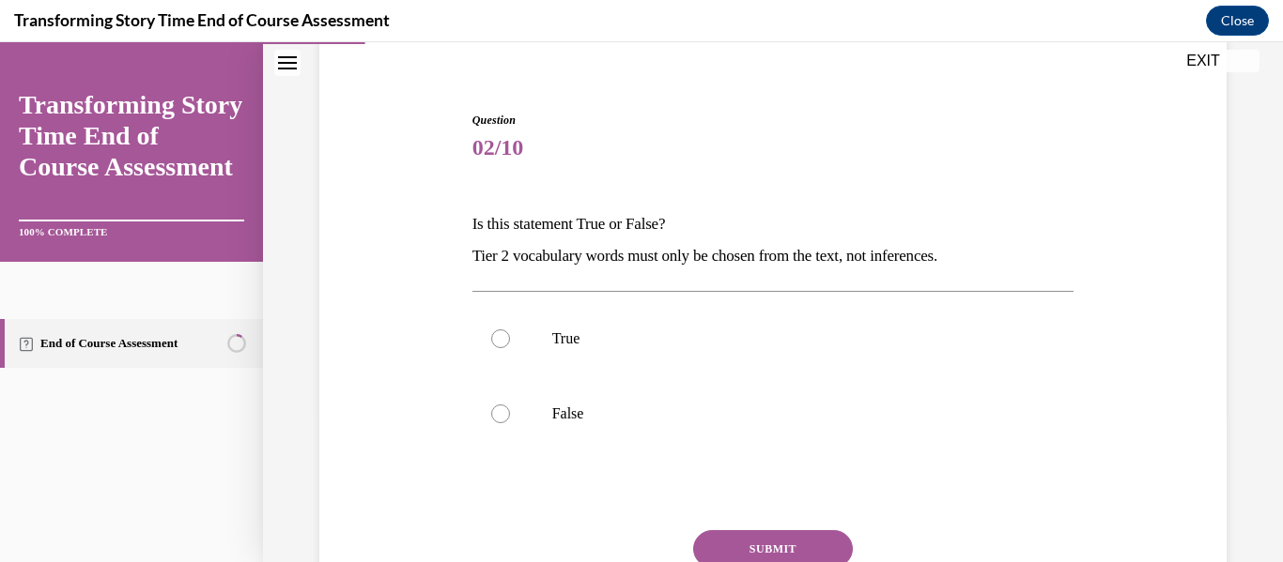
scroll to position [214, 0]
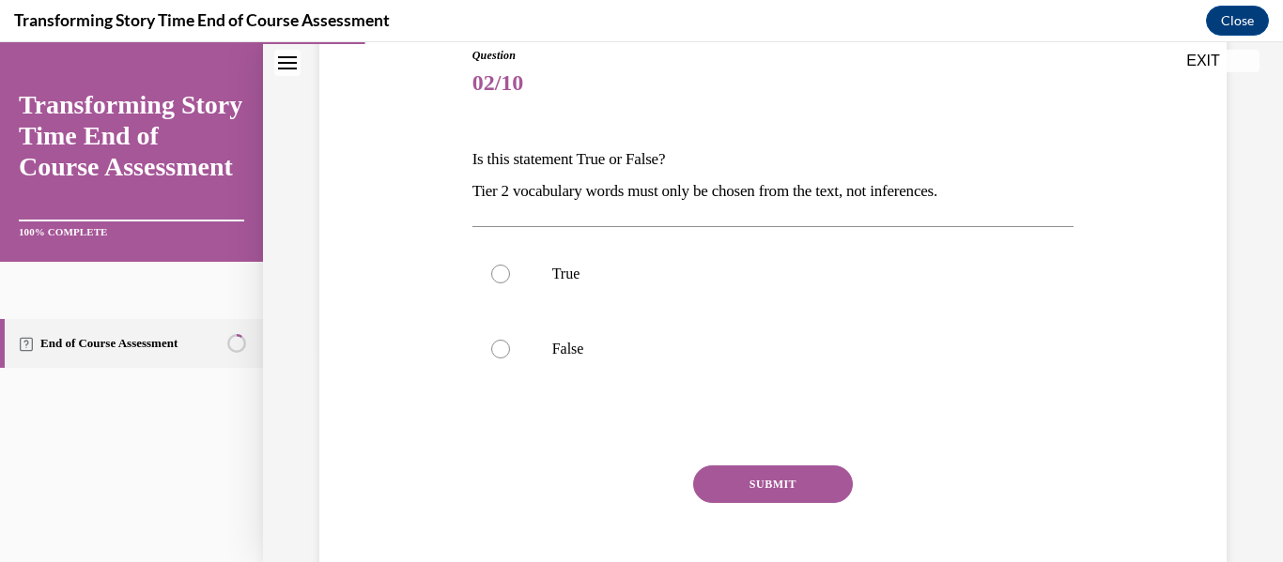
click at [511, 359] on label "False" at bounding box center [773, 349] width 602 height 75
click at [510, 359] on input "False" at bounding box center [500, 349] width 19 height 19
radio input "true"
click at [739, 464] on div "Question 02/10 Is this statement True or False? Tier 2 vocabulary words must on…" at bounding box center [773, 333] width 602 height 573
click at [746, 482] on button "SUBMIT" at bounding box center [773, 485] width 160 height 38
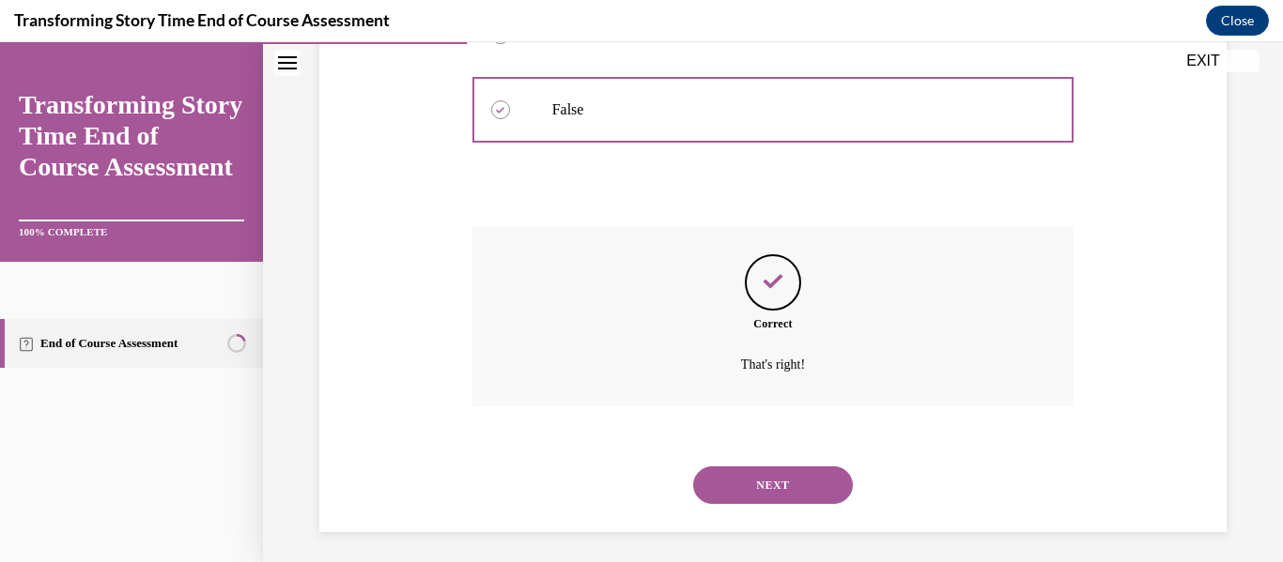
scroll to position [461, 0]
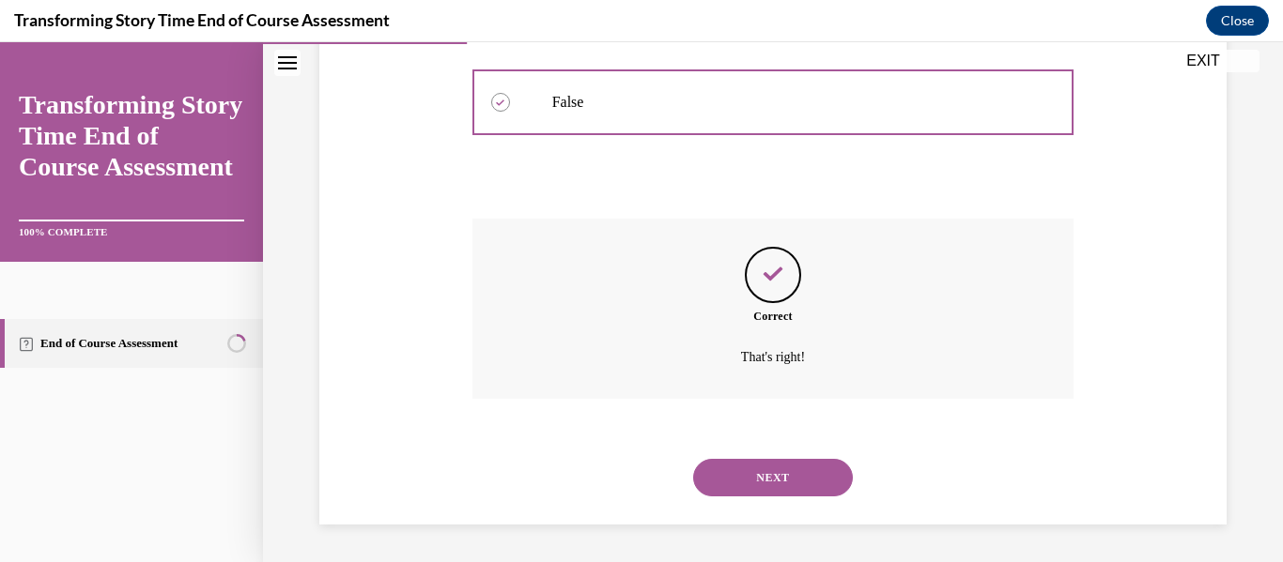
click at [743, 487] on button "NEXT" at bounding box center [773, 478] width 160 height 38
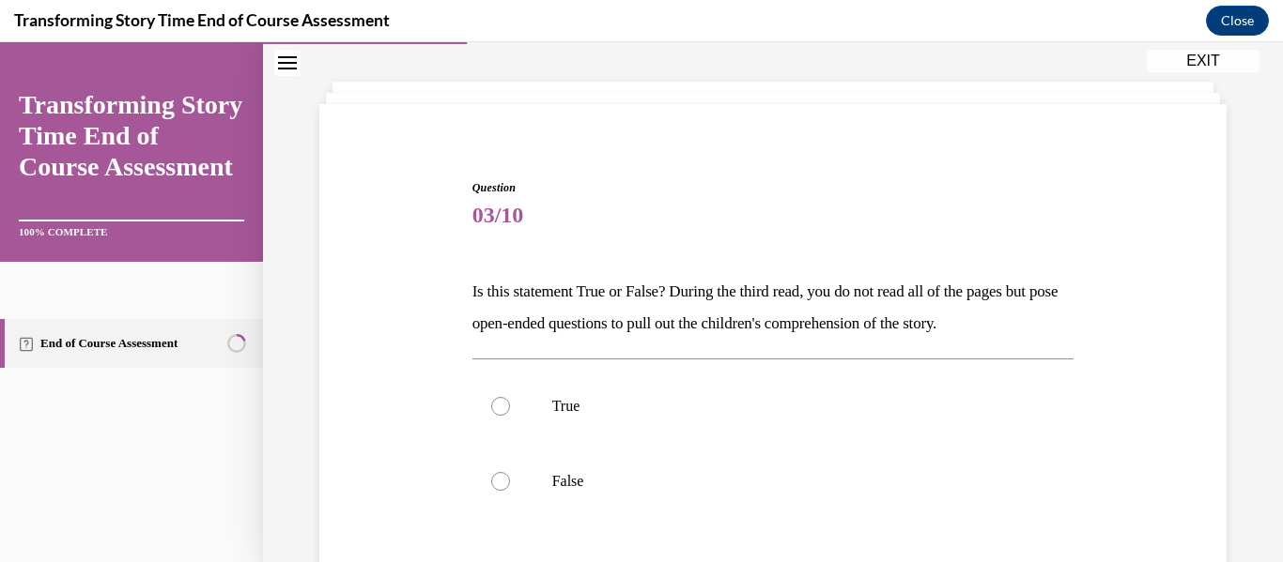
scroll to position [85, 0]
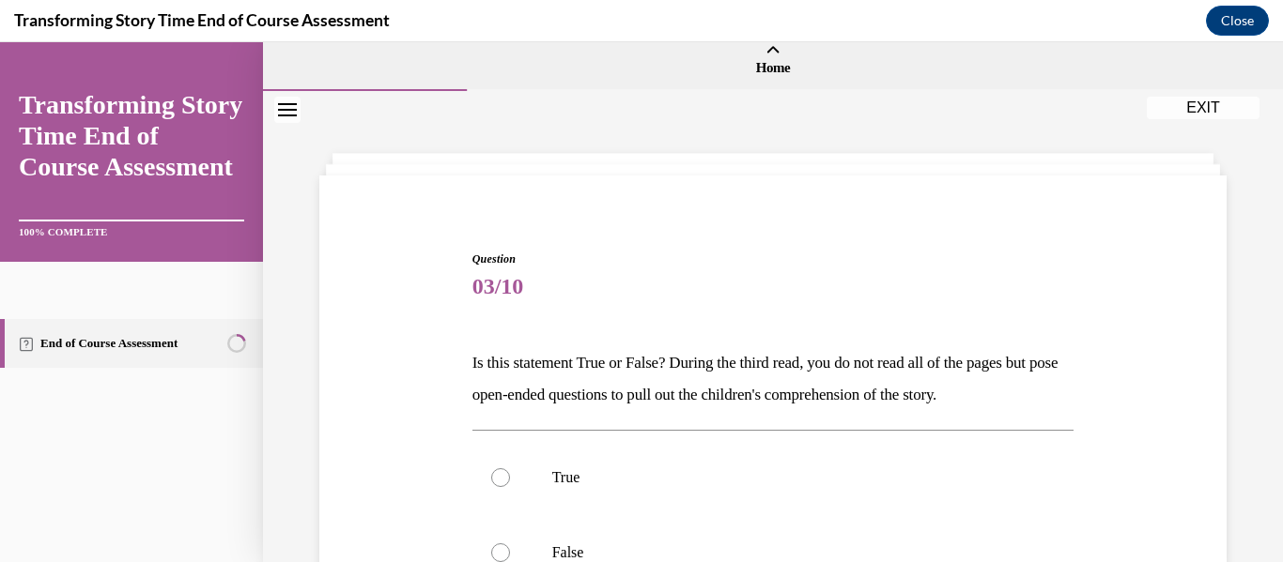
click at [743, 487] on label "True" at bounding box center [773, 477] width 602 height 75
click at [510, 487] on input "True" at bounding box center [500, 478] width 19 height 19
radio input "true"
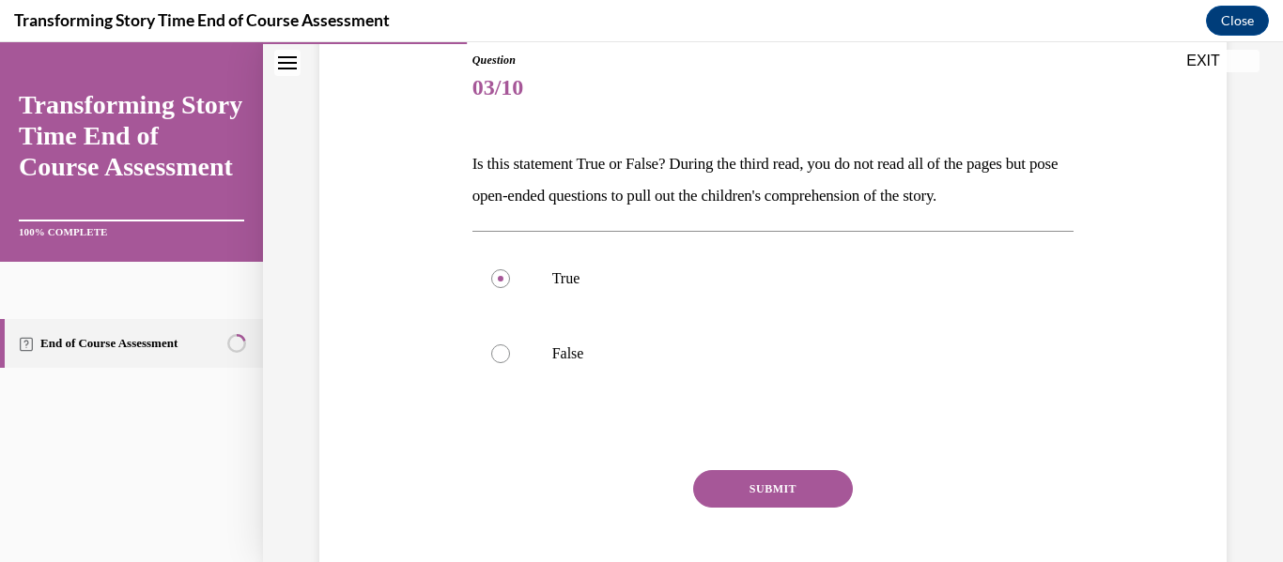
click at [743, 487] on button "SUBMIT" at bounding box center [773, 489] width 160 height 38
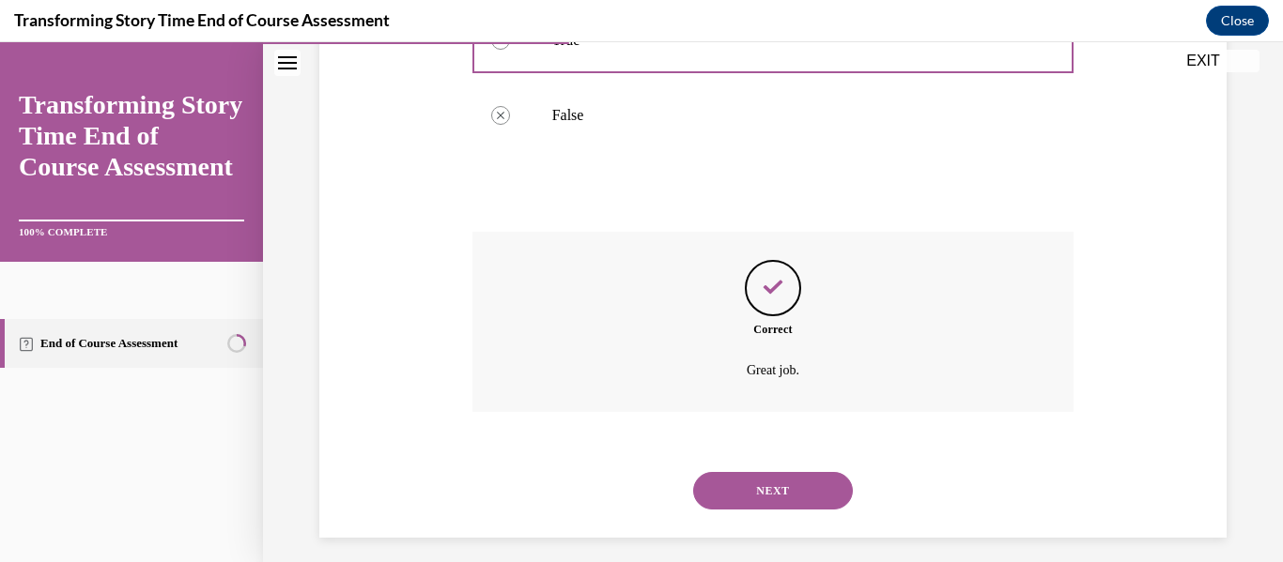
scroll to position [461, 0]
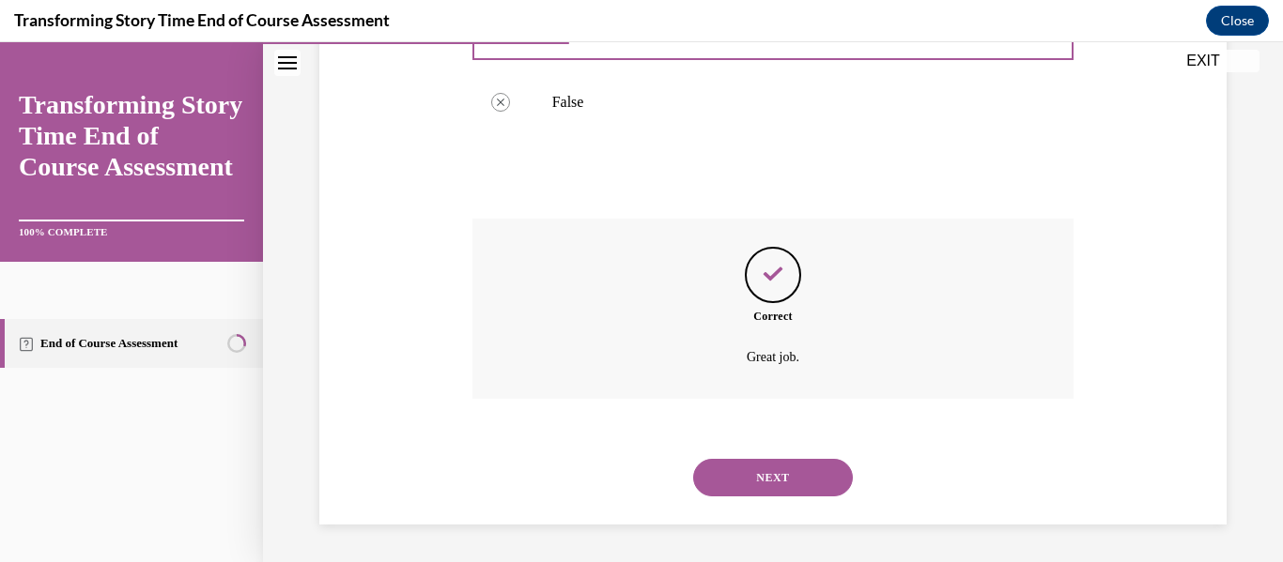
click at [743, 487] on button "NEXT" at bounding box center [773, 478] width 160 height 38
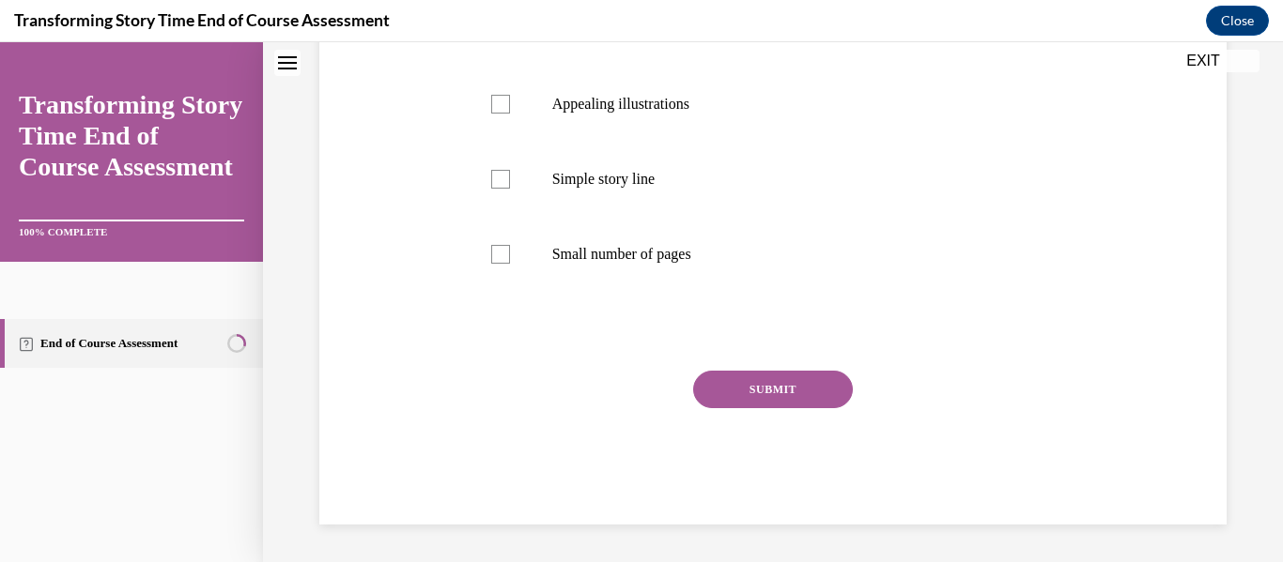
scroll to position [0, 0]
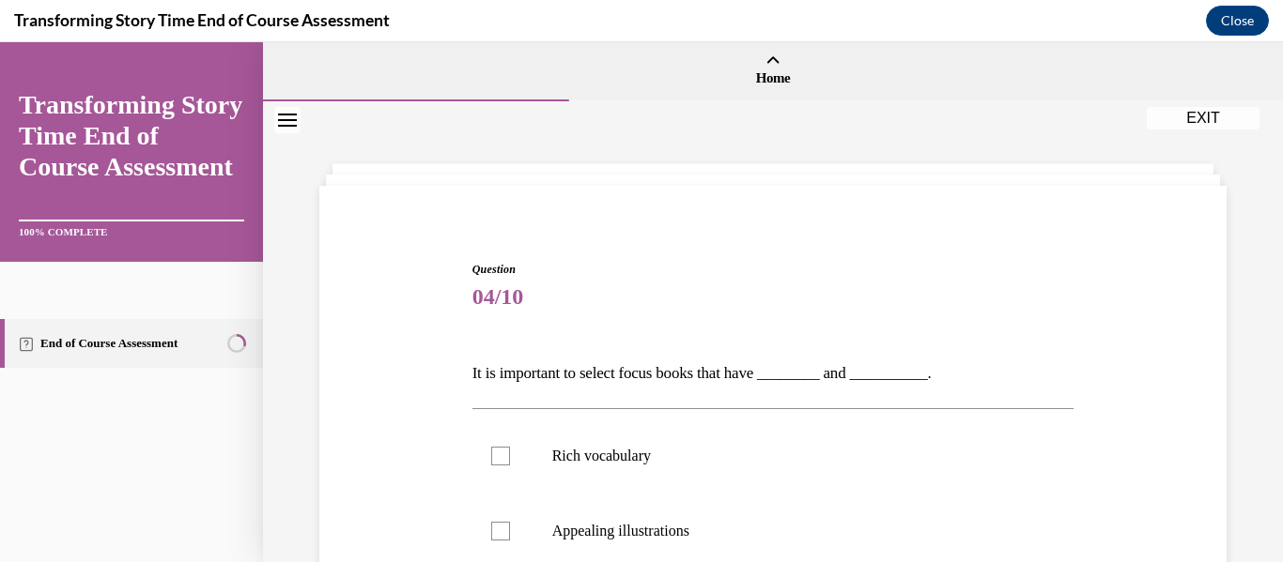
click at [743, 487] on label "Rich vocabulary" at bounding box center [773, 456] width 602 height 75
click at [510, 466] on input "Rich vocabulary" at bounding box center [500, 456] width 19 height 19
checkbox input "true"
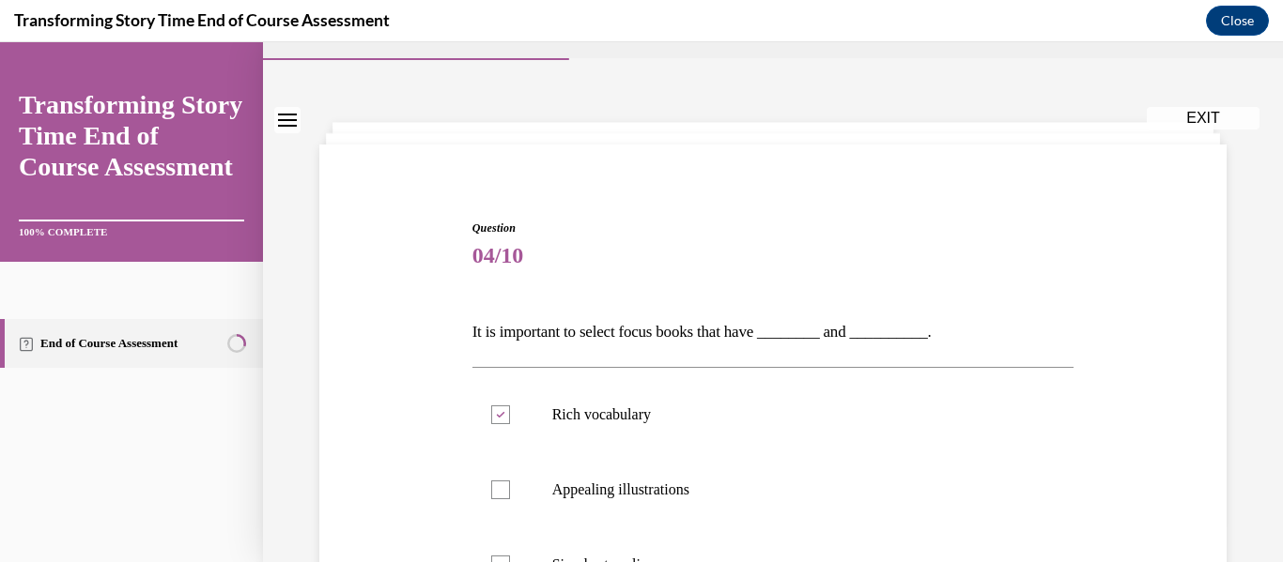
click at [743, 487] on p "Appealing illustrations" at bounding box center [789, 490] width 475 height 19
click at [510, 487] on input "Appealing illustrations" at bounding box center [500, 490] width 19 height 19
checkbox input "true"
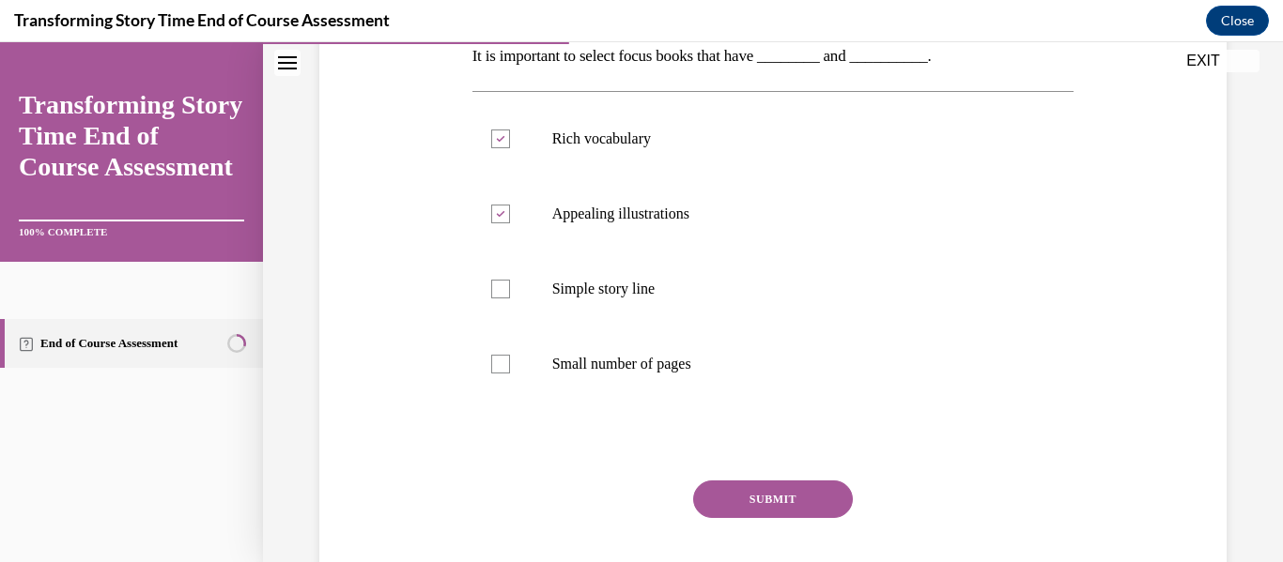
click at [743, 487] on button "SUBMIT" at bounding box center [773, 500] width 160 height 38
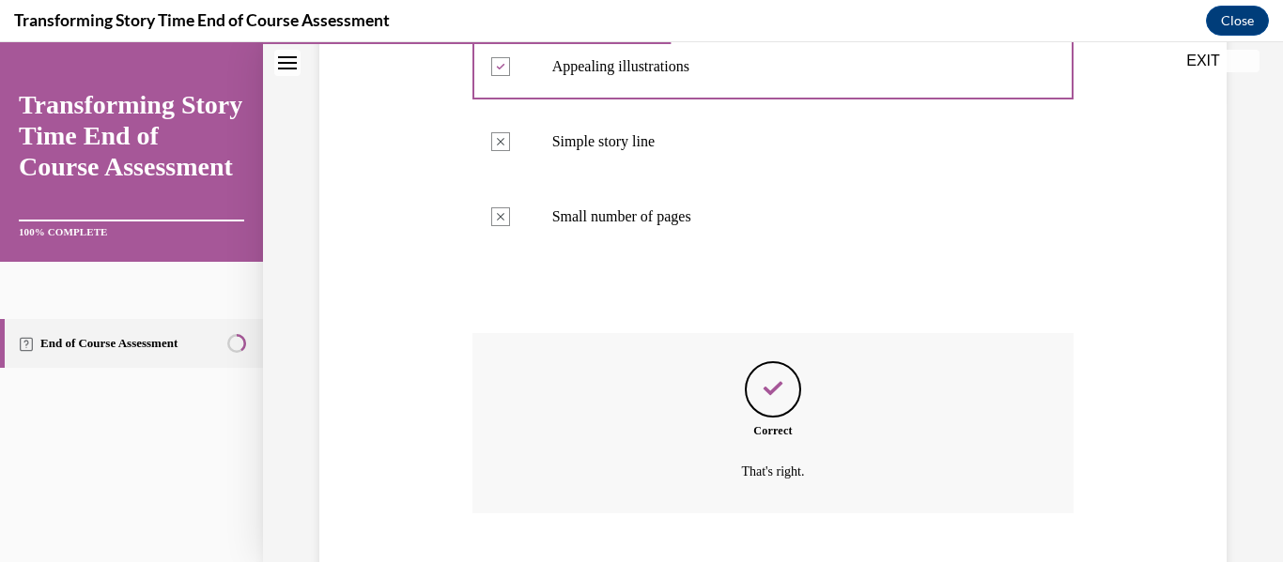
scroll to position [579, 0]
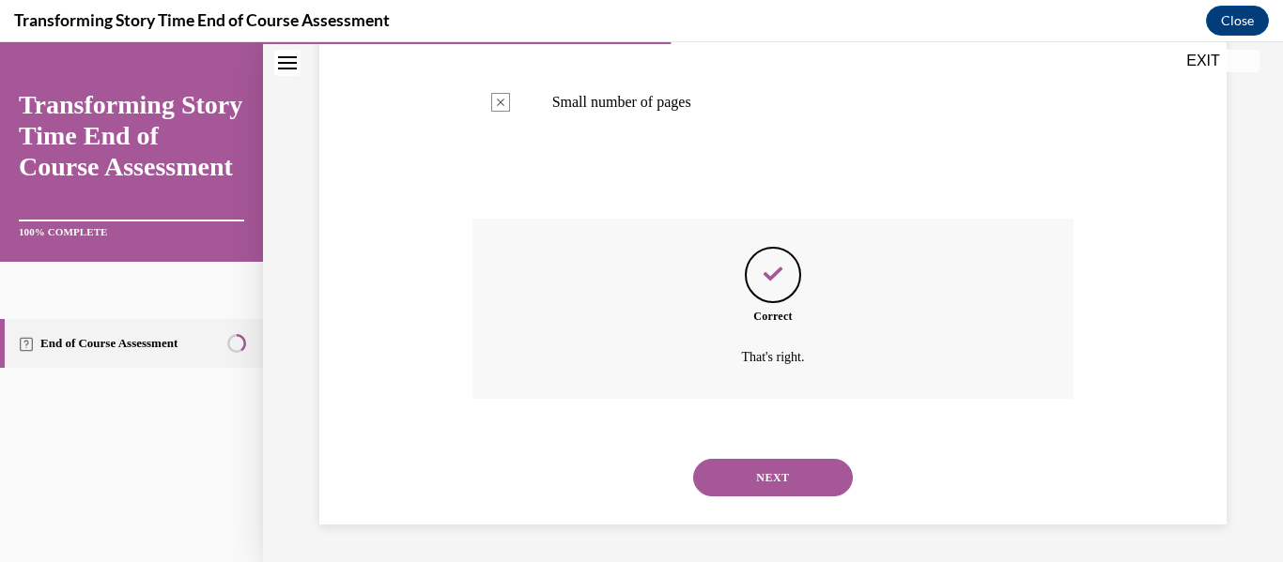
click at [743, 487] on button "NEXT" at bounding box center [773, 478] width 160 height 38
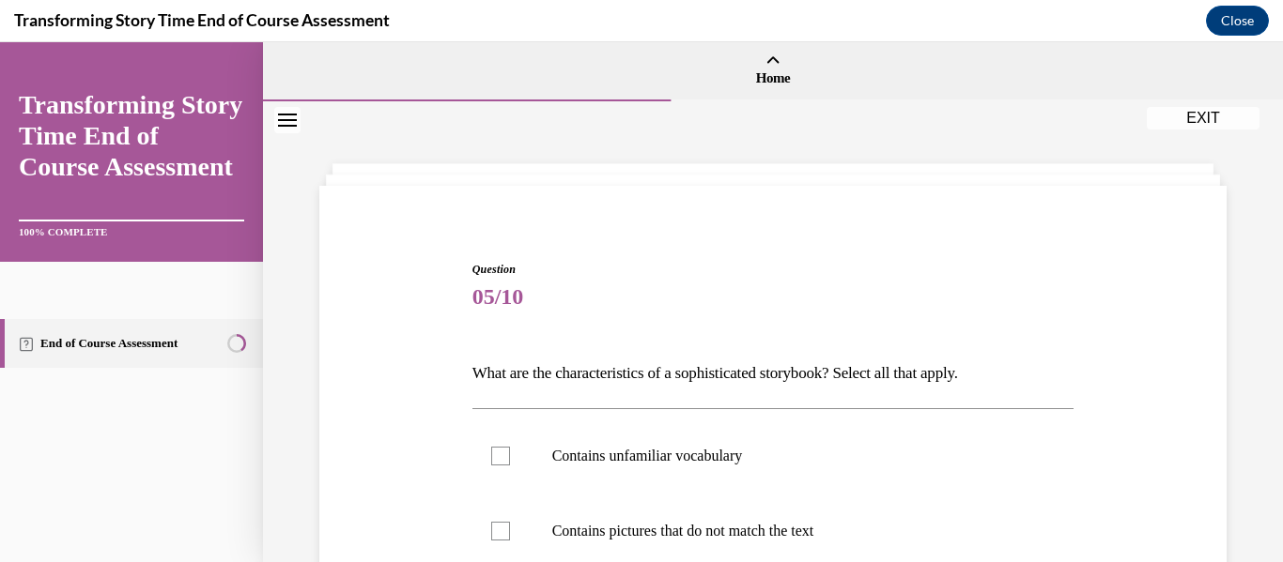
click at [743, 487] on label "Contains unfamiliar vocabulary" at bounding box center [773, 456] width 602 height 75
click at [510, 466] on input "Contains unfamiliar vocabulary" at bounding box center [500, 456] width 19 height 19
checkbox input "true"
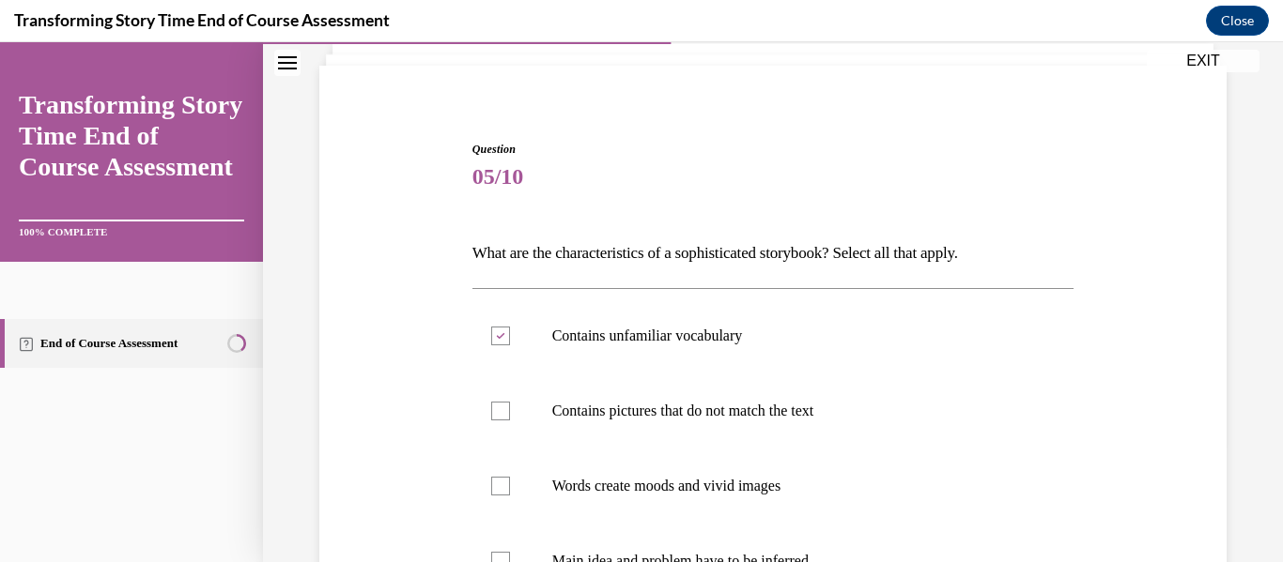
click at [743, 487] on p "Words create moods and vivid images" at bounding box center [789, 486] width 475 height 19
click at [510, 487] on input "Words create moods and vivid images" at bounding box center [500, 486] width 19 height 19
checkbox input "true"
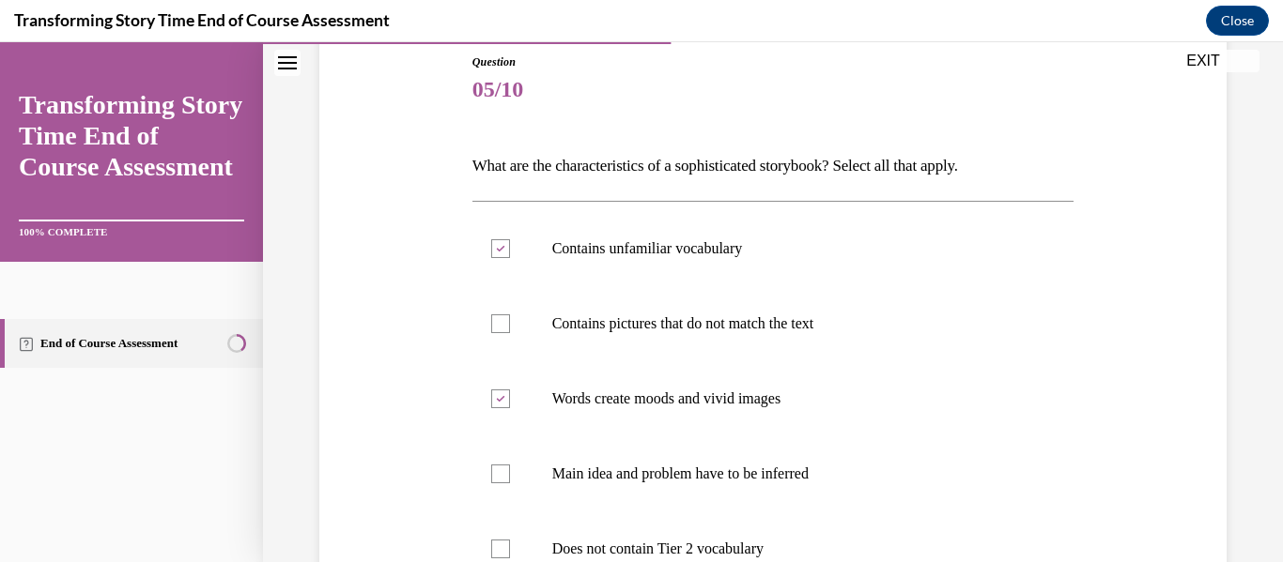
click at [743, 487] on label "Main idea and problem have to be inferred" at bounding box center [773, 474] width 602 height 75
click at [510, 484] on input "Main idea and problem have to be inferred" at bounding box center [500, 474] width 19 height 19
checkbox input "true"
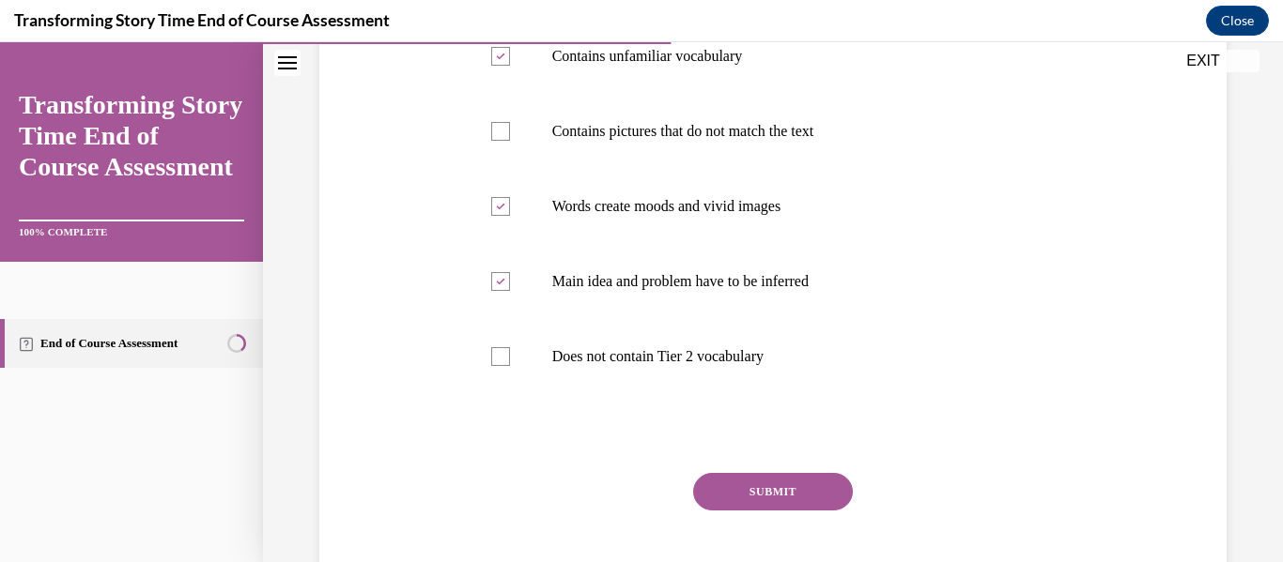
click at [743, 487] on button "SUBMIT" at bounding box center [773, 492] width 160 height 38
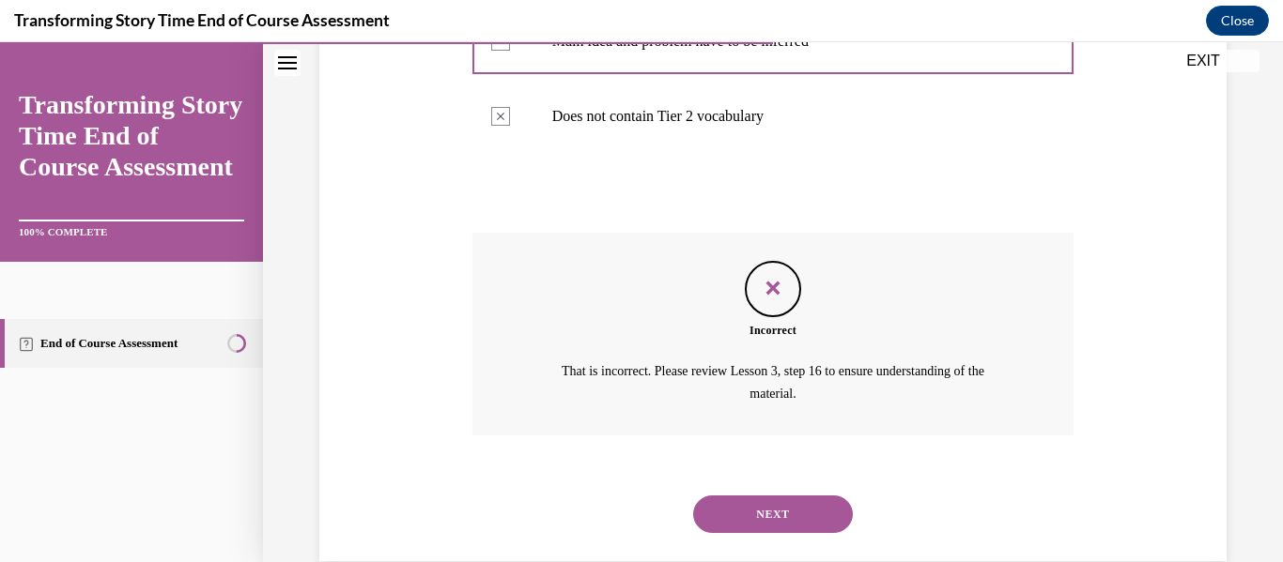
scroll to position [677, 0]
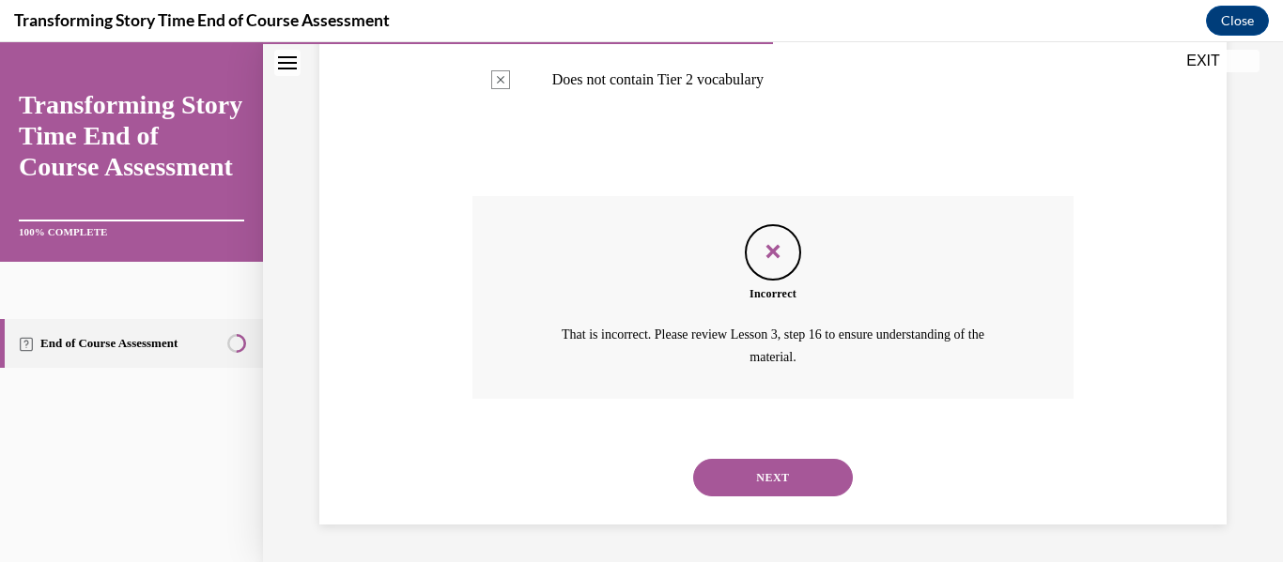
click at [743, 487] on button "NEXT" at bounding box center [773, 478] width 160 height 38
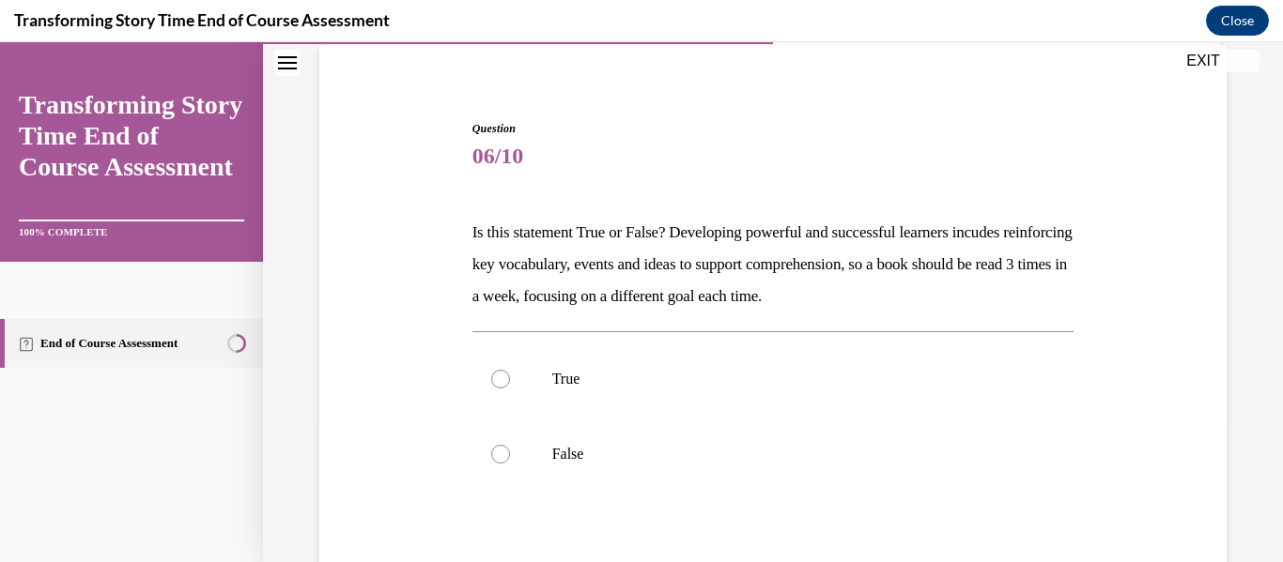
scroll to position [142, 0]
click at [695, 381] on p "True" at bounding box center [789, 378] width 475 height 19
click at [510, 381] on input "True" at bounding box center [500, 378] width 19 height 19
radio input "true"
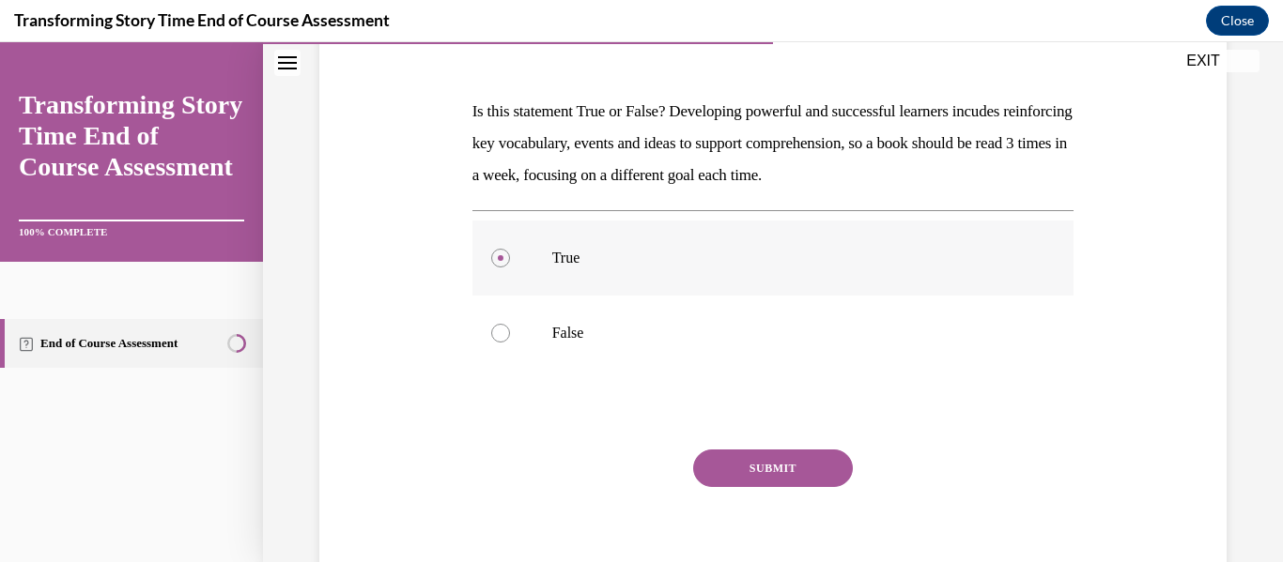
scroll to position [277, 0]
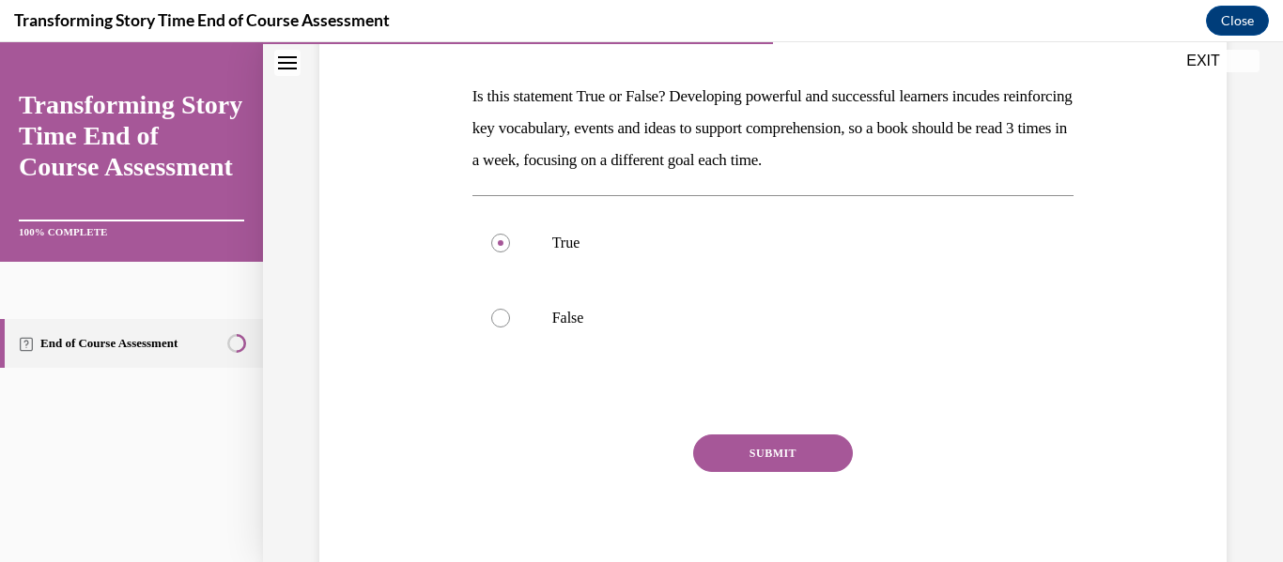
click at [793, 437] on button "SUBMIT" at bounding box center [773, 454] width 160 height 38
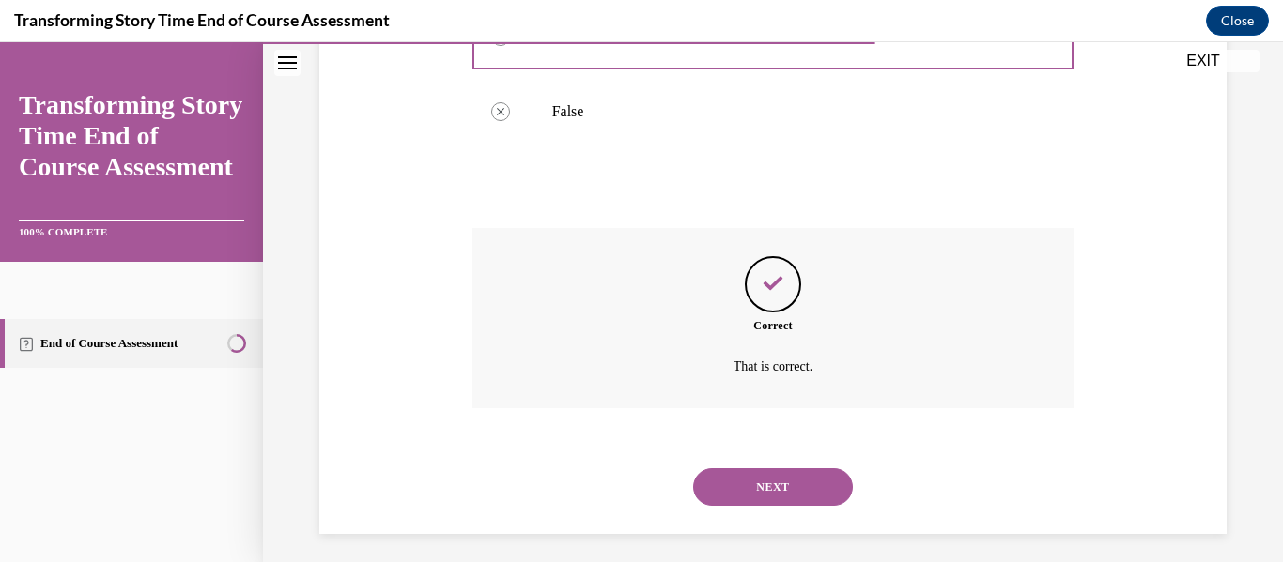
scroll to position [493, 0]
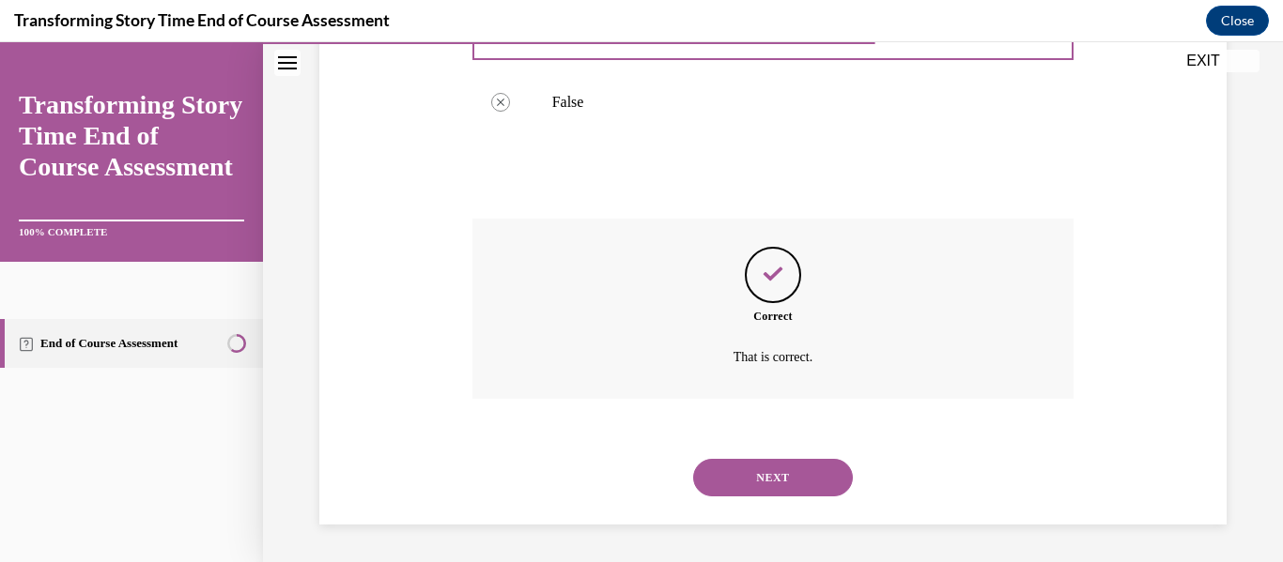
click at [772, 468] on button "NEXT" at bounding box center [773, 478] width 160 height 38
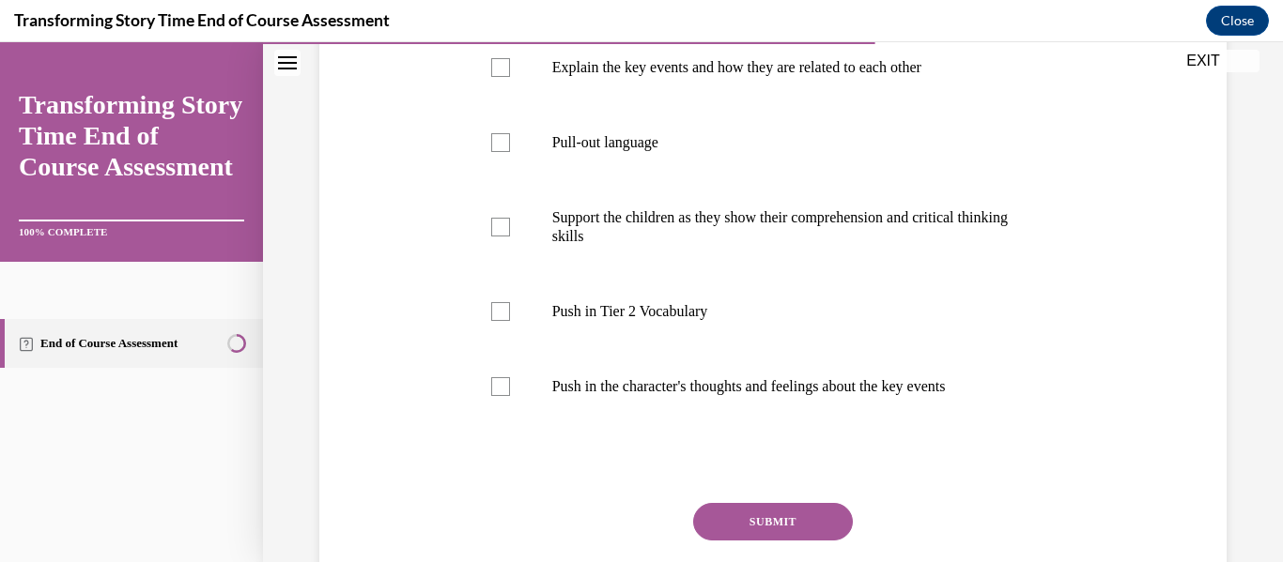
scroll to position [386, 0]
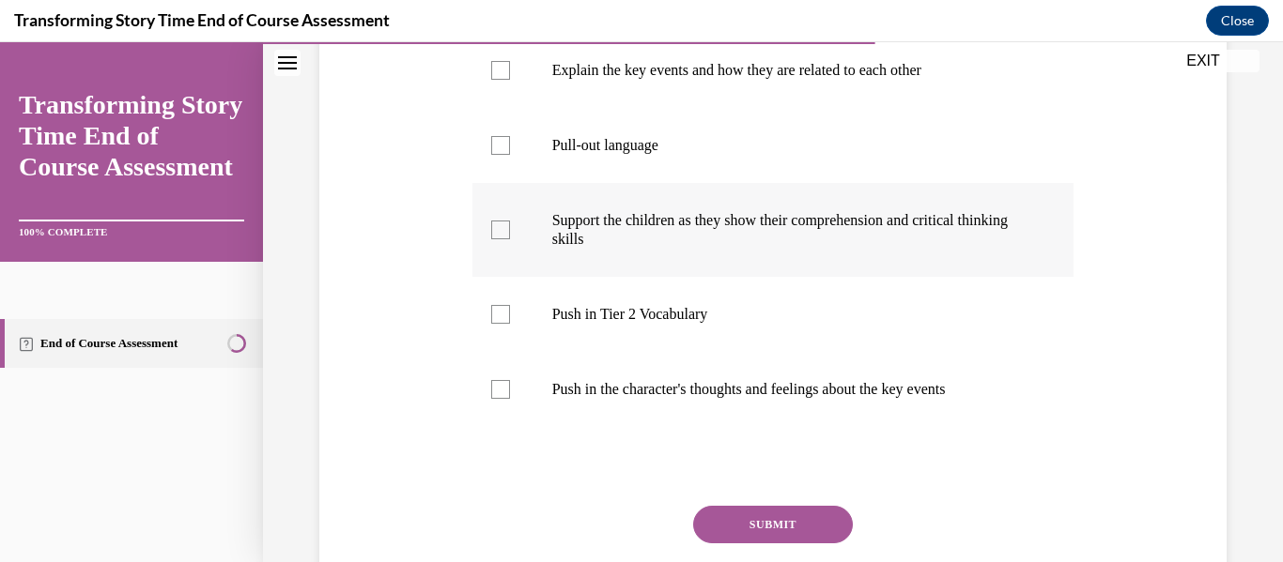
click at [745, 249] on p "Support the children as they show their comprehension and critical thinking ski…" at bounding box center [789, 230] width 475 height 38
click at [510, 239] on input "Support the children as they show their comprehension and critical thinking ski…" at bounding box center [500, 230] width 19 height 19
checkbox input "true"
click at [785, 108] on label "Explain the key events and how they are related to each other" at bounding box center [773, 70] width 602 height 75
click at [510, 80] on input "Explain the key events and how they are related to each other" at bounding box center [500, 70] width 19 height 19
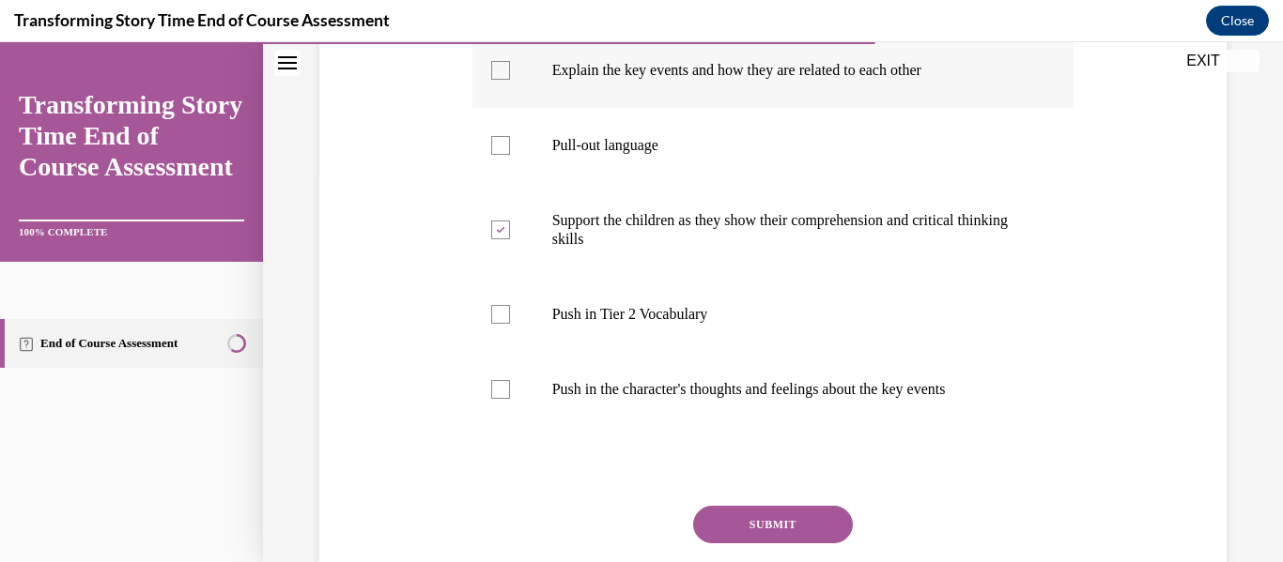
checkbox input "true"
click at [670, 332] on label "Push in Tier 2 Vocabulary" at bounding box center [773, 314] width 602 height 75
click at [510, 324] on input "Push in Tier 2 Vocabulary" at bounding box center [500, 314] width 19 height 19
checkbox input "true"
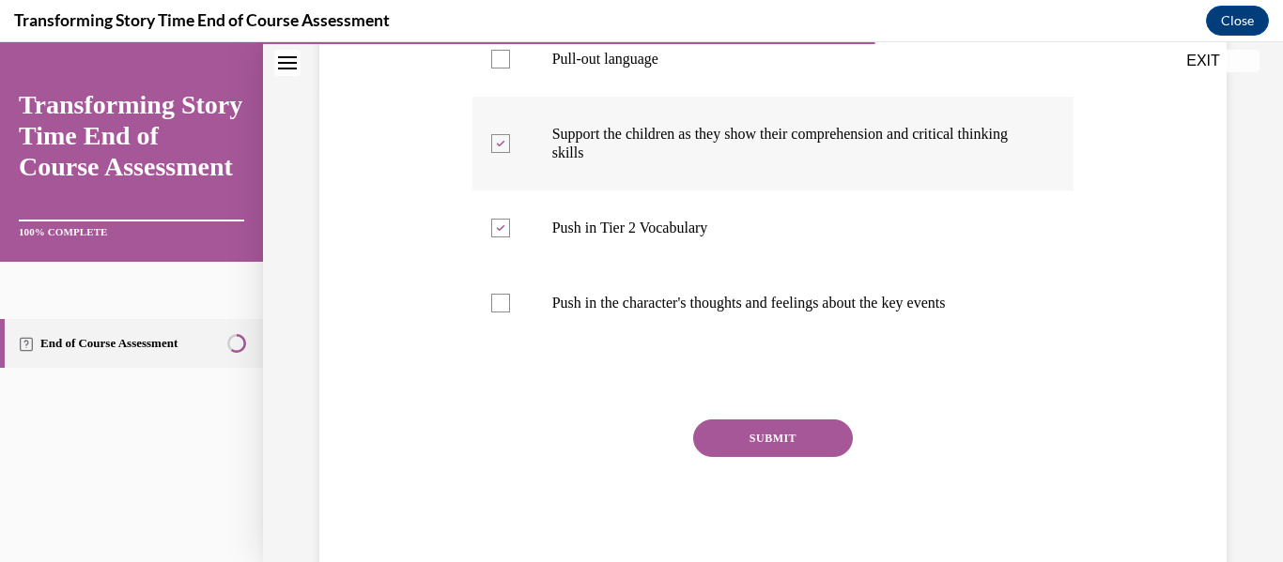
scroll to position [553, 0]
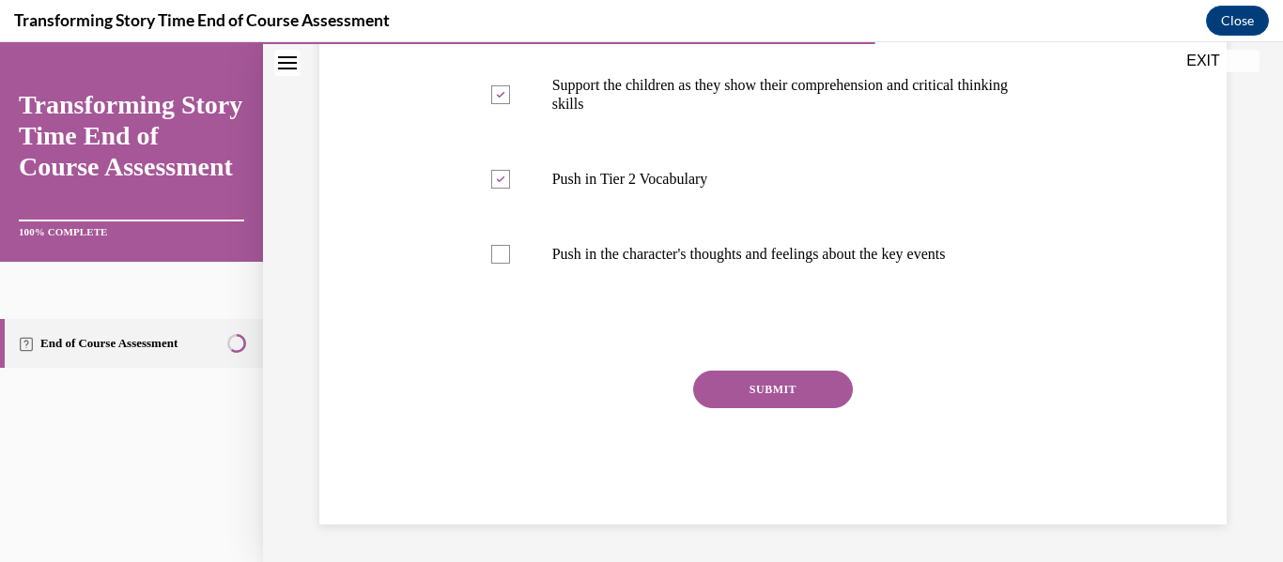
click at [748, 378] on button "SUBMIT" at bounding box center [773, 390] width 160 height 38
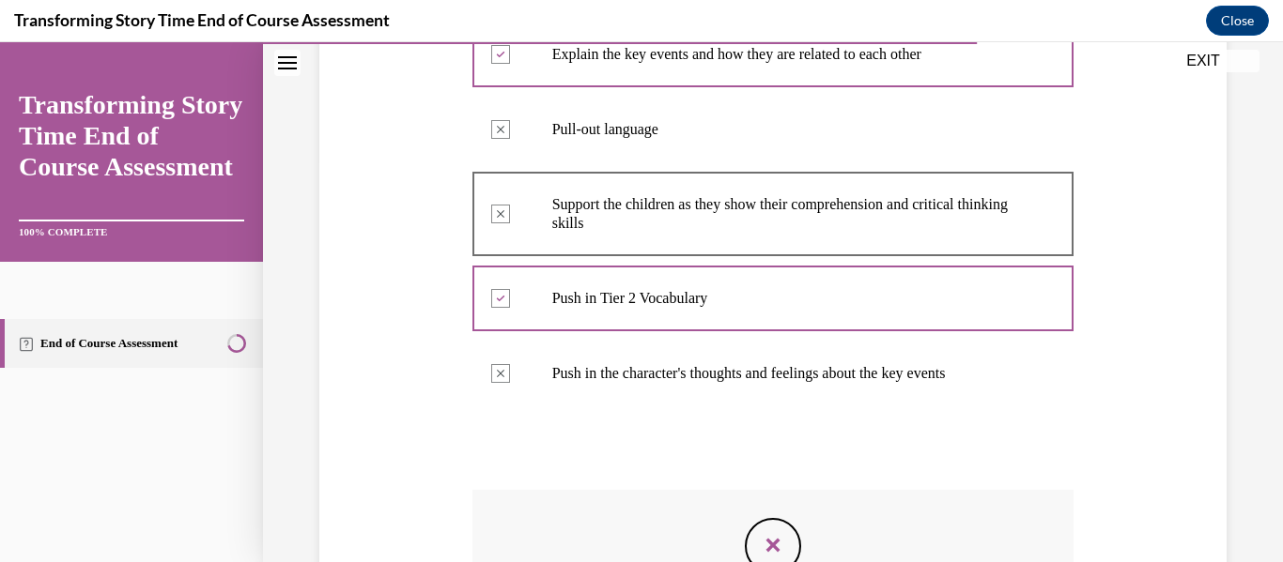
scroll to position [728, 0]
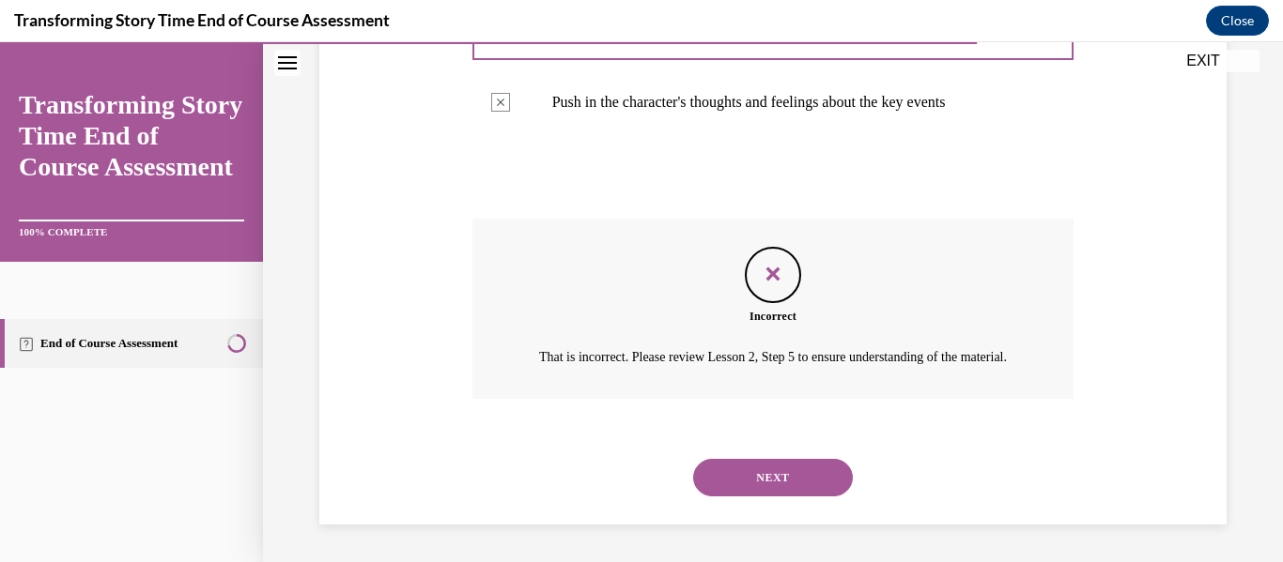
click at [728, 471] on button "NEXT" at bounding box center [773, 478] width 160 height 38
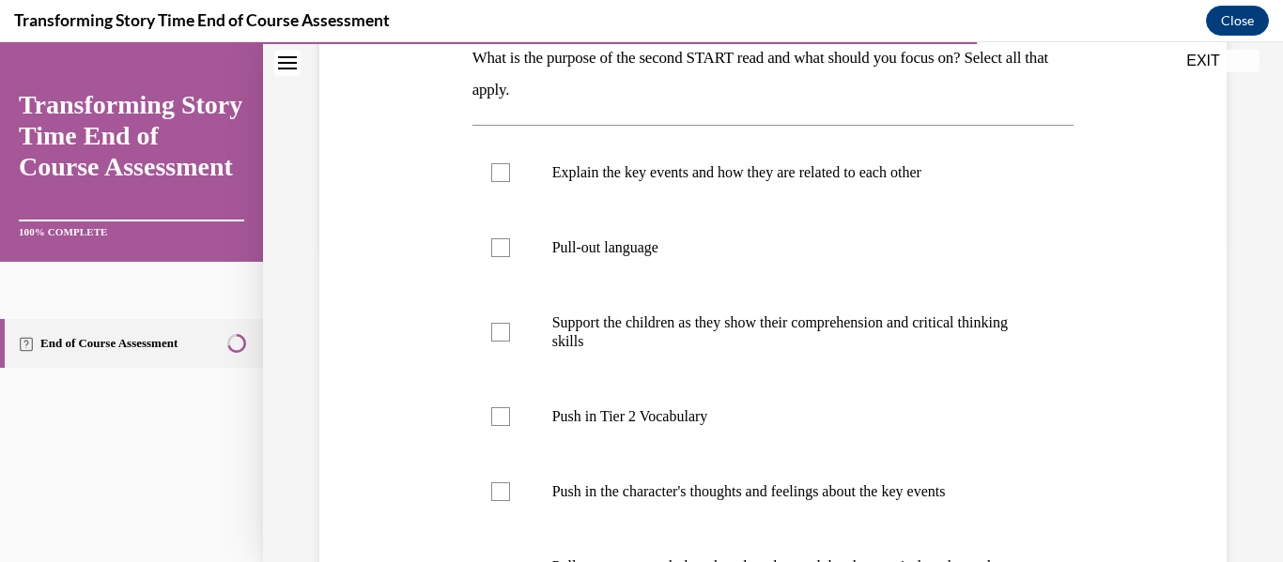
scroll to position [325, 0]
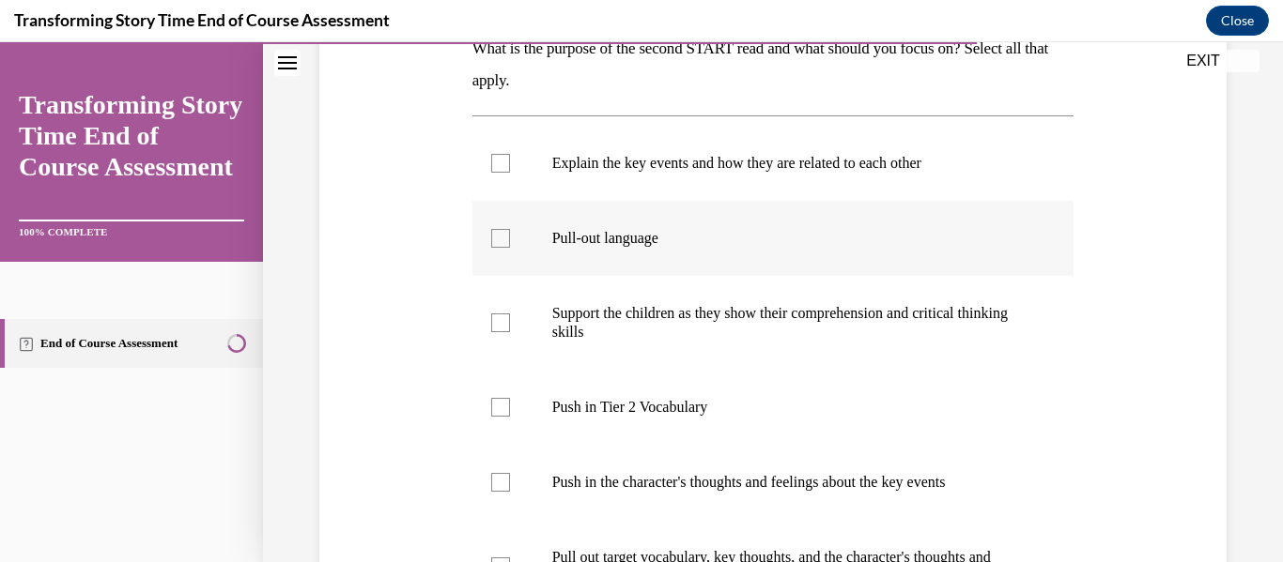
click at [727, 224] on label "Pull-out language" at bounding box center [773, 238] width 602 height 75
click at [510, 229] on input "Pull-out language" at bounding box center [500, 238] width 19 height 19
checkbox input "true"
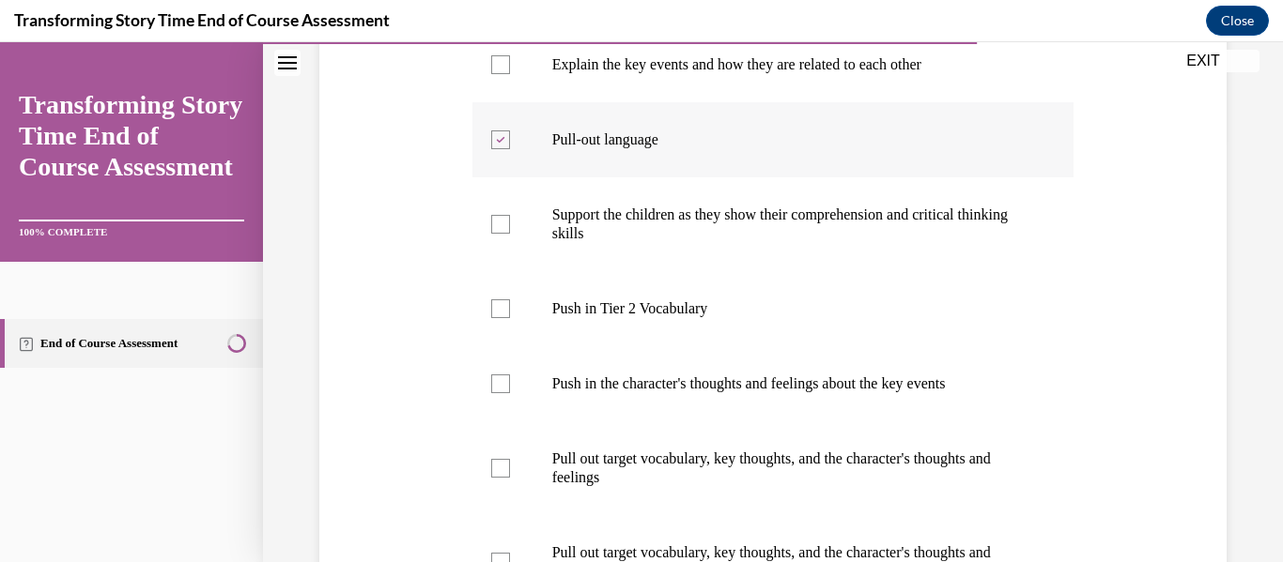
scroll to position [426, 0]
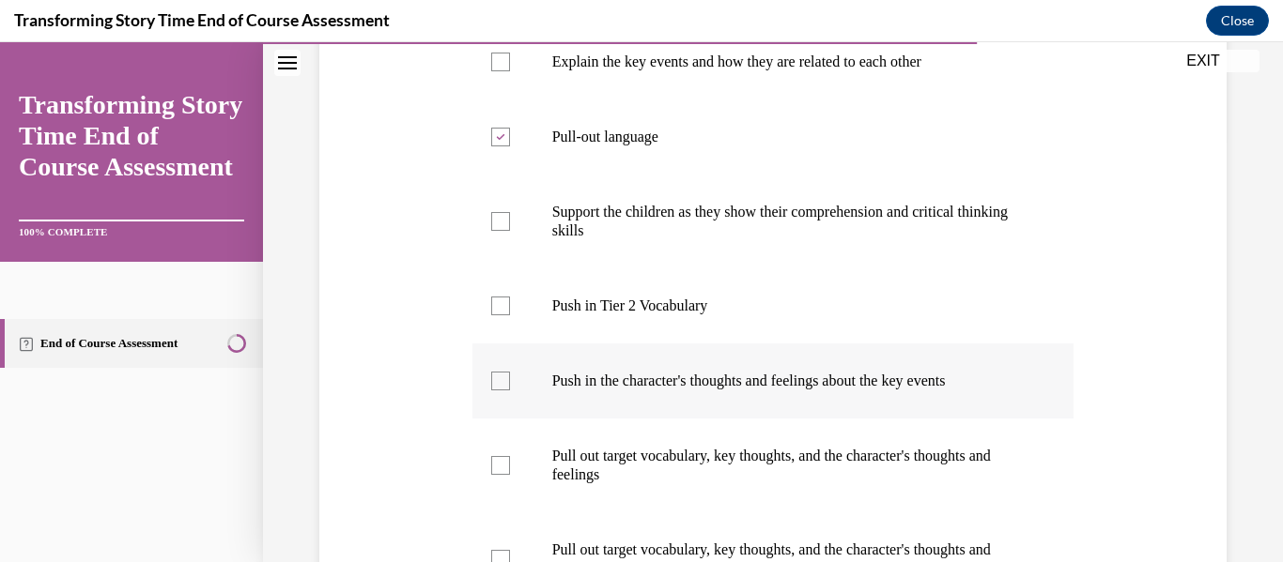
click at [685, 364] on label "Push in the character's thoughts and feelings about the key events" at bounding box center [773, 381] width 602 height 75
click at [510, 372] on input "Push in the character's thoughts and feelings about the key events" at bounding box center [500, 381] width 19 height 19
checkbox input "true"
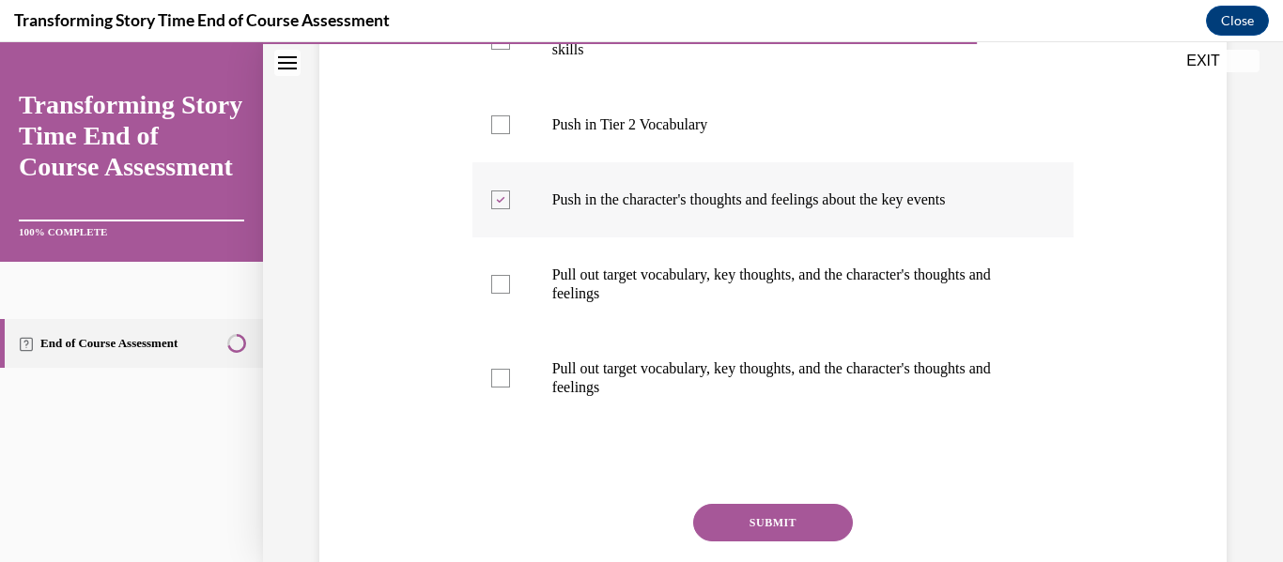
scroll to position [625, 0]
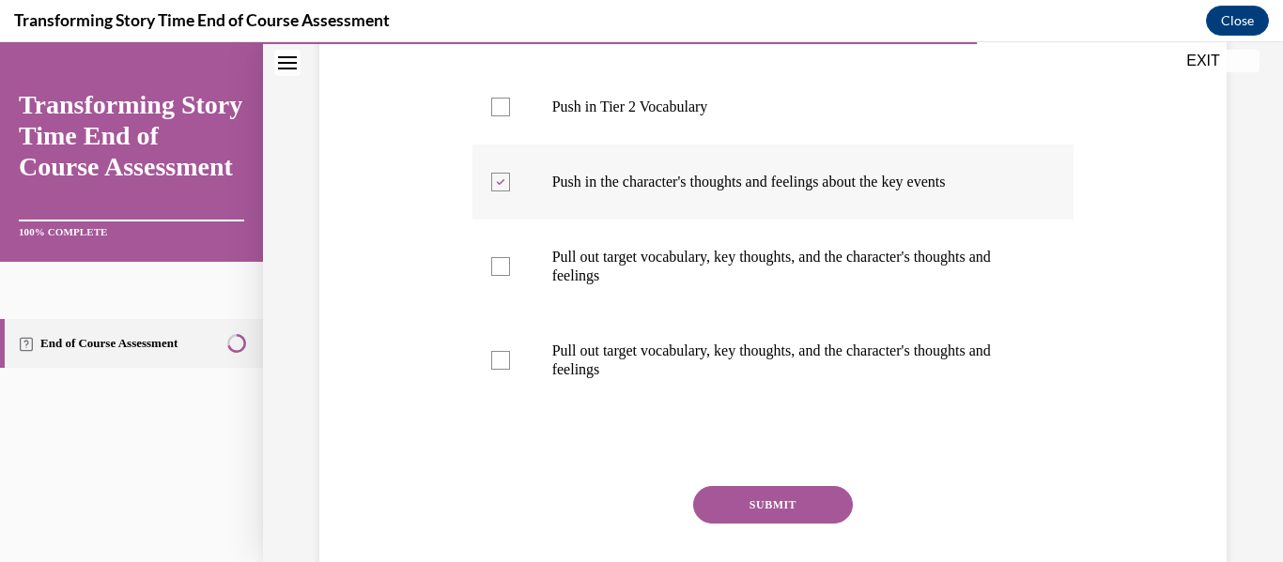
click at [685, 364] on p "Pull out target vocabulary, key thoughts, and the character's thoughts and feel…" at bounding box center [789, 361] width 475 height 38
click at [510, 364] on input "Pull out target vocabulary, key thoughts, and the character's thoughts and feel…" at bounding box center [500, 360] width 19 height 19
checkbox input "true"
click at [714, 490] on button "SUBMIT" at bounding box center [773, 505] width 160 height 38
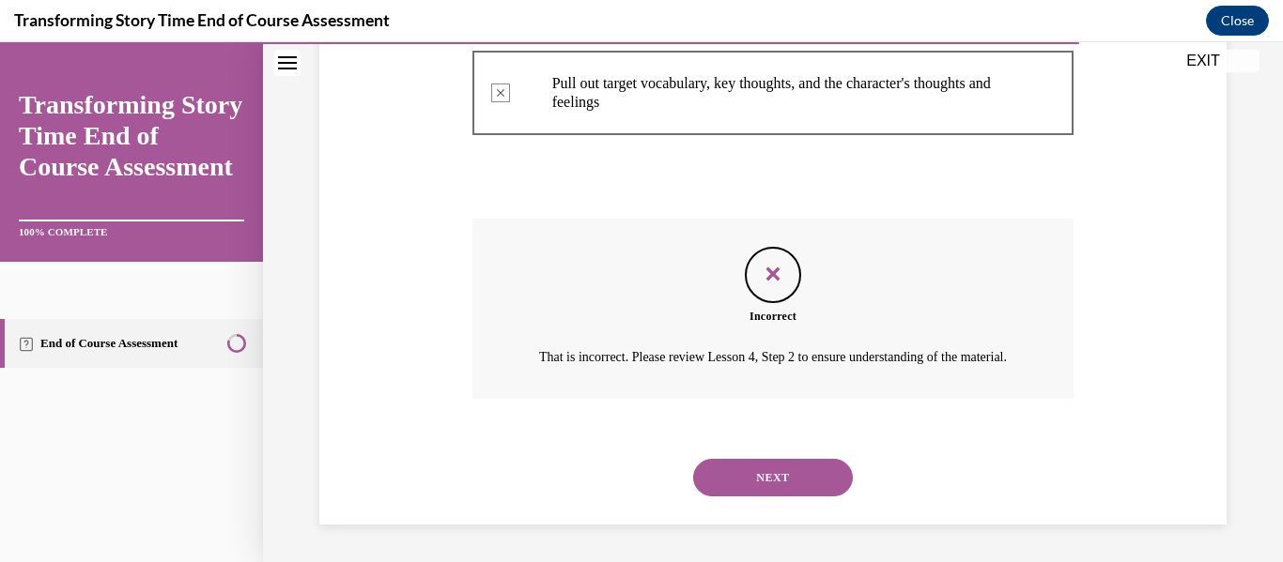
scroll to position [915, 0]
click at [745, 486] on button "NEXT" at bounding box center [773, 478] width 160 height 38
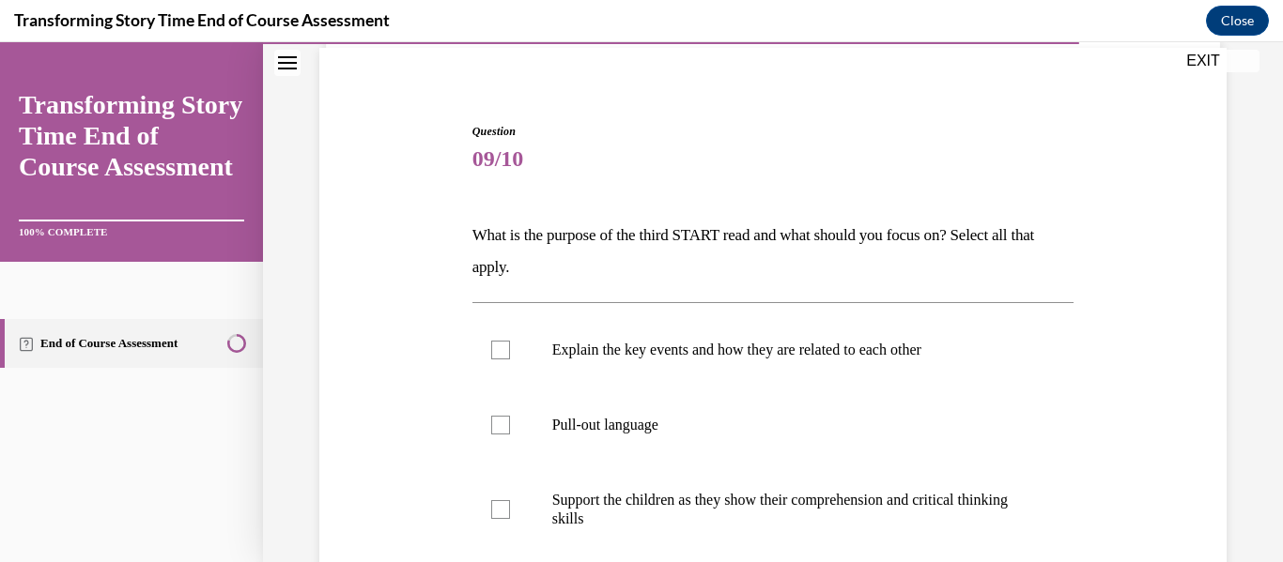
scroll to position [139, 0]
click at [744, 435] on label "Pull-out language" at bounding box center [773, 424] width 602 height 75
click at [510, 434] on input "Pull-out language" at bounding box center [500, 424] width 19 height 19
checkbox input "true"
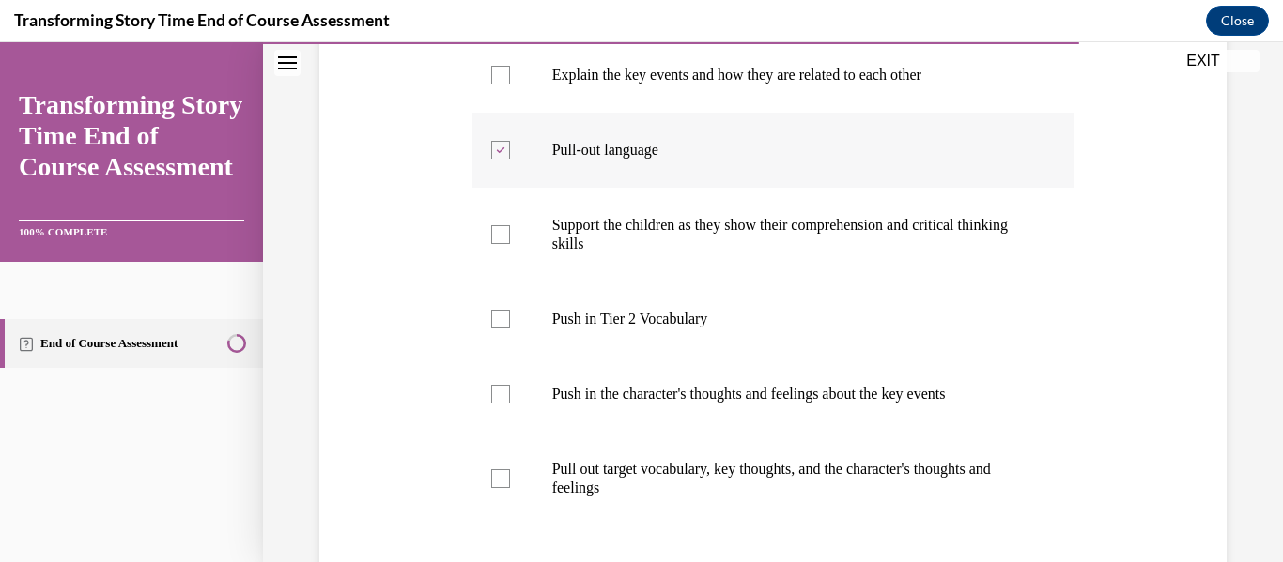
scroll to position [418, 0]
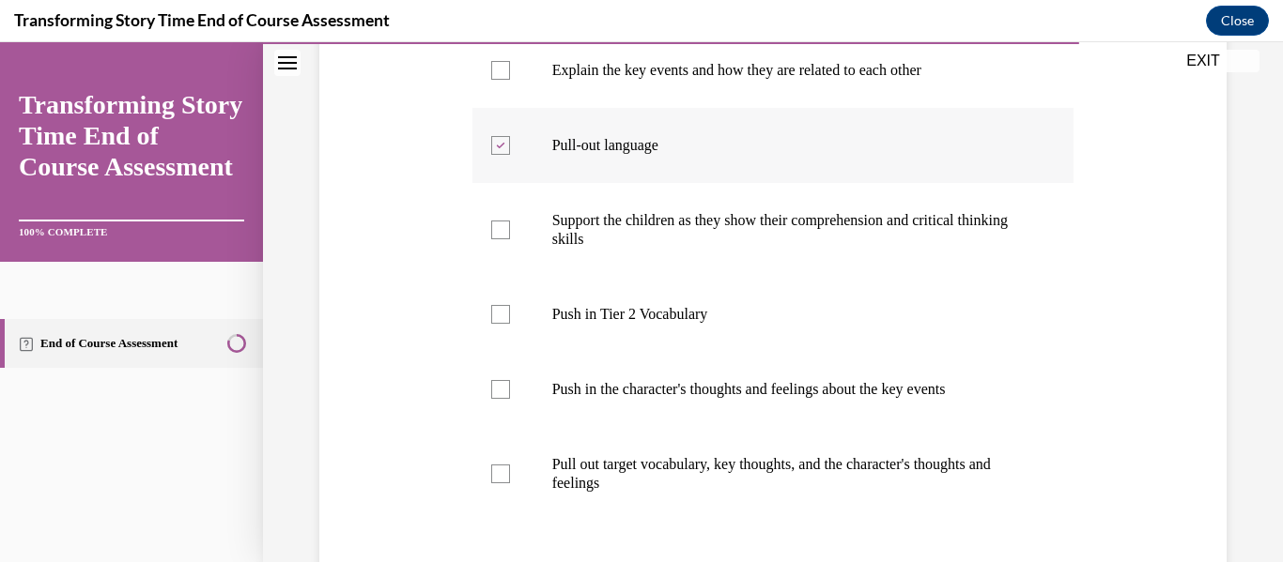
click at [744, 435] on label "Pull out target vocabulary, key thoughts, and the character's thoughts and feel…" at bounding box center [773, 474] width 602 height 94
click at [510, 465] on input "Pull out target vocabulary, key thoughts, and the character's thoughts and feel…" at bounding box center [500, 474] width 19 height 19
click at [744, 435] on label "Pull out target vocabulary, key thoughts, and the character's thoughts and feel…" at bounding box center [773, 474] width 602 height 94
click at [510, 465] on input "Pull out target vocabulary, key thoughts, and the character's thoughts and feel…" at bounding box center [500, 474] width 19 height 19
checkbox input "false"
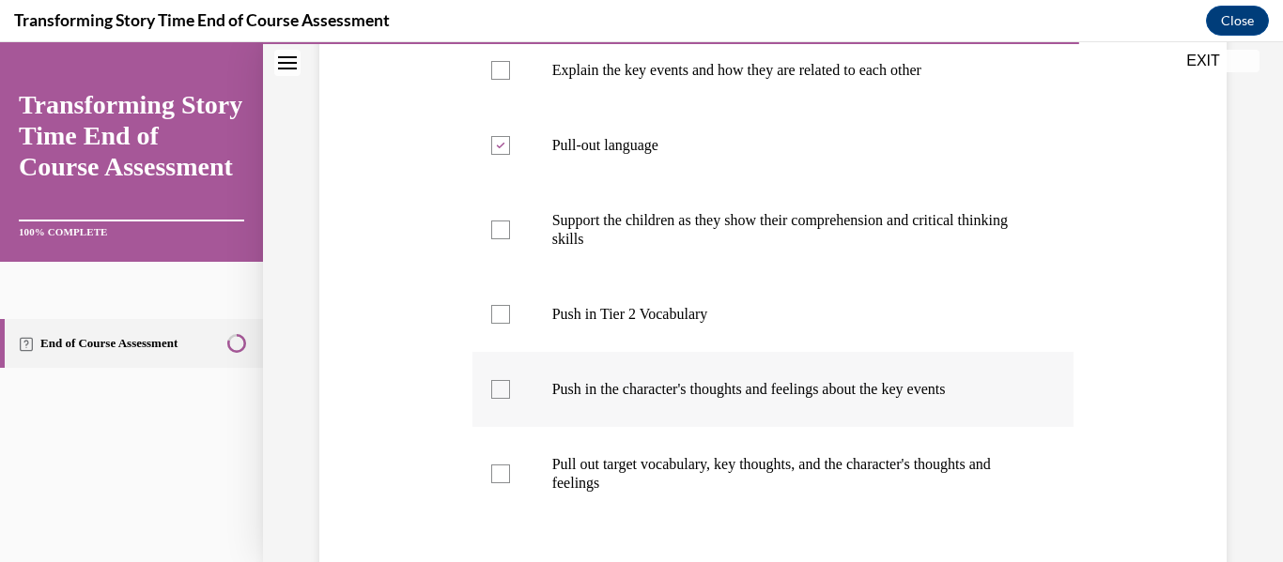
click at [756, 411] on label "Push in the character's thoughts and feelings about the key events" at bounding box center [773, 389] width 602 height 75
click at [510, 399] on input "Push in the character's thoughts and feelings about the key events" at bounding box center [500, 389] width 19 height 19
checkbox input "true"
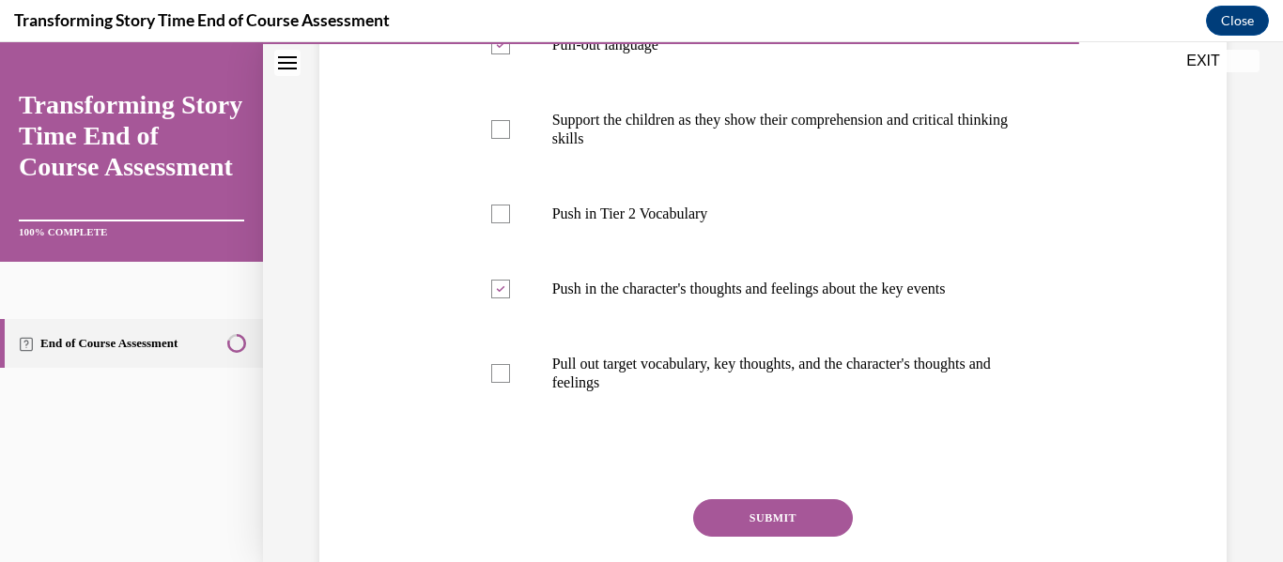
click at [744, 501] on button "SUBMIT" at bounding box center [773, 518] width 160 height 38
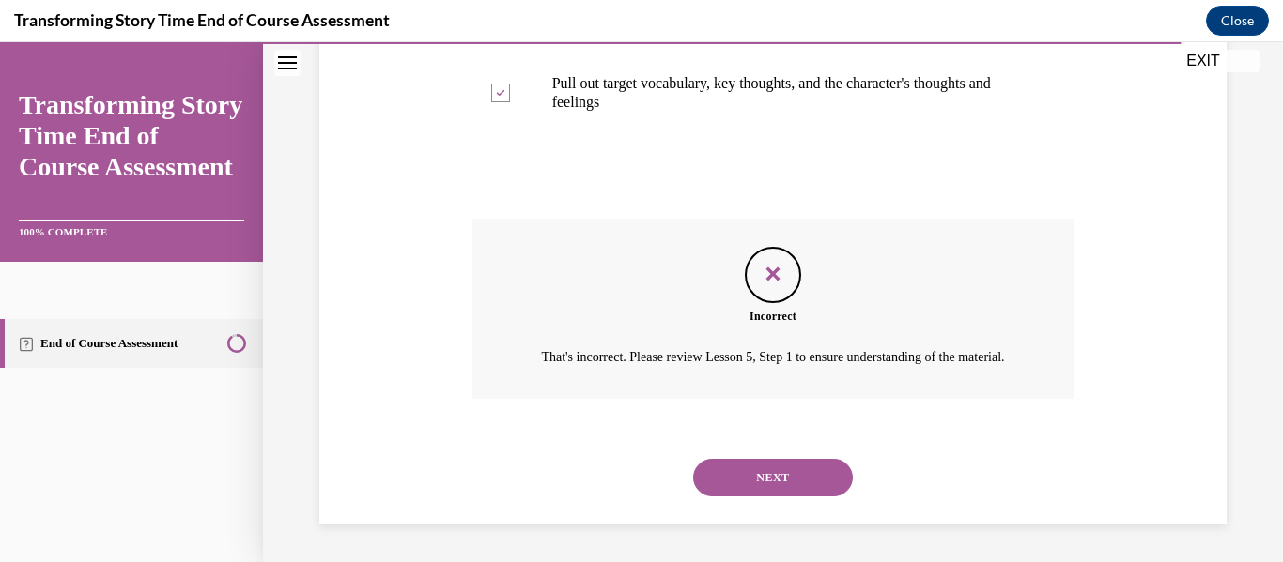
scroll to position [816, 0]
click at [744, 497] on button "NEXT" at bounding box center [773, 478] width 160 height 38
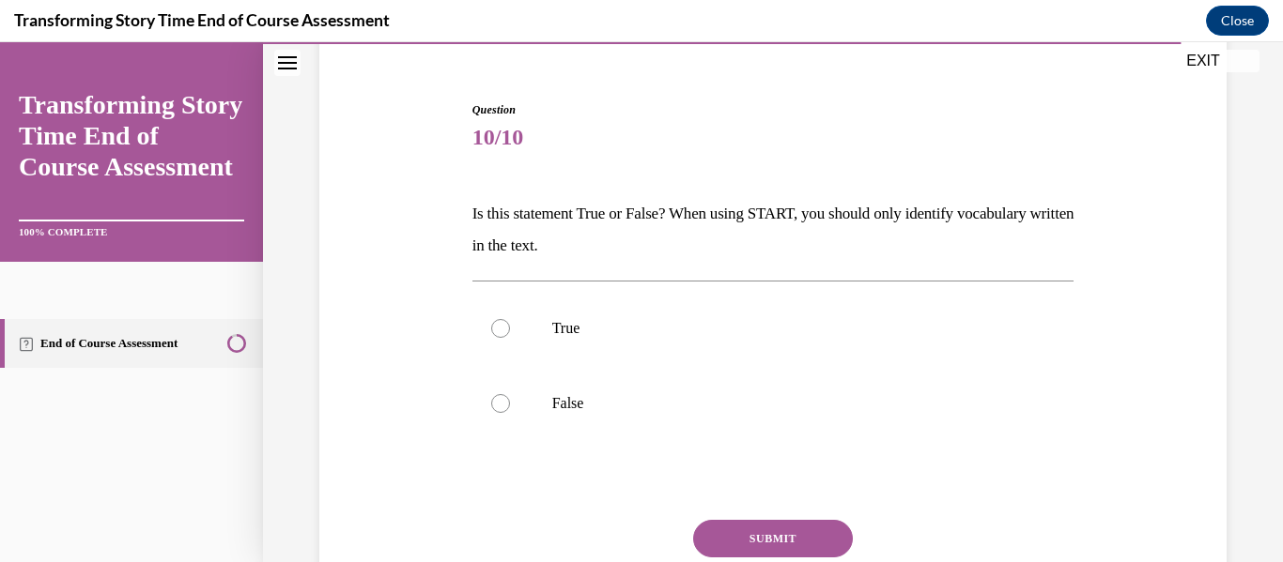
scroll to position [171, 0]
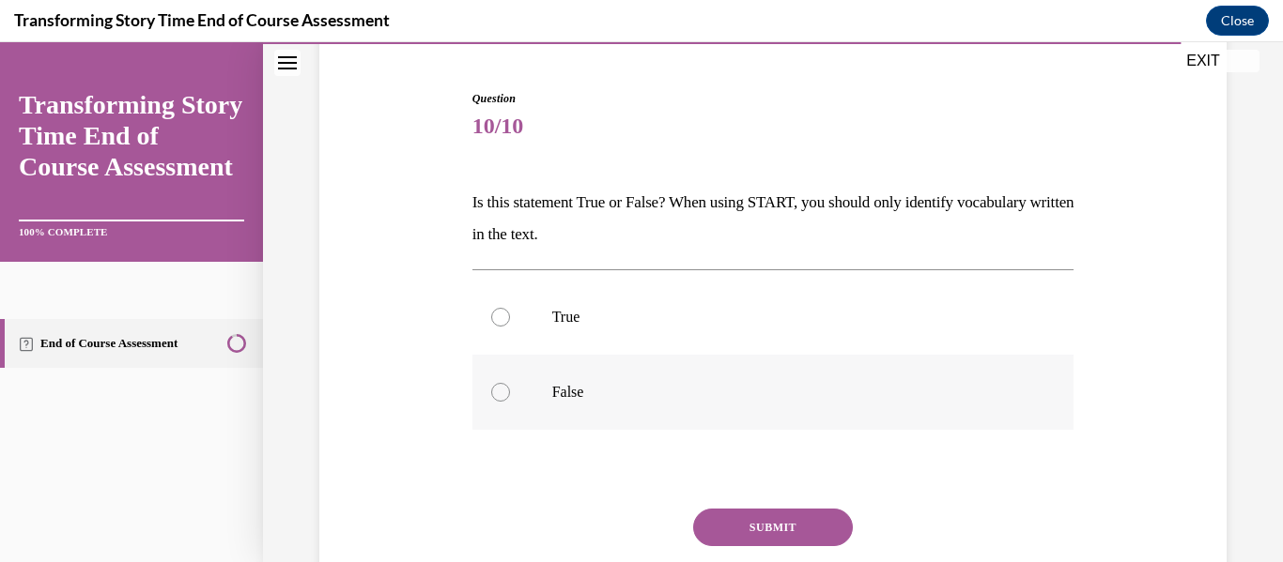
click at [678, 392] on p "False" at bounding box center [789, 392] width 475 height 19
click at [510, 392] on input "False" at bounding box center [500, 392] width 19 height 19
radio input "true"
click at [715, 532] on button "SUBMIT" at bounding box center [773, 528] width 160 height 38
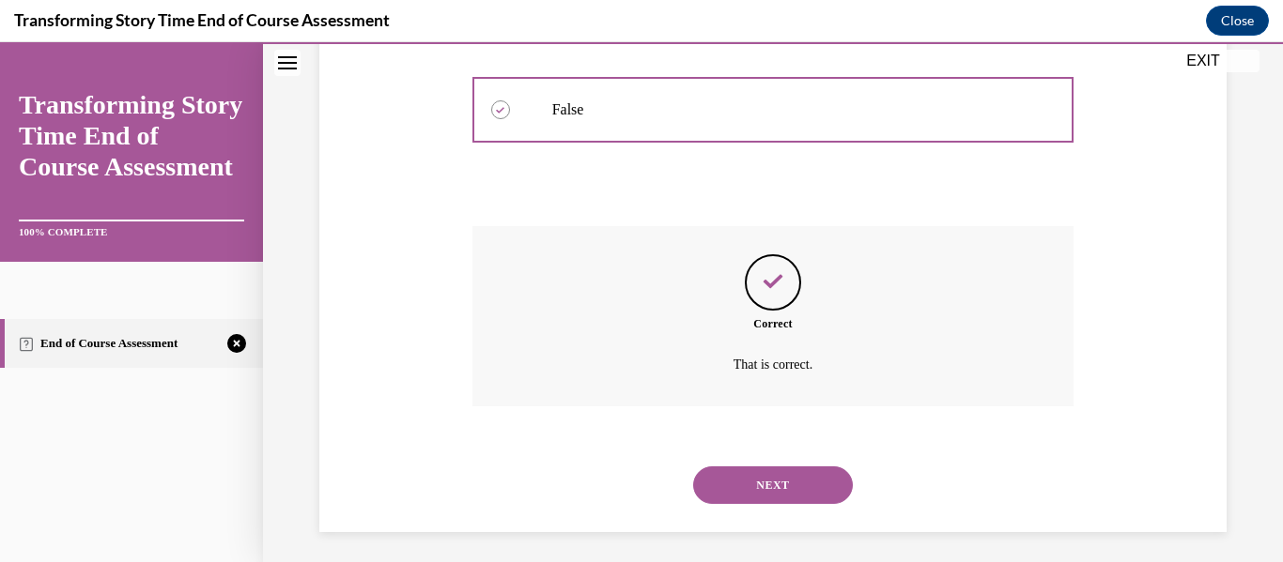
scroll to position [461, 0]
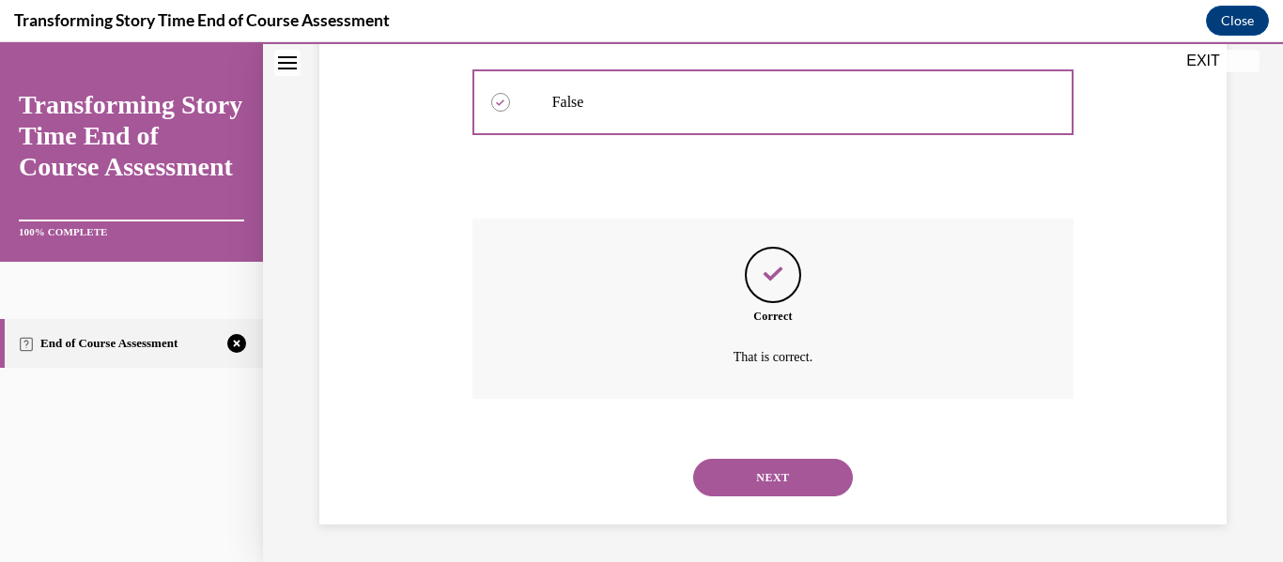
click at [767, 470] on button "NEXT" at bounding box center [773, 478] width 160 height 38
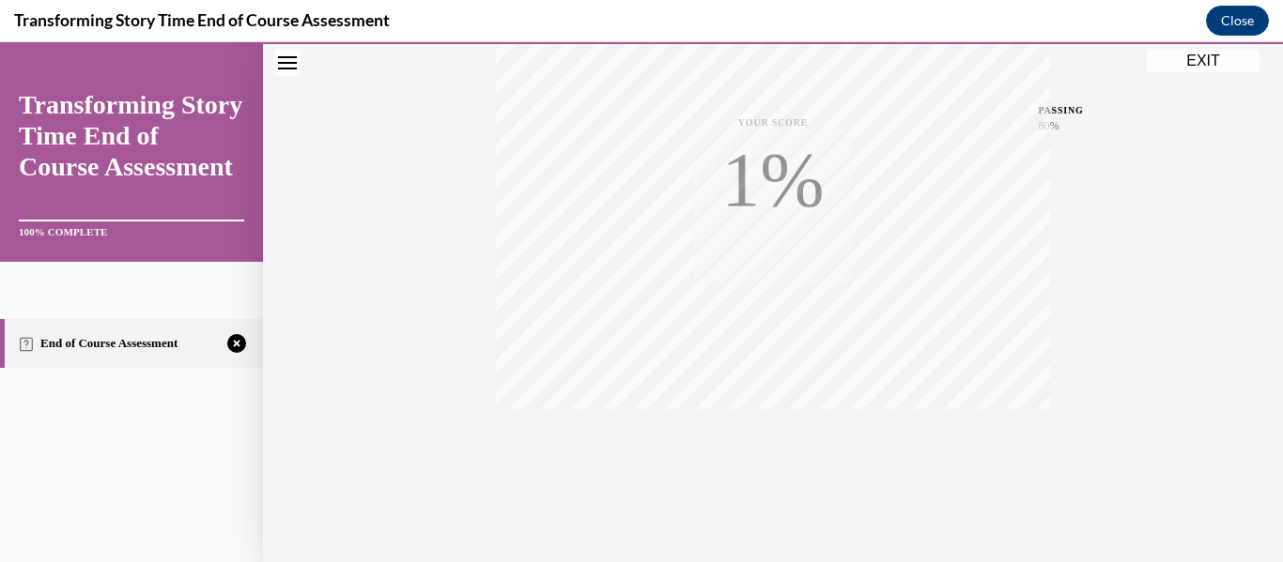
scroll to position [442, 0]
click at [779, 439] on icon "button" at bounding box center [773, 448] width 67 height 21
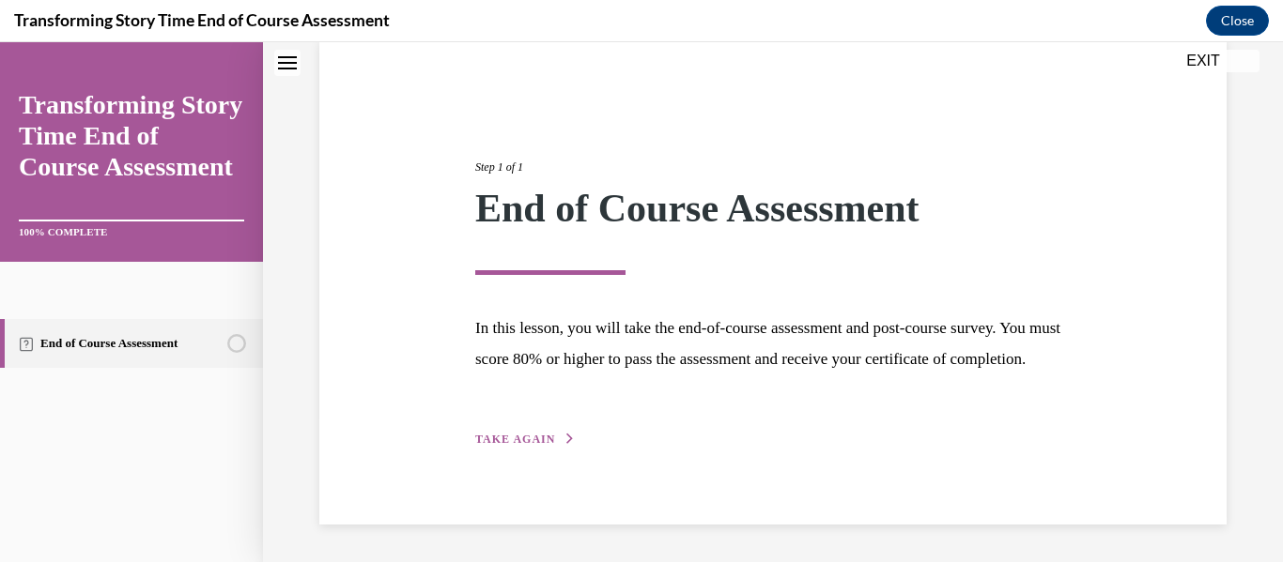
scroll to position [177, 0]
click at [536, 444] on span "TAKE AGAIN" at bounding box center [515, 439] width 80 height 13
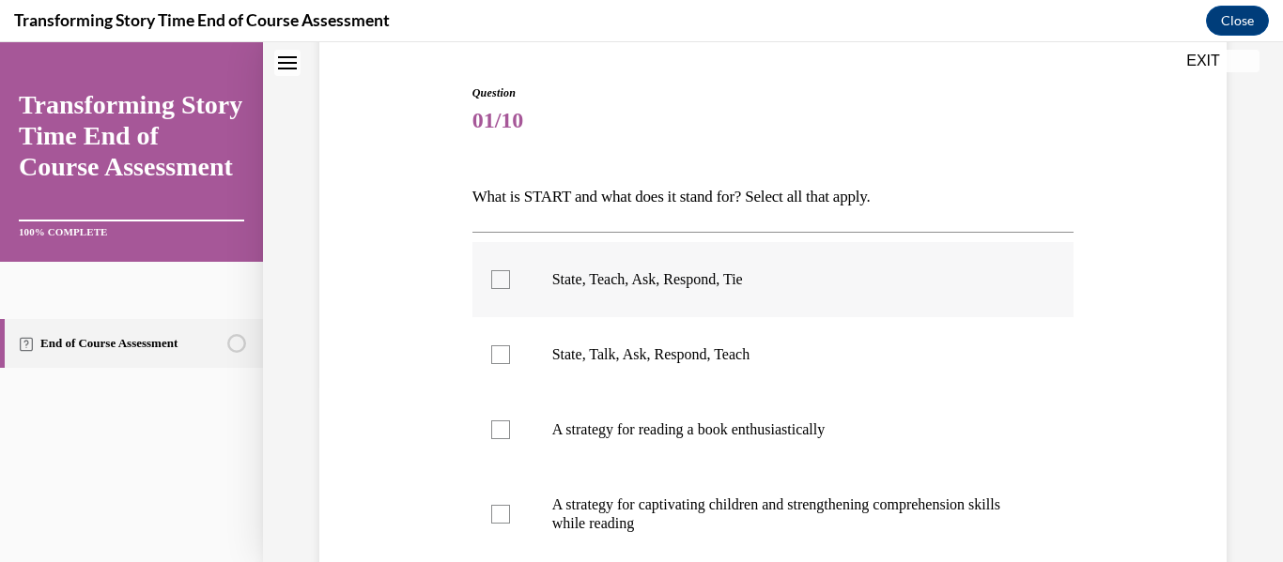
click at [595, 297] on label "State, Teach, Ask, Respond, Tie" at bounding box center [773, 279] width 602 height 75
click at [510, 289] on input "State, Teach, Ask, Respond, Tie" at bounding box center [500, 279] width 19 height 19
checkbox input "true"
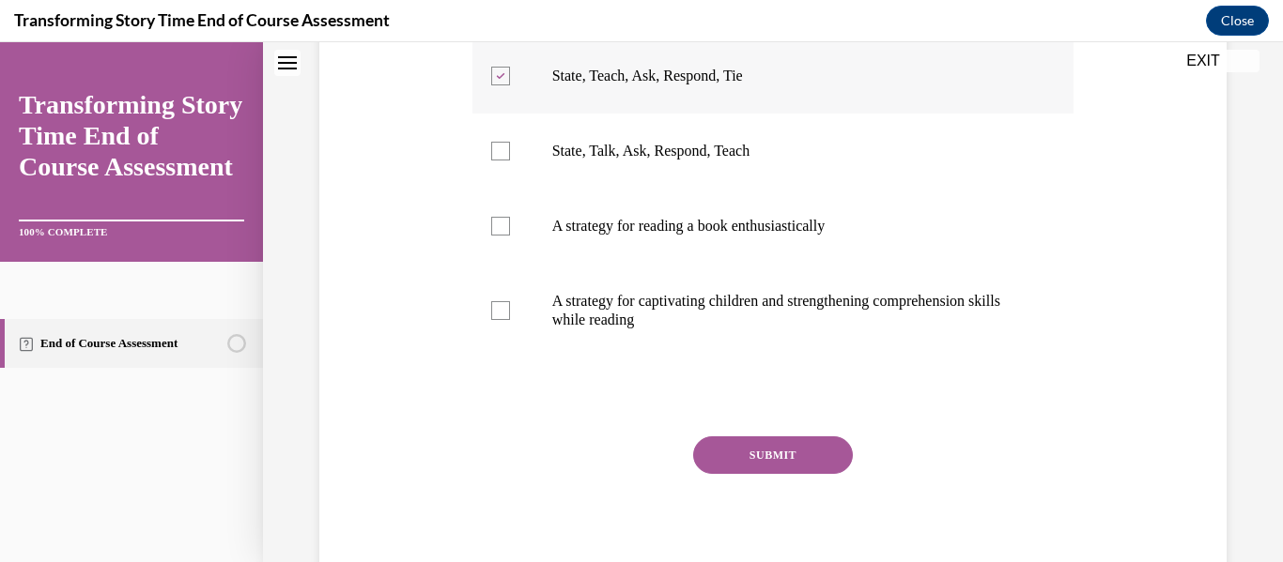
scroll to position [381, 0]
click at [595, 297] on p "A strategy for captivating children and strengthening comprehension skills whil…" at bounding box center [789, 310] width 475 height 38
click at [510, 300] on input "A strategy for captivating children and strengthening comprehension skills whil…" at bounding box center [500, 309] width 19 height 19
checkbox input "true"
click at [754, 452] on button "SUBMIT" at bounding box center [773, 455] width 160 height 38
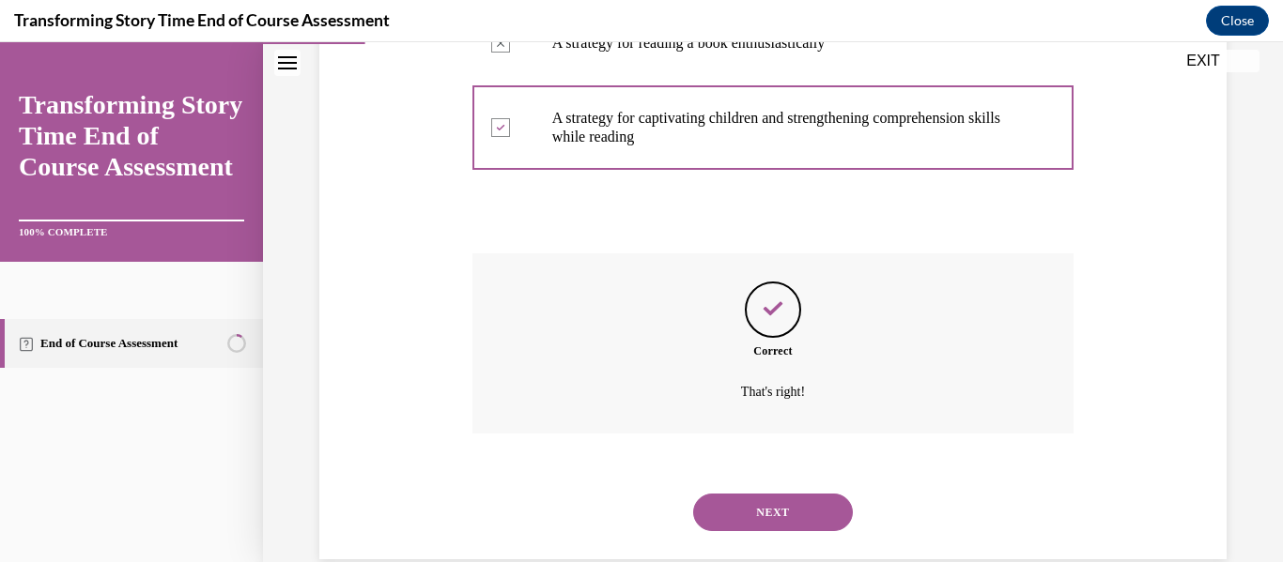
scroll to position [598, 0]
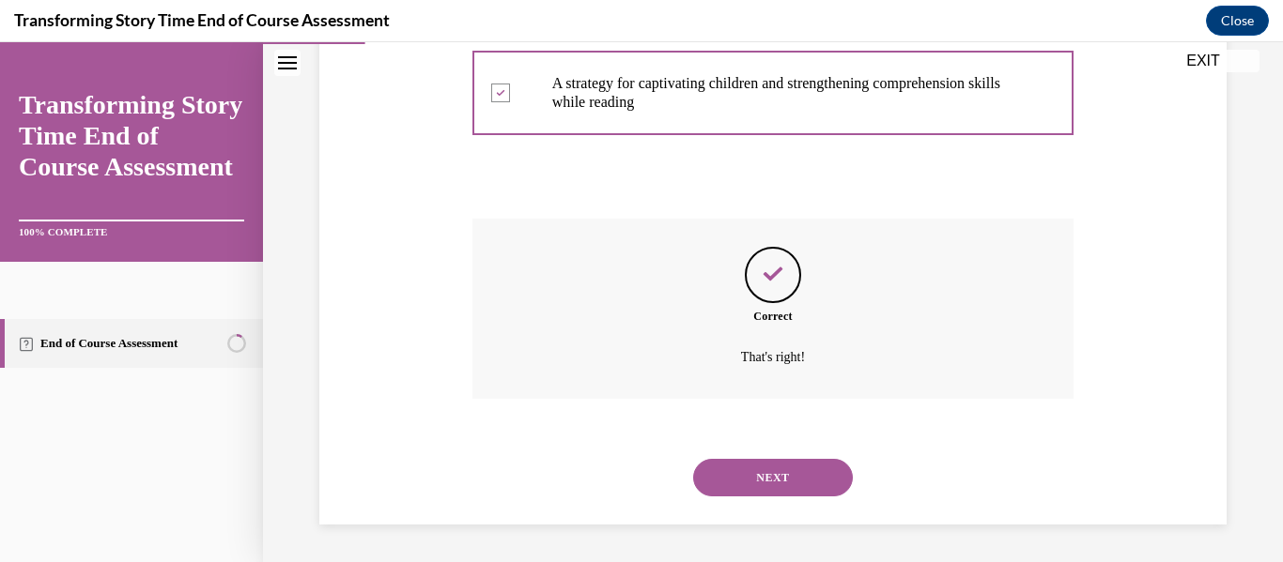
click at [766, 477] on button "NEXT" at bounding box center [773, 478] width 160 height 38
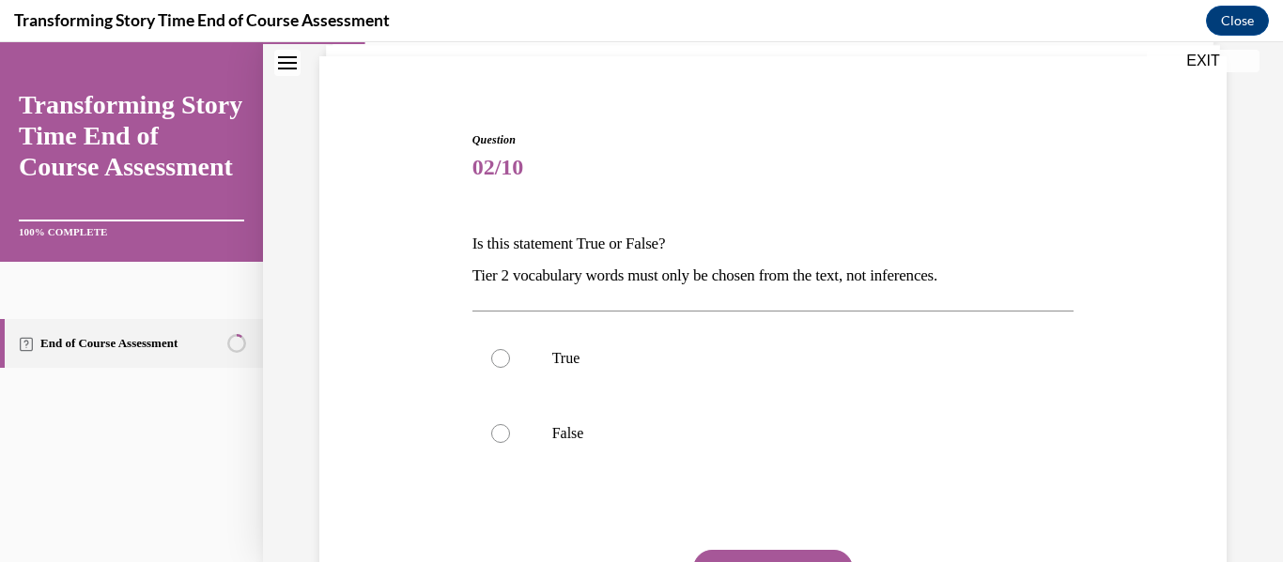
scroll to position [143, 0]
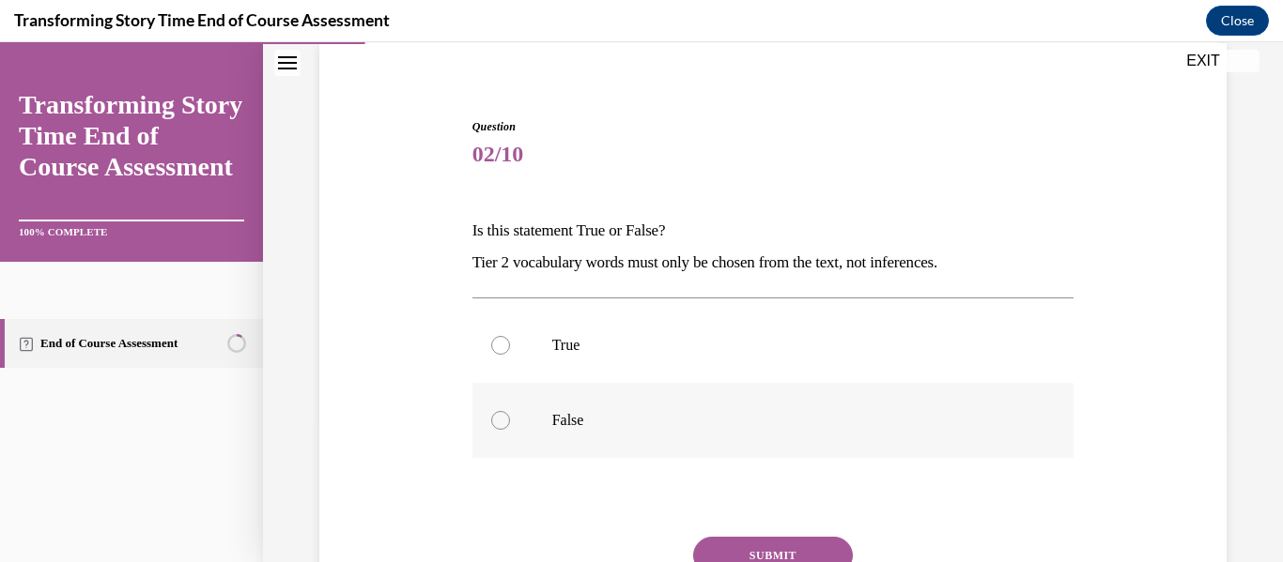
click at [529, 423] on label "False" at bounding box center [773, 420] width 602 height 75
click at [510, 423] on input "False" at bounding box center [500, 420] width 19 height 19
radio input "true"
click at [729, 540] on button "SUBMIT" at bounding box center [773, 556] width 160 height 38
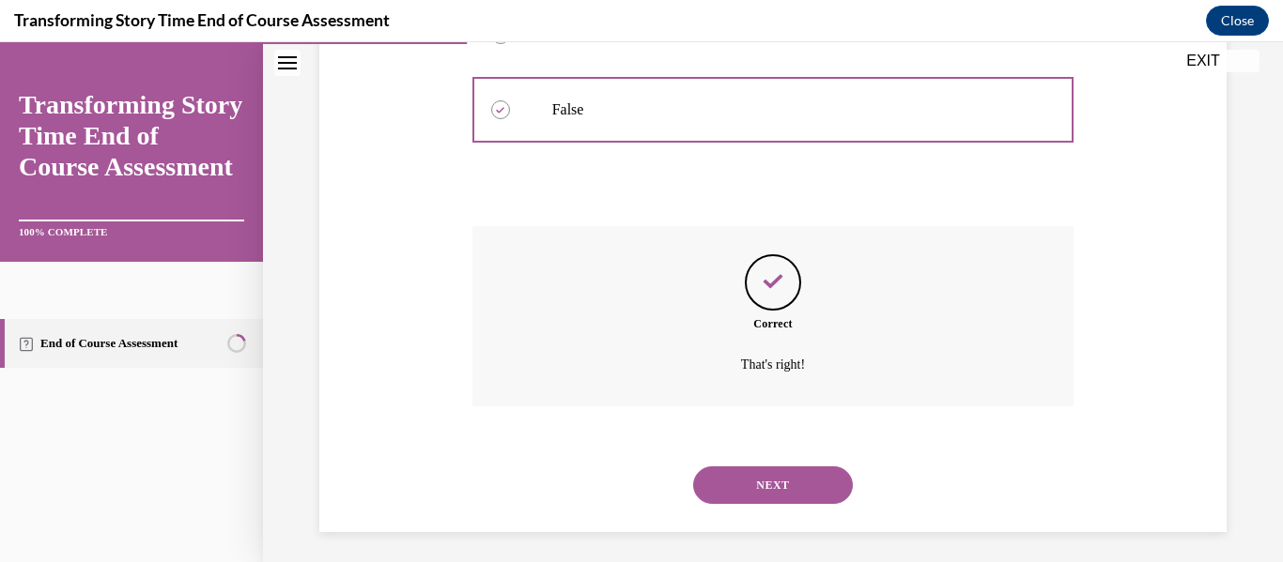
scroll to position [461, 0]
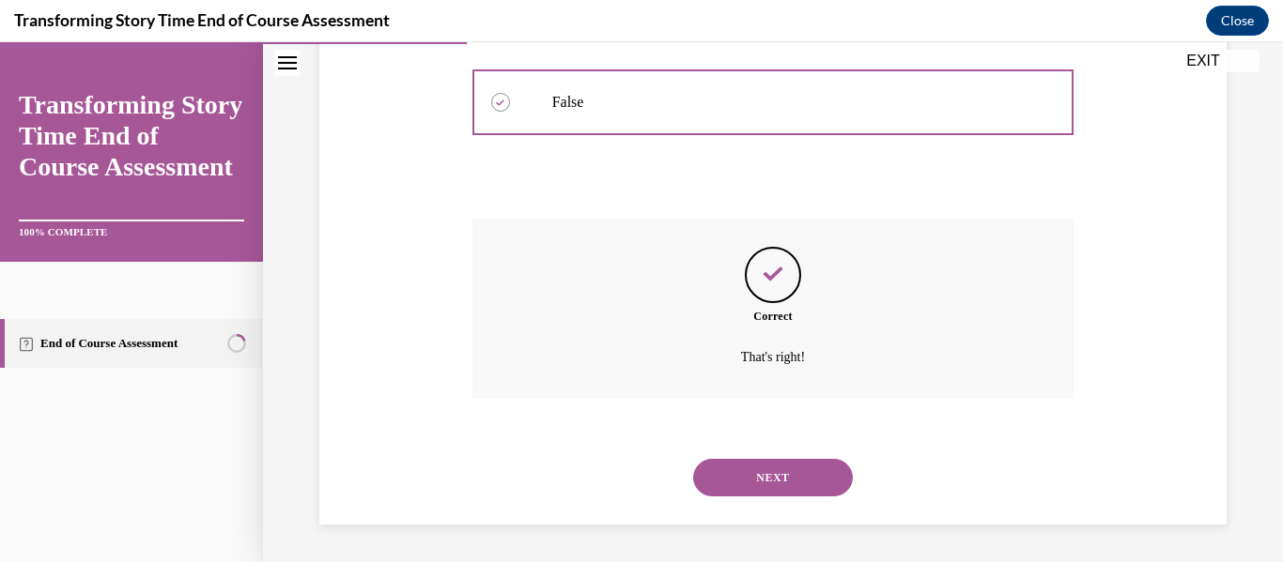
click at [774, 472] on button "NEXT" at bounding box center [773, 478] width 160 height 38
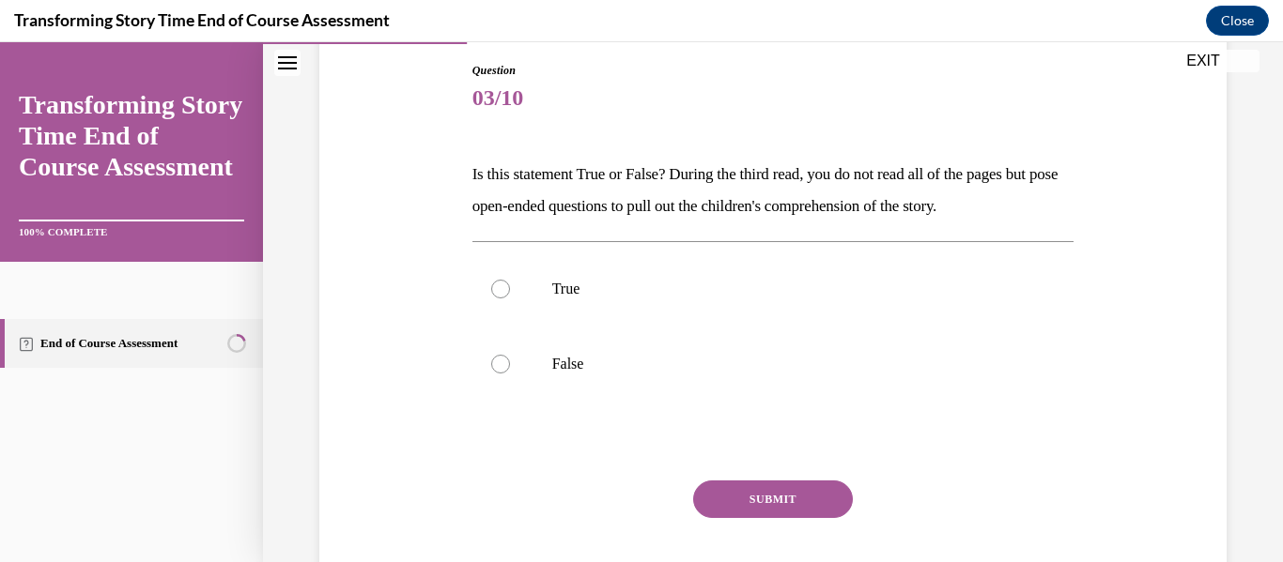
scroll to position [207, 0]
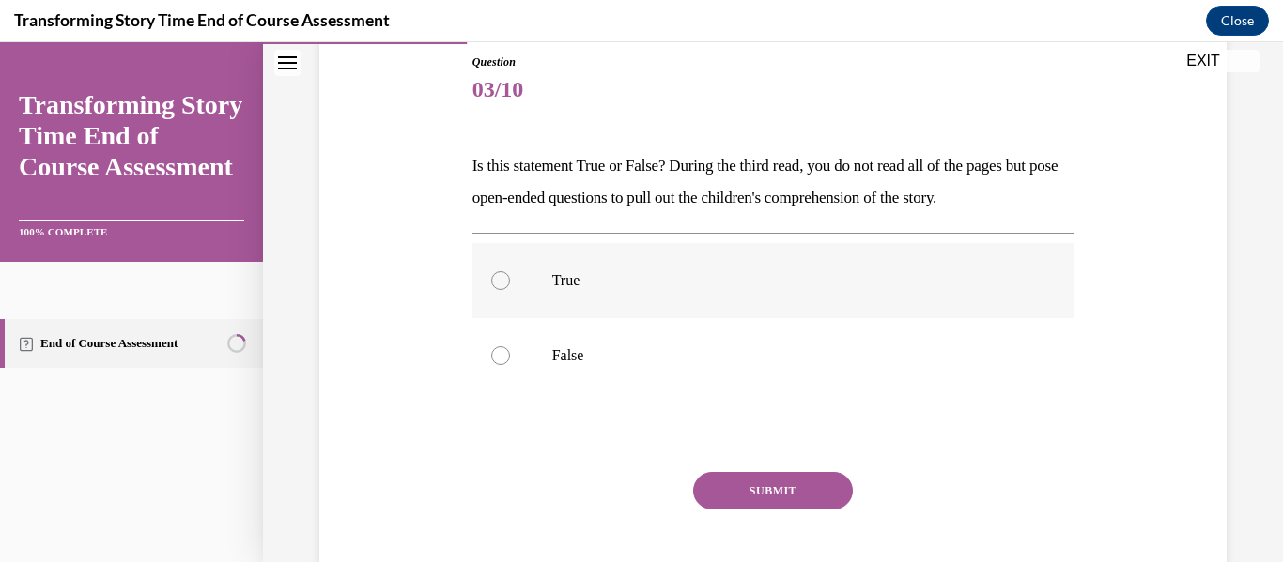
click at [771, 287] on p "True" at bounding box center [789, 280] width 475 height 19
click at [510, 287] on input "True" at bounding box center [500, 280] width 19 height 19
radio input "true"
click at [733, 491] on button "SUBMIT" at bounding box center [773, 491] width 160 height 38
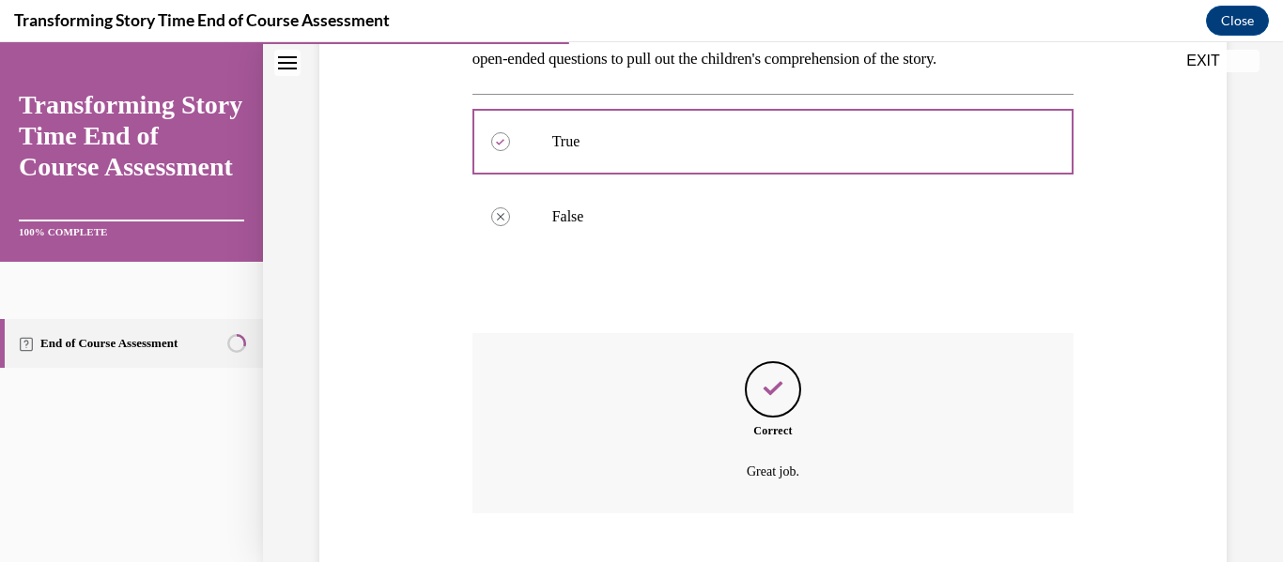
scroll to position [461, 0]
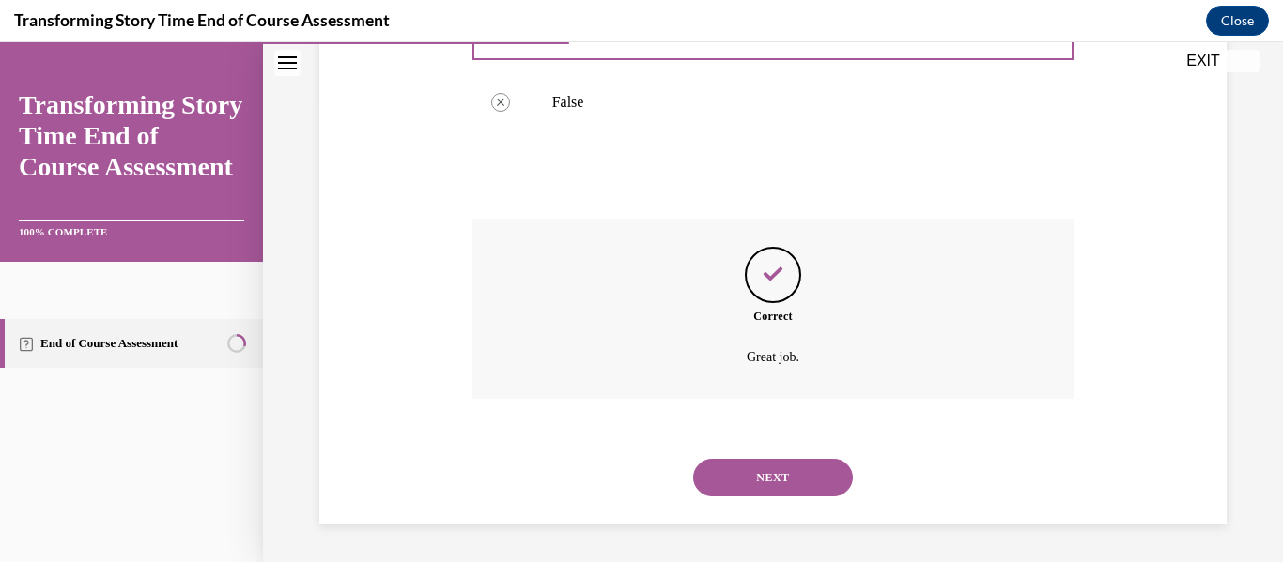
click at [776, 486] on button "NEXT" at bounding box center [773, 478] width 160 height 38
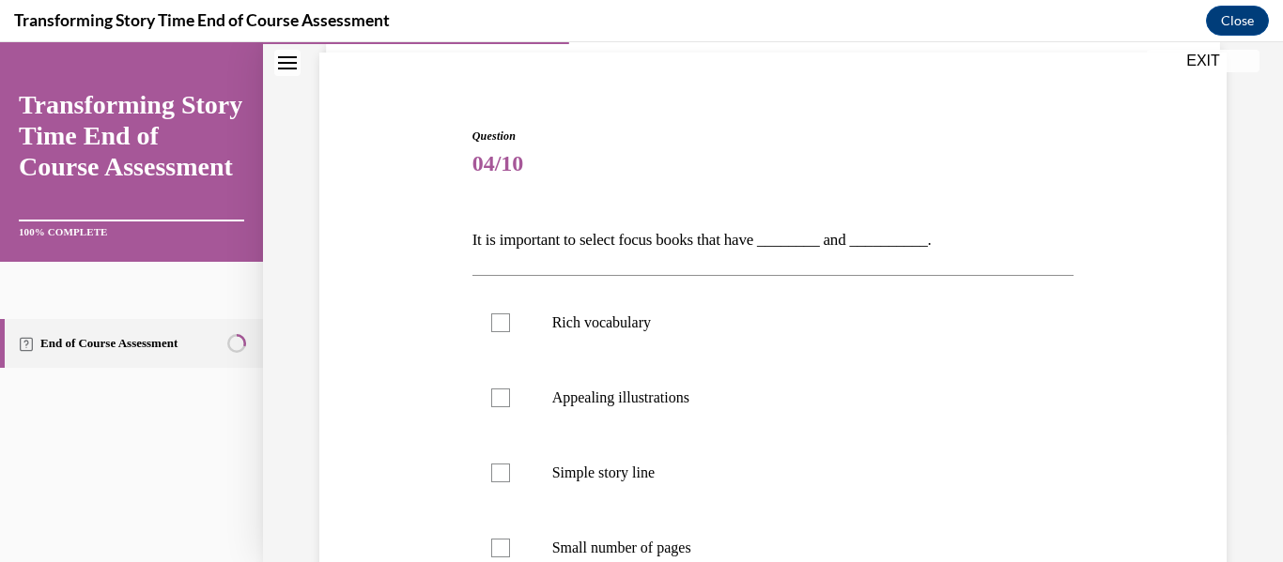
scroll to position [159, 0]
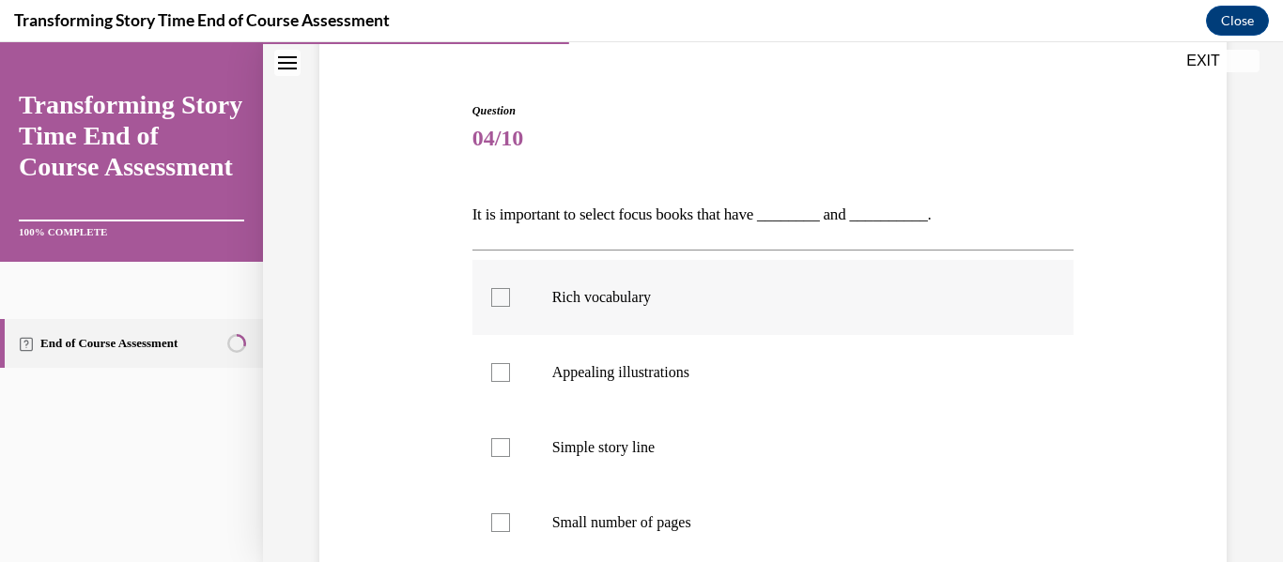
click at [774, 308] on label "Rich vocabulary" at bounding box center [773, 297] width 602 height 75
click at [510, 307] on input "Rich vocabulary" at bounding box center [500, 297] width 19 height 19
checkbox input "true"
click at [775, 391] on label "Appealing illustrations" at bounding box center [773, 372] width 602 height 75
click at [510, 382] on input "Appealing illustrations" at bounding box center [500, 372] width 19 height 19
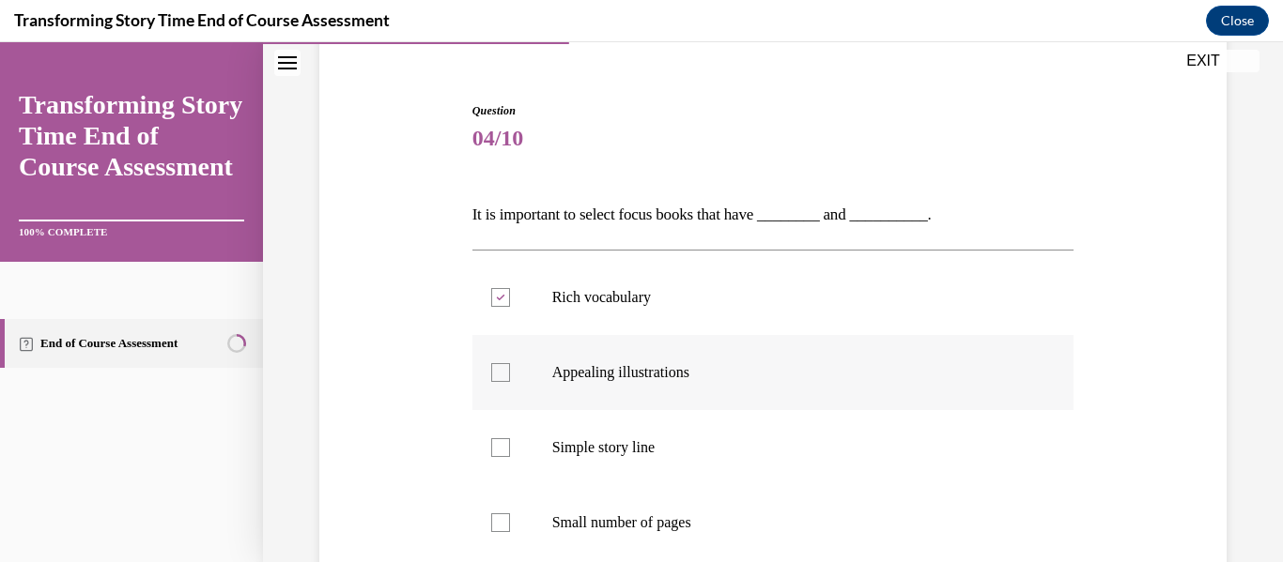
checkbox input "true"
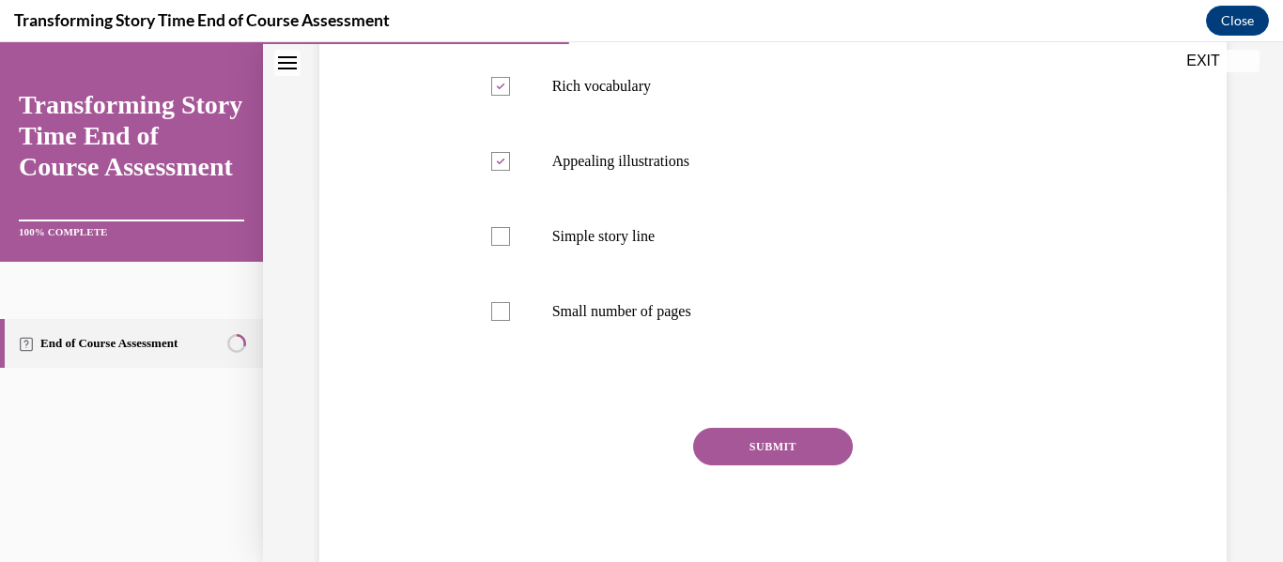
click at [766, 441] on button "SUBMIT" at bounding box center [773, 447] width 160 height 38
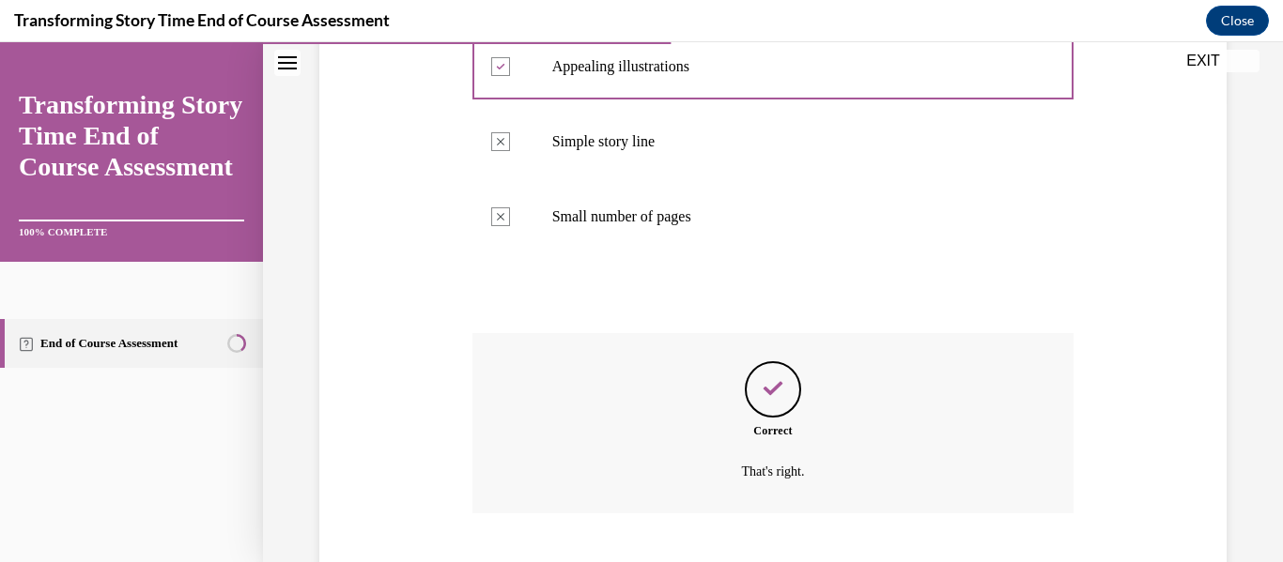
scroll to position [579, 0]
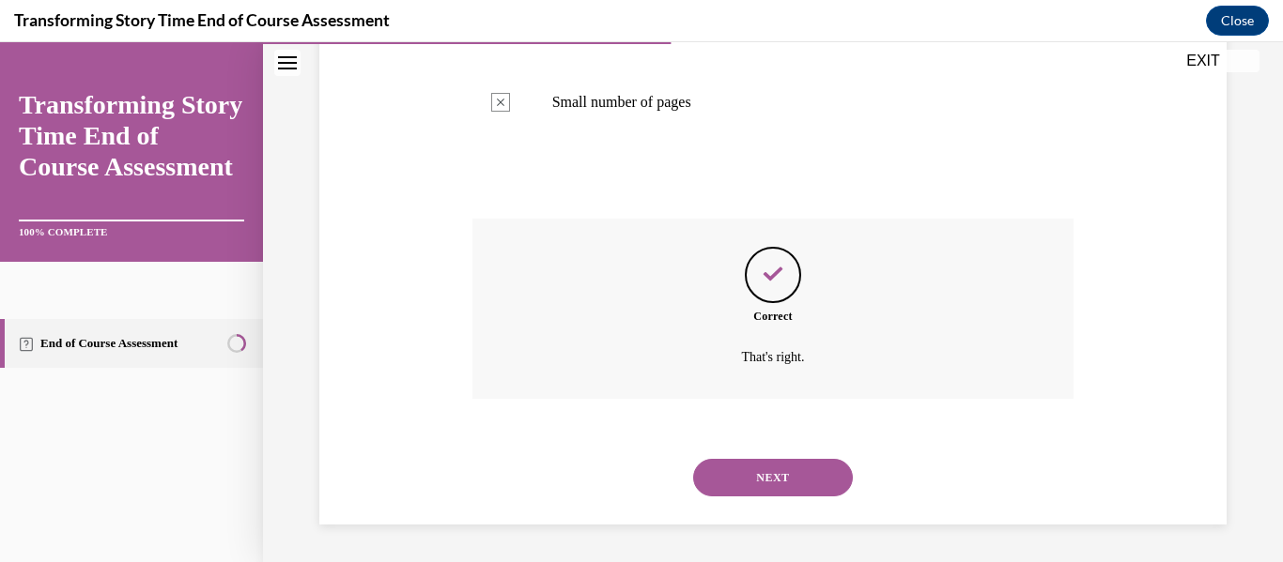
click at [772, 473] on button "NEXT" at bounding box center [773, 478] width 160 height 38
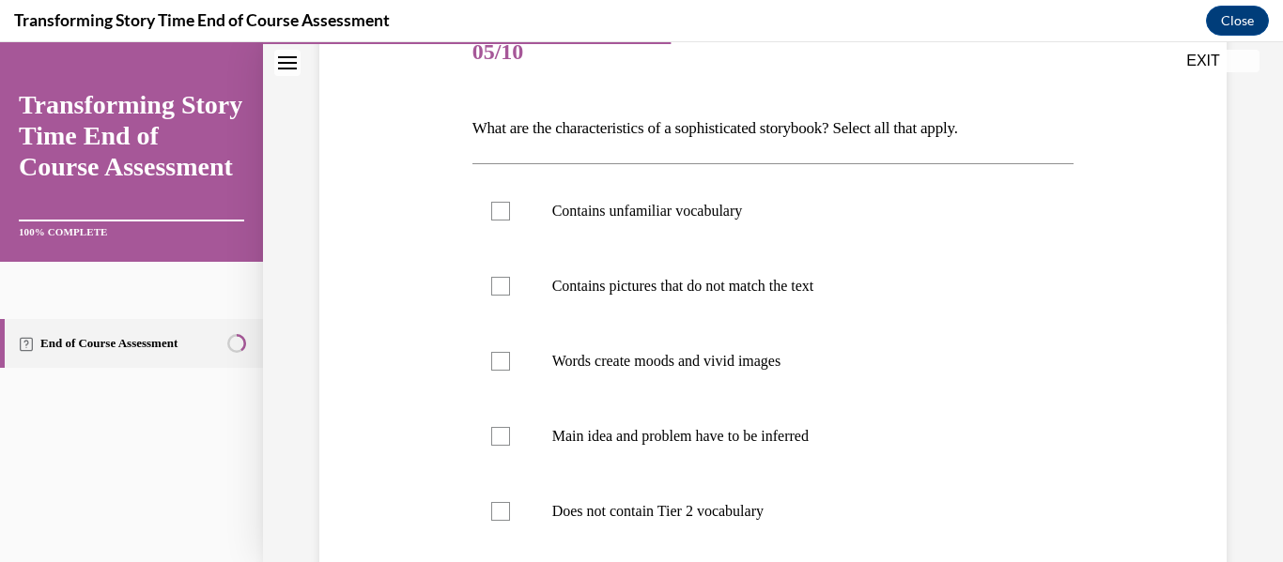
scroll to position [252, 0]
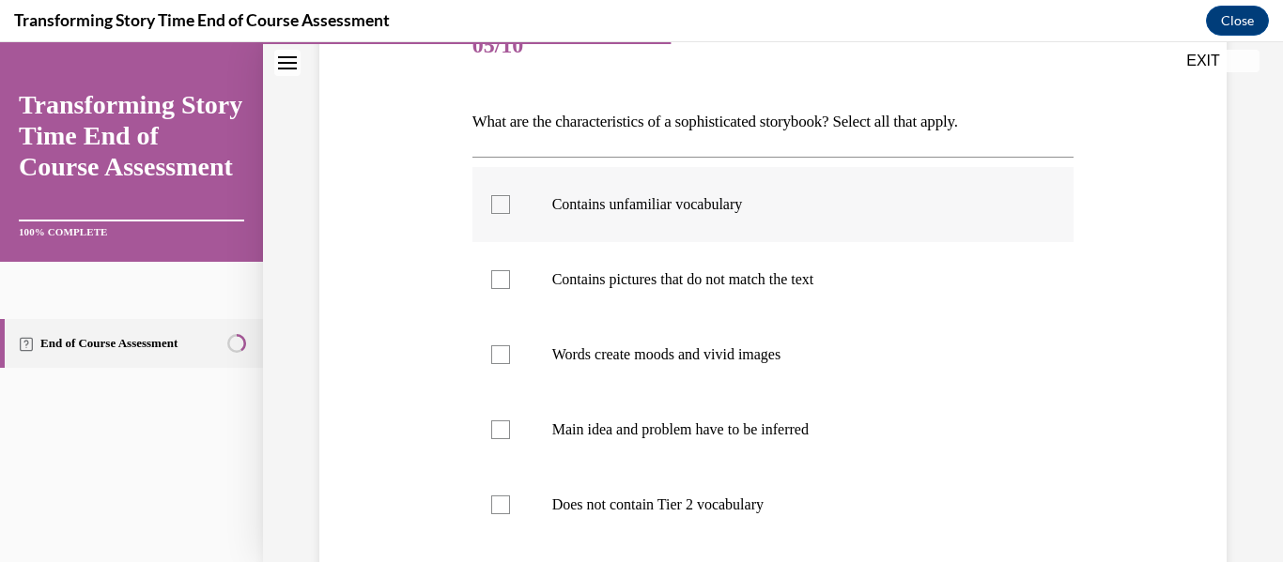
click at [761, 202] on p "Contains unfamiliar vocabulary" at bounding box center [789, 204] width 475 height 19
click at [510, 202] on input "Contains unfamiliar vocabulary" at bounding box center [500, 204] width 19 height 19
checkbox input "true"
click at [741, 281] on p "Contains pictures that do not match the text" at bounding box center [789, 279] width 475 height 19
click at [510, 281] on input "Contains pictures that do not match the text" at bounding box center [500, 279] width 19 height 19
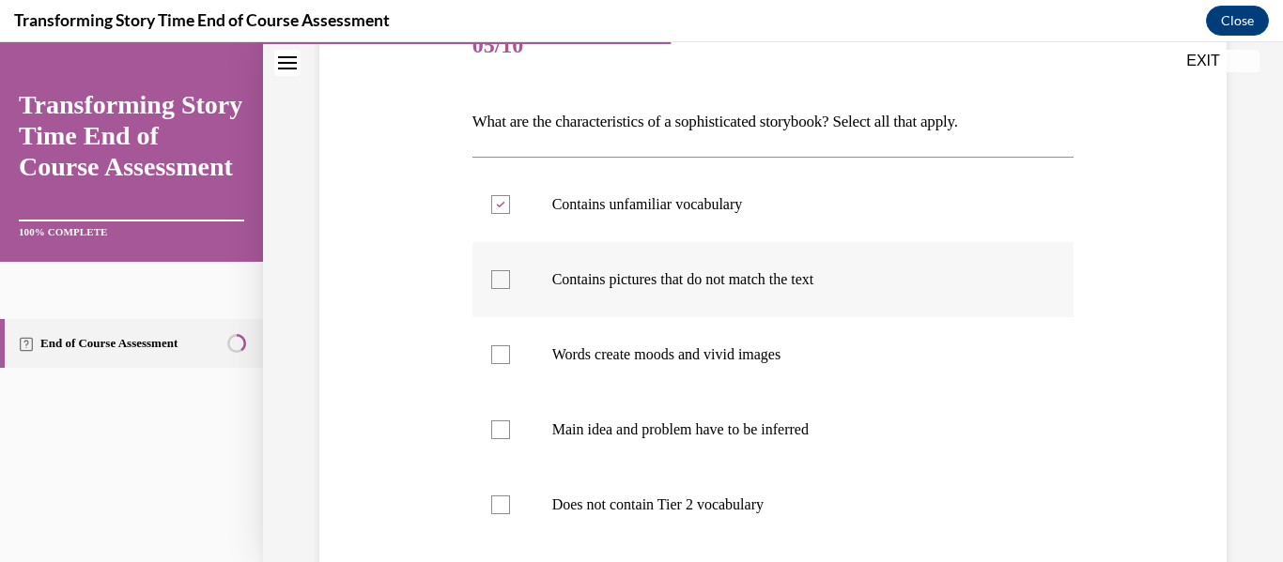
checkbox input "true"
click at [729, 336] on label "Words create moods and vivid images" at bounding box center [773, 354] width 602 height 75
click at [510, 346] on input "Words create moods and vivid images" at bounding box center [500, 355] width 19 height 19
checkbox input "true"
click at [717, 421] on p "Main idea and problem have to be inferred" at bounding box center [789, 430] width 475 height 19
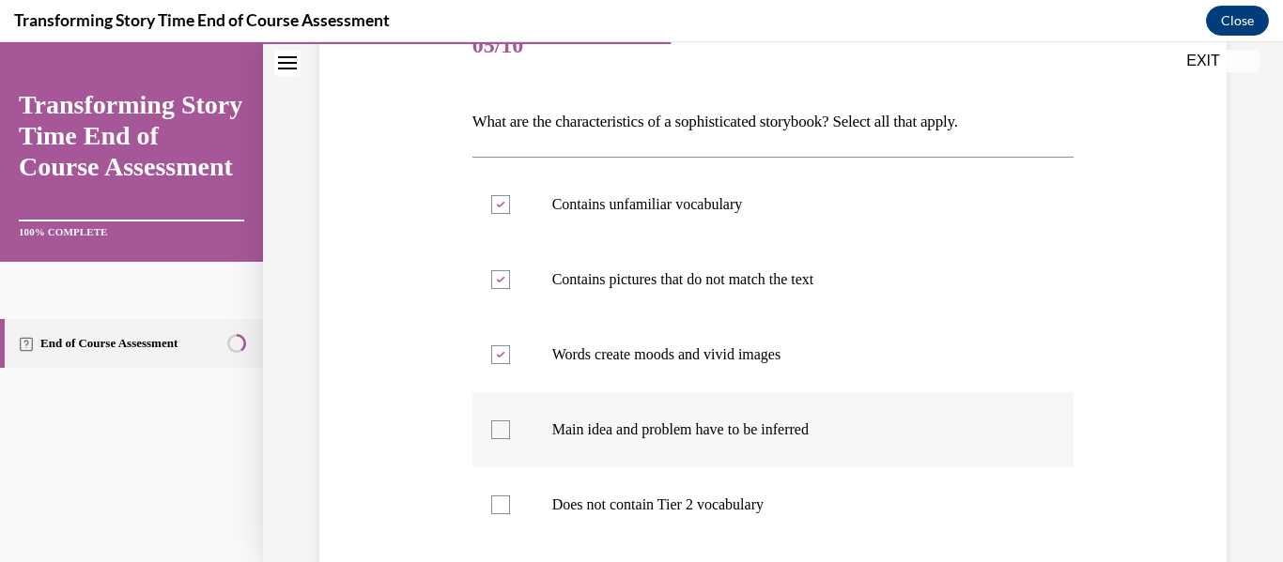
click at [510, 421] on input "Main idea and problem have to be inferred" at bounding box center [500, 430] width 19 height 19
checkbox input "true"
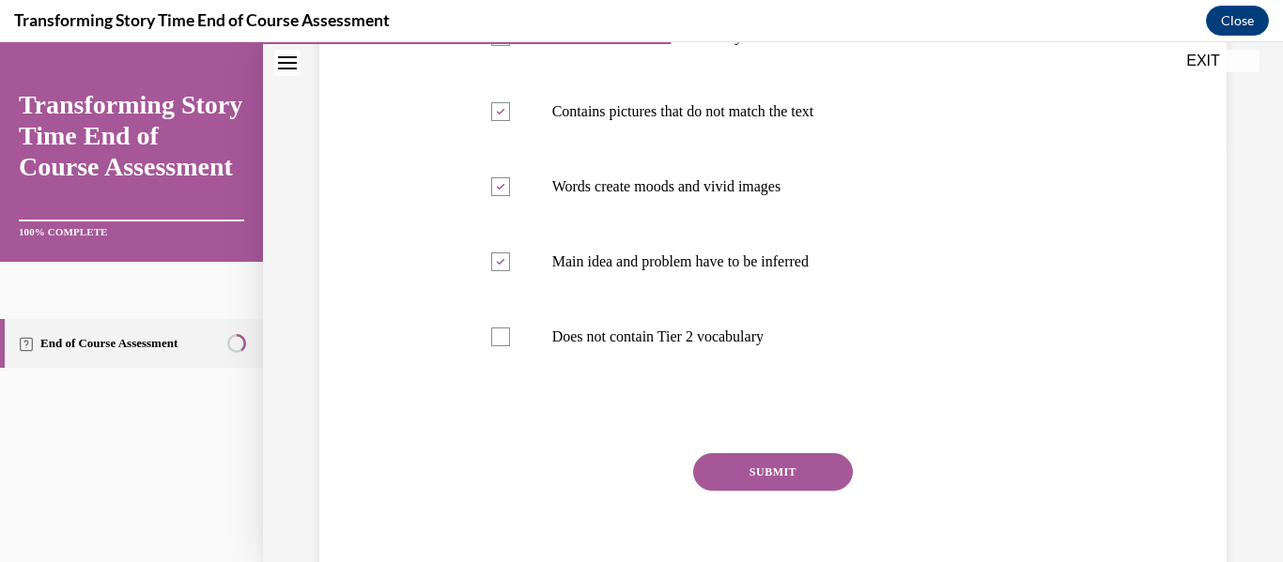
click at [727, 465] on button "SUBMIT" at bounding box center [773, 472] width 160 height 38
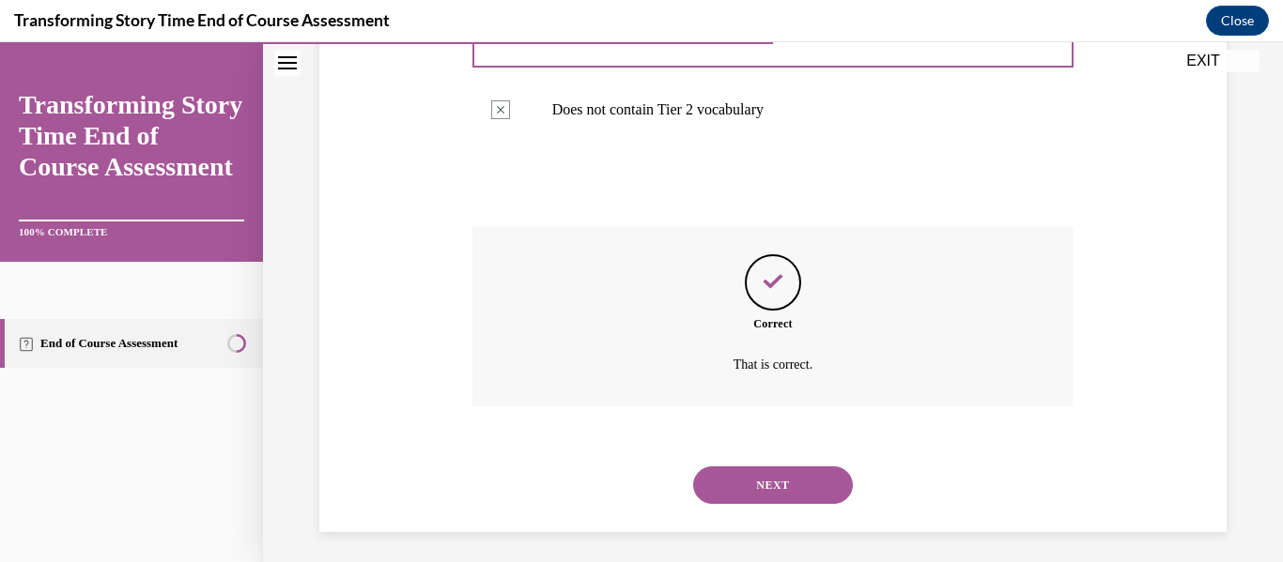
scroll to position [654, 0]
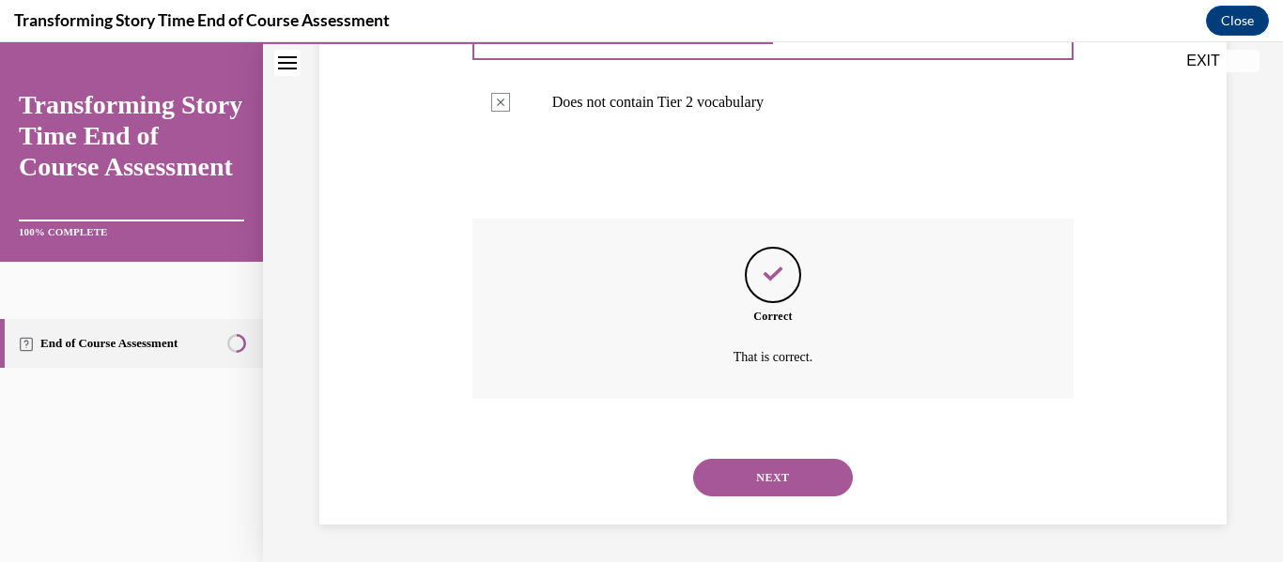
click at [782, 463] on button "NEXT" at bounding box center [773, 478] width 160 height 38
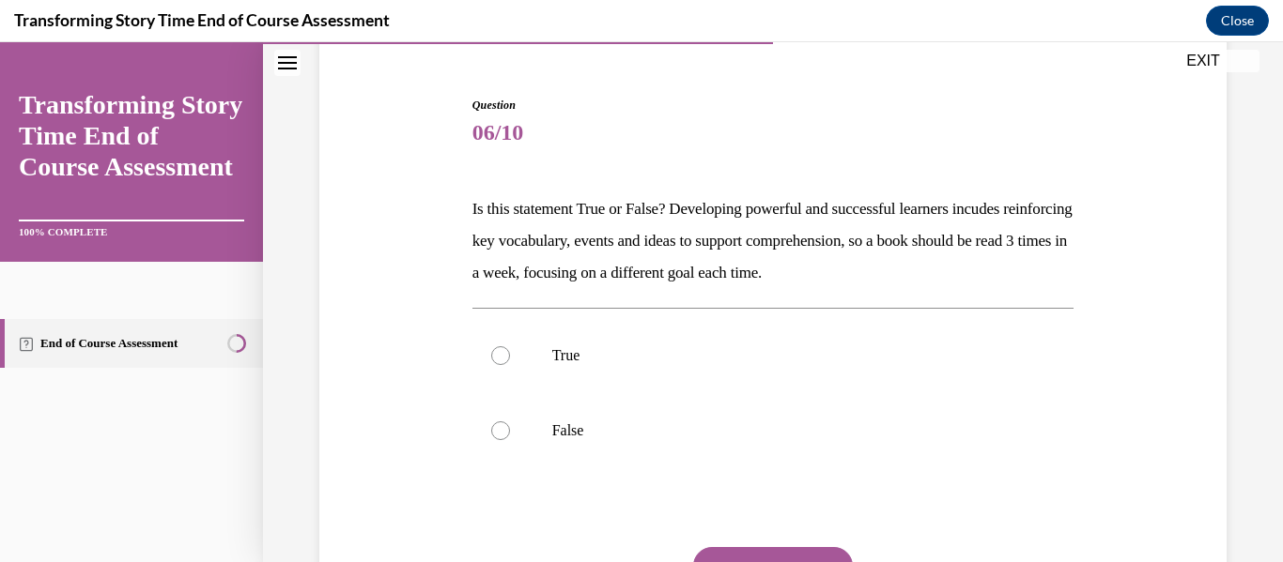
scroll to position [168, 0]
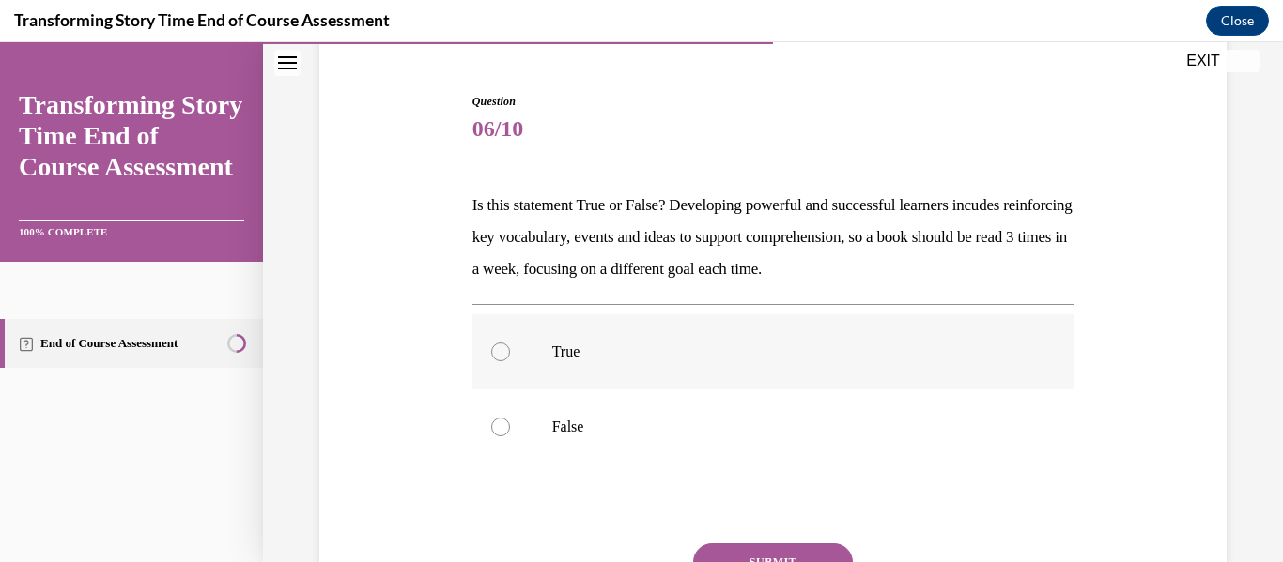
click at [680, 361] on p "True" at bounding box center [789, 352] width 475 height 19
click at [510, 361] on input "True" at bounding box center [500, 352] width 19 height 19
radio input "true"
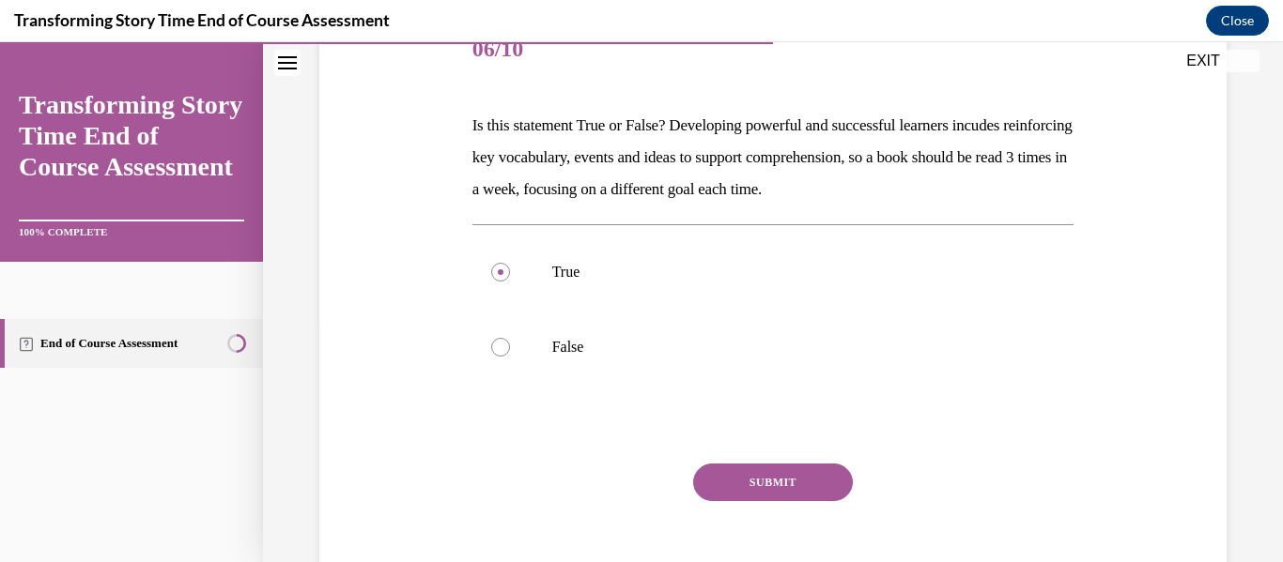
click at [742, 480] on button "SUBMIT" at bounding box center [773, 483] width 160 height 38
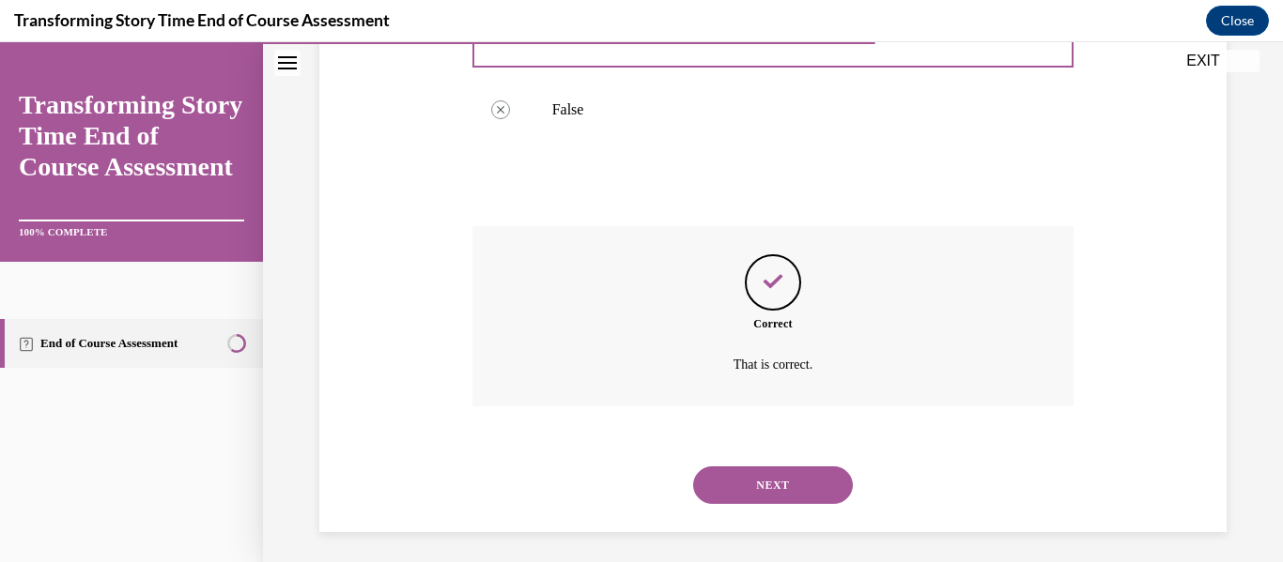
scroll to position [493, 0]
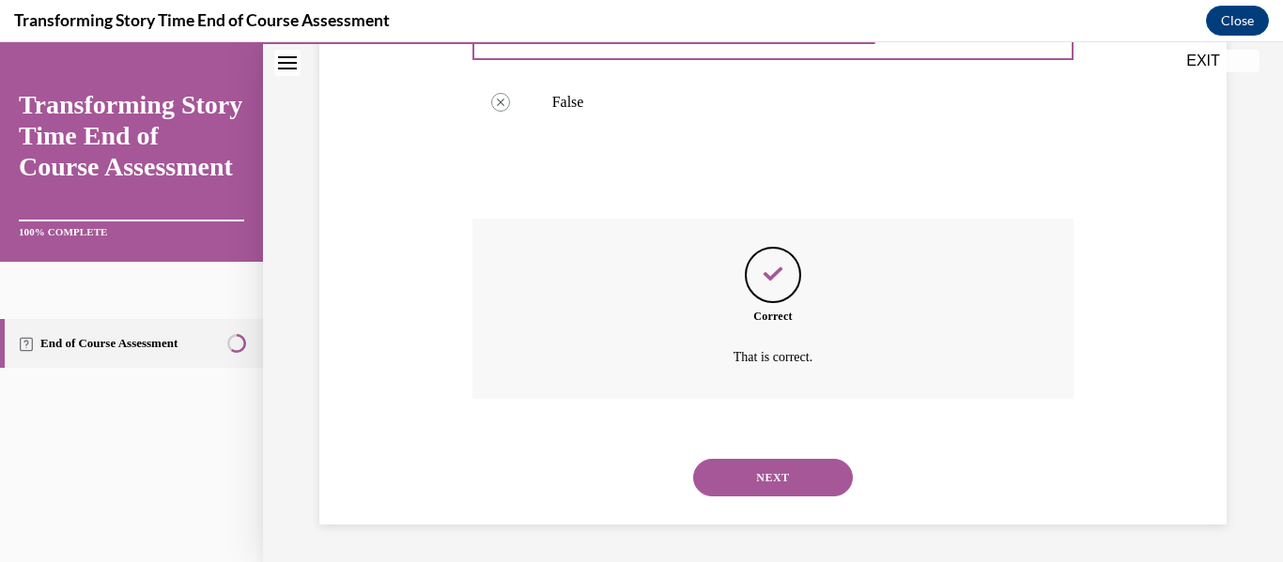
click at [771, 489] on button "NEXT" at bounding box center [773, 478] width 160 height 38
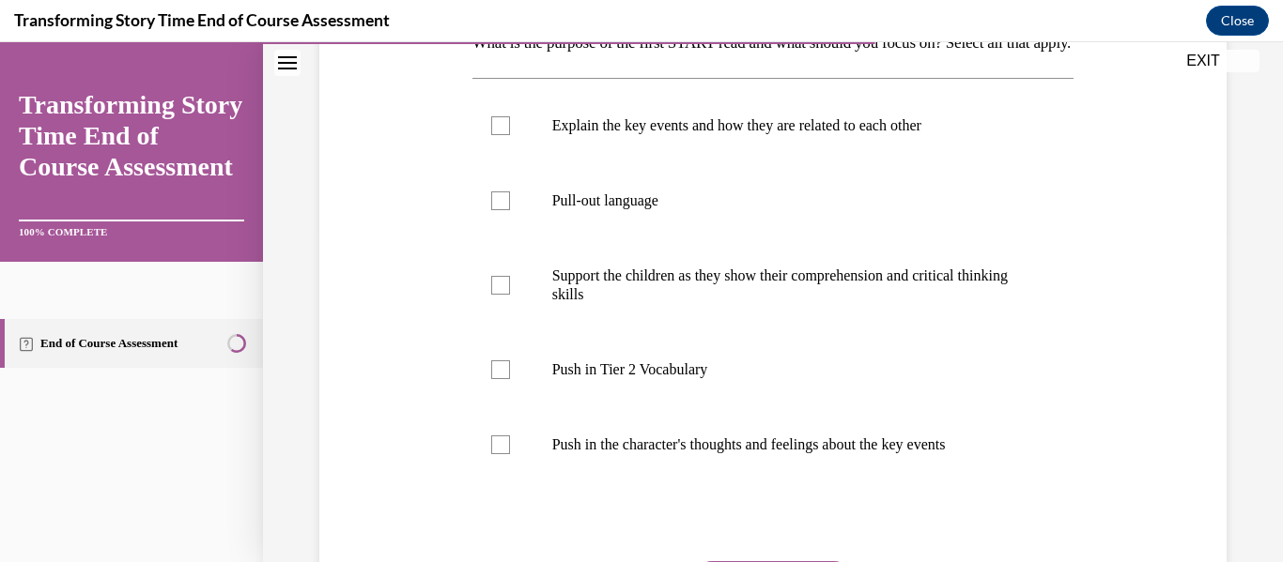
scroll to position [348, 0]
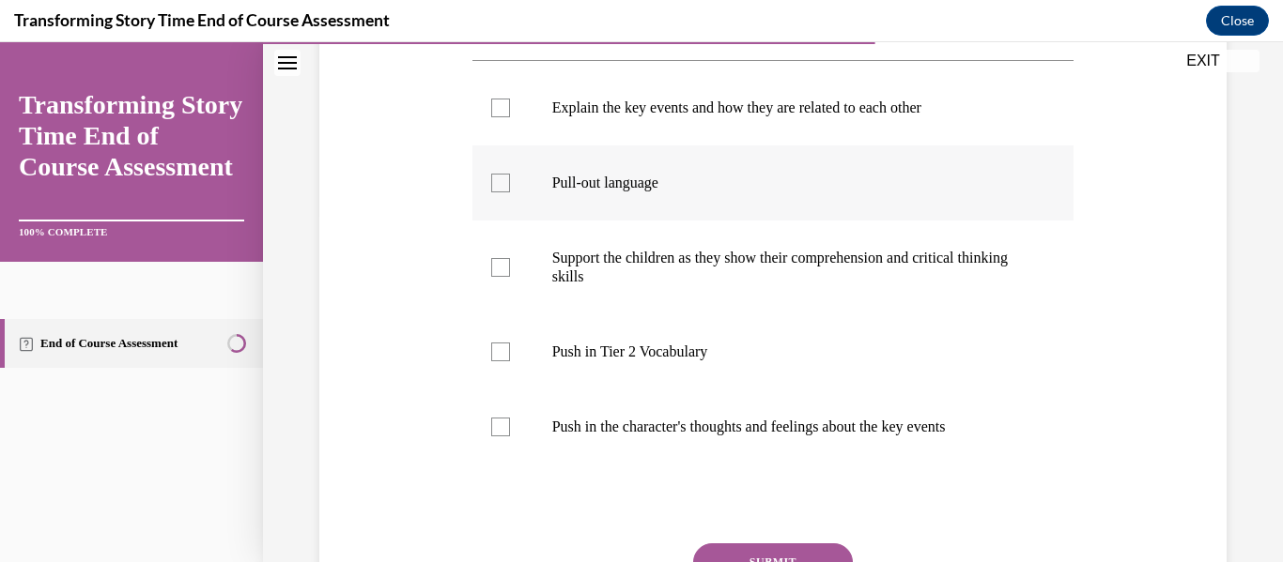
click at [571, 221] on label "Pull-out language" at bounding box center [773, 183] width 602 height 75
click at [510, 192] on input "Pull-out language" at bounding box center [500, 183] width 19 height 19
click at [592, 221] on label "Pull-out language" at bounding box center [773, 183] width 602 height 75
click at [510, 192] on input "Pull-out language" at bounding box center [500, 183] width 19 height 19
checkbox input "false"
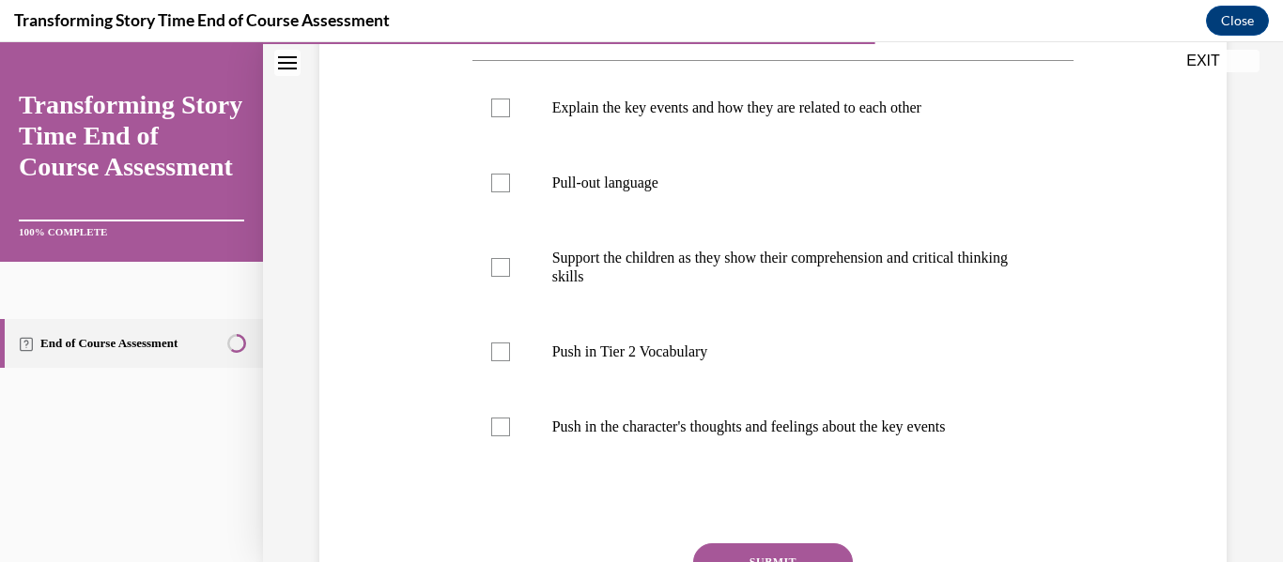
click at [331, 262] on div "Question 07/10 What is the purpose of the first START read and what should you …" at bounding box center [773, 276] width 916 height 841
click at [661, 146] on label "Explain the key events and how they are related to each other" at bounding box center [773, 107] width 602 height 75
click at [510, 117] on input "Explain the key events and how they are related to each other" at bounding box center [500, 108] width 19 height 19
checkbox input "true"
click at [398, 307] on div "Question 07/10 What is the purpose of the first START read and what should you …" at bounding box center [773, 276] width 916 height 841
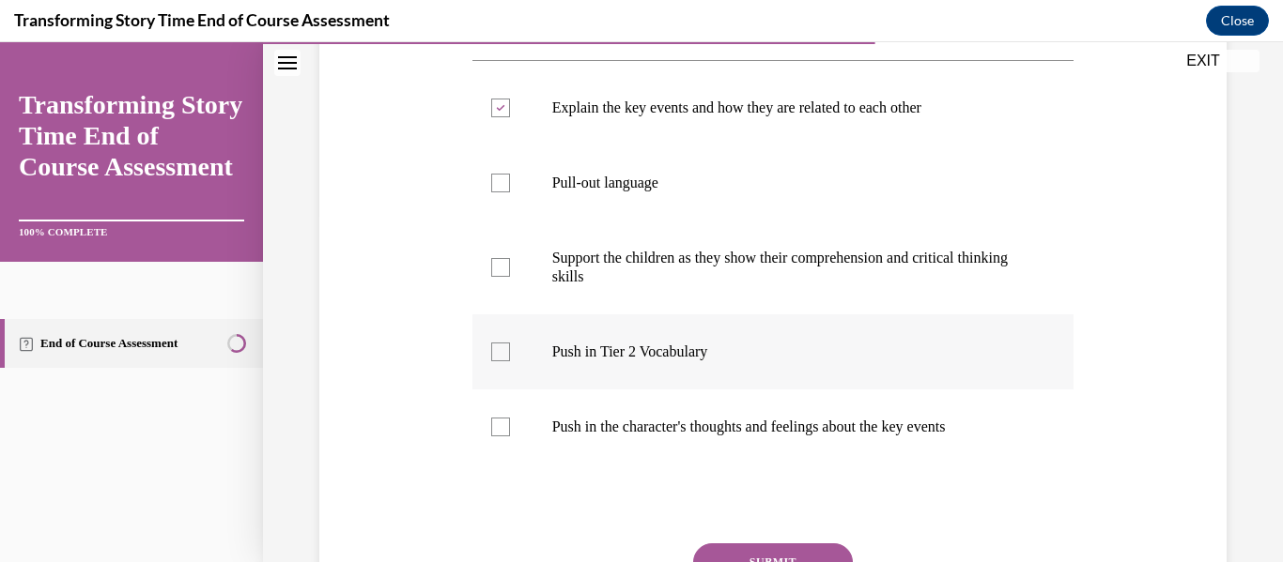
click at [491, 361] on div at bounding box center [500, 352] width 19 height 19
click at [491, 361] on input "Push in Tier 2 Vocabulary" at bounding box center [500, 352] width 19 height 19
checkbox input "true"
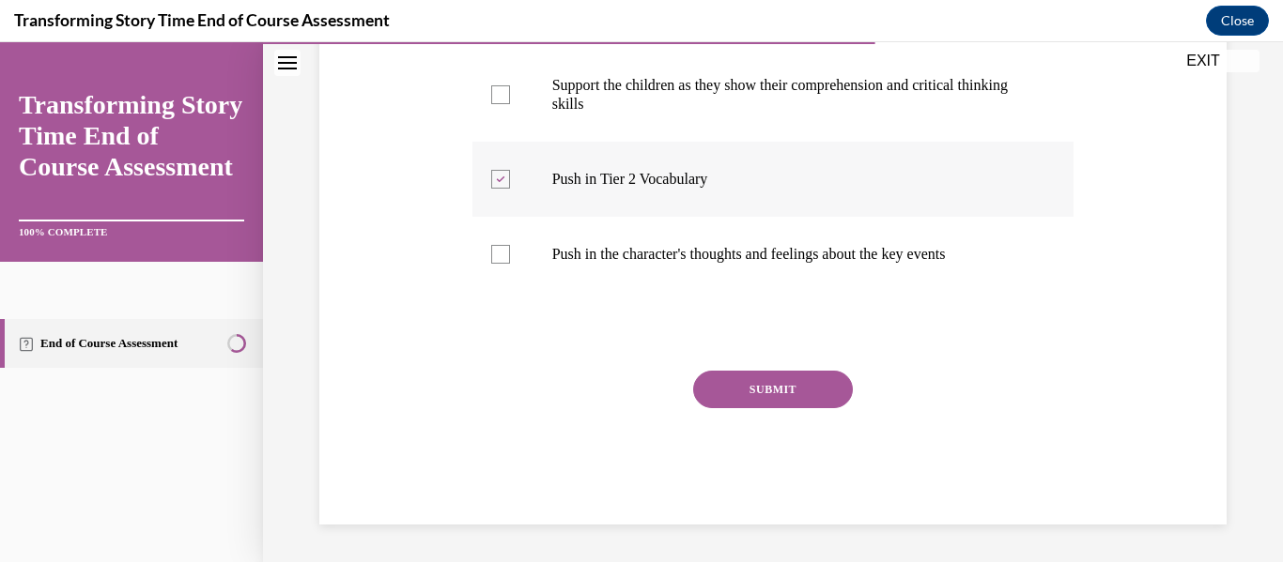
scroll to position [553, 0]
click at [740, 381] on button "SUBMIT" at bounding box center [773, 390] width 160 height 38
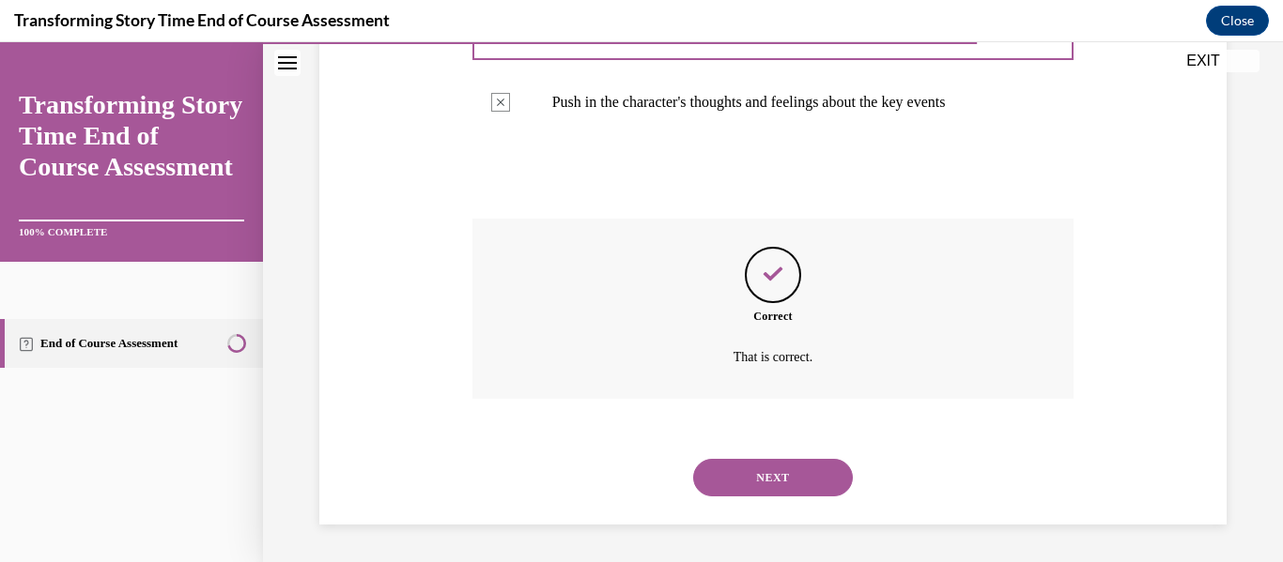
scroll to position [705, 0]
click at [764, 465] on button "NEXT" at bounding box center [773, 478] width 160 height 38
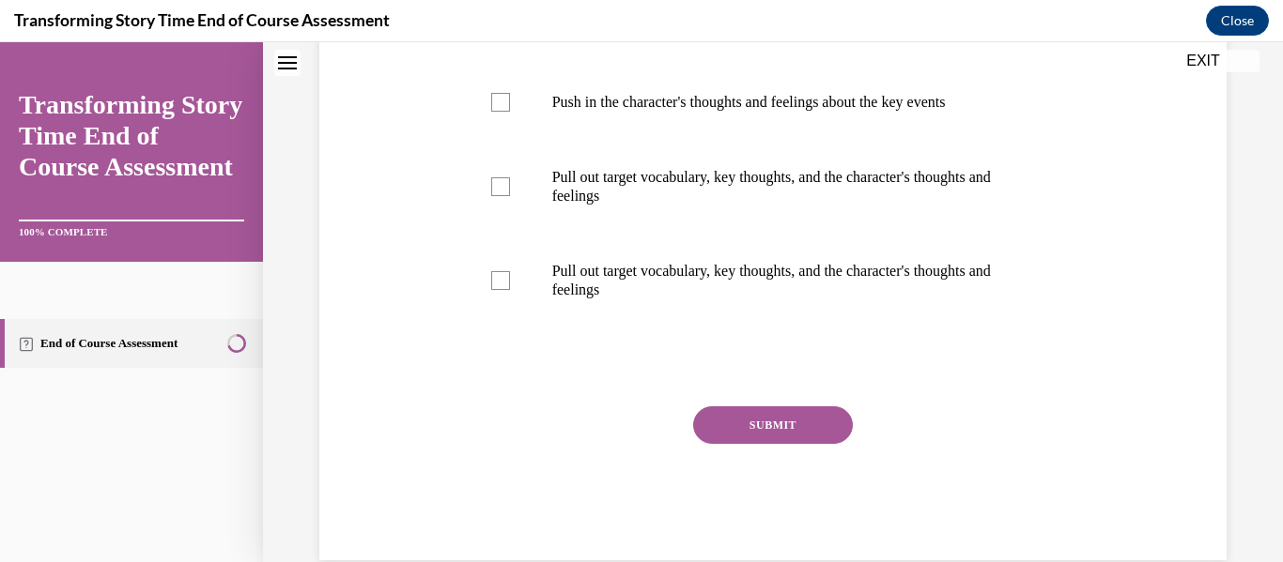
scroll to position [0, 0]
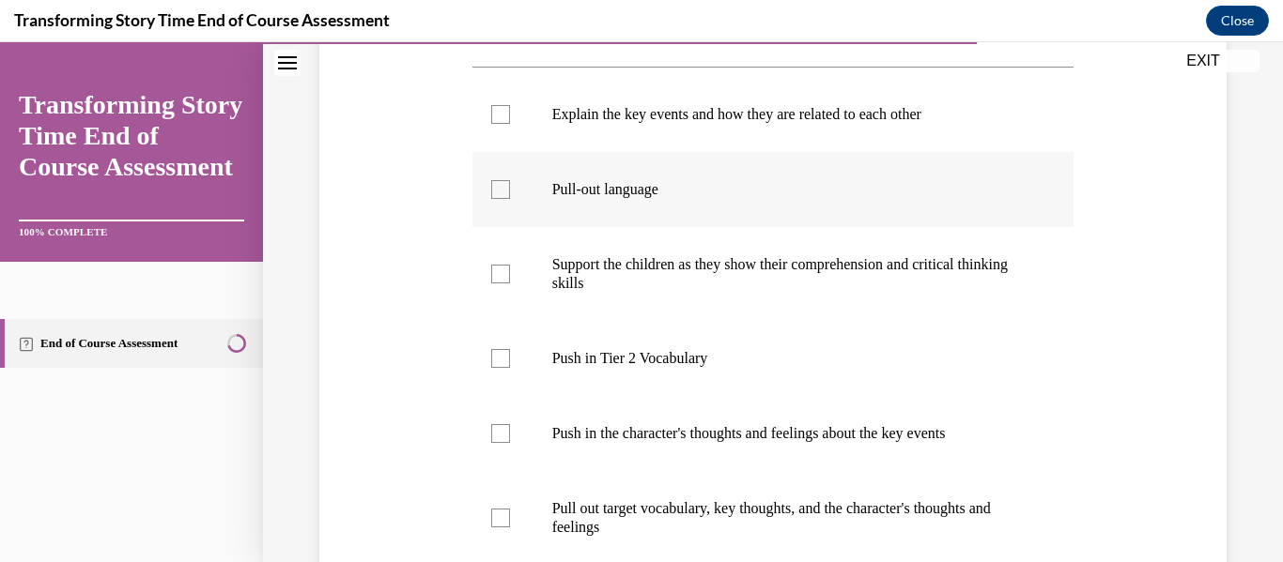
scroll to position [381, 0]
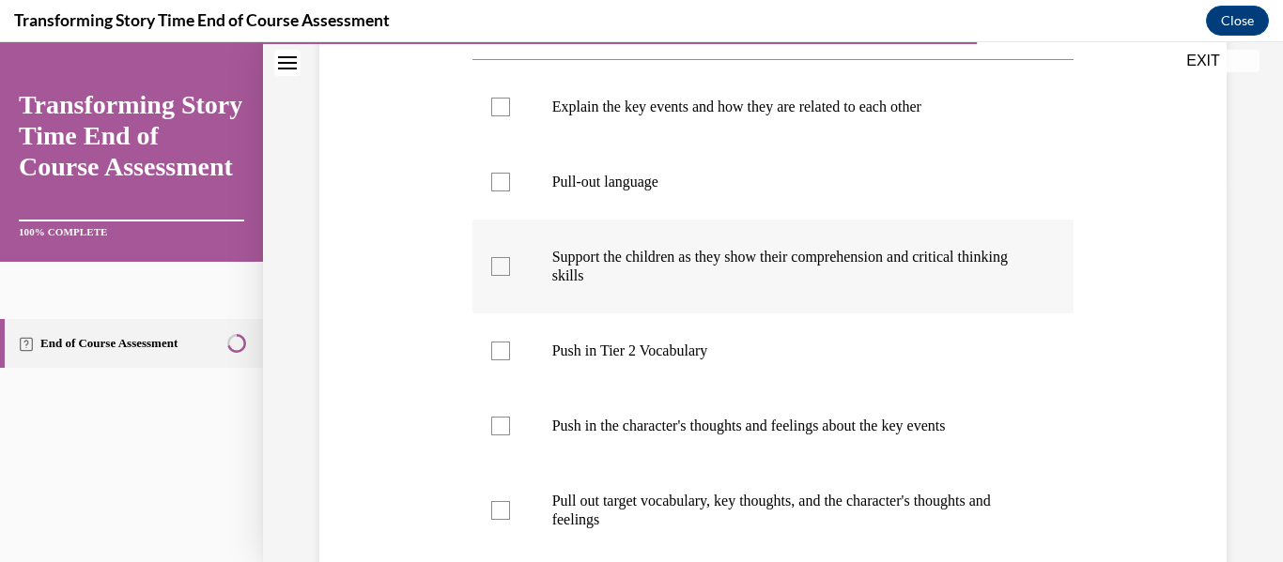
click at [539, 289] on label "Support the children as they show their comprehension and critical thinking ski…" at bounding box center [773, 267] width 602 height 94
click at [510, 276] on input "Support the children as they show their comprehension and critical thinking ski…" at bounding box center [500, 266] width 19 height 19
checkbox input "true"
click at [530, 343] on label "Push in Tier 2 Vocabulary" at bounding box center [773, 351] width 602 height 75
click at [510, 343] on input "Push in Tier 2 Vocabulary" at bounding box center [500, 351] width 19 height 19
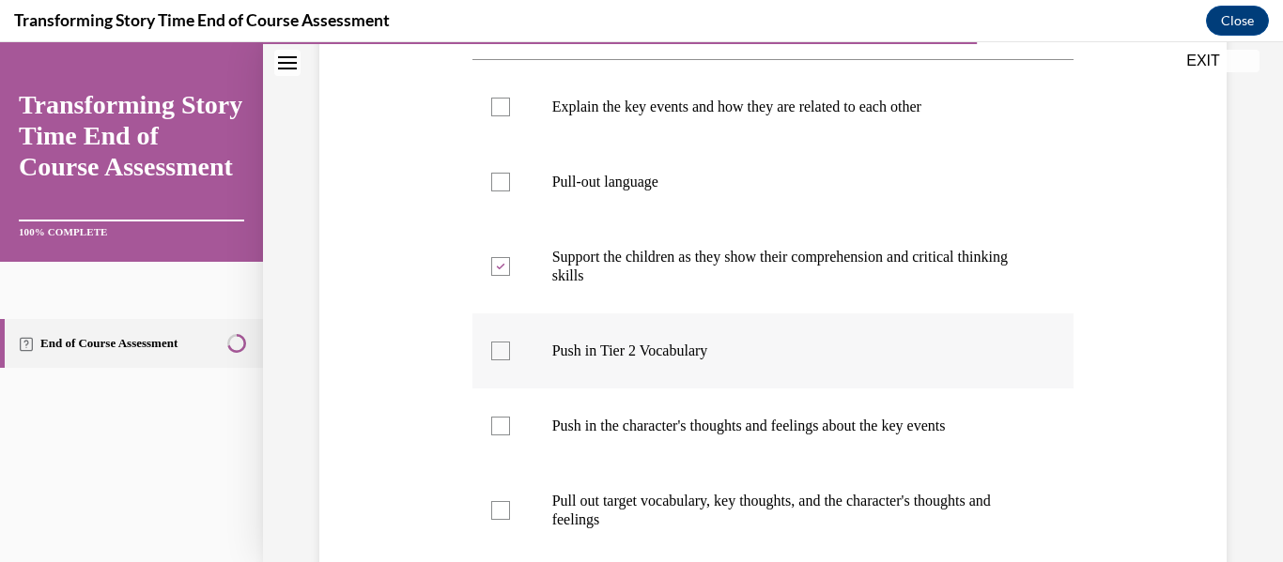
checkbox input "true"
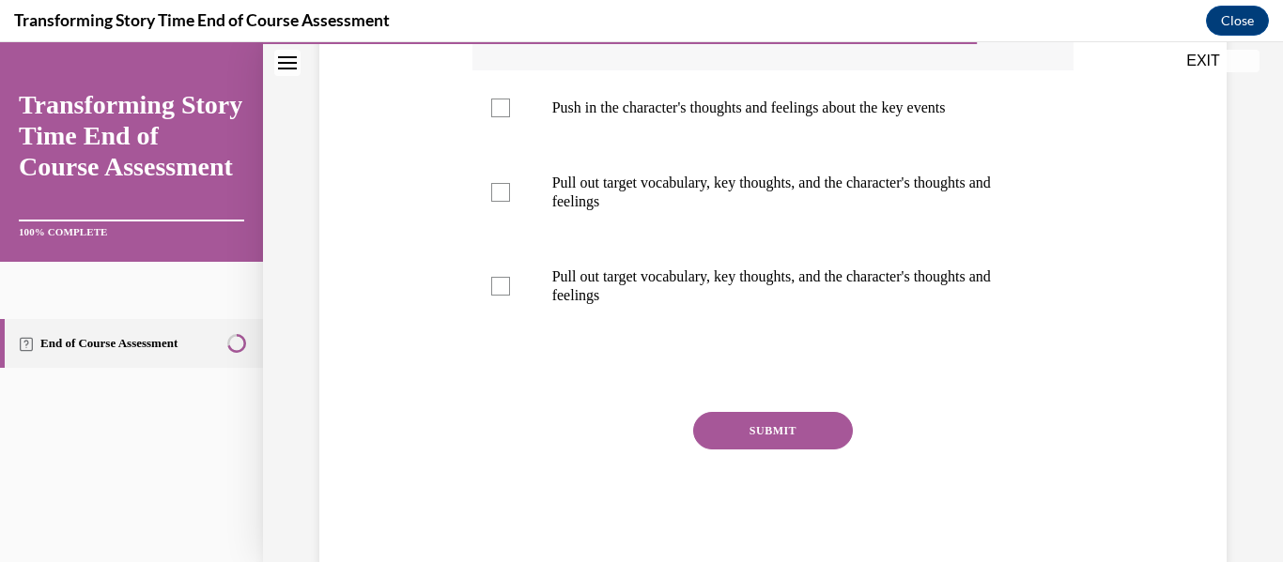
scroll to position [706, 0]
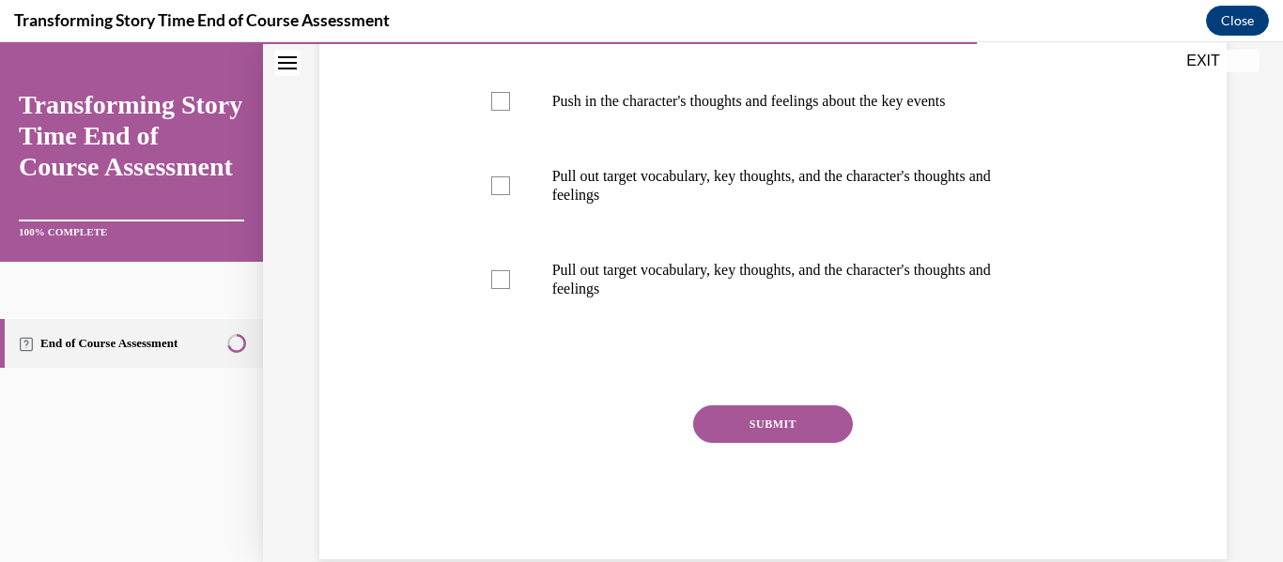
click at [744, 438] on button "SUBMIT" at bounding box center [773, 425] width 160 height 38
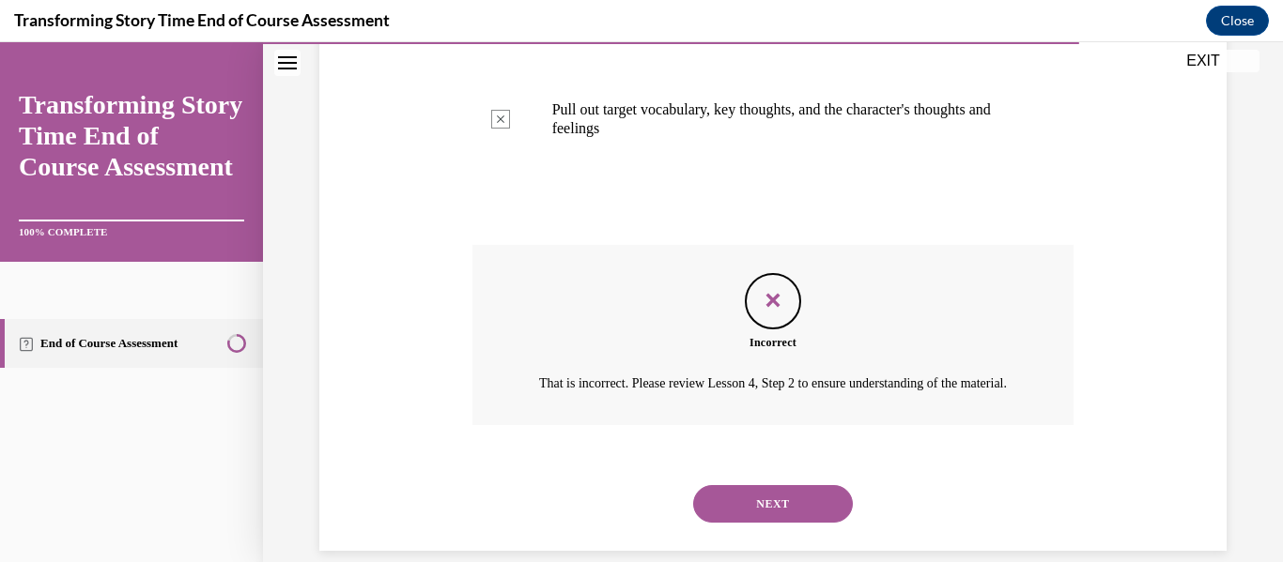
scroll to position [915, 0]
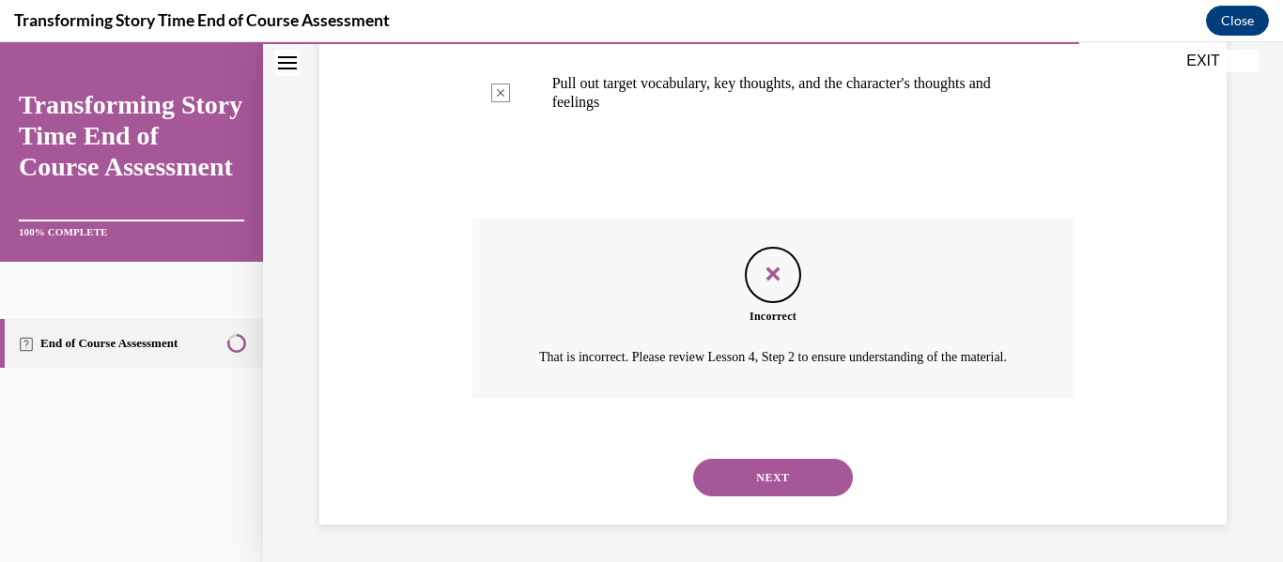
click at [760, 471] on button "NEXT" at bounding box center [773, 478] width 160 height 38
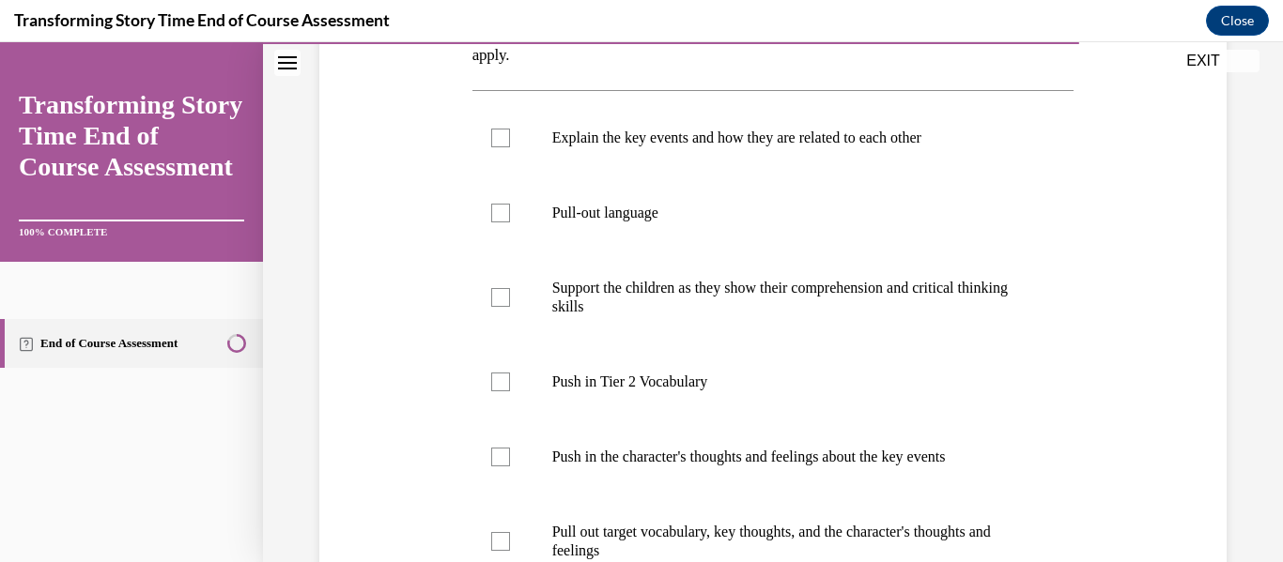
scroll to position [354, 0]
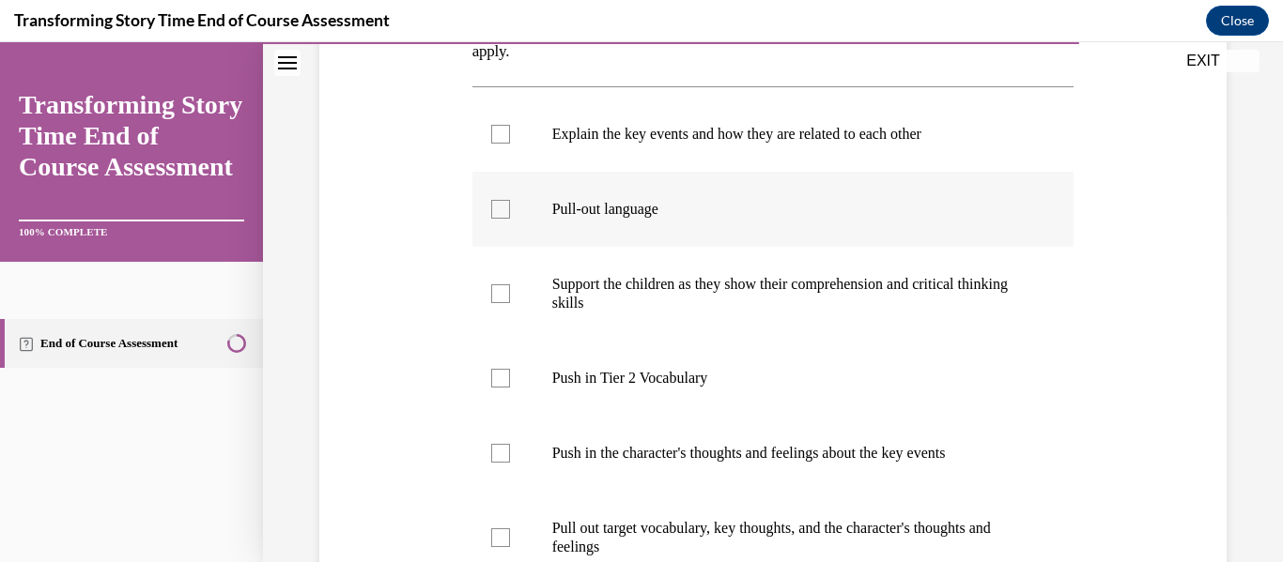
click at [679, 213] on p "Pull-out language" at bounding box center [789, 209] width 475 height 19
click at [510, 213] on input "Pull-out language" at bounding box center [500, 209] width 19 height 19
checkbox input "true"
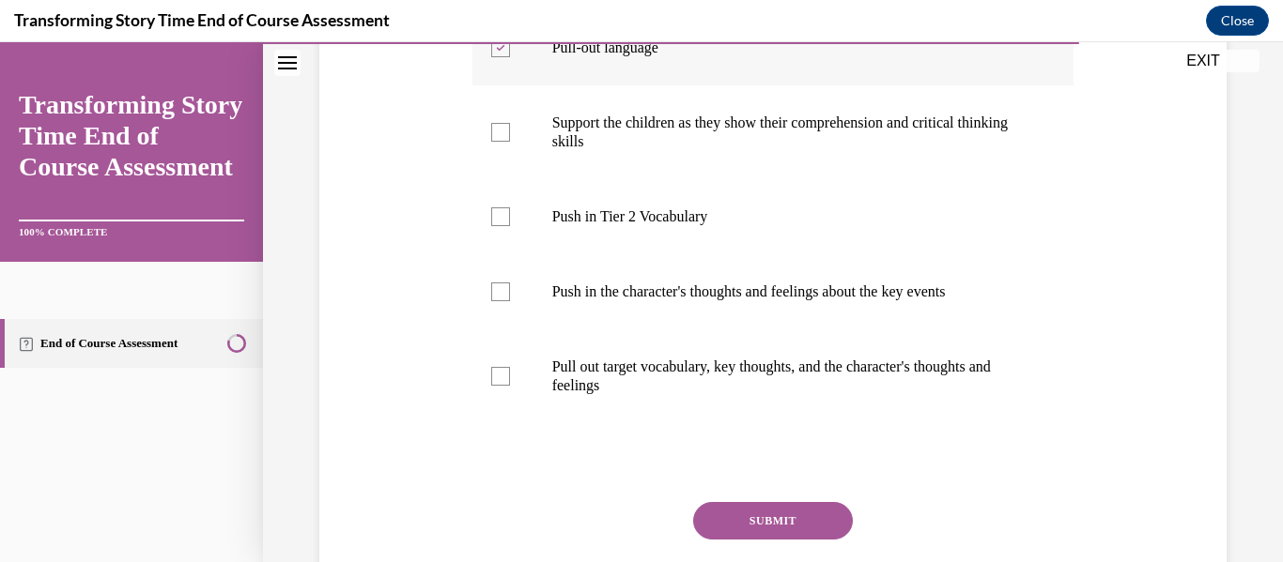
scroll to position [522, 0]
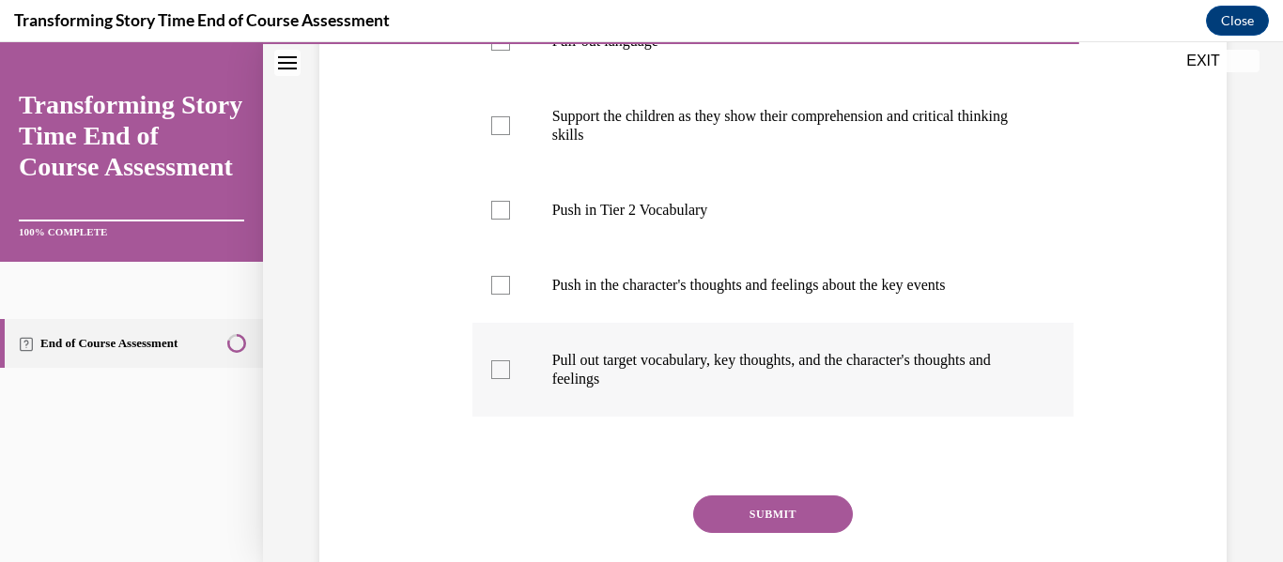
click at [648, 382] on p "Pull out target vocabulary, key thoughts, and the character's thoughts and feel…" at bounding box center [789, 370] width 475 height 38
click at [510, 379] on input "Pull out target vocabulary, key thoughts, and the character's thoughts and feel…" at bounding box center [500, 370] width 19 height 19
checkbox input "true"
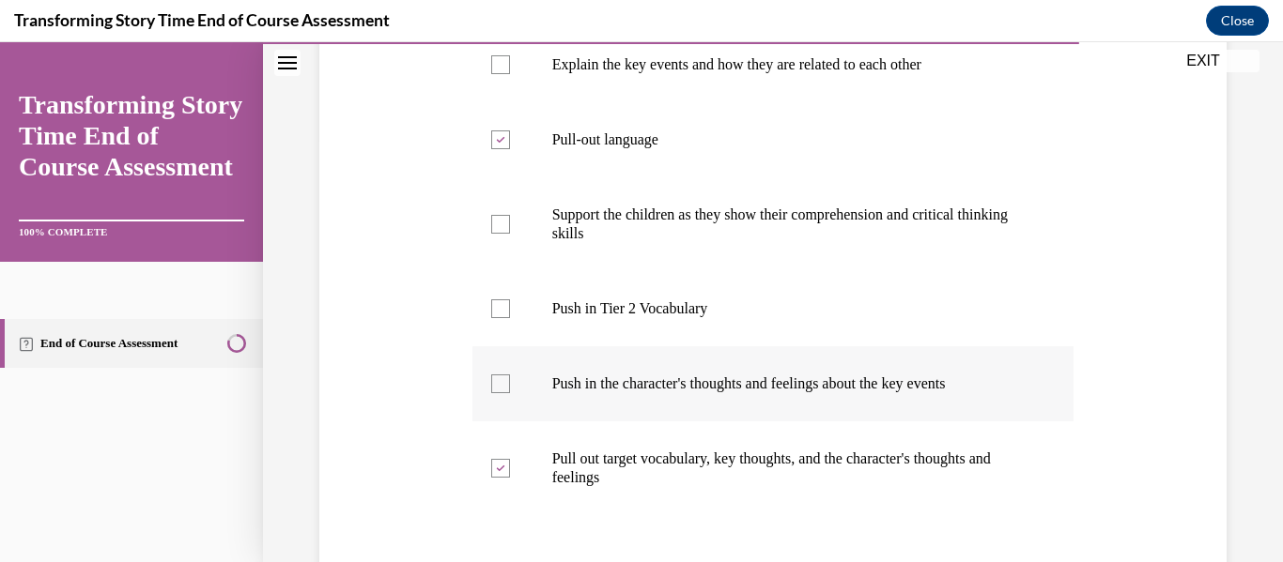
scroll to position [647, 0]
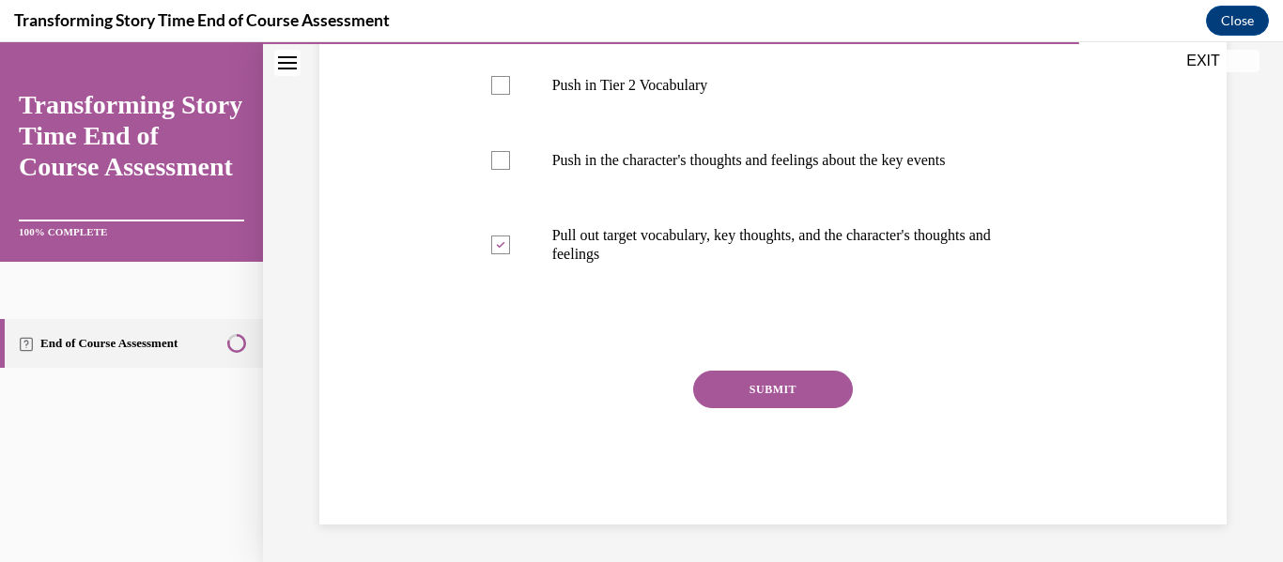
click at [722, 374] on button "SUBMIT" at bounding box center [773, 390] width 160 height 38
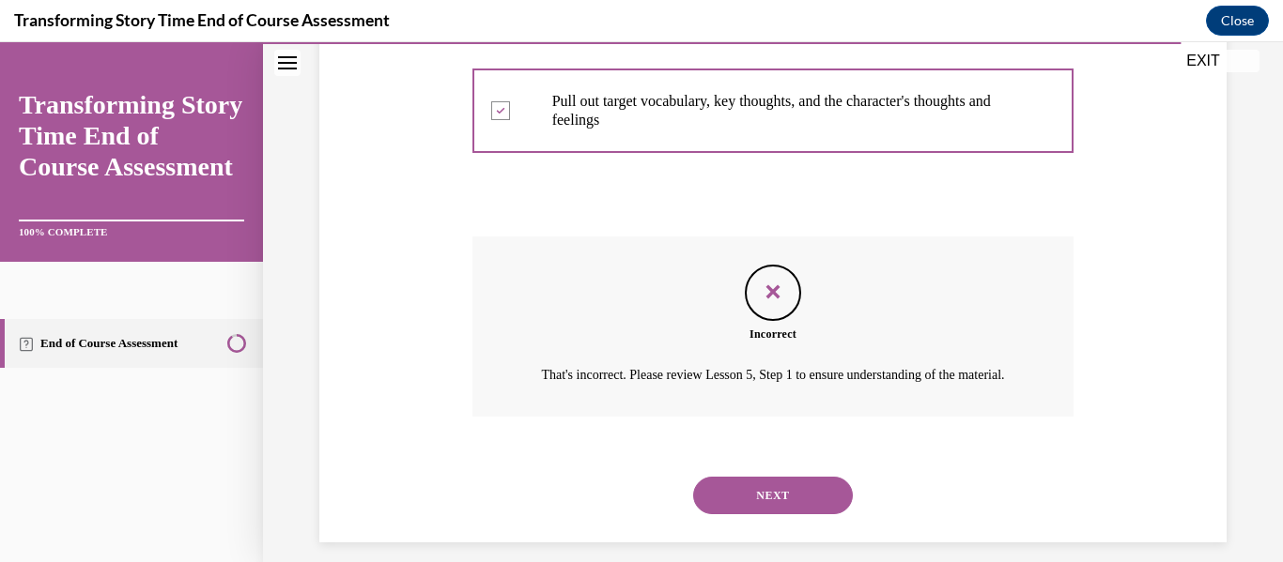
scroll to position [822, 0]
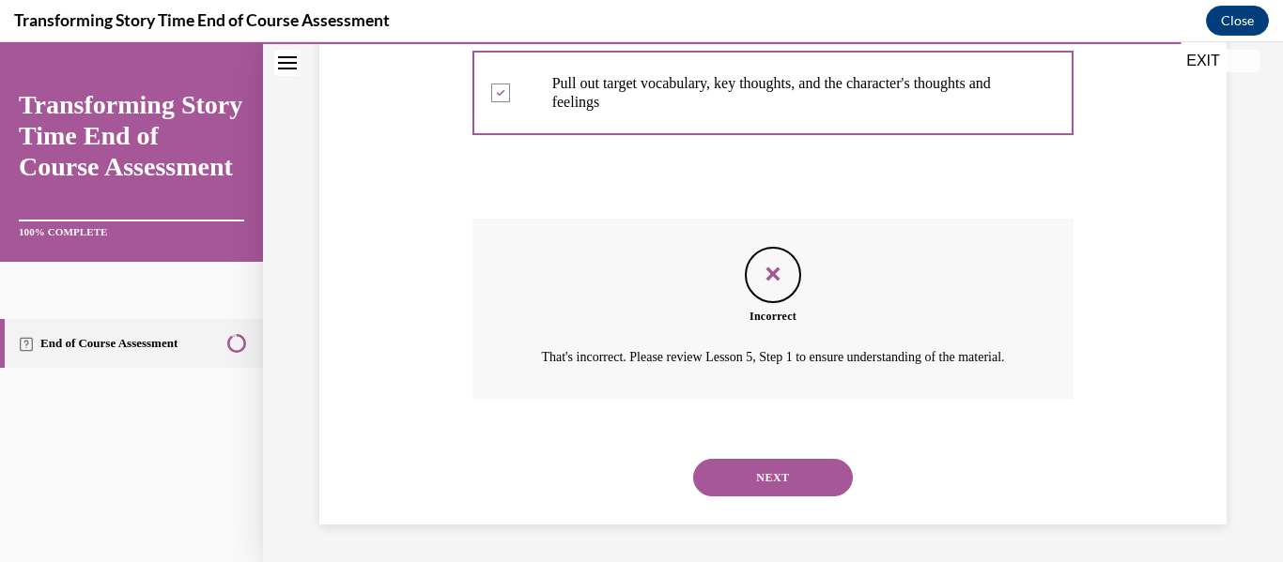
click at [751, 455] on div "NEXT" at bounding box center [773, 477] width 602 height 75
click at [751, 467] on button "NEXT" at bounding box center [773, 478] width 160 height 38
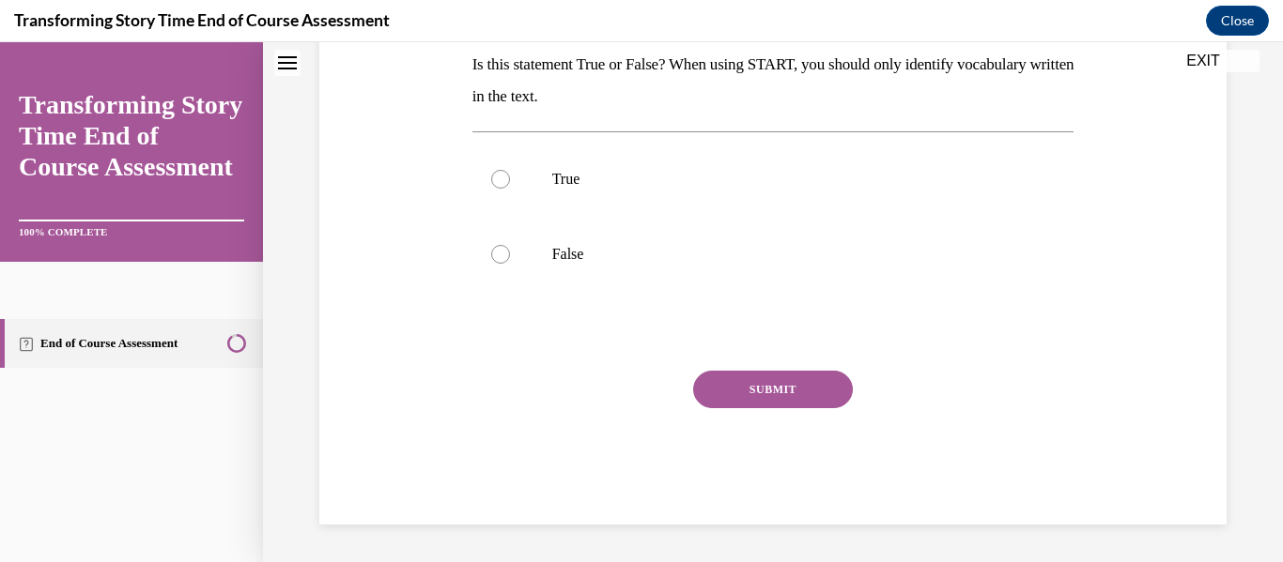
scroll to position [0, 0]
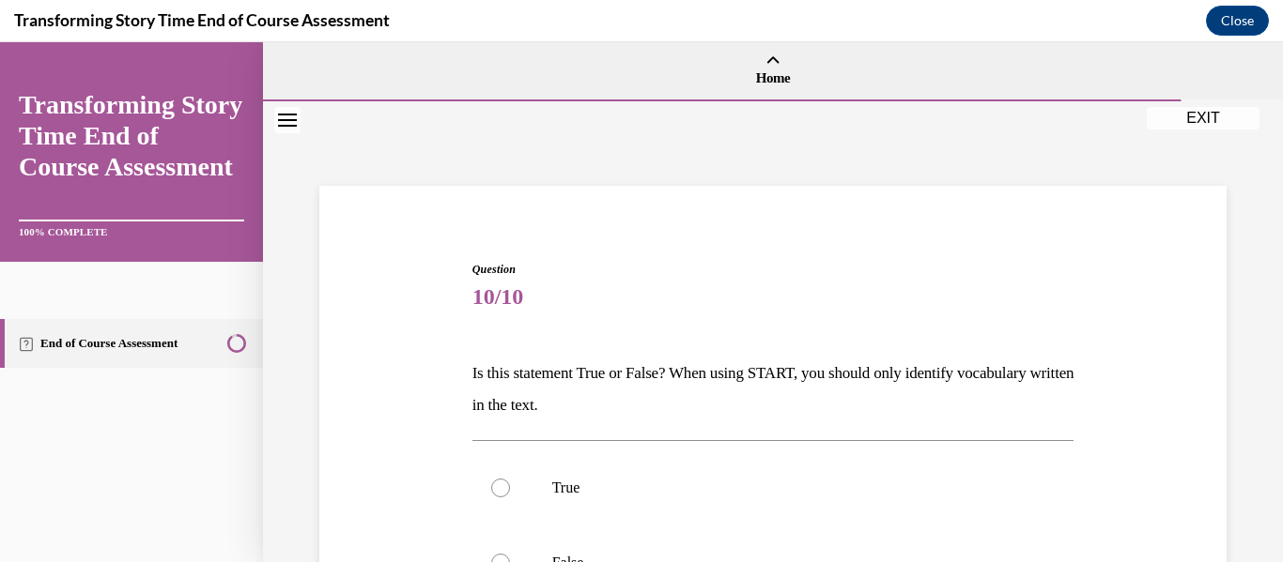
click at [453, 396] on div "Question 10/10 Is this statement True or False? When using START, you should on…" at bounding box center [773, 519] width 916 height 629
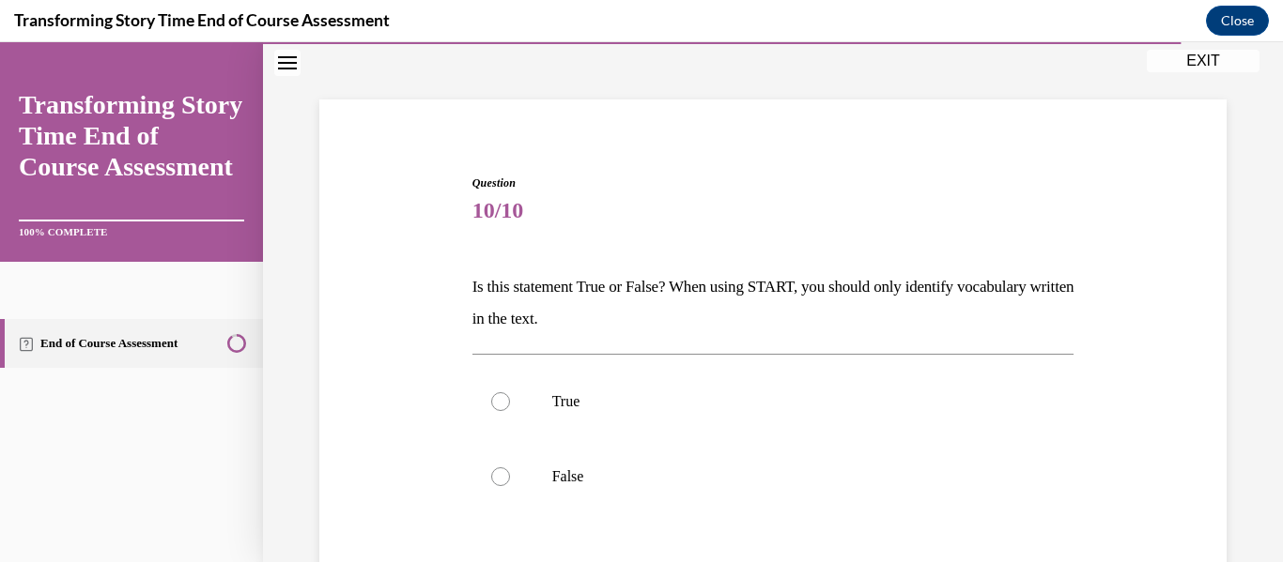
scroll to position [102, 0]
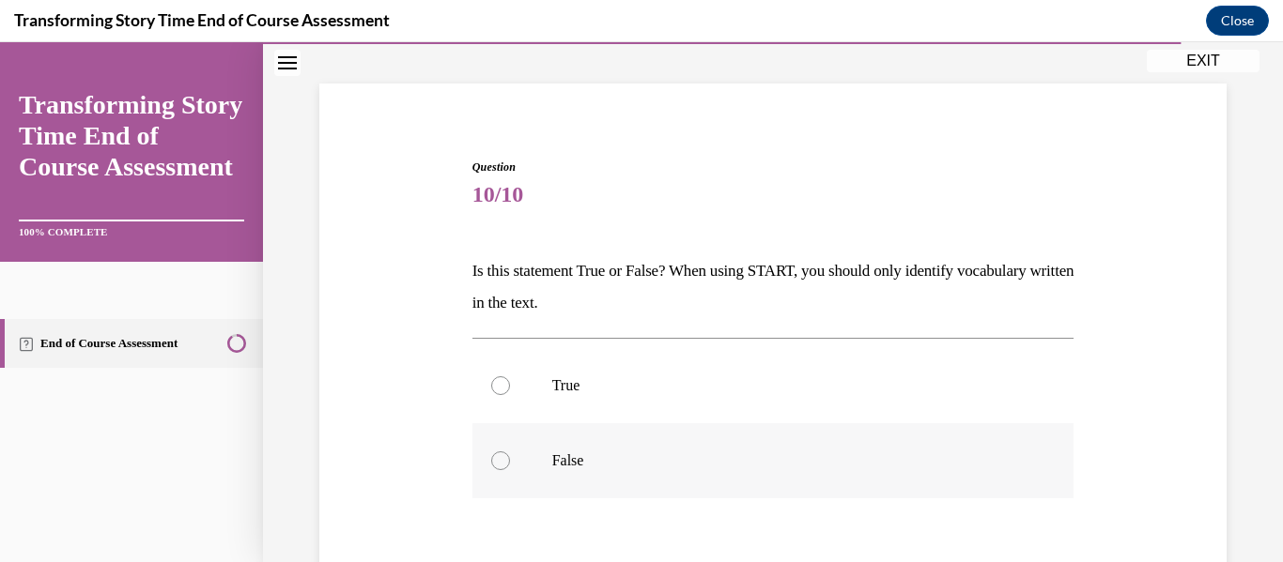
click at [524, 460] on label "False" at bounding box center [773, 460] width 602 height 75
click at [510, 460] on input "False" at bounding box center [500, 461] width 19 height 19
radio input "true"
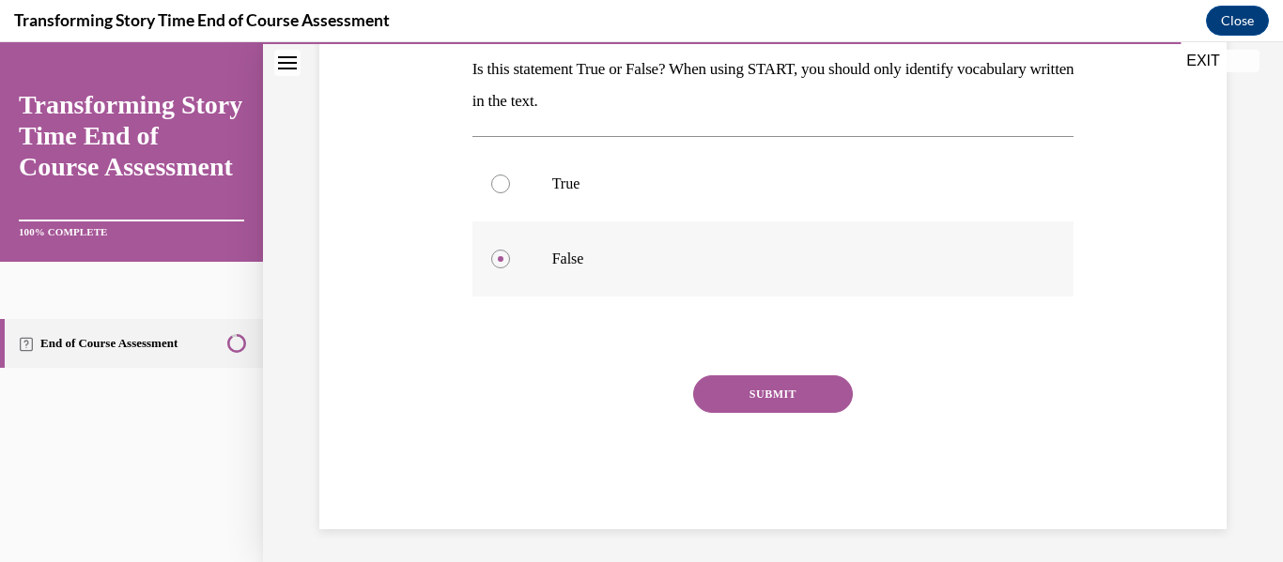
scroll to position [309, 0]
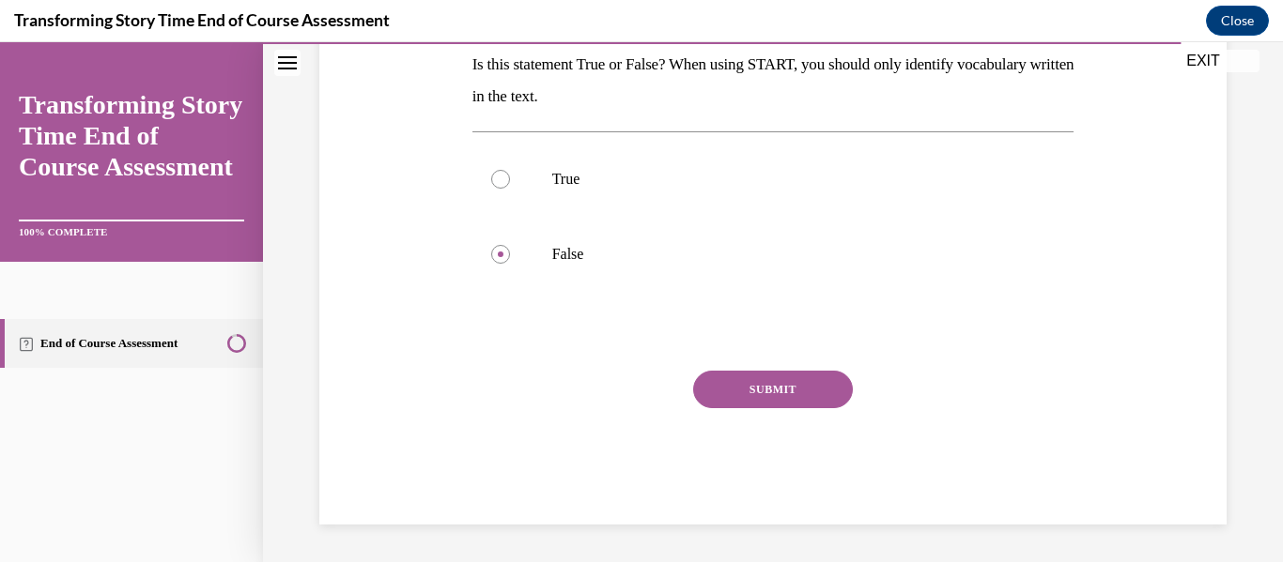
click at [780, 383] on button "SUBMIT" at bounding box center [773, 390] width 160 height 38
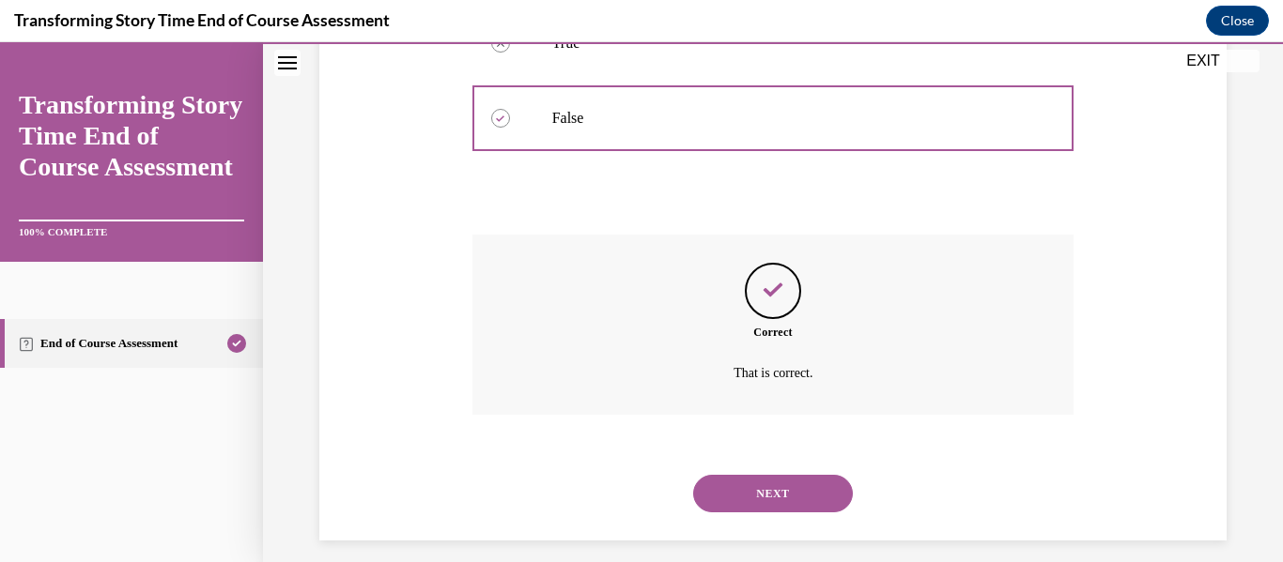
scroll to position [461, 0]
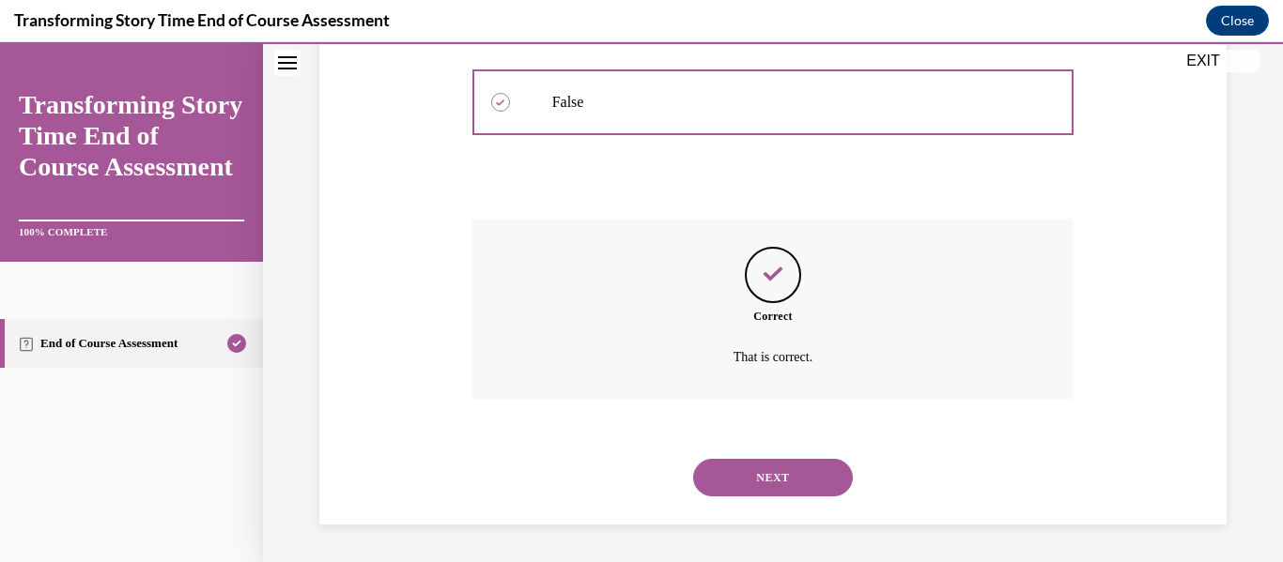
click at [749, 464] on button "NEXT" at bounding box center [773, 478] width 160 height 38
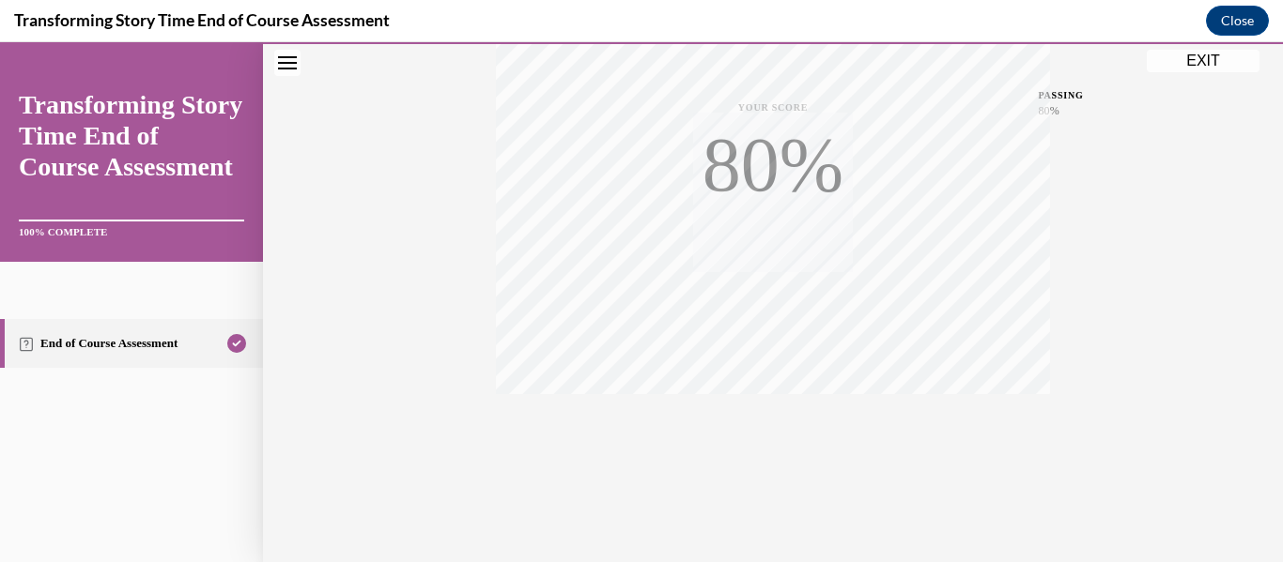
scroll to position [442, 0]
click at [1189, 59] on button "EXIT" at bounding box center [1202, 61] width 113 height 23
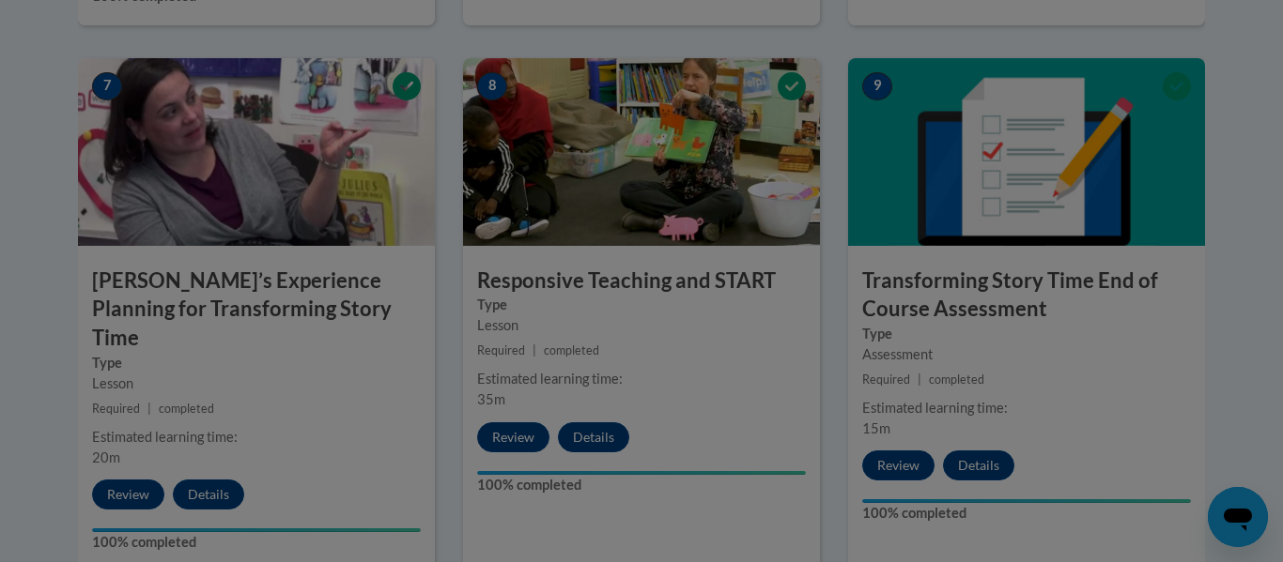
scroll to position [1603, 0]
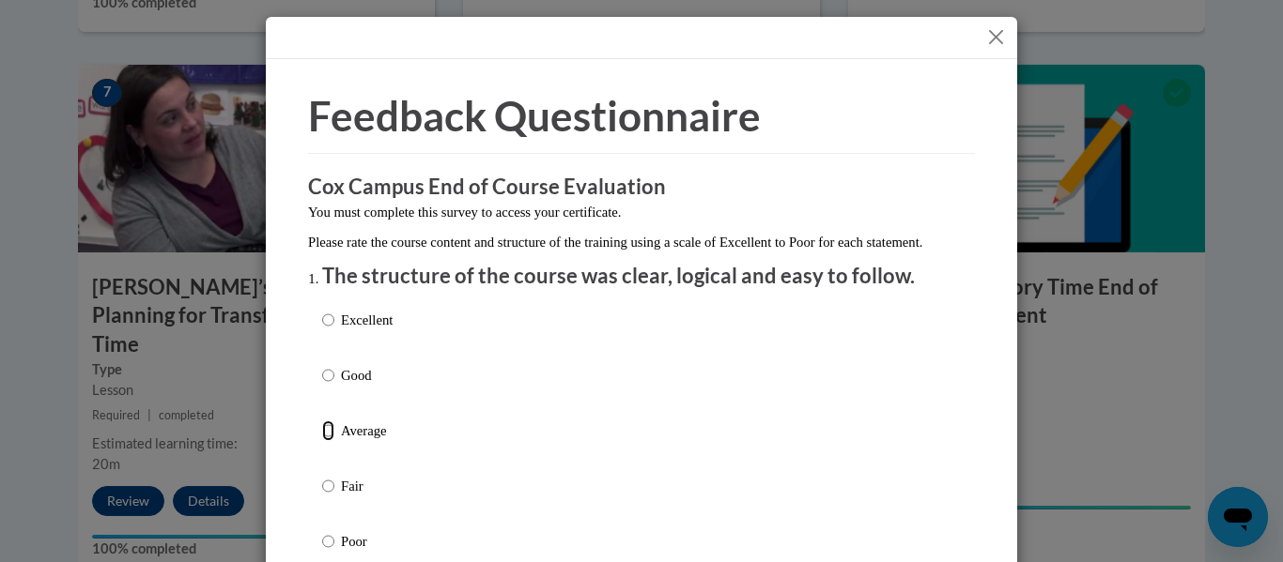
click at [329, 441] on input "Average" at bounding box center [328, 431] width 12 height 21
radio input "true"
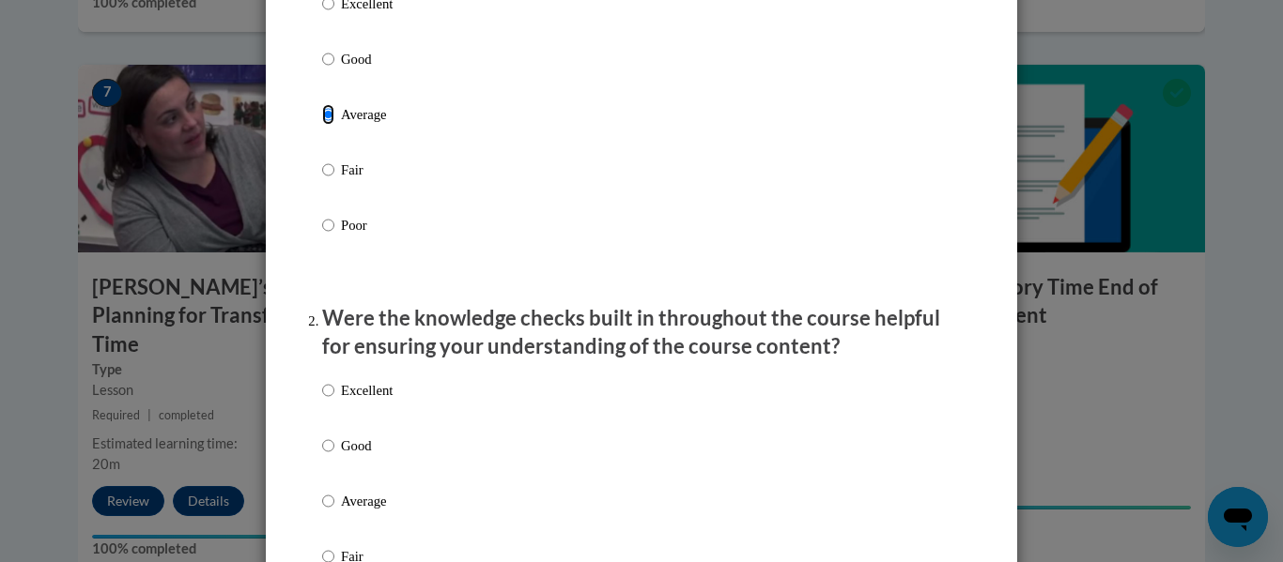
scroll to position [403, 0]
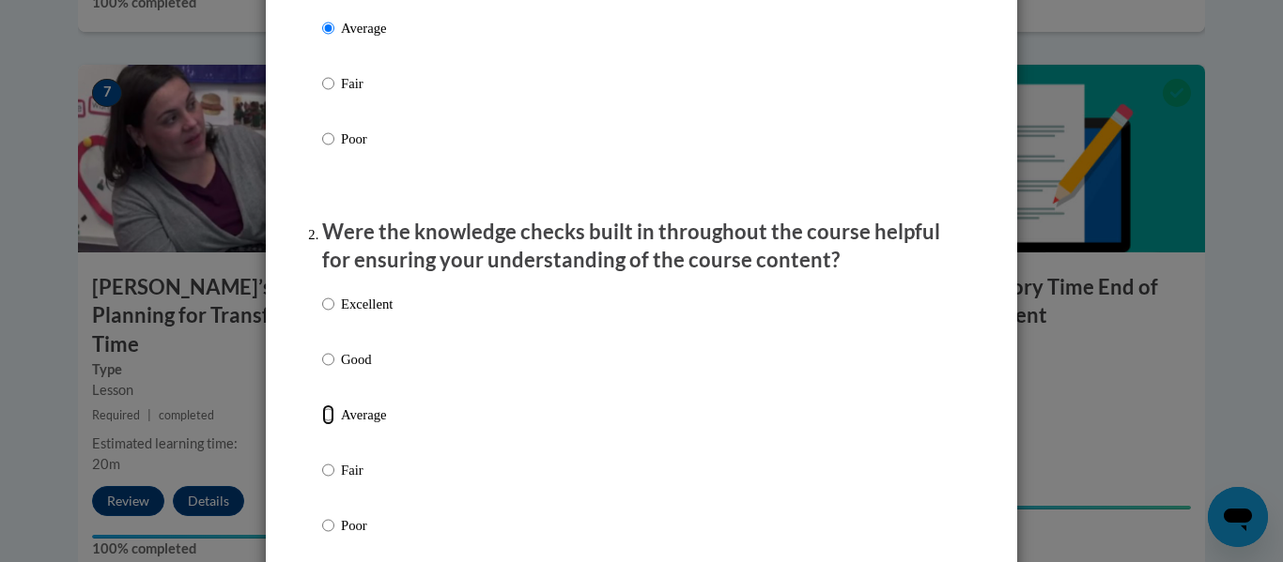
click at [333, 425] on input "Average" at bounding box center [328, 415] width 12 height 21
radio input "true"
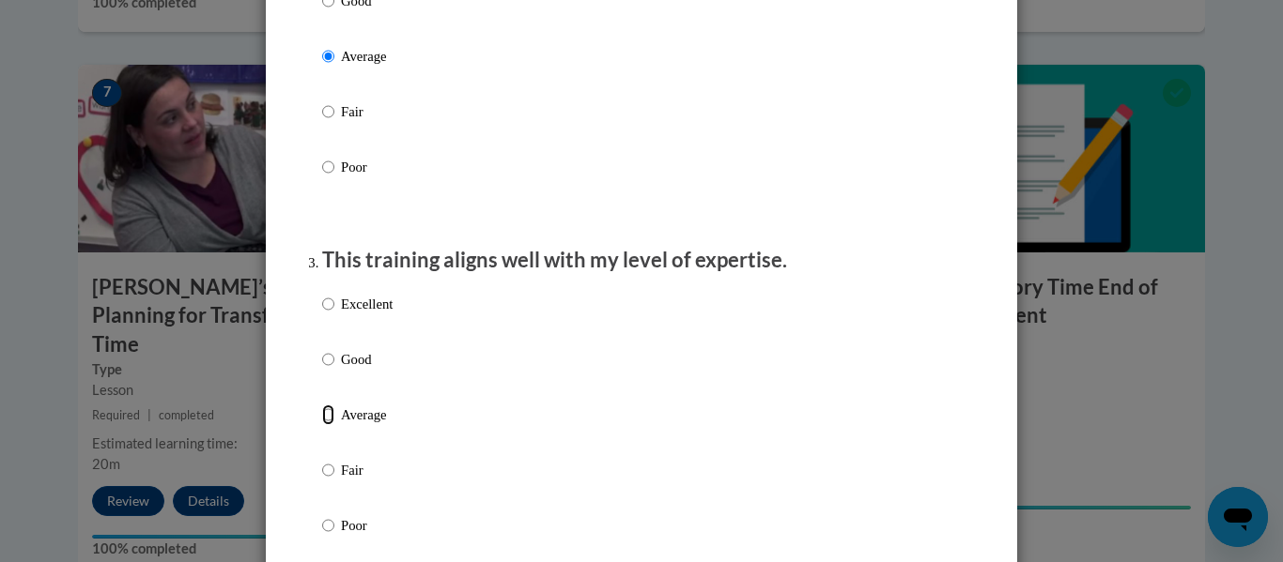
click at [333, 425] on input "Average" at bounding box center [328, 415] width 12 height 21
radio input "true"
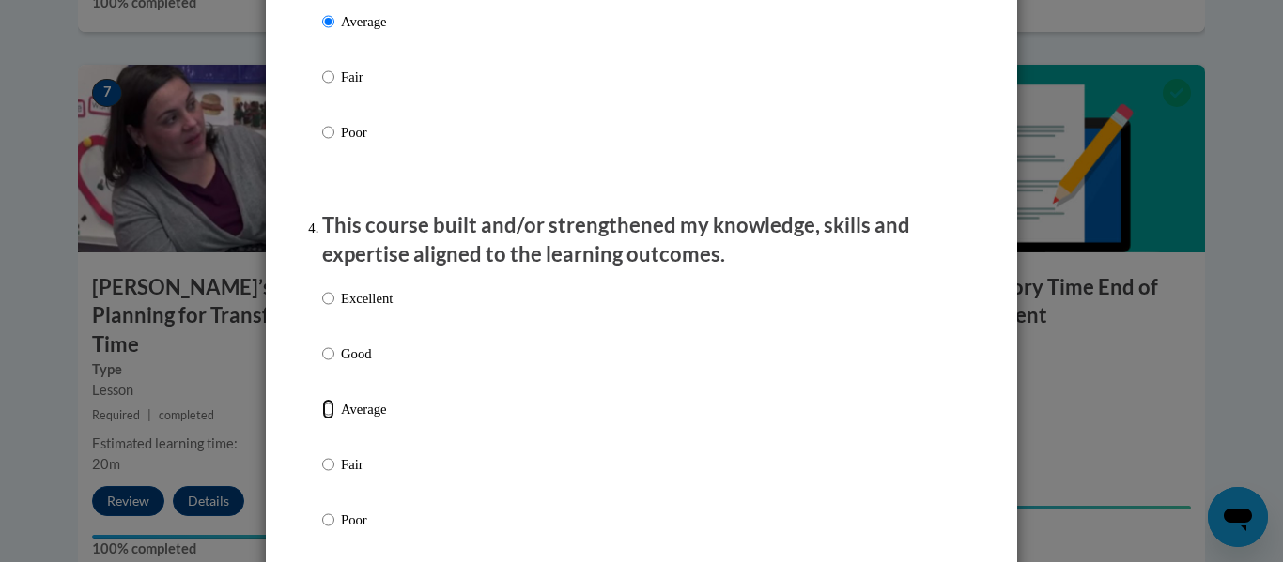
click at [333, 420] on input "Average" at bounding box center [328, 409] width 12 height 21
radio input "true"
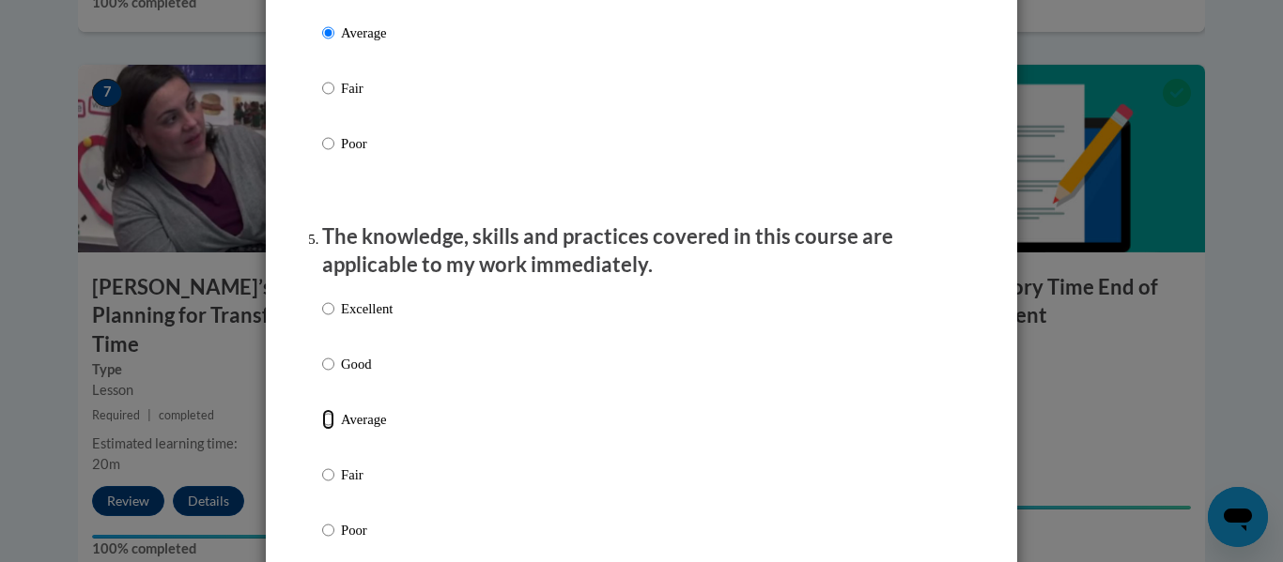
click at [333, 430] on input "Average" at bounding box center [328, 419] width 12 height 21
radio input "true"
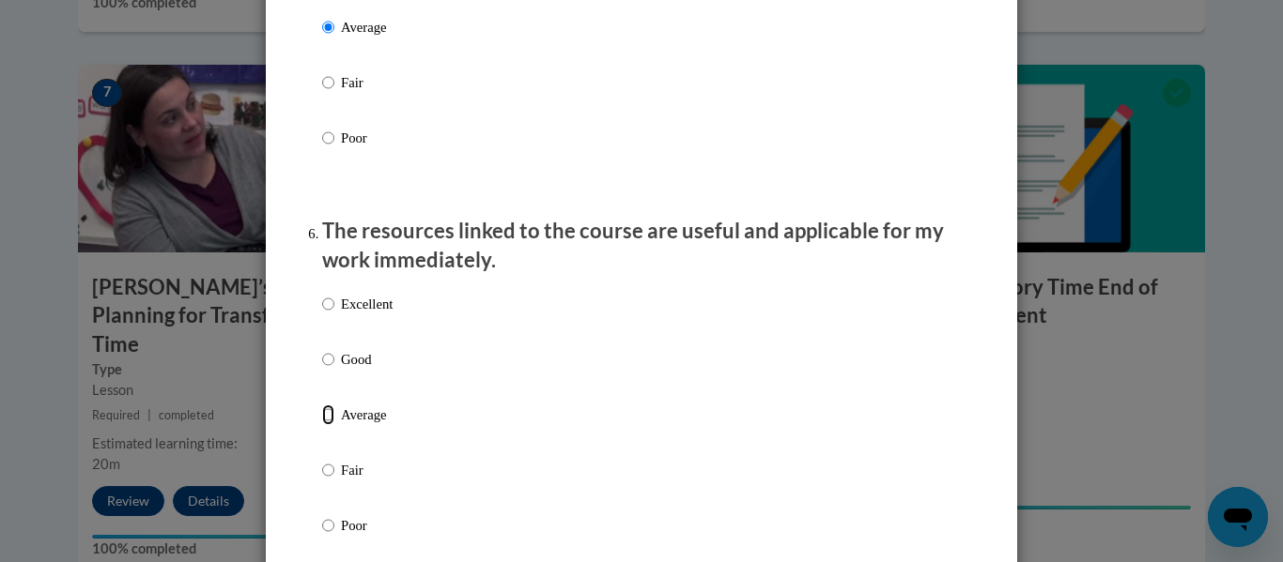
click at [333, 425] on input "Average" at bounding box center [328, 415] width 12 height 21
radio input "true"
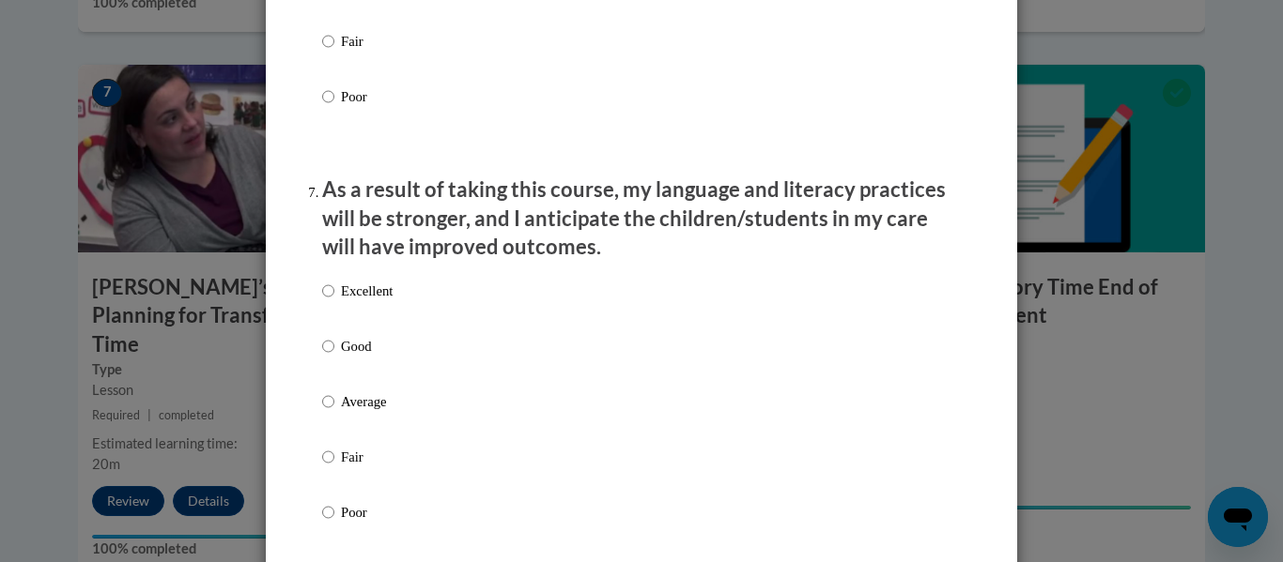
click at [333, 434] on label "Average" at bounding box center [357, 417] width 70 height 51
click at [333, 412] on input "Average" at bounding box center [328, 402] width 12 height 21
radio input "true"
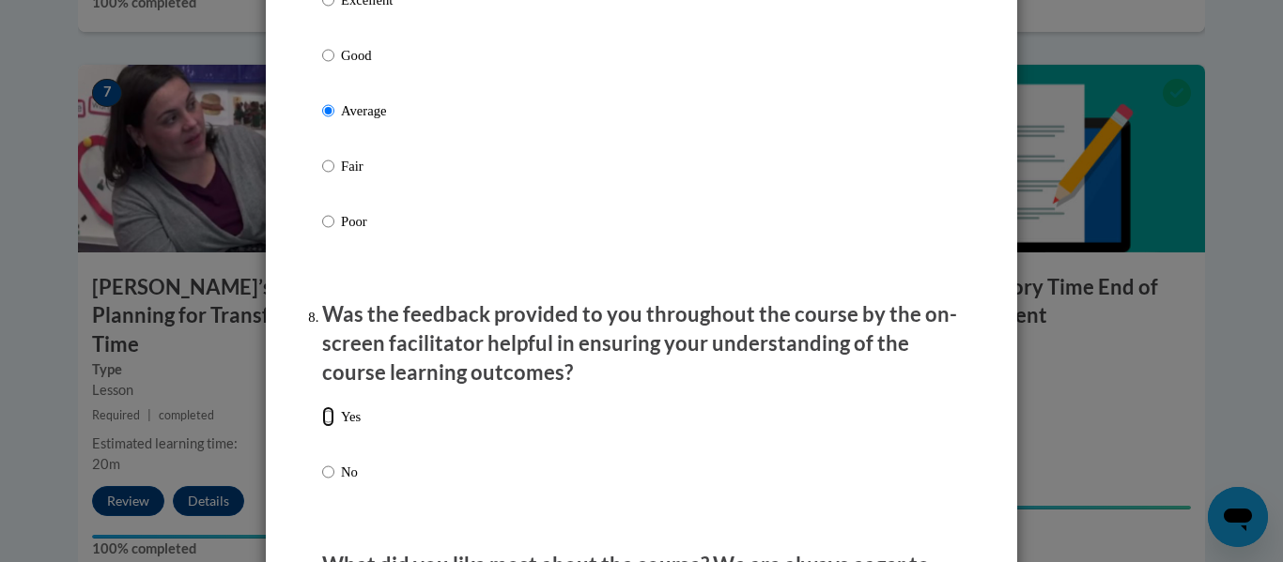
click at [333, 427] on input "Yes" at bounding box center [328, 417] width 12 height 21
radio input "true"
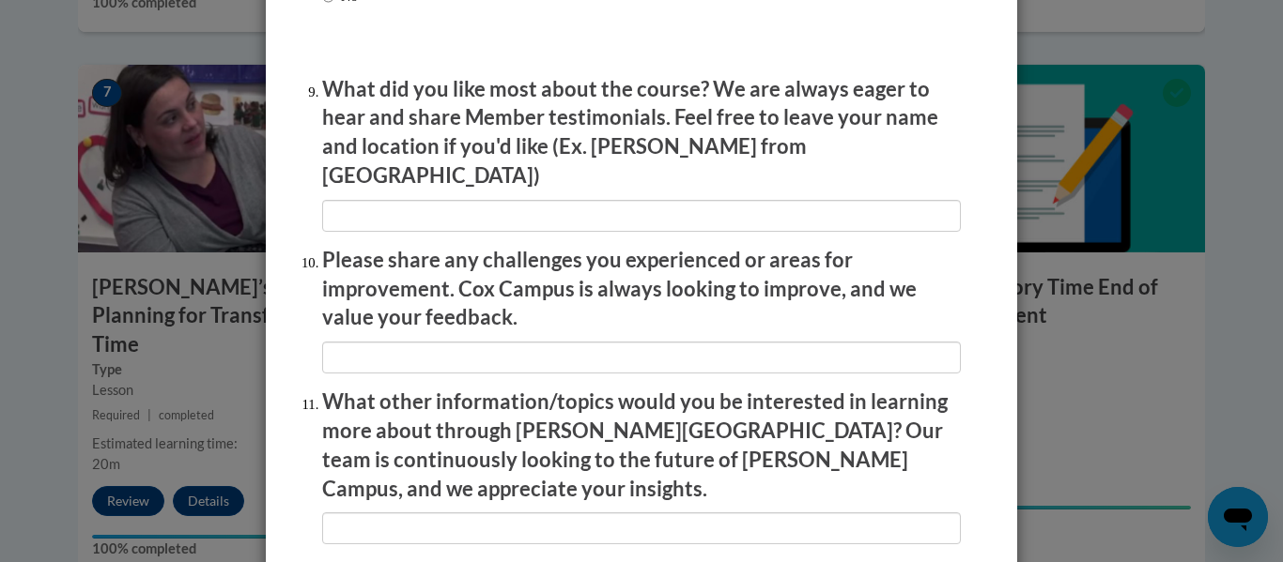
scroll to position [3125, 0]
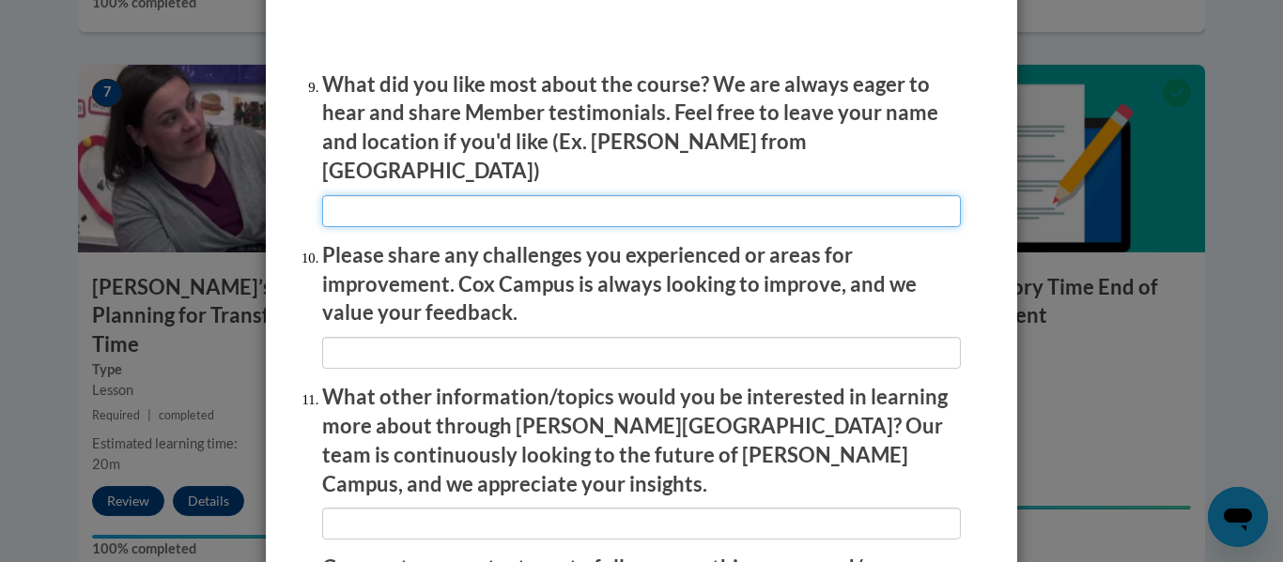
click at [468, 196] on input "textbox" at bounding box center [641, 211] width 638 height 32
type input "It was mostly videos and questions I could answer."
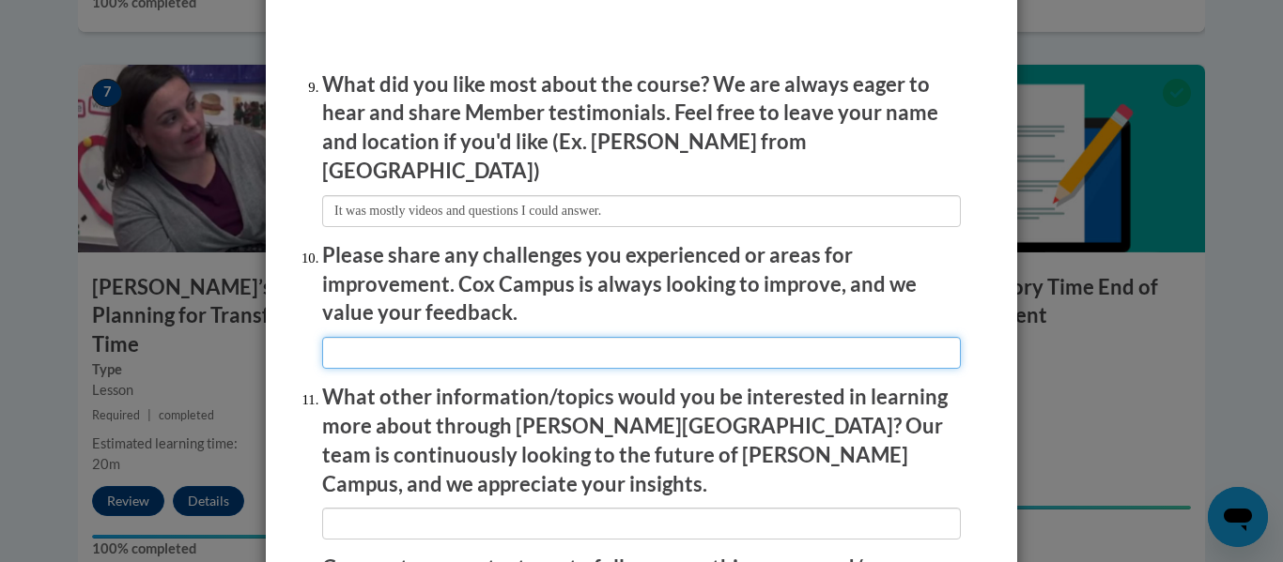
click at [419, 337] on input "textbox" at bounding box center [641, 353] width 638 height 32
type input "I get sleepy with reading but I just didn't have headphones so that's a me prob…"
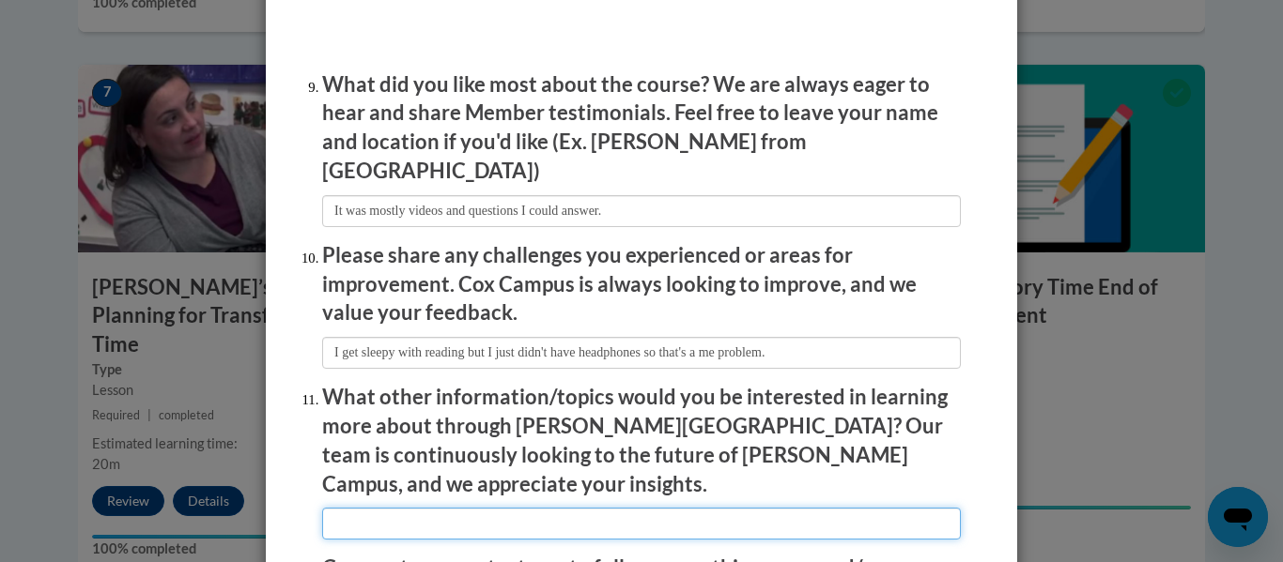
click at [415, 508] on input "textbox" at bounding box center [641, 524] width 638 height 32
type input "I think I learn better this way."
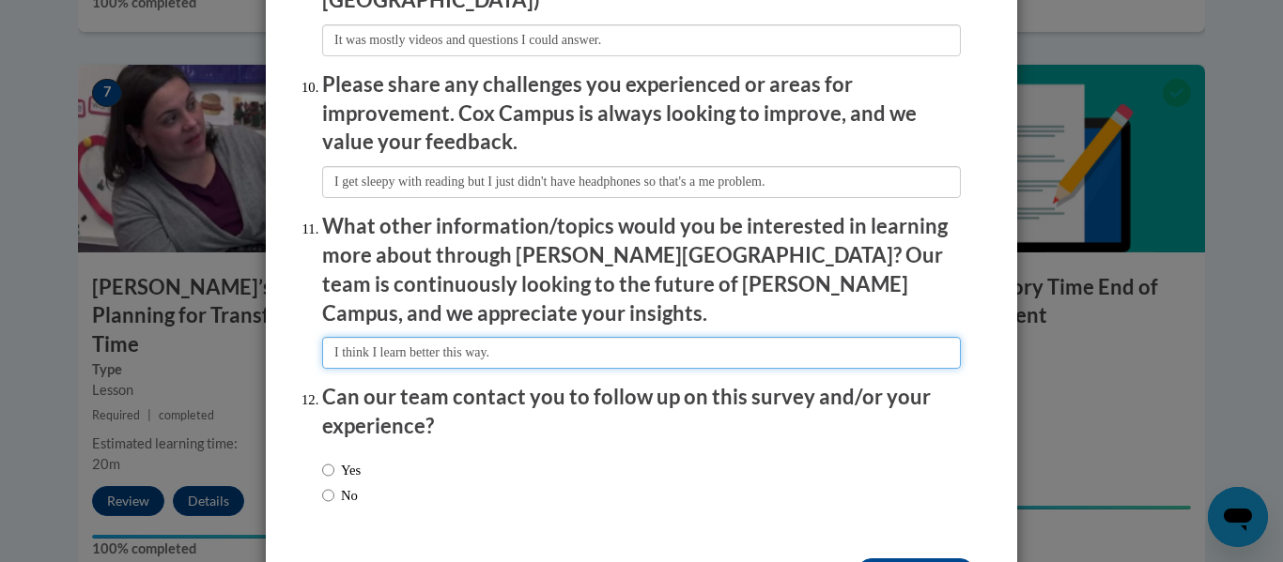
scroll to position [3339, 0]
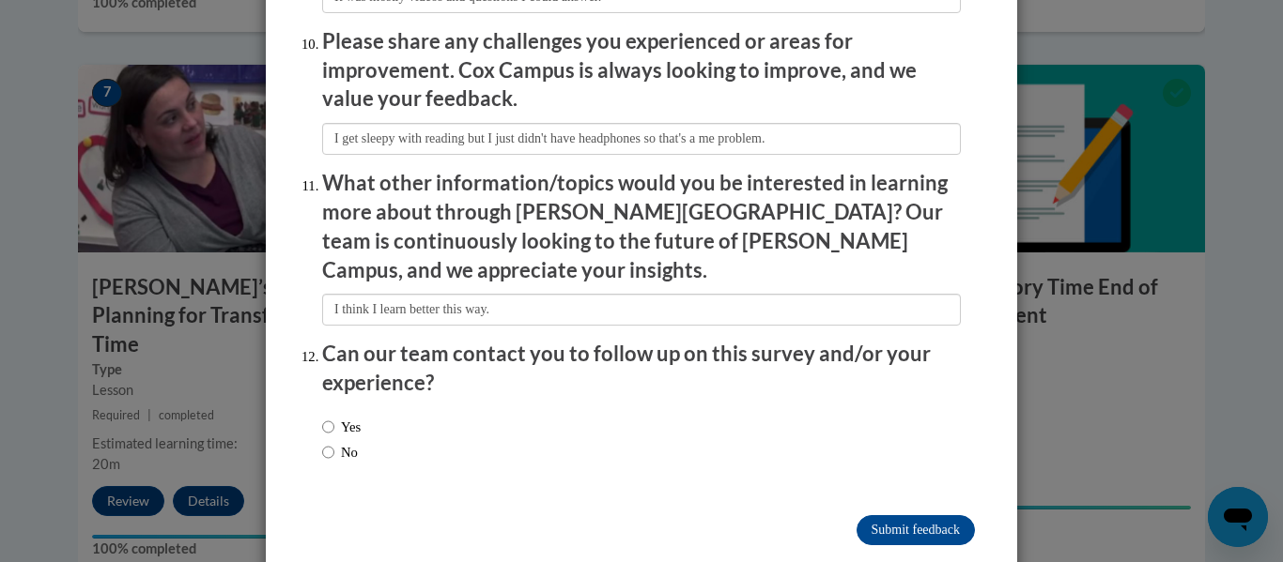
click at [334, 442] on label "No" at bounding box center [340, 452] width 36 height 21
click at [334, 442] on input "No" at bounding box center [328, 452] width 12 height 21
radio input "true"
click at [879, 515] on input "Submit feedback" at bounding box center [915, 530] width 118 height 30
click at [951, 515] on input "Submitting" at bounding box center [915, 530] width 118 height 30
